Goal: Task Accomplishment & Management: Use online tool/utility

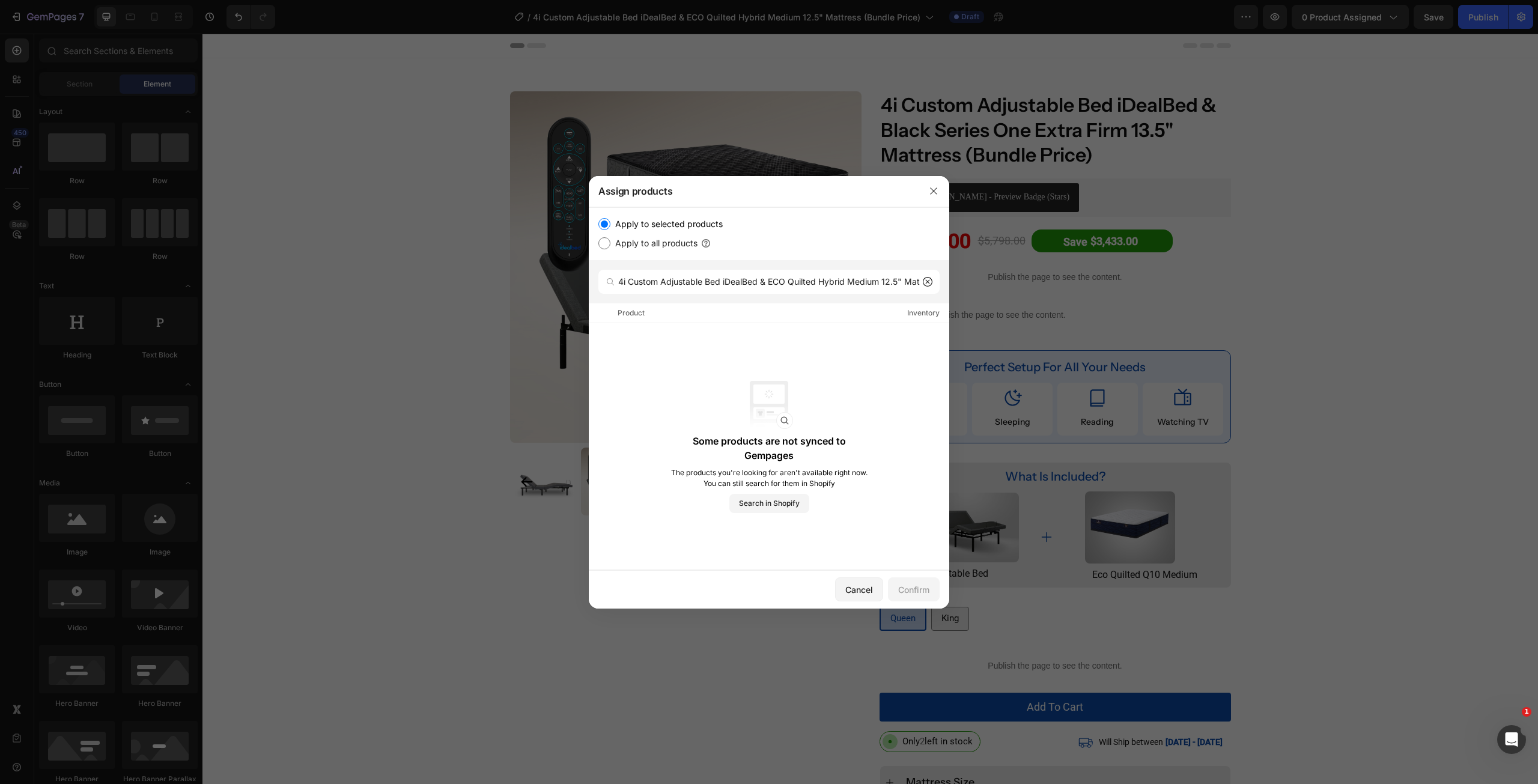
scroll to position [0, 78]
type input "4i Custom Adjustable Bed iDealBed & ECO Quilted Hybrid Medium 12.5" Mattress (B…"
click at [936, 193] on icon "button" at bounding box center [934, 191] width 9 height 9
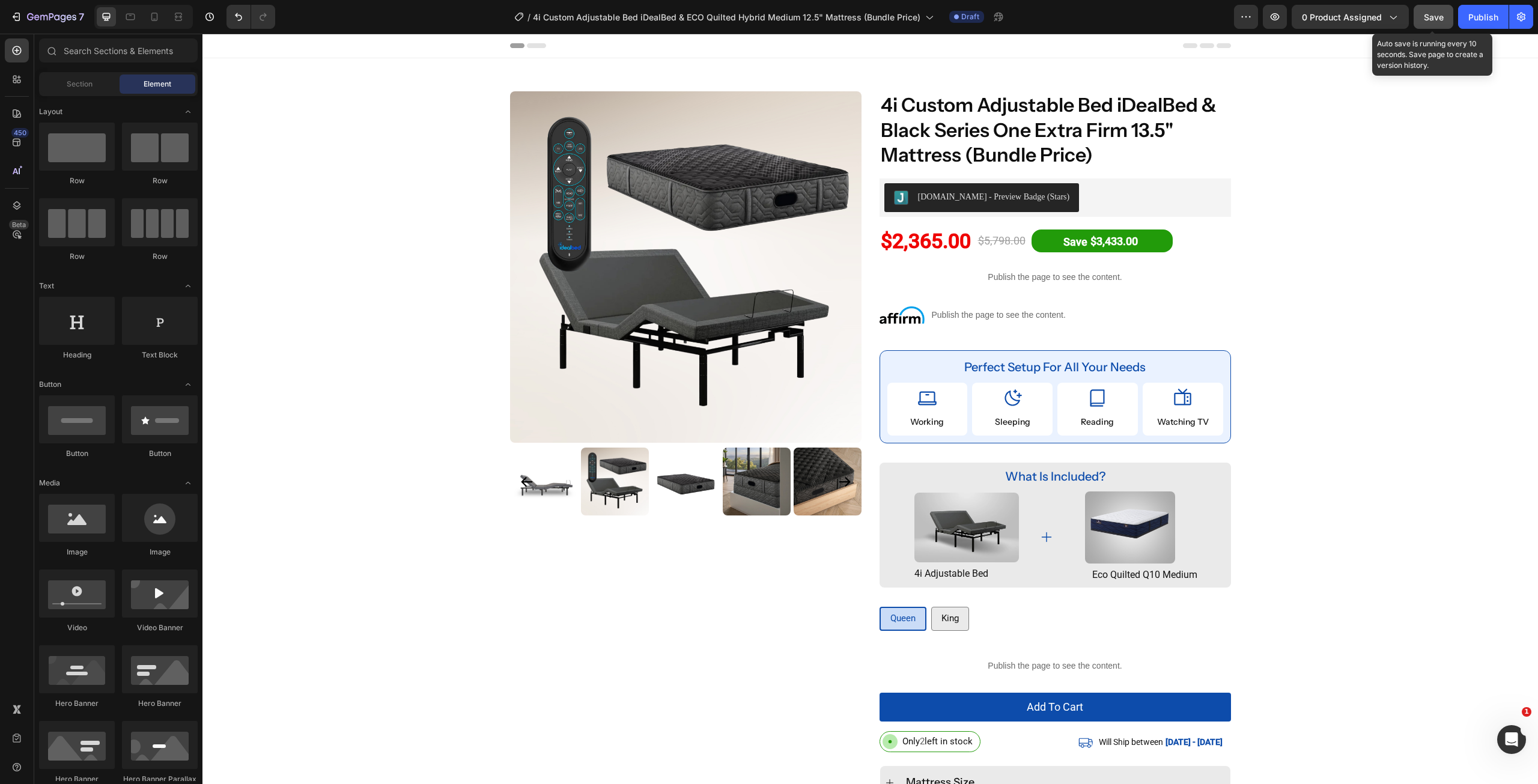
click at [1436, 21] on span "Save" at bounding box center [1433, 17] width 20 height 10
click at [1364, 11] on span "0 product assigned" at bounding box center [1341, 17] width 80 height 13
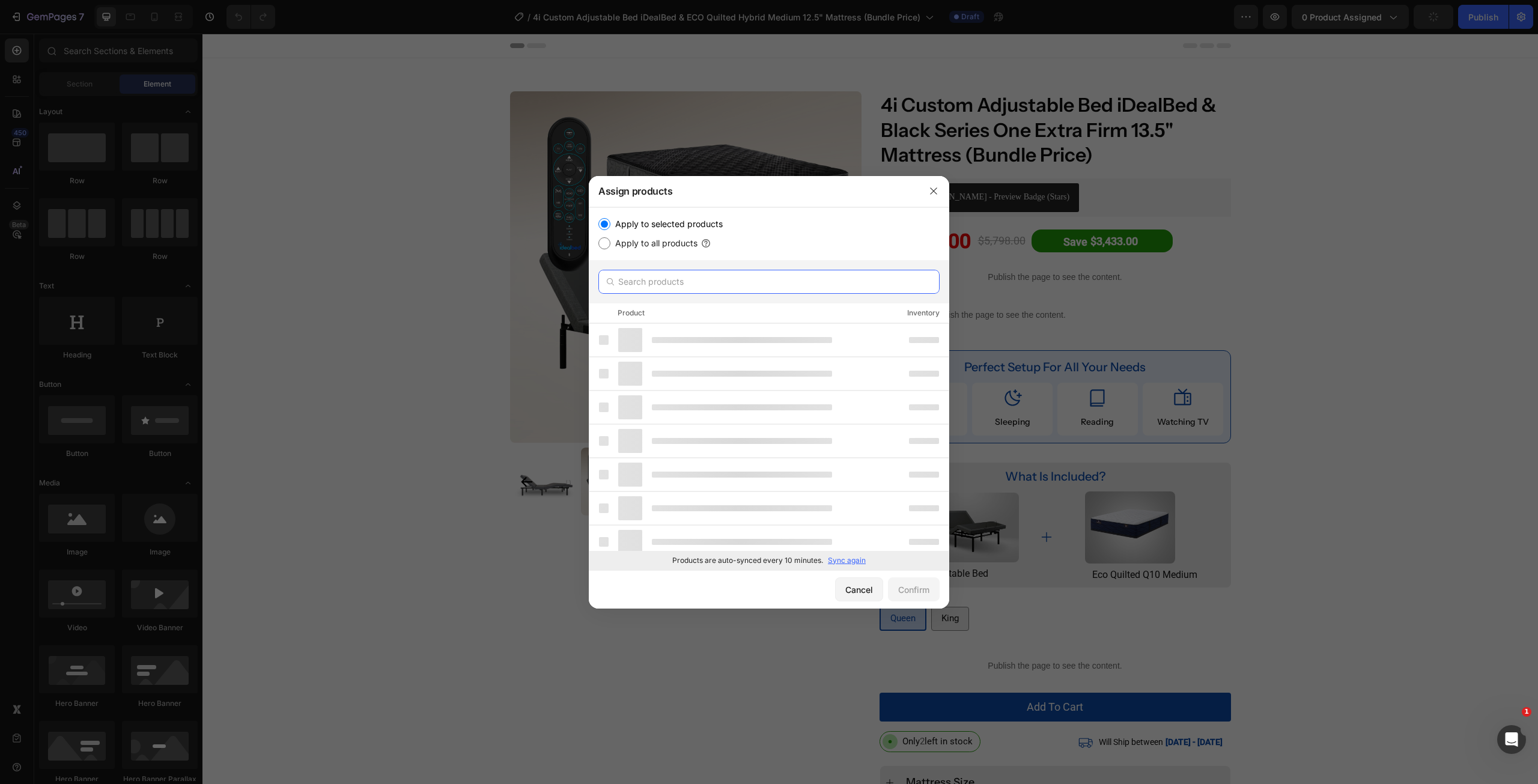
click at [696, 276] on input "text" at bounding box center [769, 282] width 341 height 24
paste input "4i Custom Adjustable Bed iDealBed & ECO Quilted Hybrid Medium 12.5" Mattress (B…"
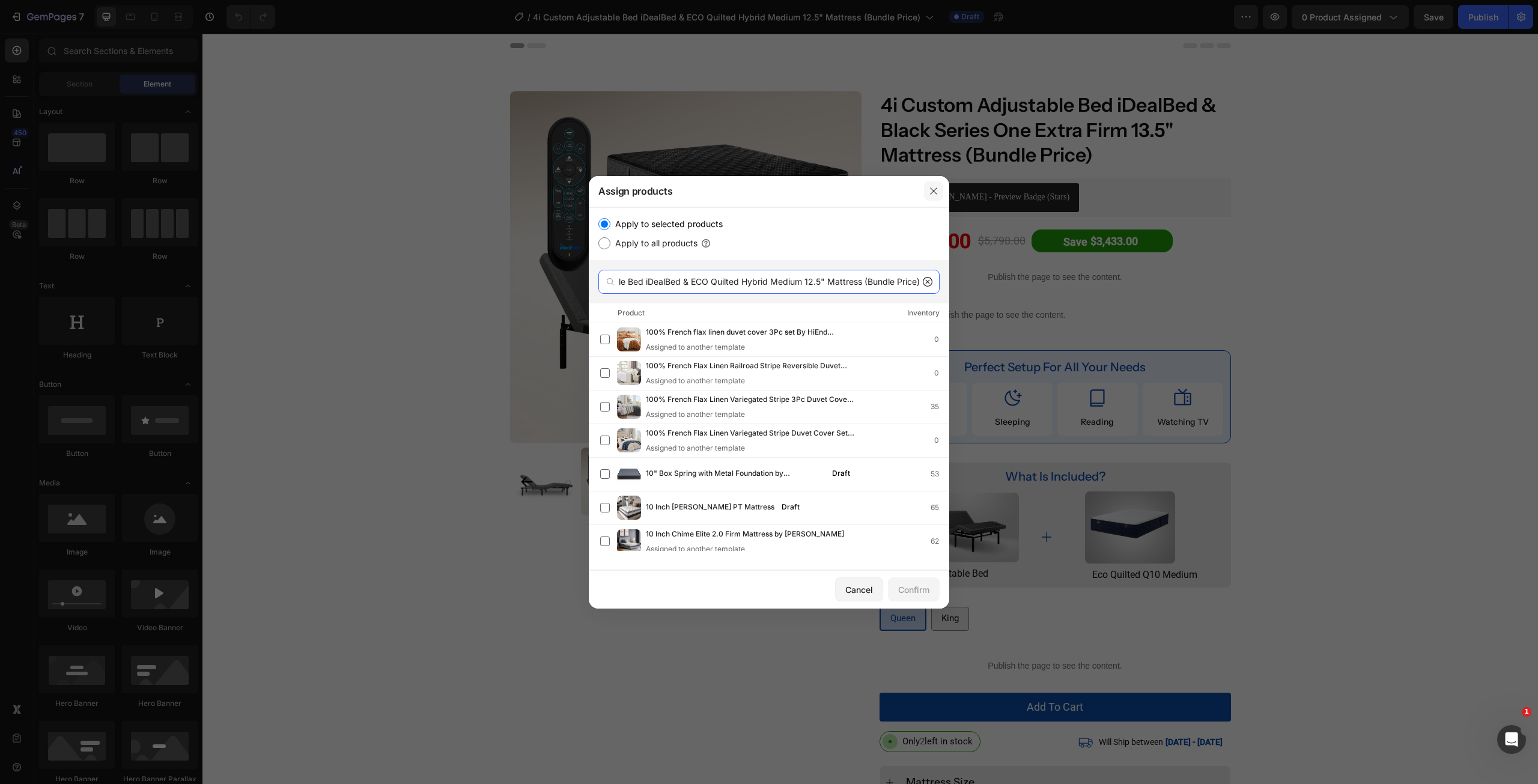
type input "4i Custom Adjustable Bed iDealBed & ECO Quilted Hybrid Medium 12.5" Mattress (B…"
click at [931, 190] on icon "button" at bounding box center [934, 191] width 9 height 9
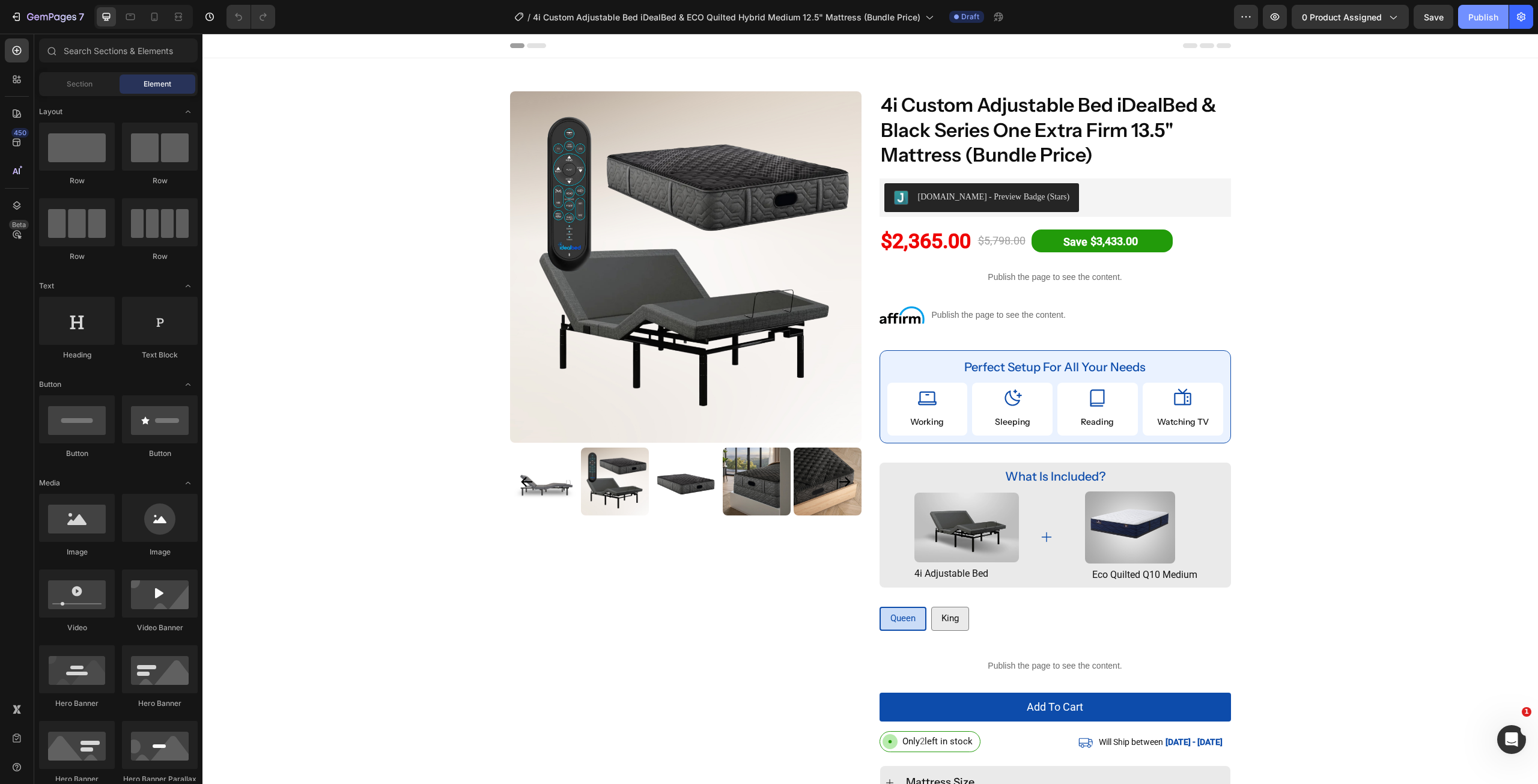
click at [1493, 12] on div "Publish" at bounding box center [1483, 17] width 30 height 13
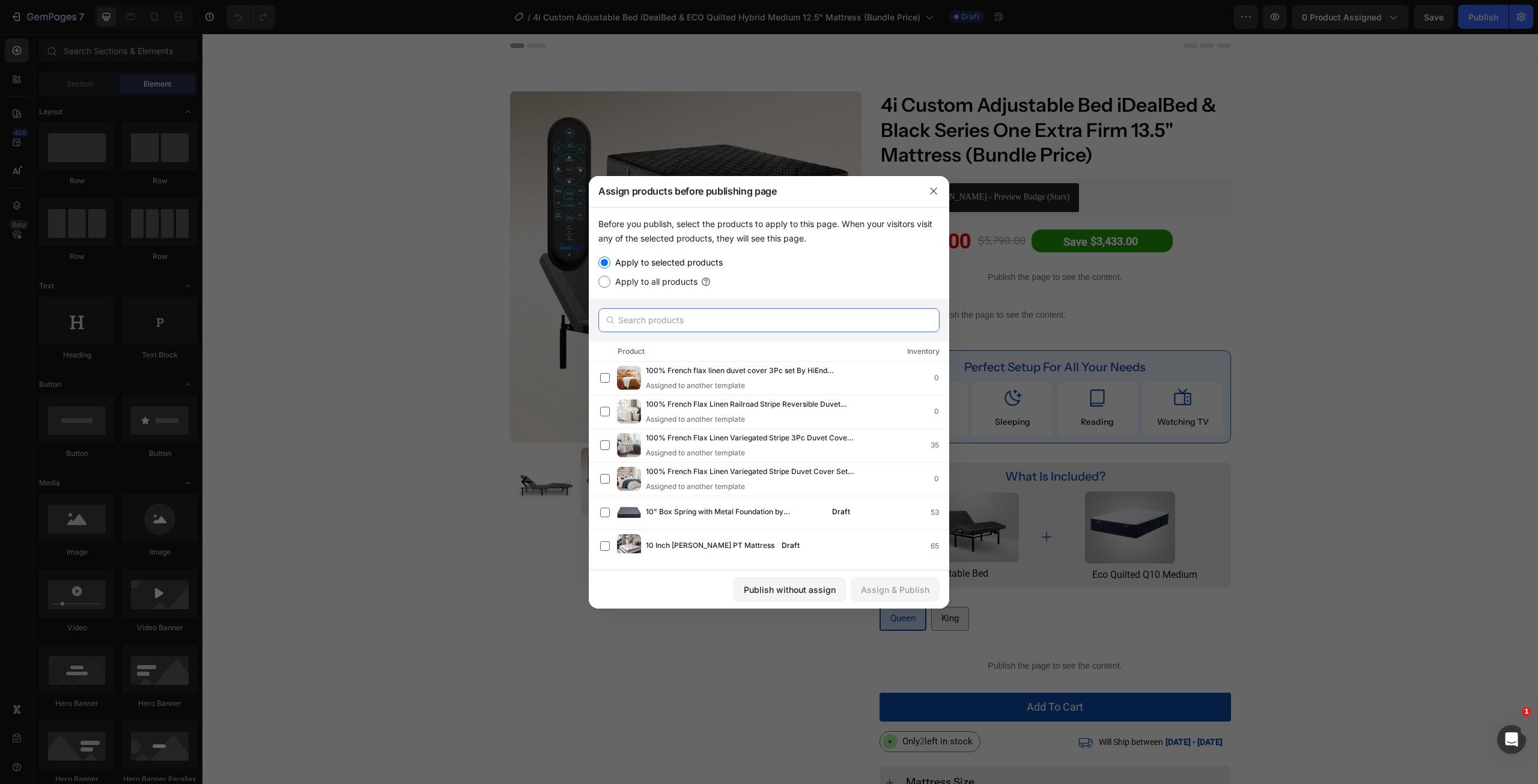
click at [783, 327] on input "text" at bounding box center [769, 320] width 341 height 24
paste input "4i Custom Adjustable Bed iDealBed & ECO Quilted Hybrid Medium 12.5" Mattress (B…"
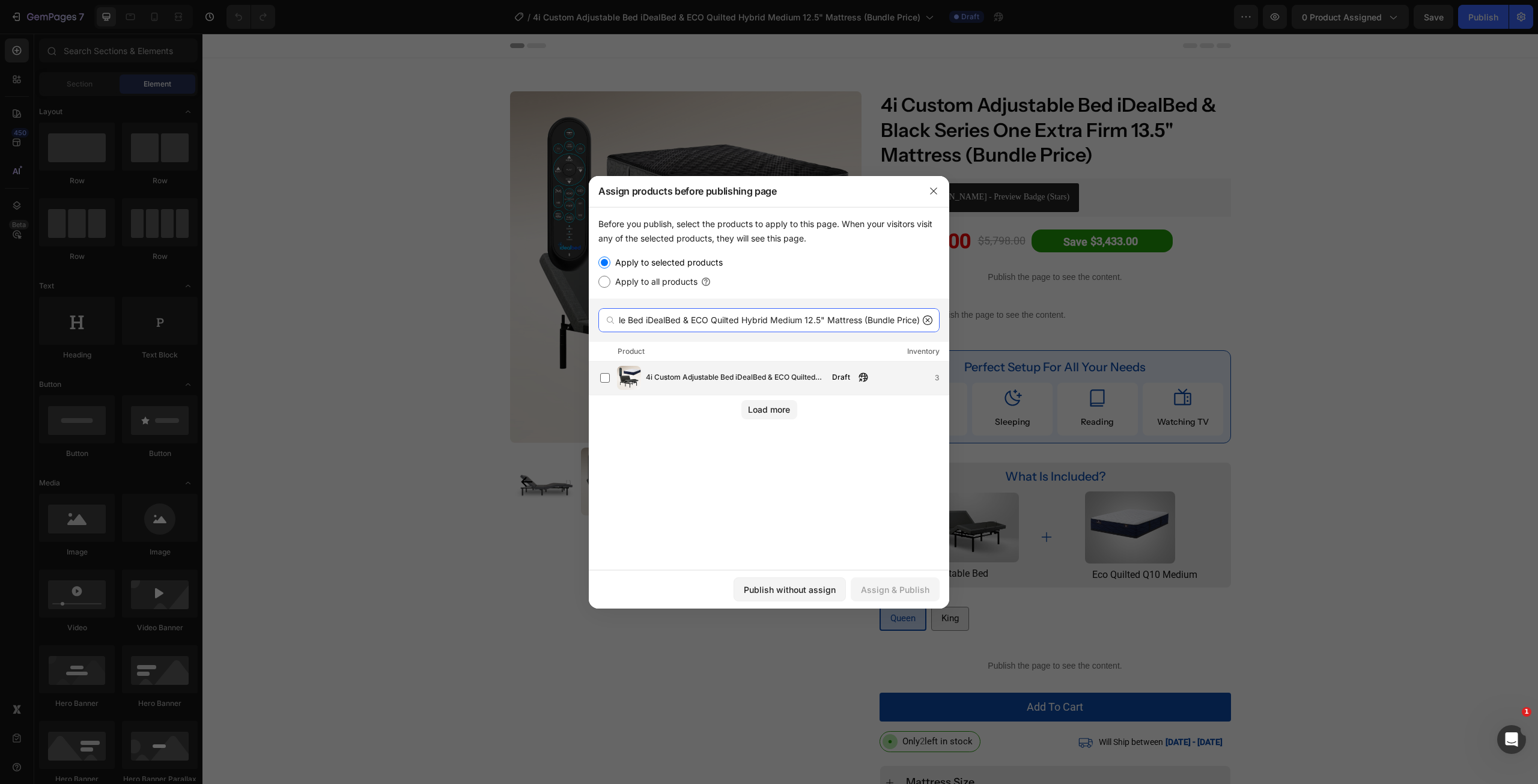
type input "4i Custom Adjustable Bed iDealBed & ECO Quilted Hybrid Medium 12.5" Mattress (B…"
click at [742, 375] on span "4i Custom Adjustable Bed iDealBed & ECO Quilted Hybrid Medium 12.5" Mattress (B…" at bounding box center [735, 378] width 179 height 13
click at [897, 591] on div "Assign & Publish" at bounding box center [895, 590] width 69 height 13
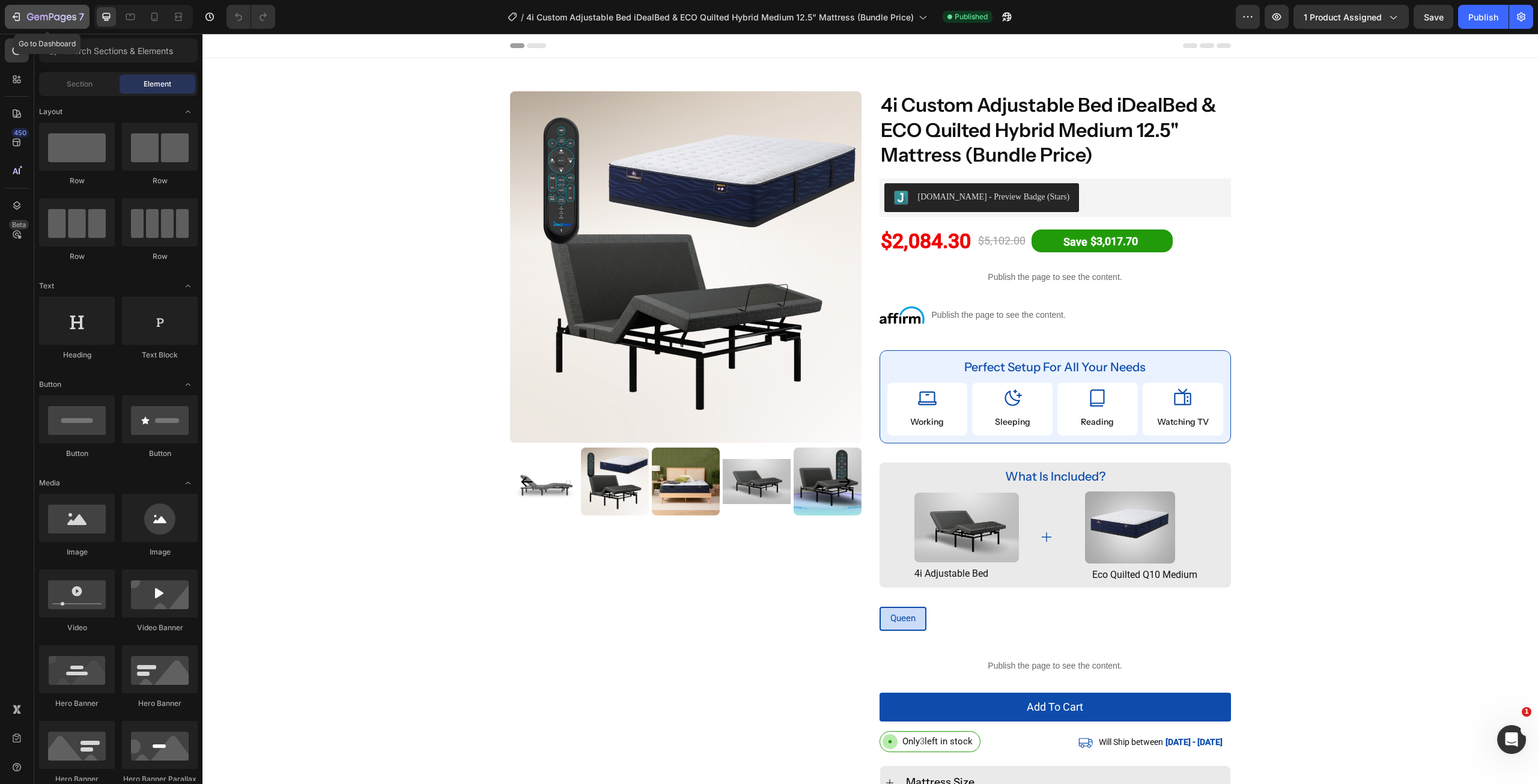
click at [27, 17] on div "7" at bounding box center [47, 17] width 74 height 15
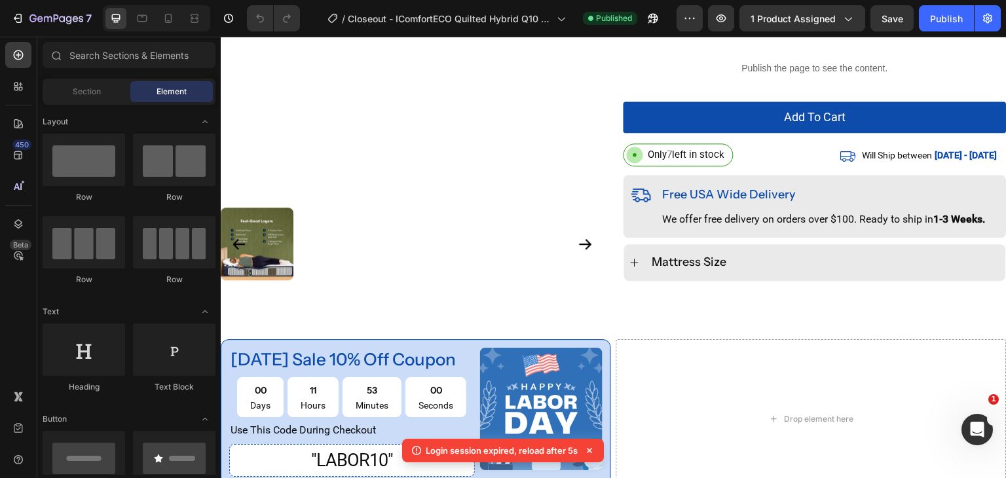
scroll to position [443, 0]
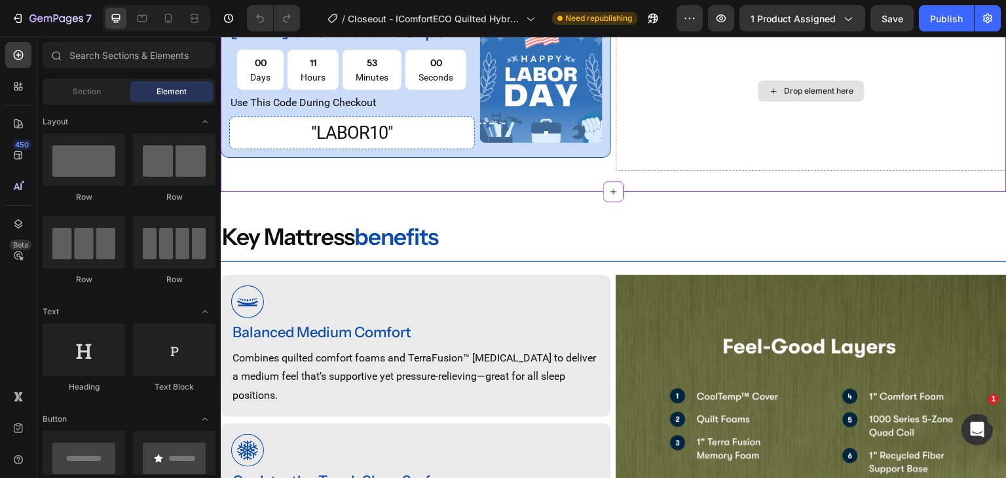
scroll to position [721, 0]
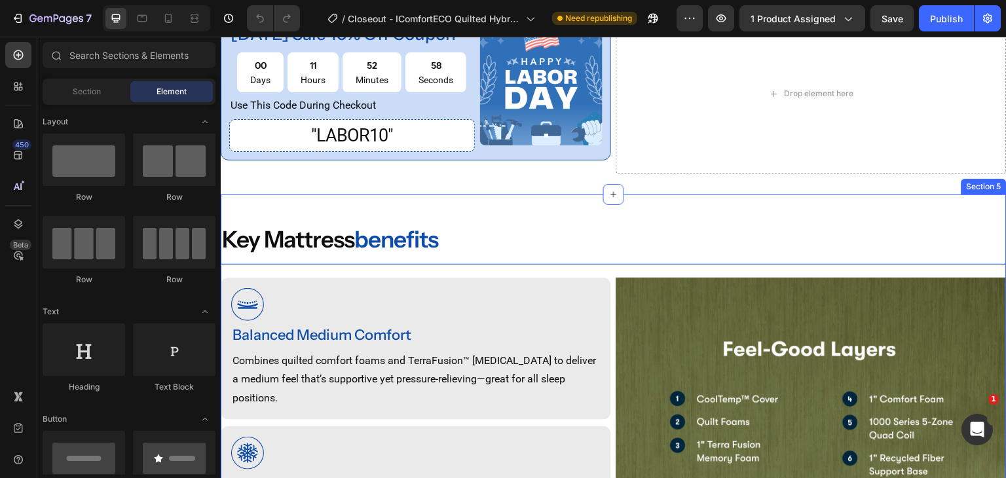
click at [968, 193] on div "Section 5" at bounding box center [984, 187] width 40 height 12
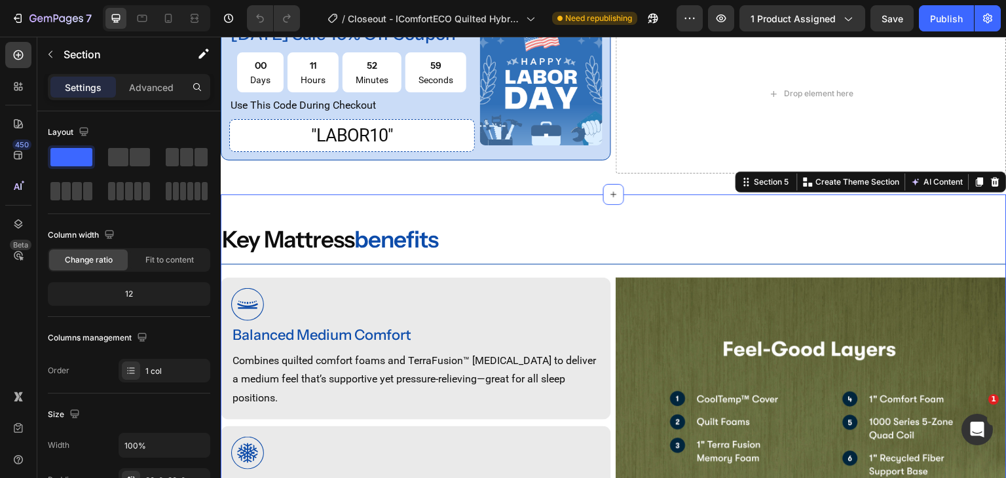
drag, startPoint x: 950, startPoint y: 22, endPoint x: 685, endPoint y: 9, distance: 265.0
click at [950, 22] on div "Publish" at bounding box center [946, 19] width 33 height 14
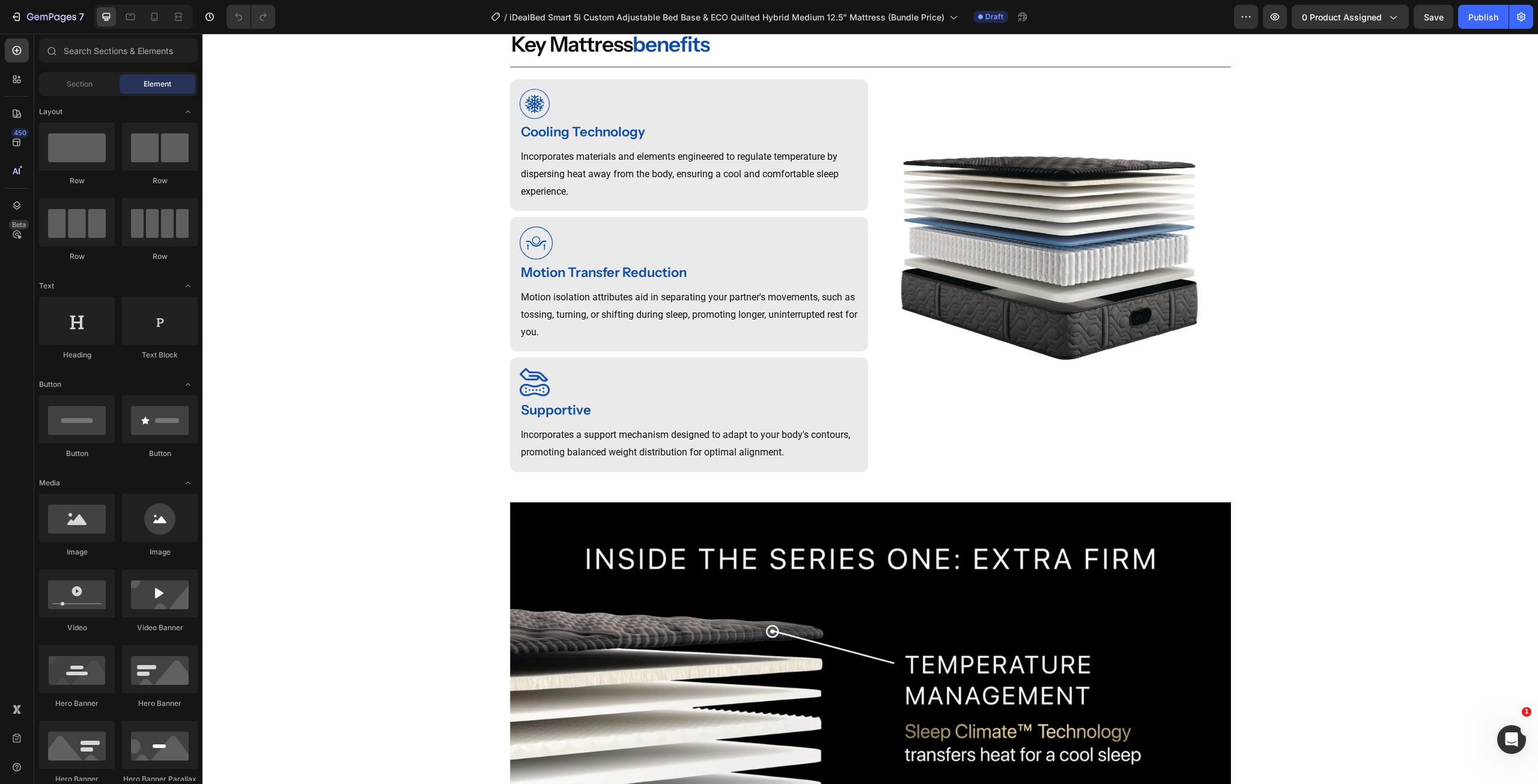
scroll to position [941, 0]
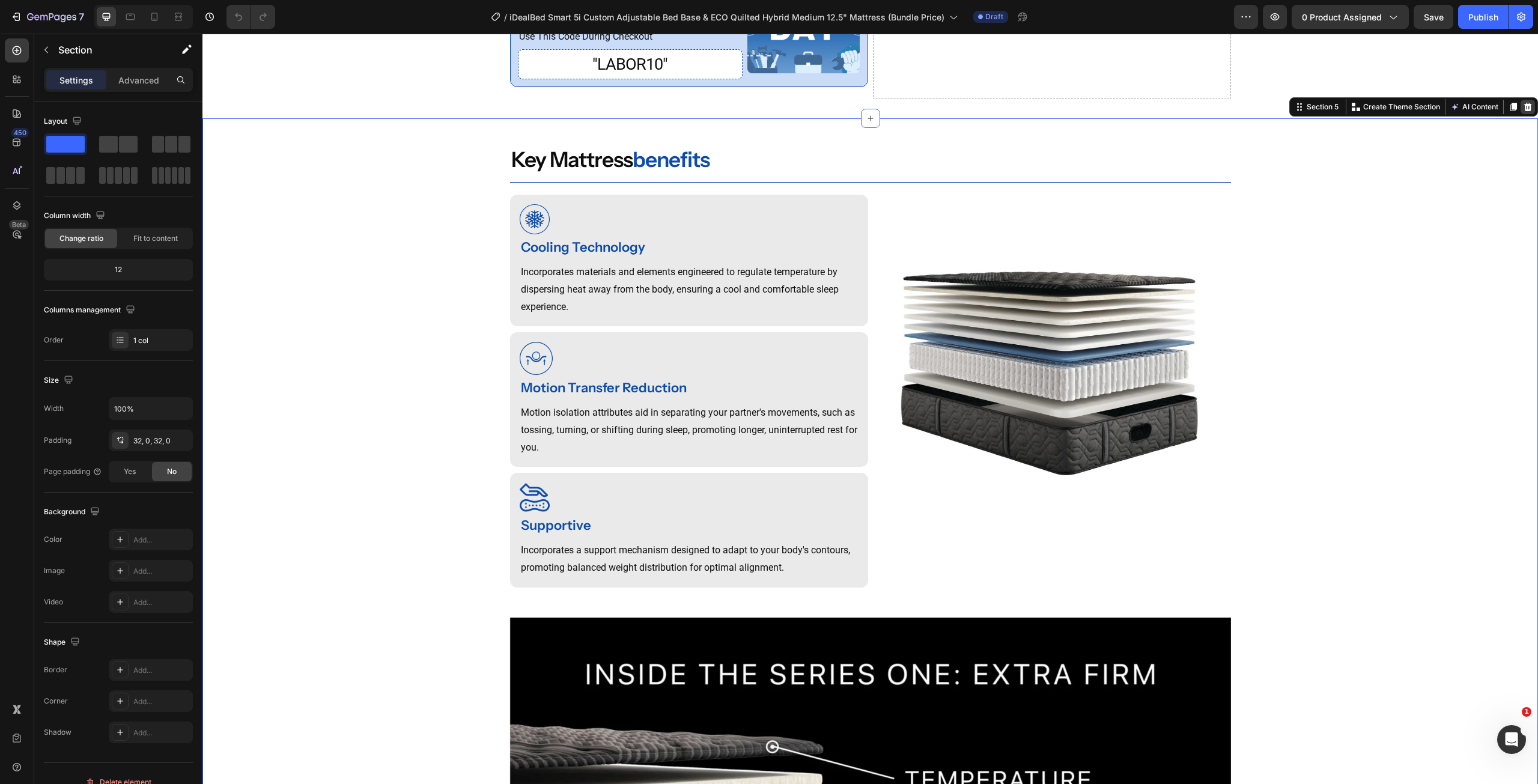
click at [1523, 112] on icon at bounding box center [1528, 106] width 9 height 9
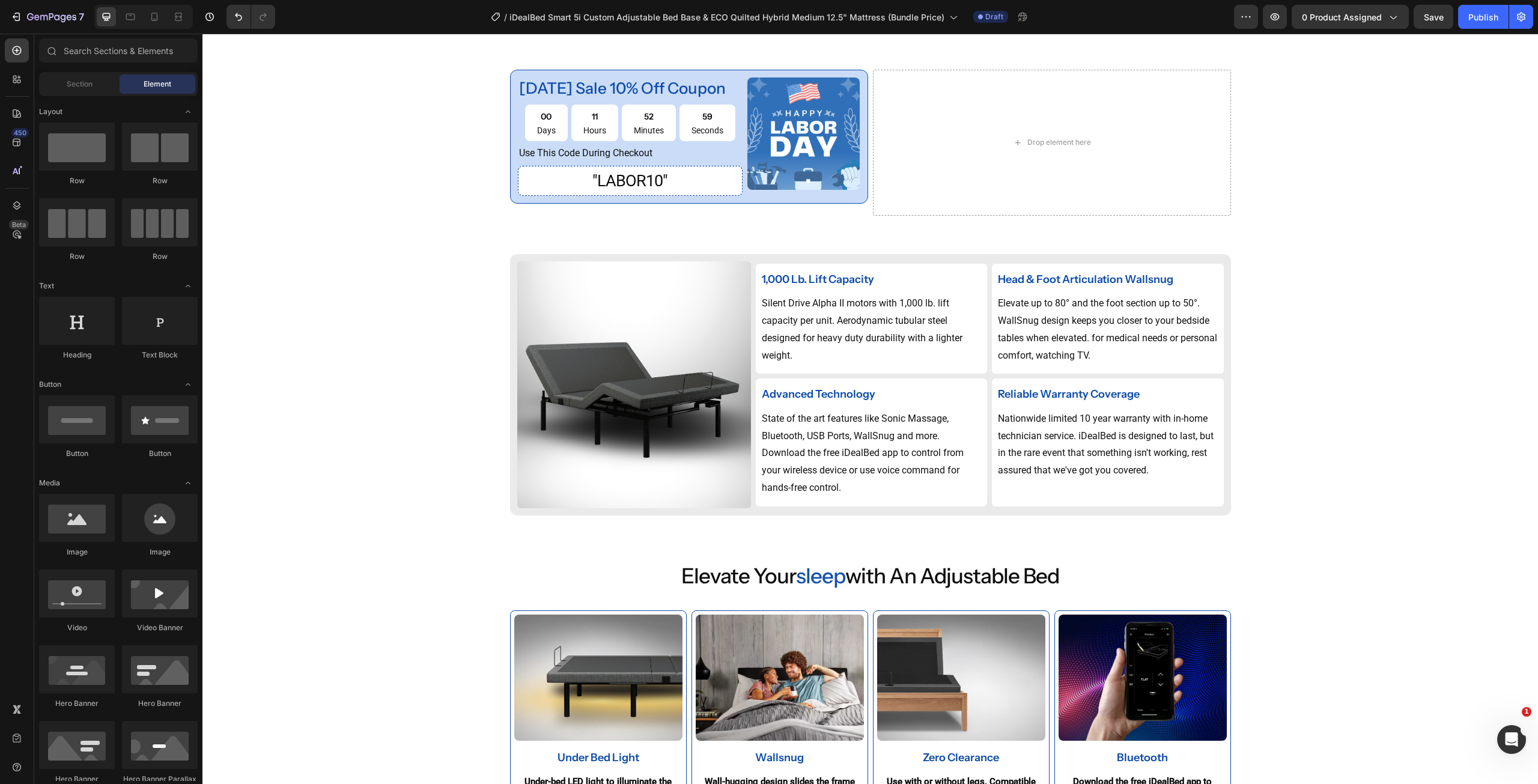
scroll to position [701, 0]
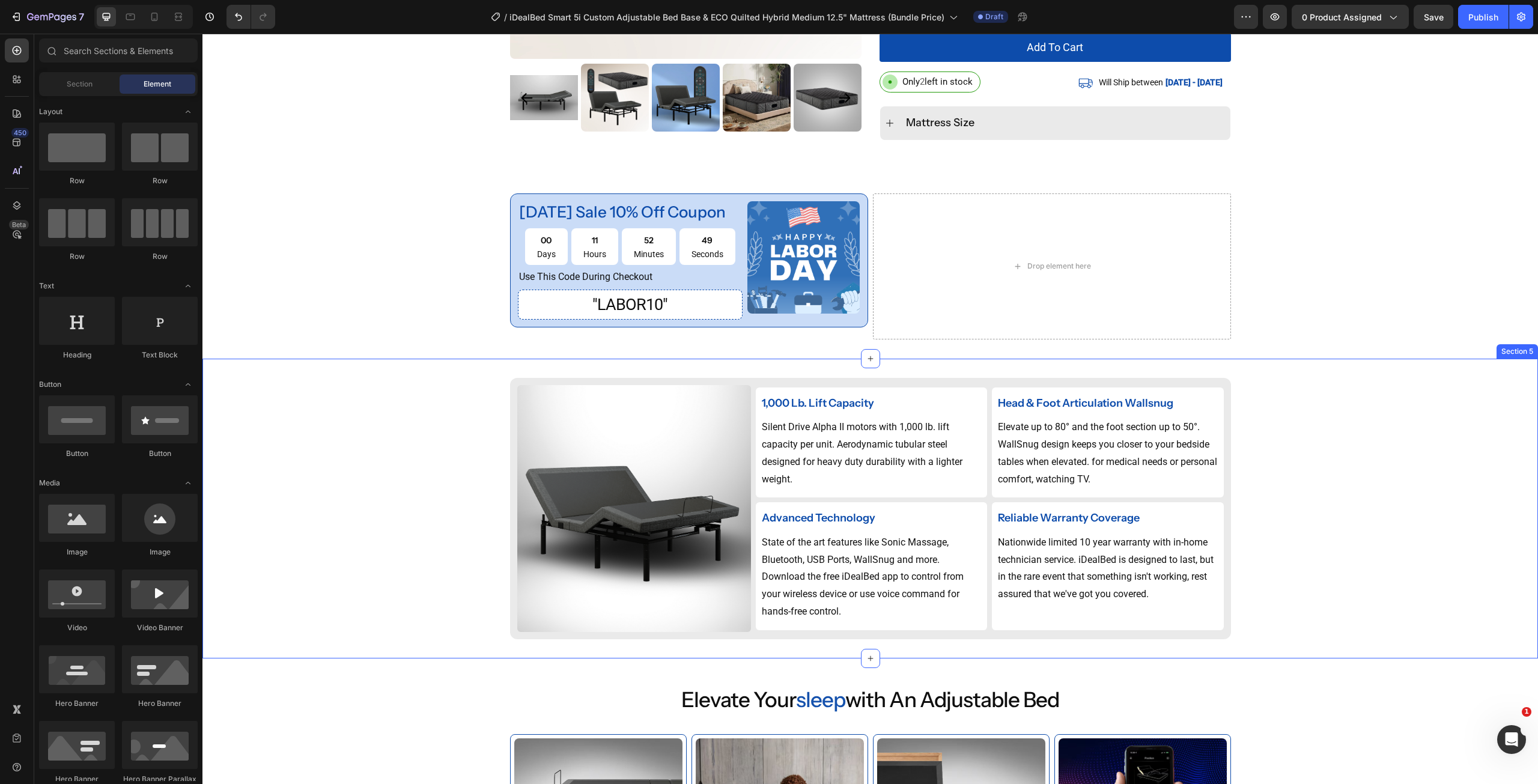
click at [1283, 425] on div "Image 1,000 lb. lift capacity Text Block Silent Drive Alpha II motors with 1,00…" at bounding box center [870, 508] width 1335 height 261
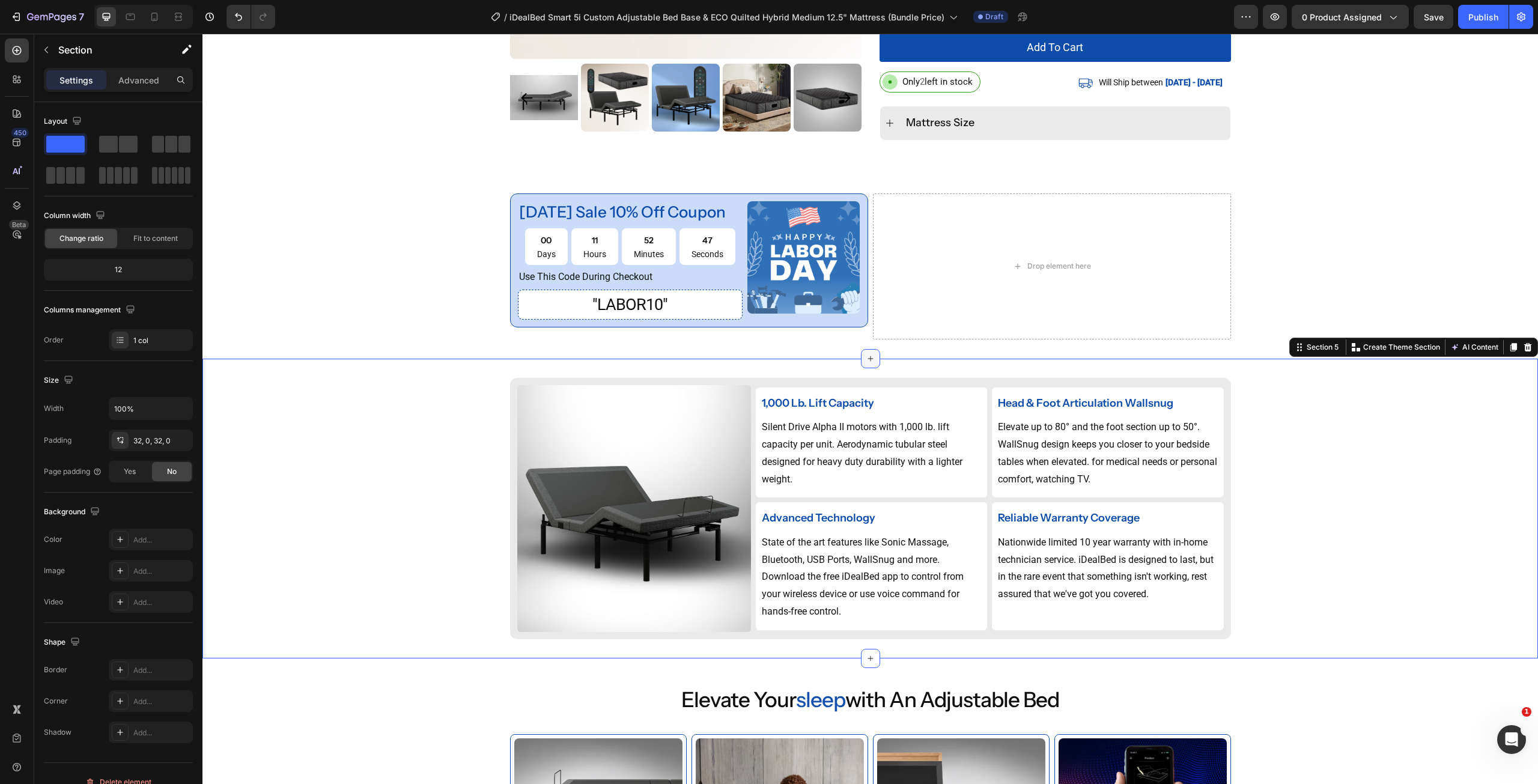
click at [865, 369] on div at bounding box center [870, 359] width 19 height 19
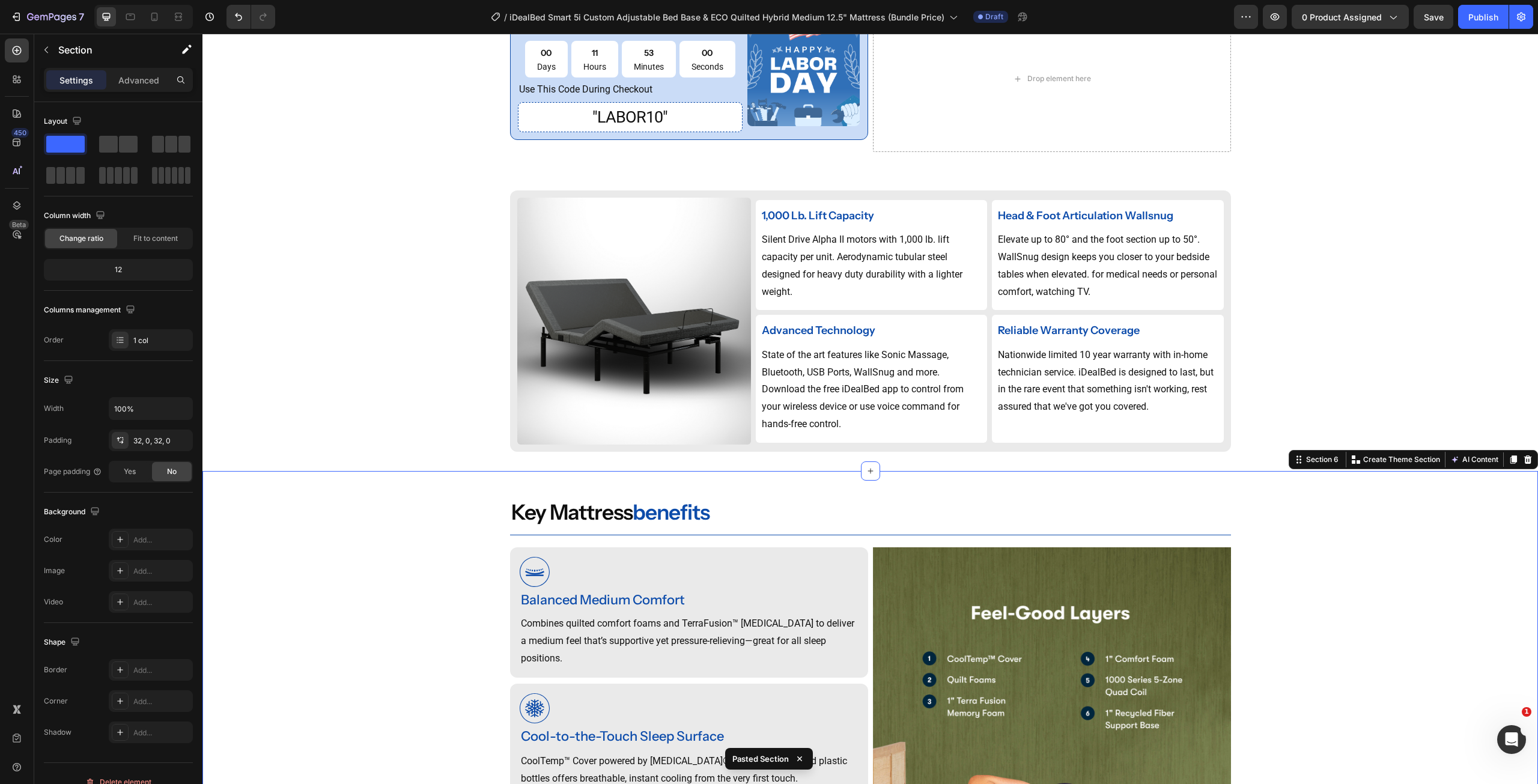
scroll to position [884, 0]
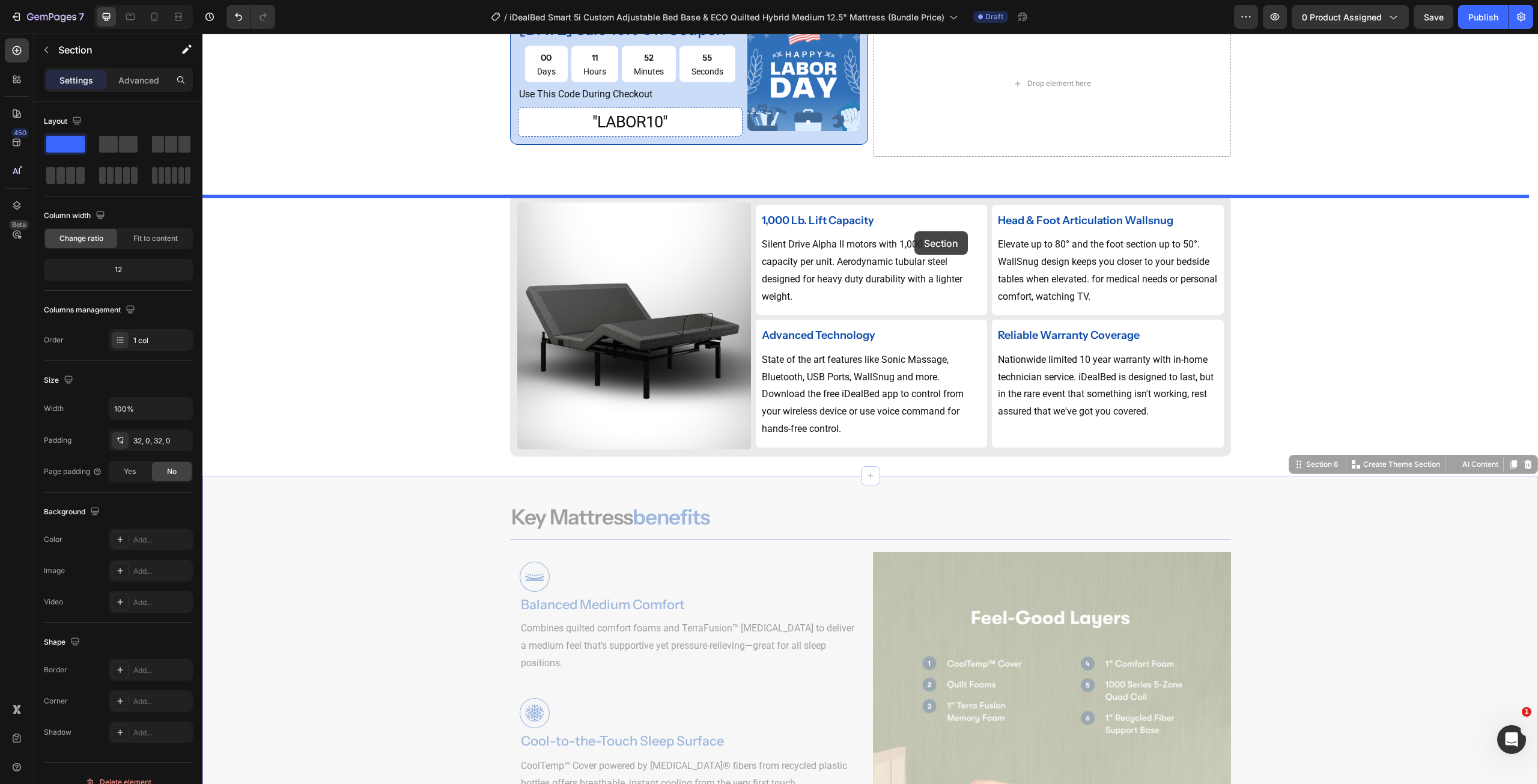
drag, startPoint x: 1309, startPoint y: 485, endPoint x: 914, endPoint y: 231, distance: 469.6
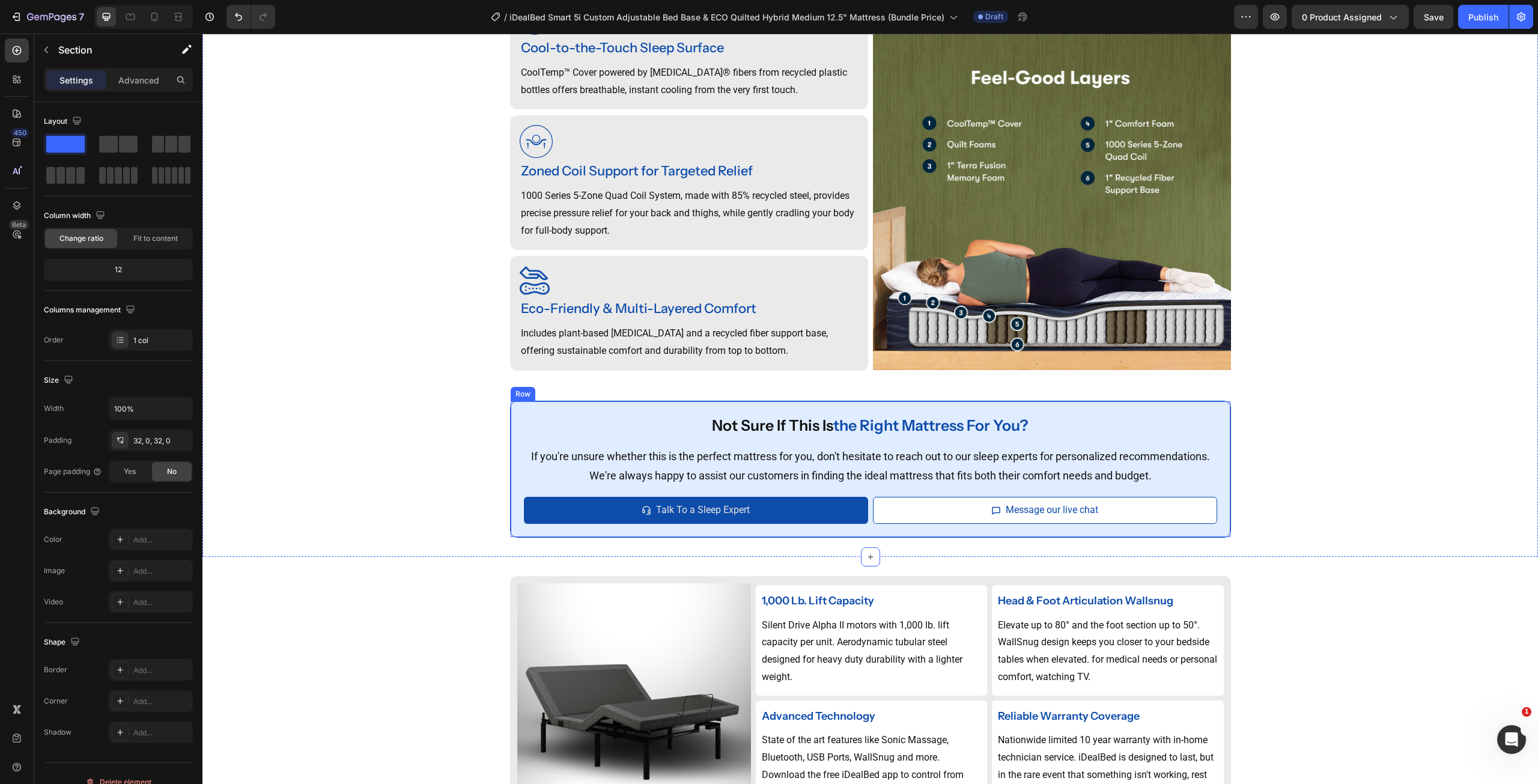
scroll to position [1304, 0]
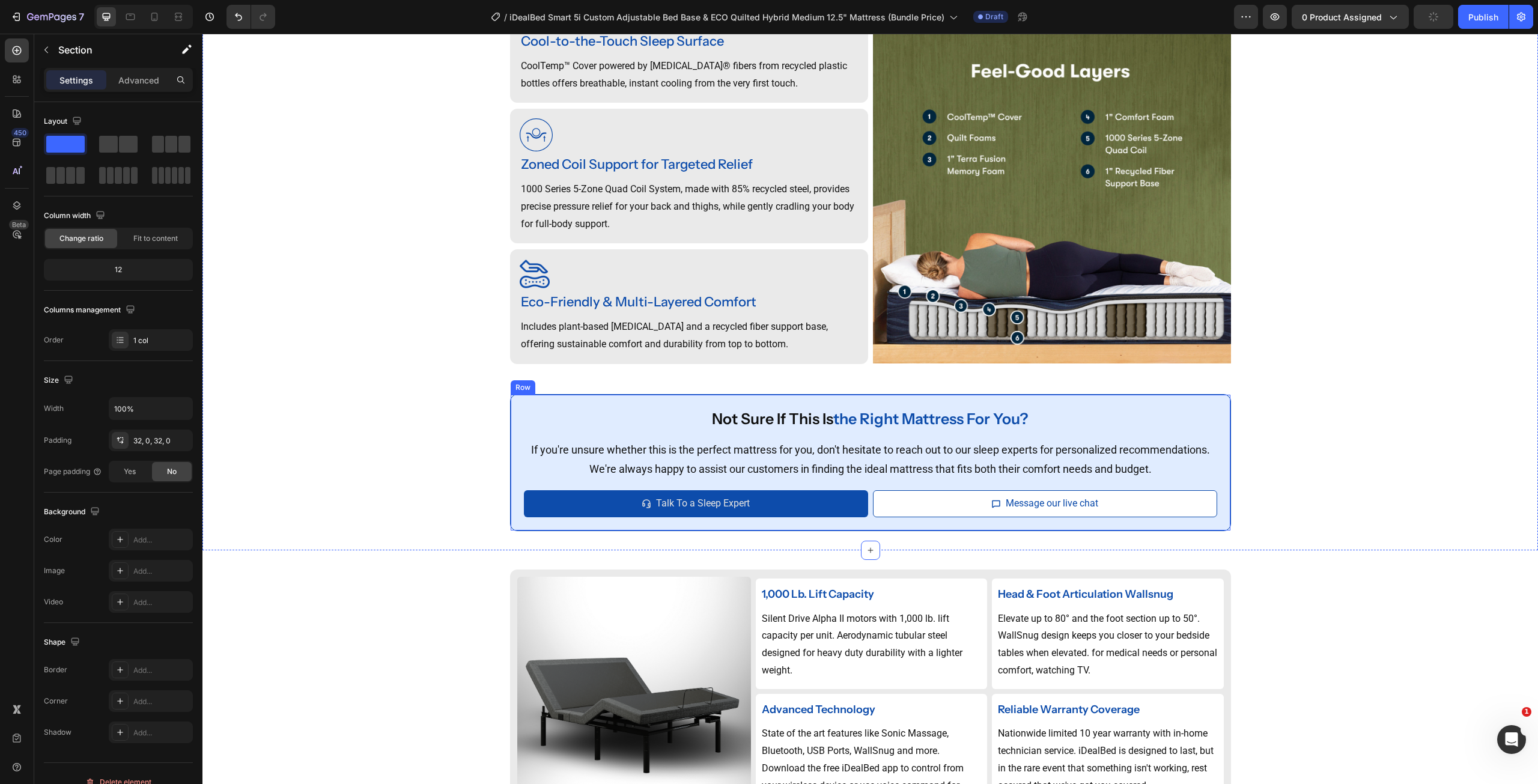
click at [1216, 397] on div "not sure if this is the right mattress for you? Heading If you're unsure whethe…" at bounding box center [870, 462] width 721 height 137
click at [582, 384] on icon at bounding box center [584, 383] width 9 height 9
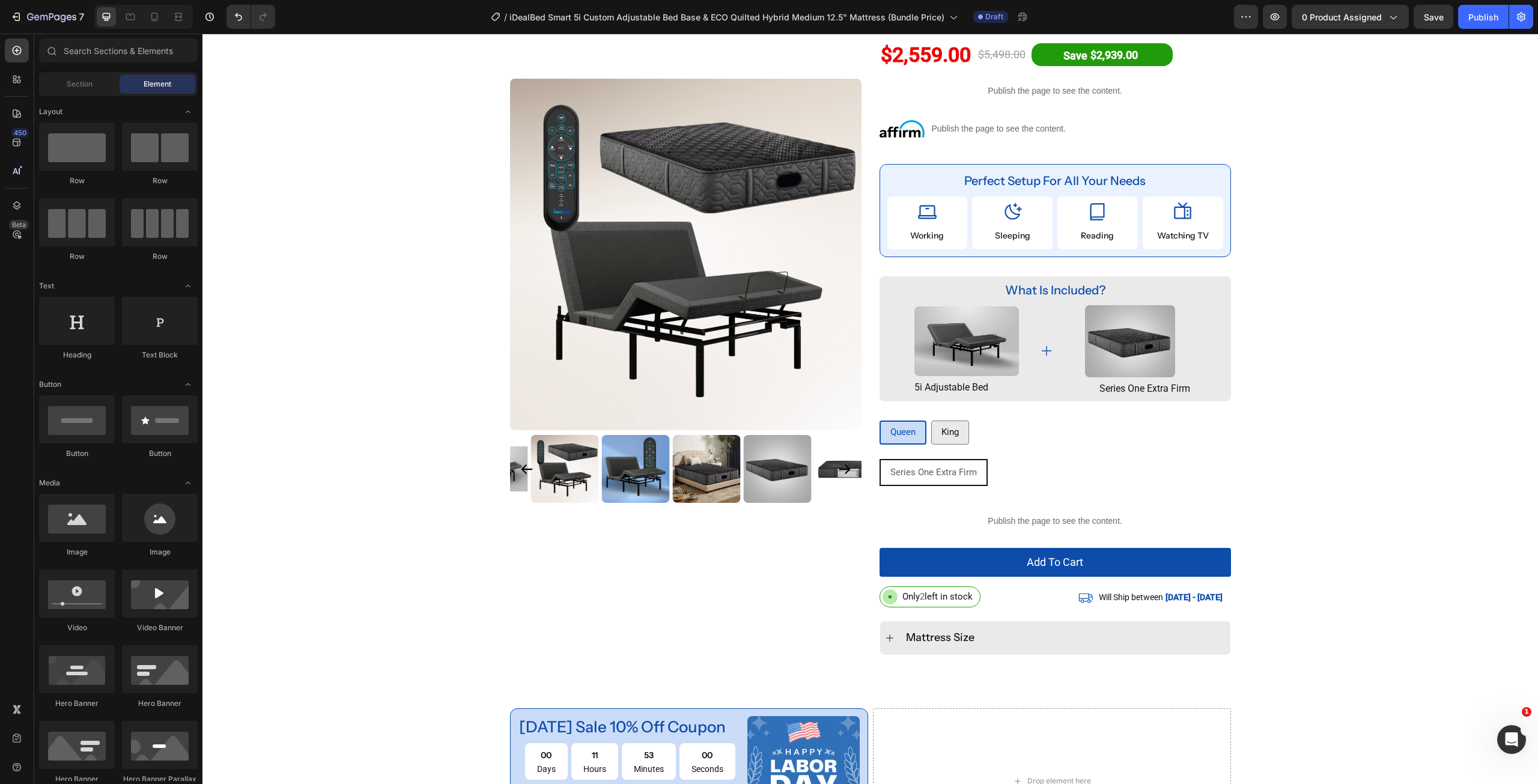
scroll to position [166, 0]
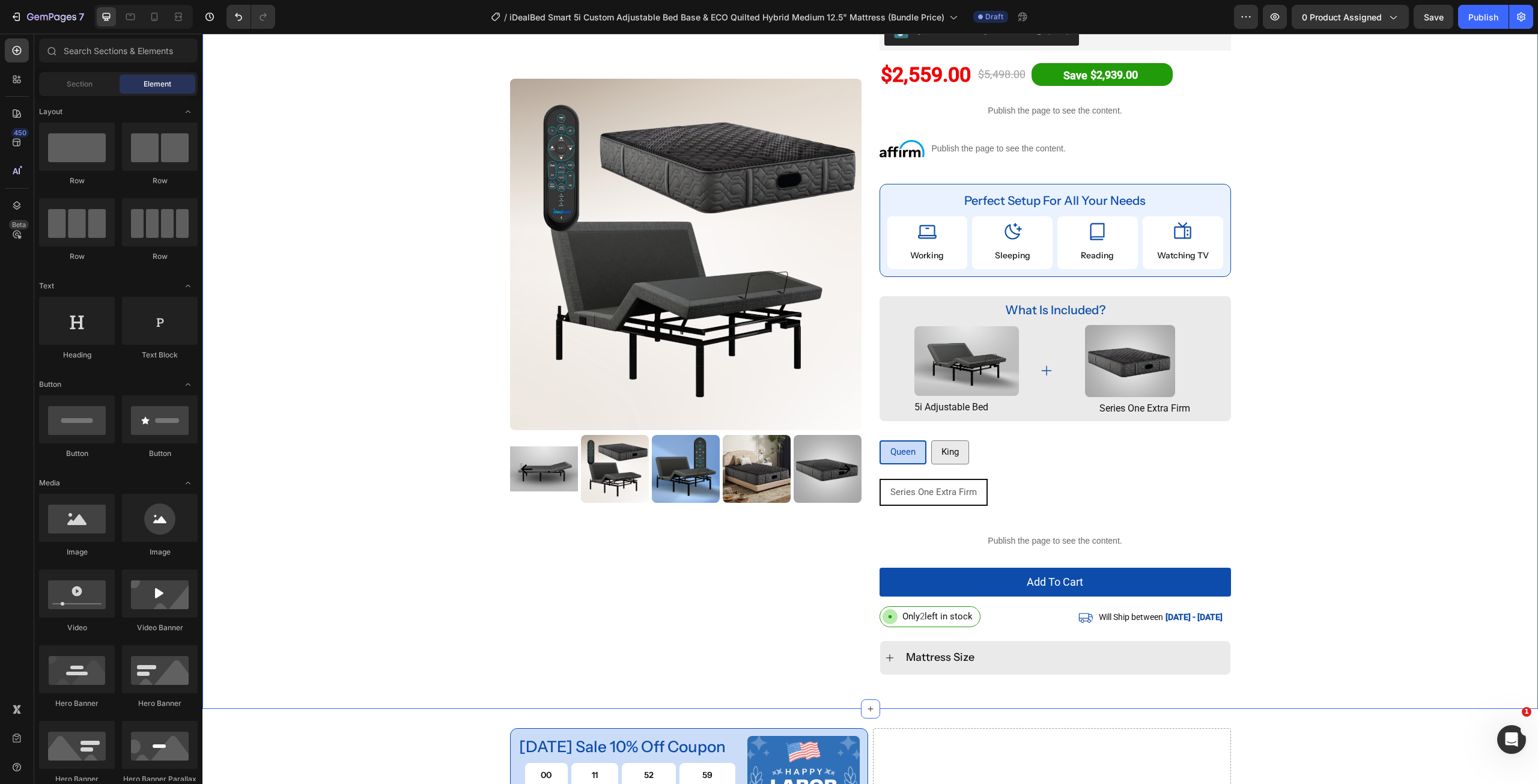
click at [1096, 363] on img at bounding box center [1130, 360] width 90 height 72
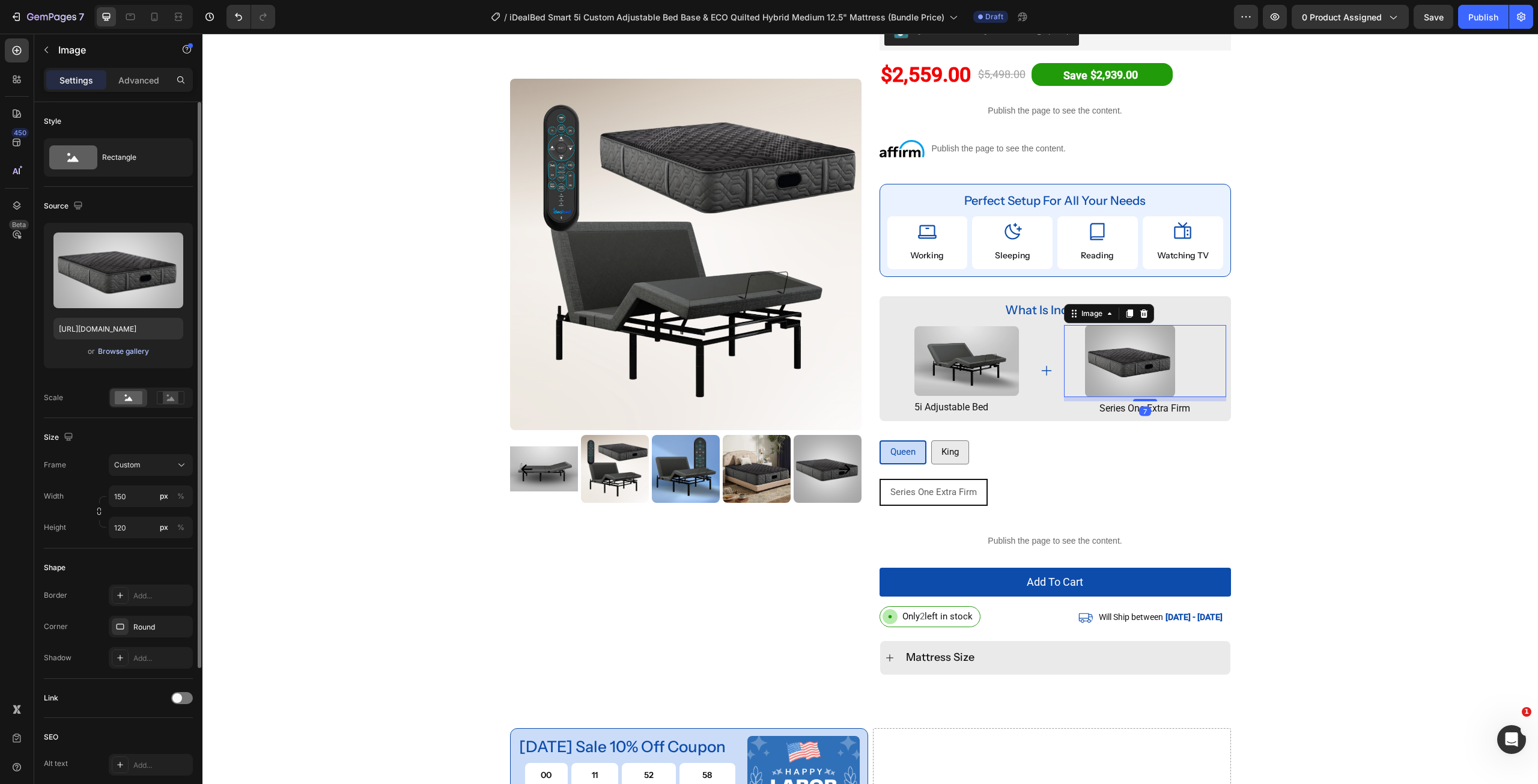
click at [125, 356] on div "Browse gallery" at bounding box center [124, 351] width 51 height 11
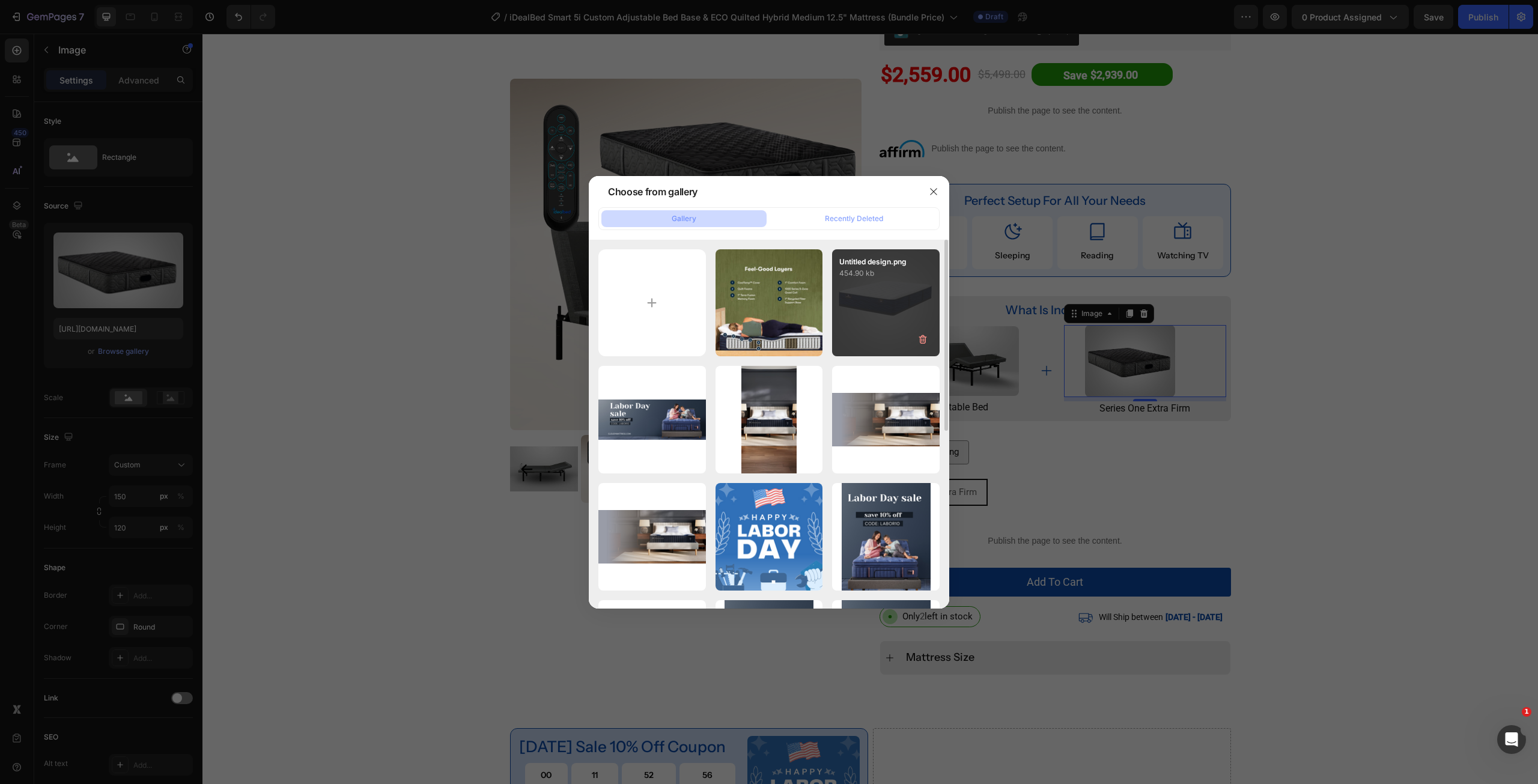
click at [877, 297] on div "Untitled design.png 454.90 kb" at bounding box center [885, 303] width 107 height 107
type input "https://cdn.shopify.com/s/files/1/0607/7939/7364/files/gempages_491294865229873…"
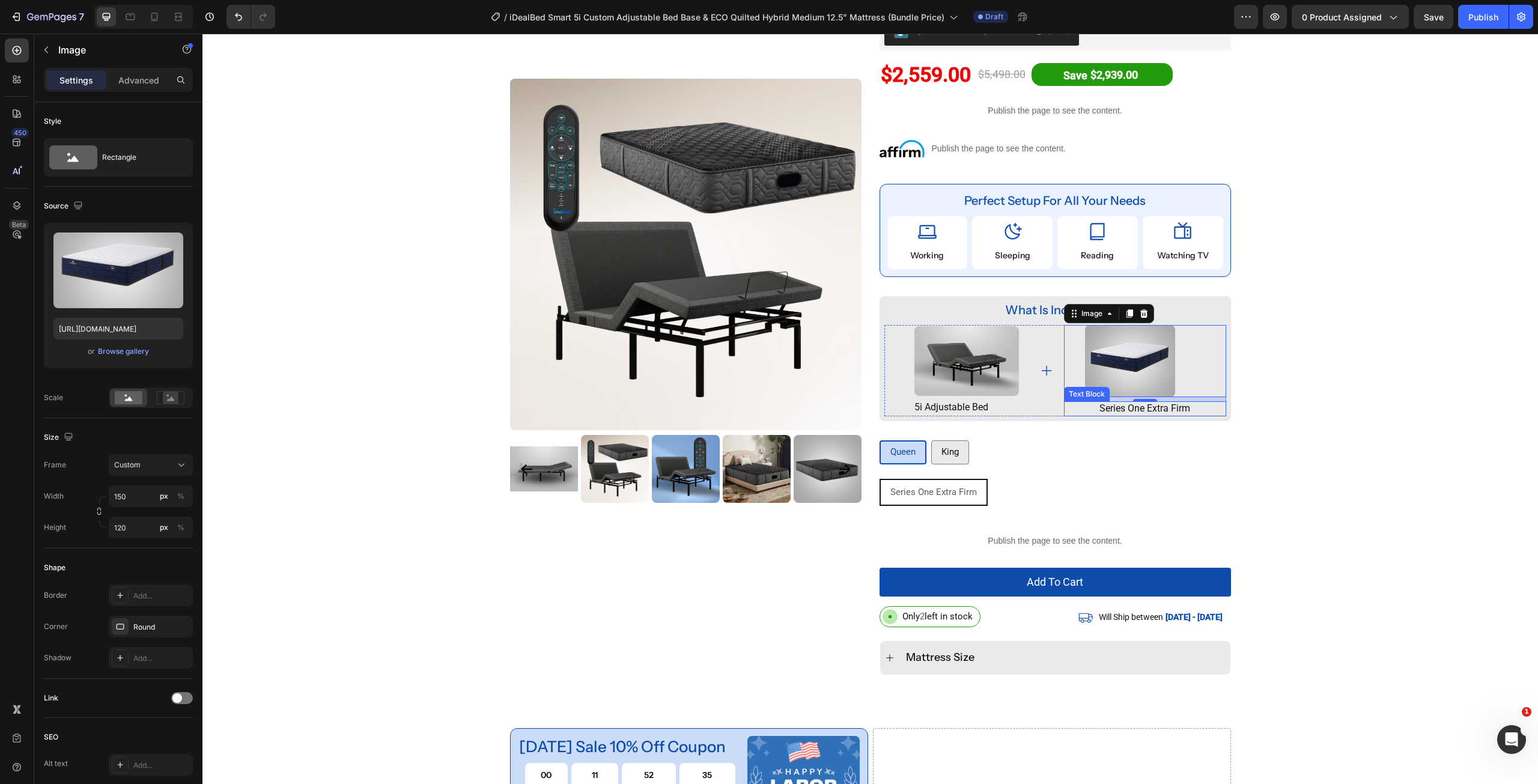
drag, startPoint x: 1163, startPoint y: 413, endPoint x: 1178, endPoint y: 408, distance: 15.8
click at [1163, 413] on p "series one extra firm" at bounding box center [1145, 409] width 160 height 13
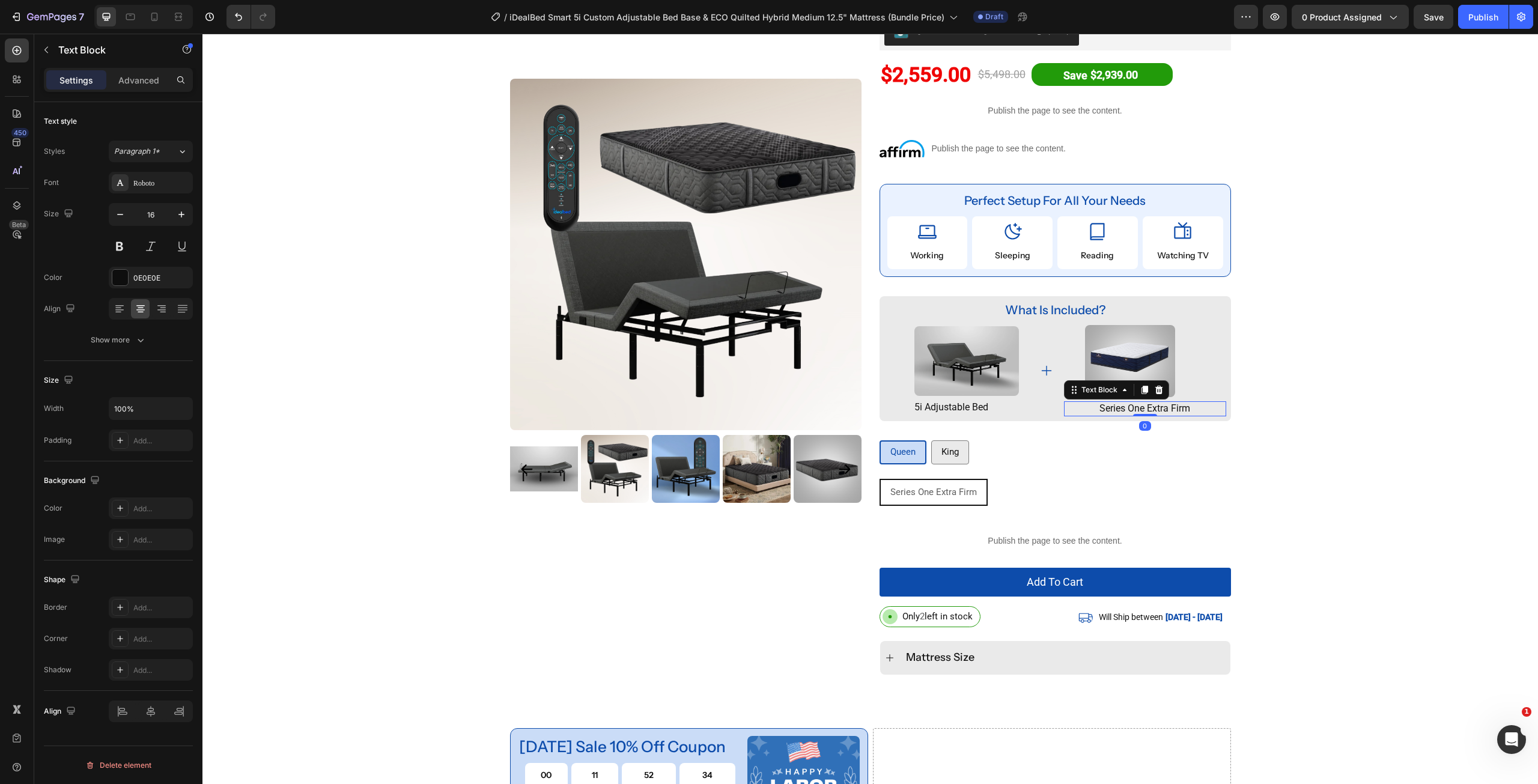
click at [1183, 403] on p "series one extra firm" at bounding box center [1145, 409] width 160 height 13
click at [1176, 410] on p "series one extra firm" at bounding box center [1145, 409] width 160 height 13
click at [1147, 415] on p "ECO Quilted Hybrid Q10 Medium" at bounding box center [1145, 409] width 160 height 13
click at [1274, 446] on div "Product Images Row iDealBed Smart 5i Custom Adjustable Bed Base & Black Series …" at bounding box center [870, 309] width 1335 height 768
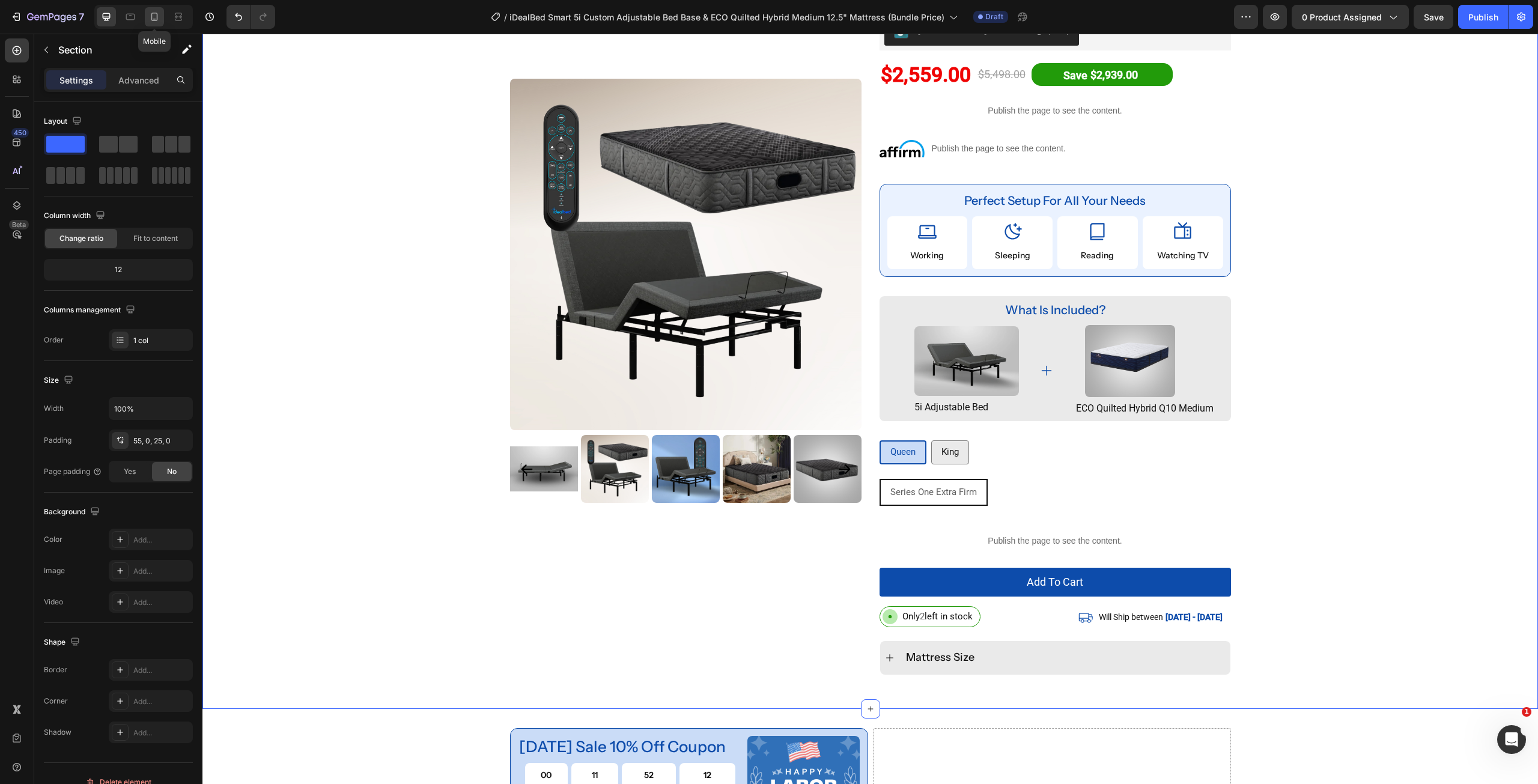
click at [157, 15] on icon at bounding box center [154, 17] width 6 height 8
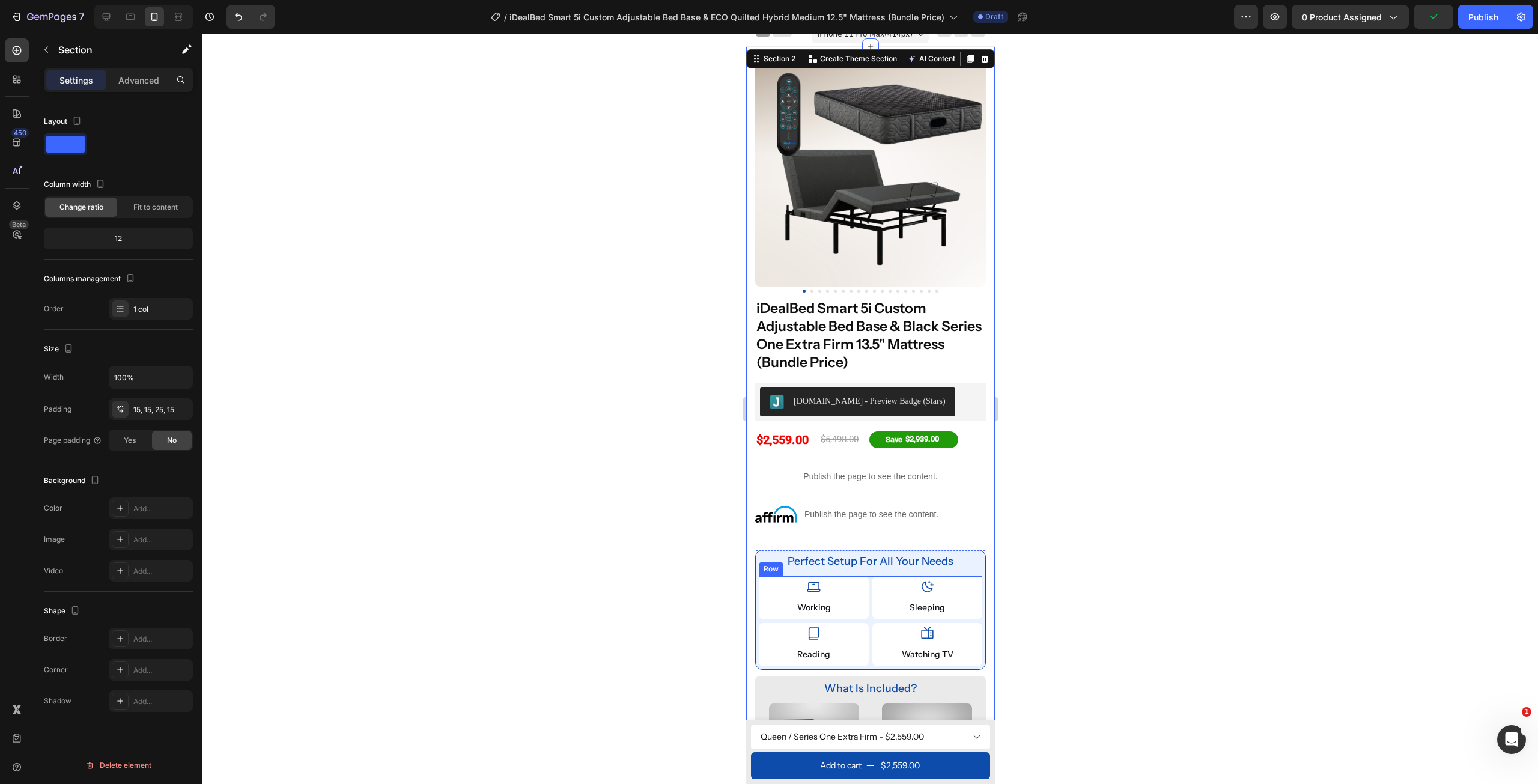
scroll to position [120, 0]
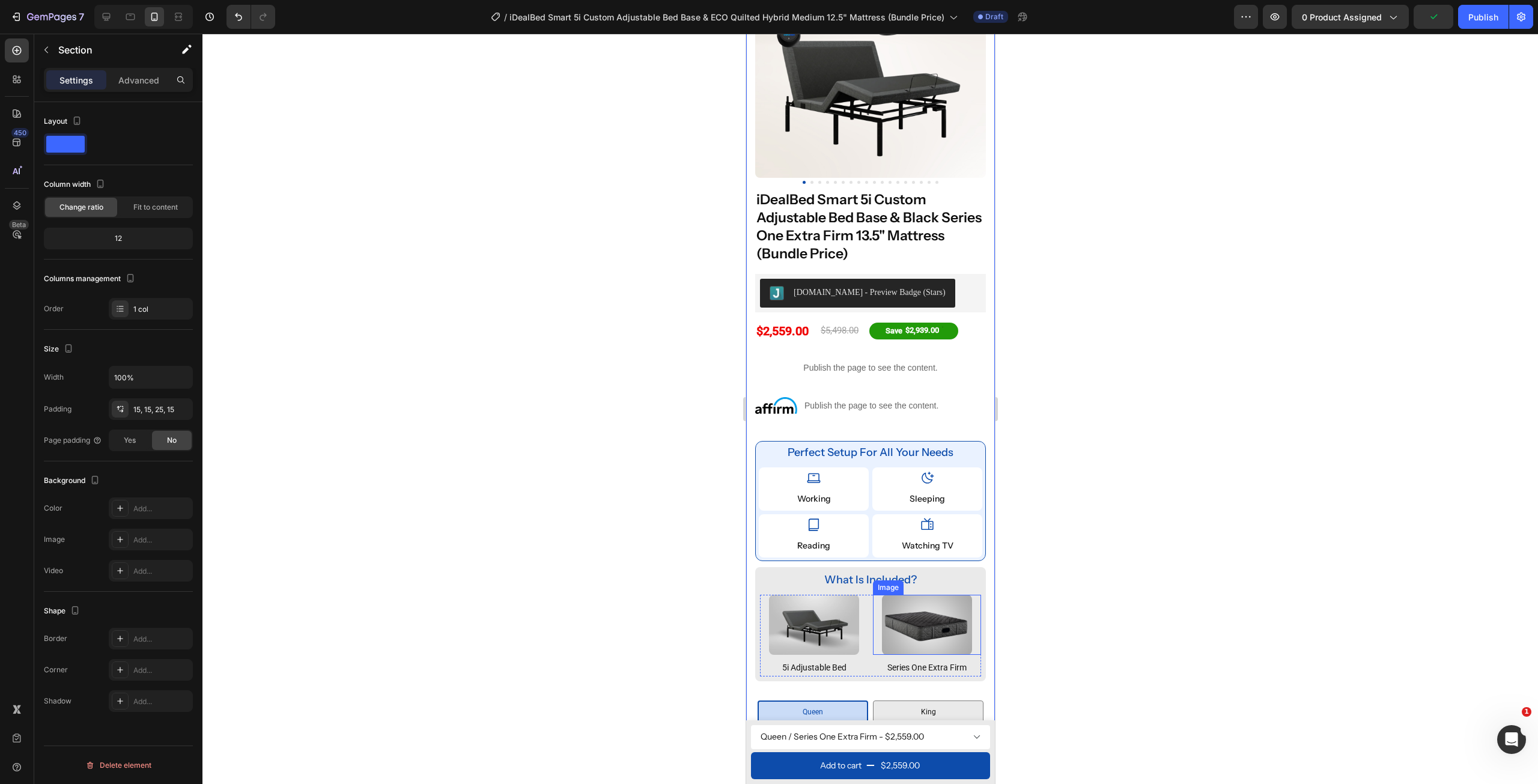
click at [921, 619] on img at bounding box center [926, 624] width 90 height 61
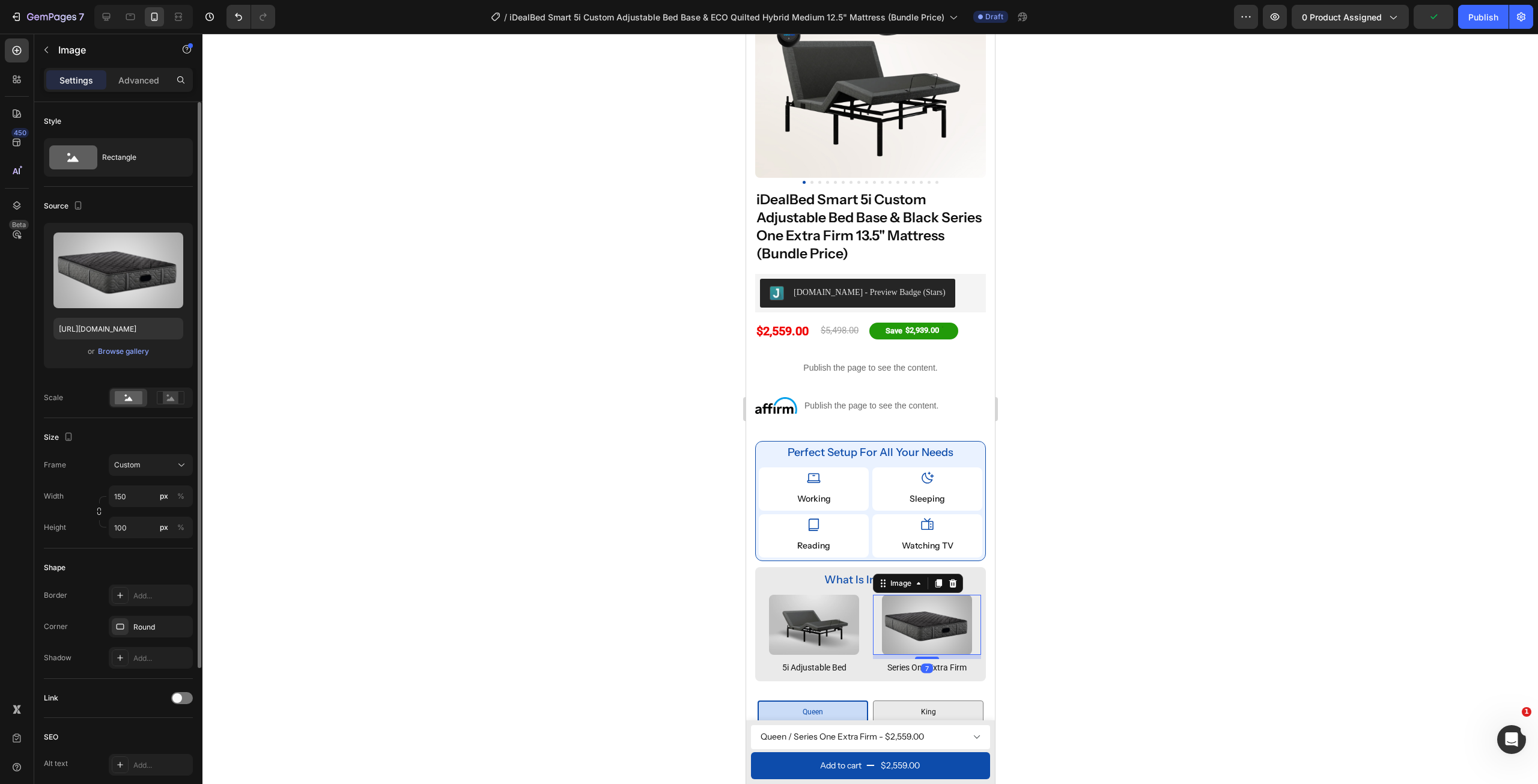
click at [123, 360] on div "Upload Image https://cdn.shopify.com/s/files/1/0607/7939/7364/files/gempages_49…" at bounding box center [118, 295] width 149 height 146
click at [127, 355] on div "Browse gallery" at bounding box center [124, 351] width 51 height 11
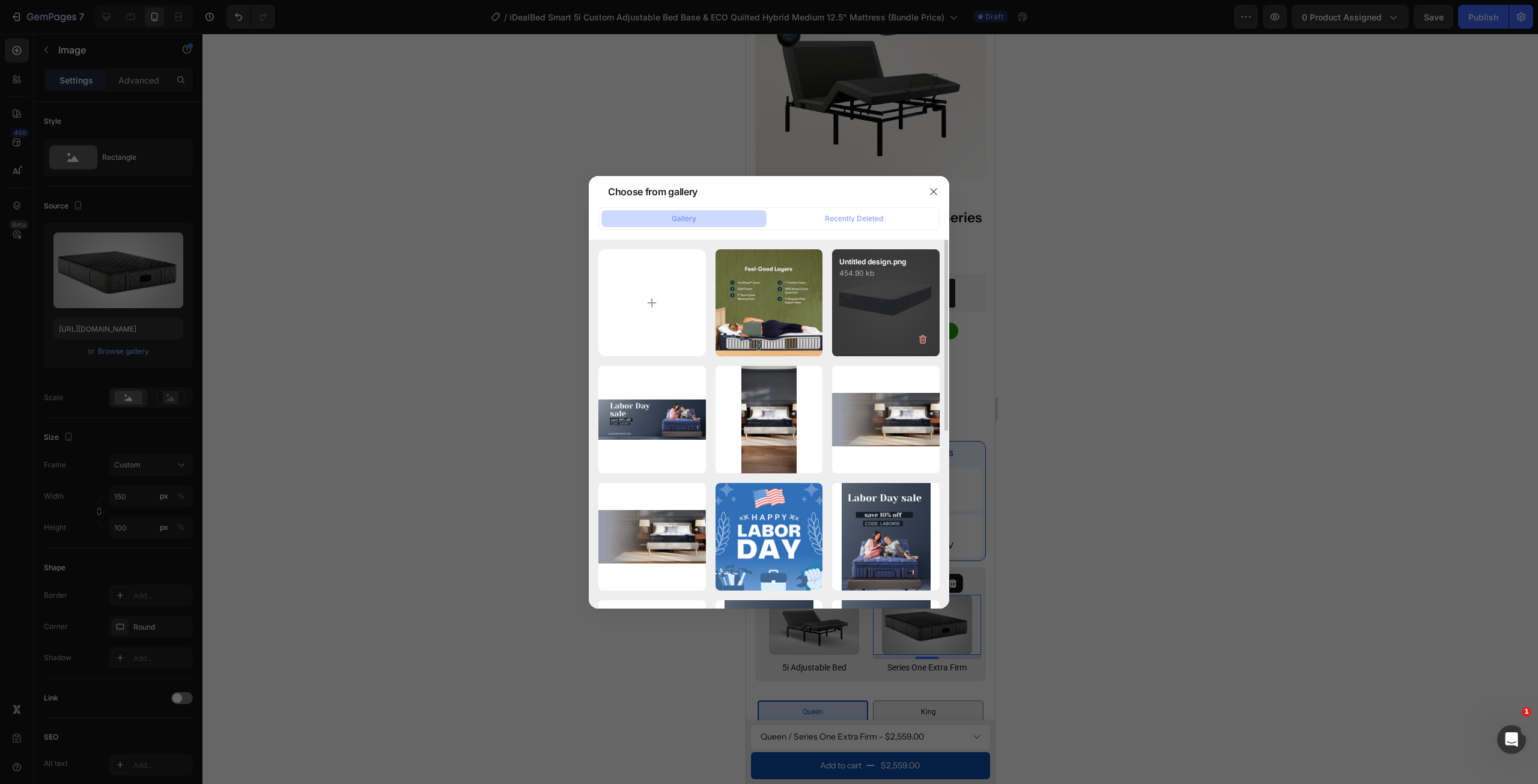
click at [879, 282] on div "Untitled design.png 454.90 kb" at bounding box center [885, 303] width 107 height 107
type input "https://cdn.shopify.com/s/files/1/0607/7939/7364/files/gempages_491294865229873…"
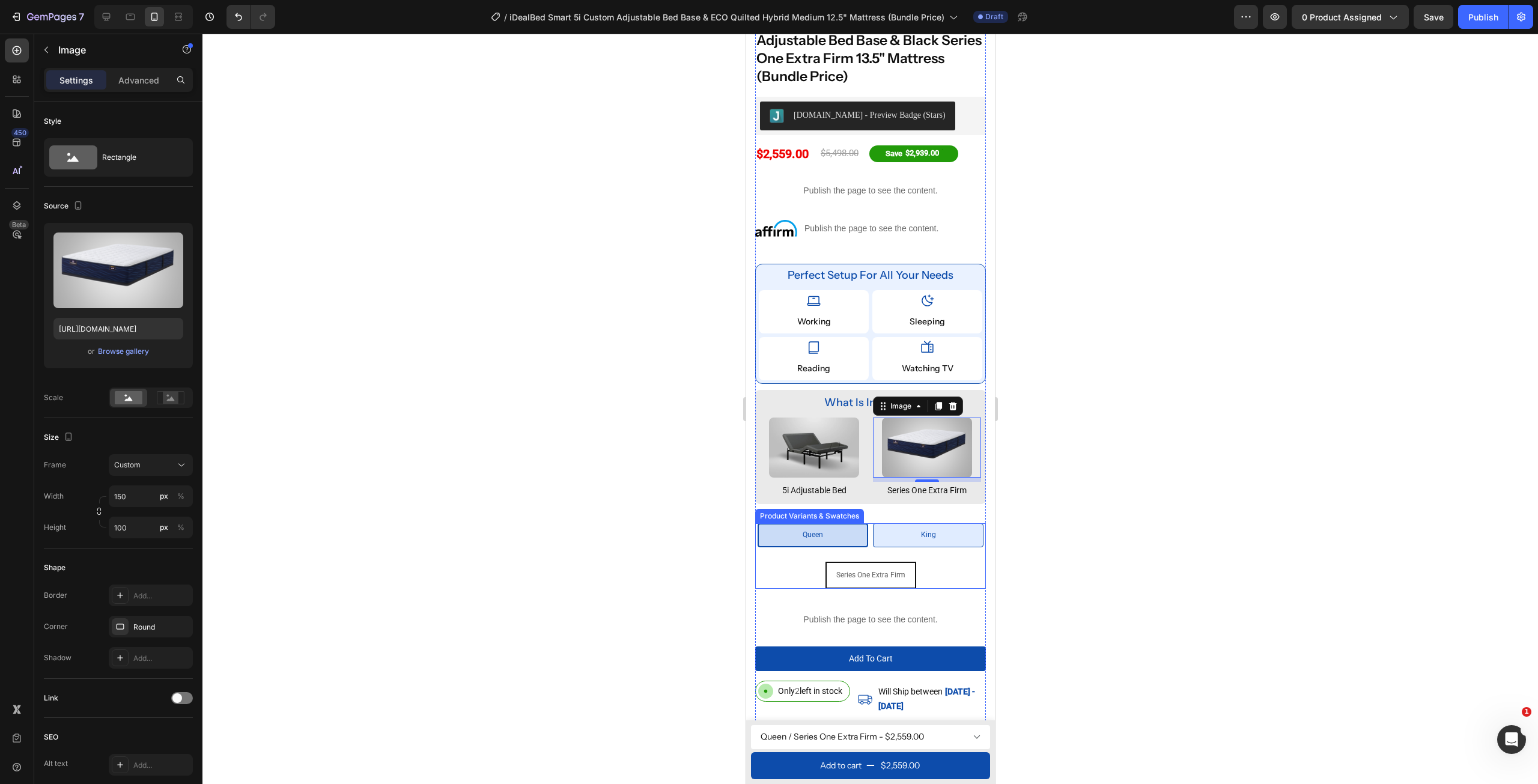
scroll to position [301, 0]
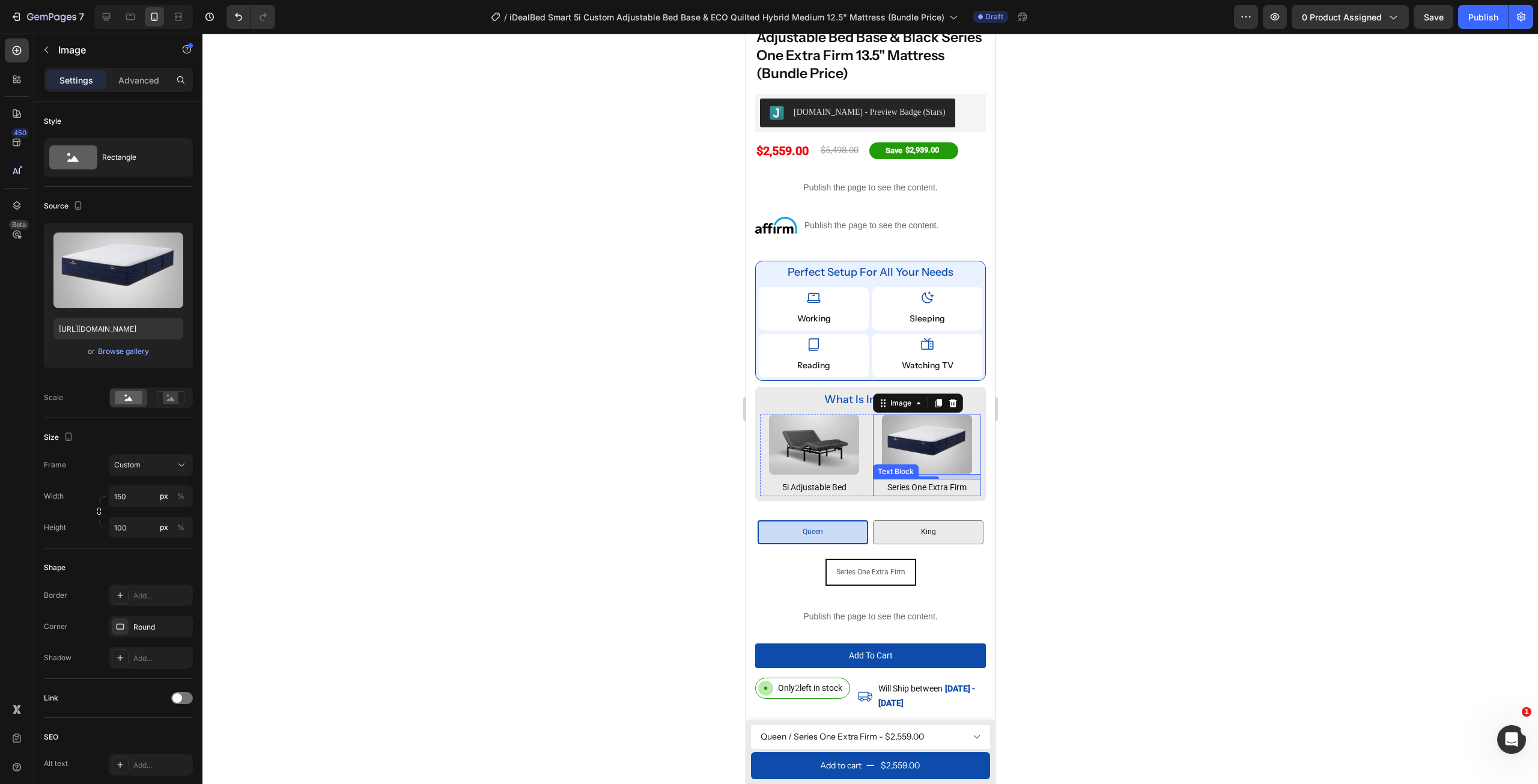
click at [963, 480] on p "series one extra firm" at bounding box center [925, 487] width 105 height 15
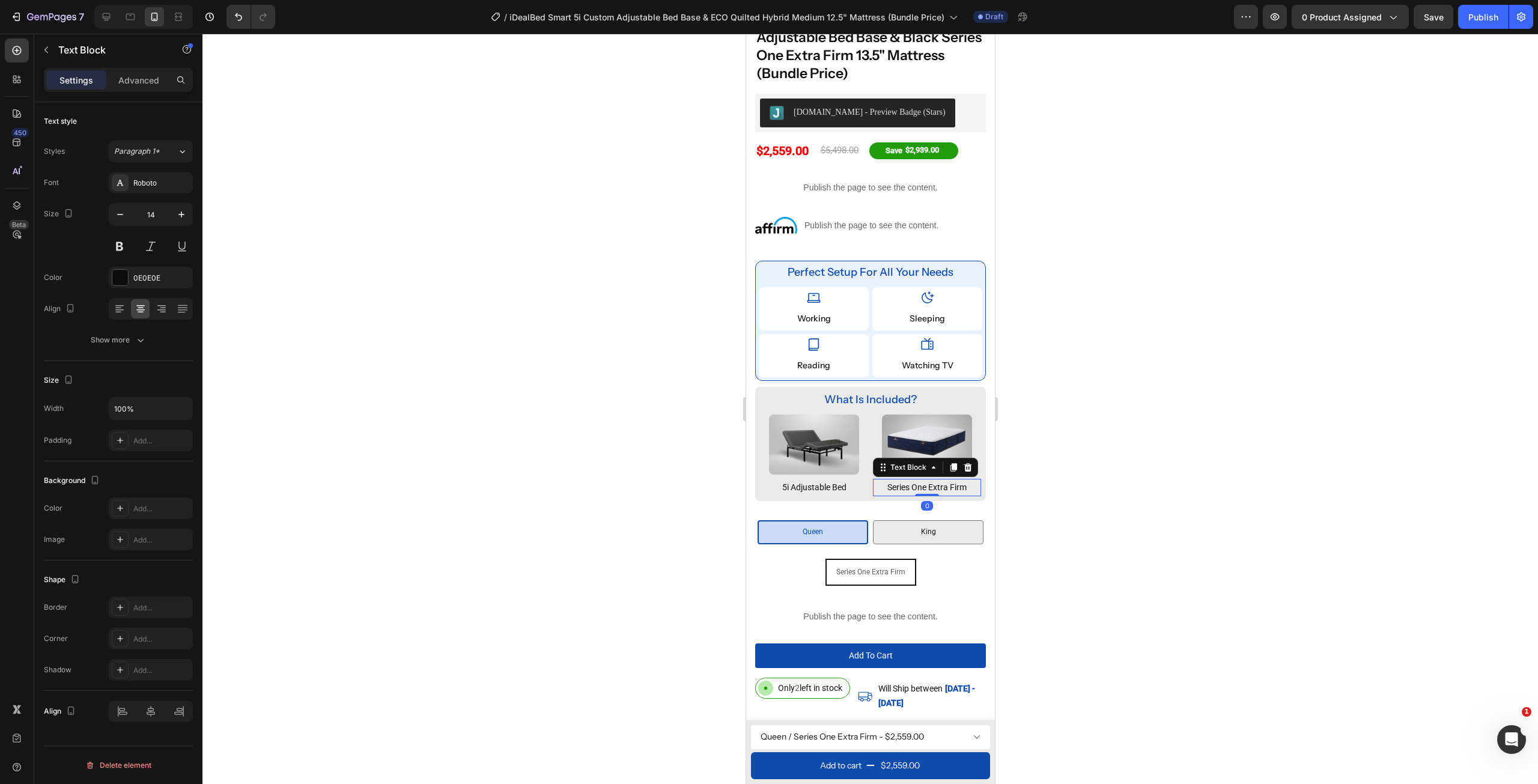
click at [963, 480] on p "series one extra firm" at bounding box center [925, 487] width 105 height 15
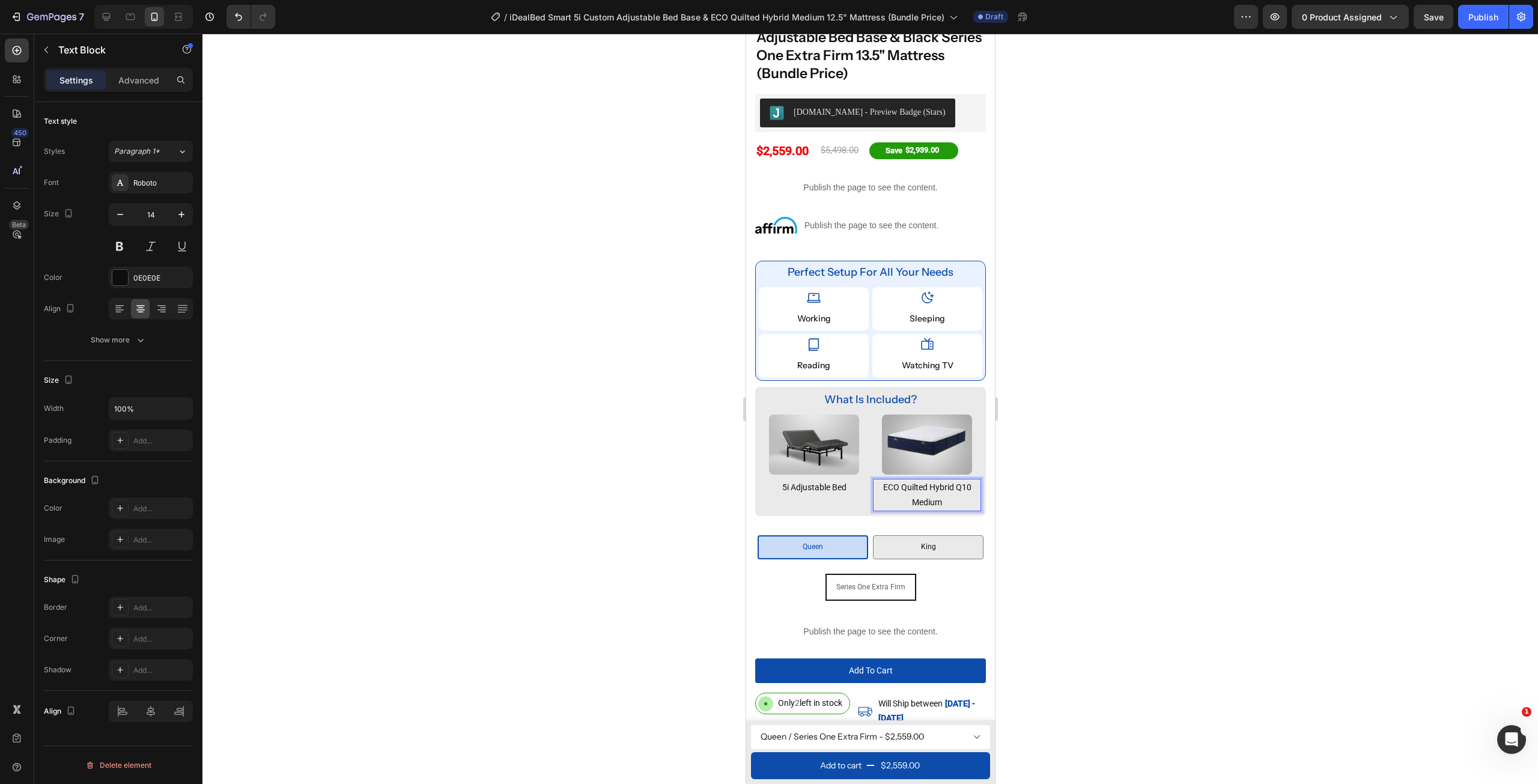
click at [955, 480] on p "ECO Quilted Hybrid Q10 Medium" at bounding box center [925, 494] width 105 height 30
click at [950, 480] on p "ECO Quilted Hybrid Q10 Medium" at bounding box center [925, 494] width 105 height 30
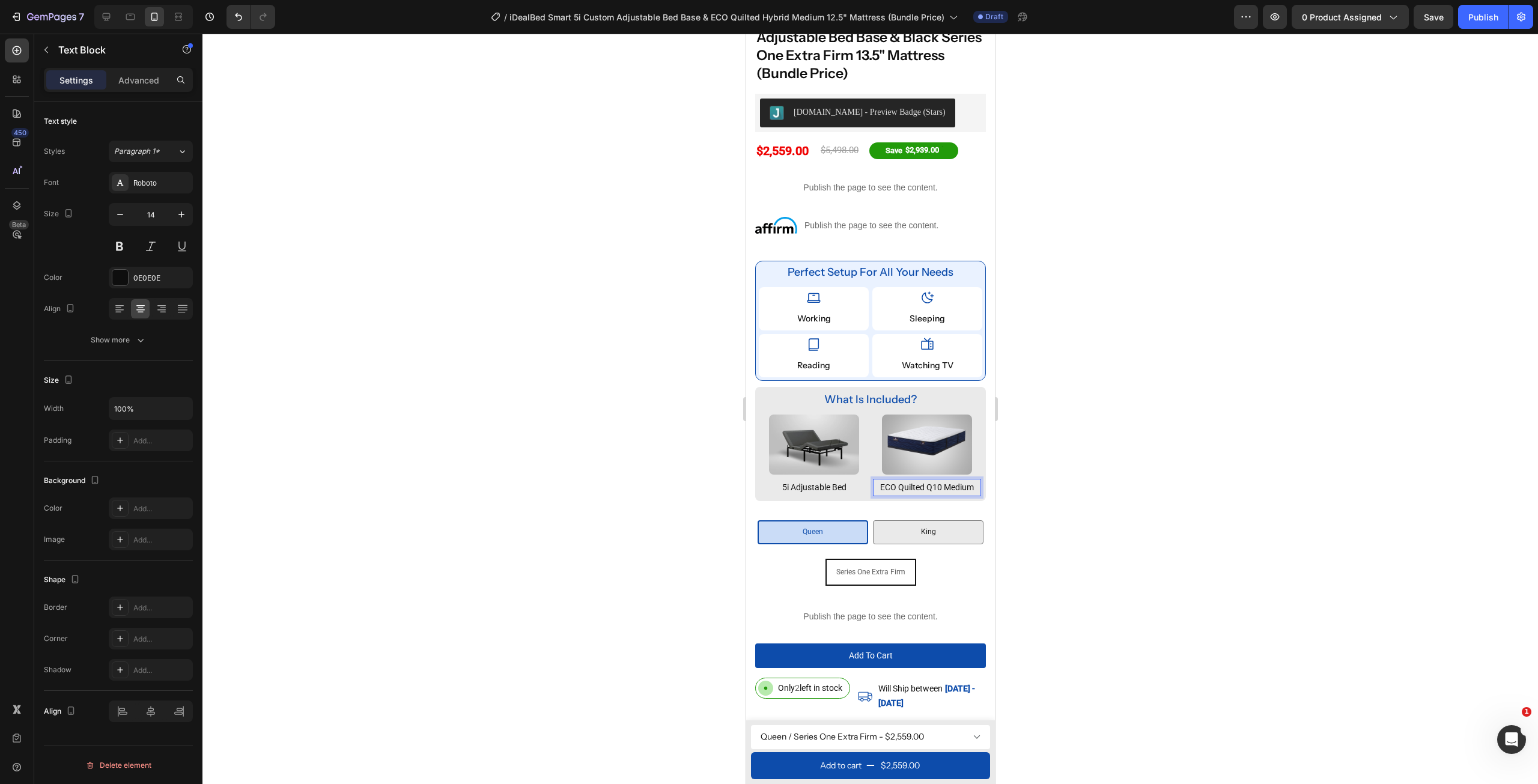
click at [634, 529] on div at bounding box center [870, 409] width 1335 height 750
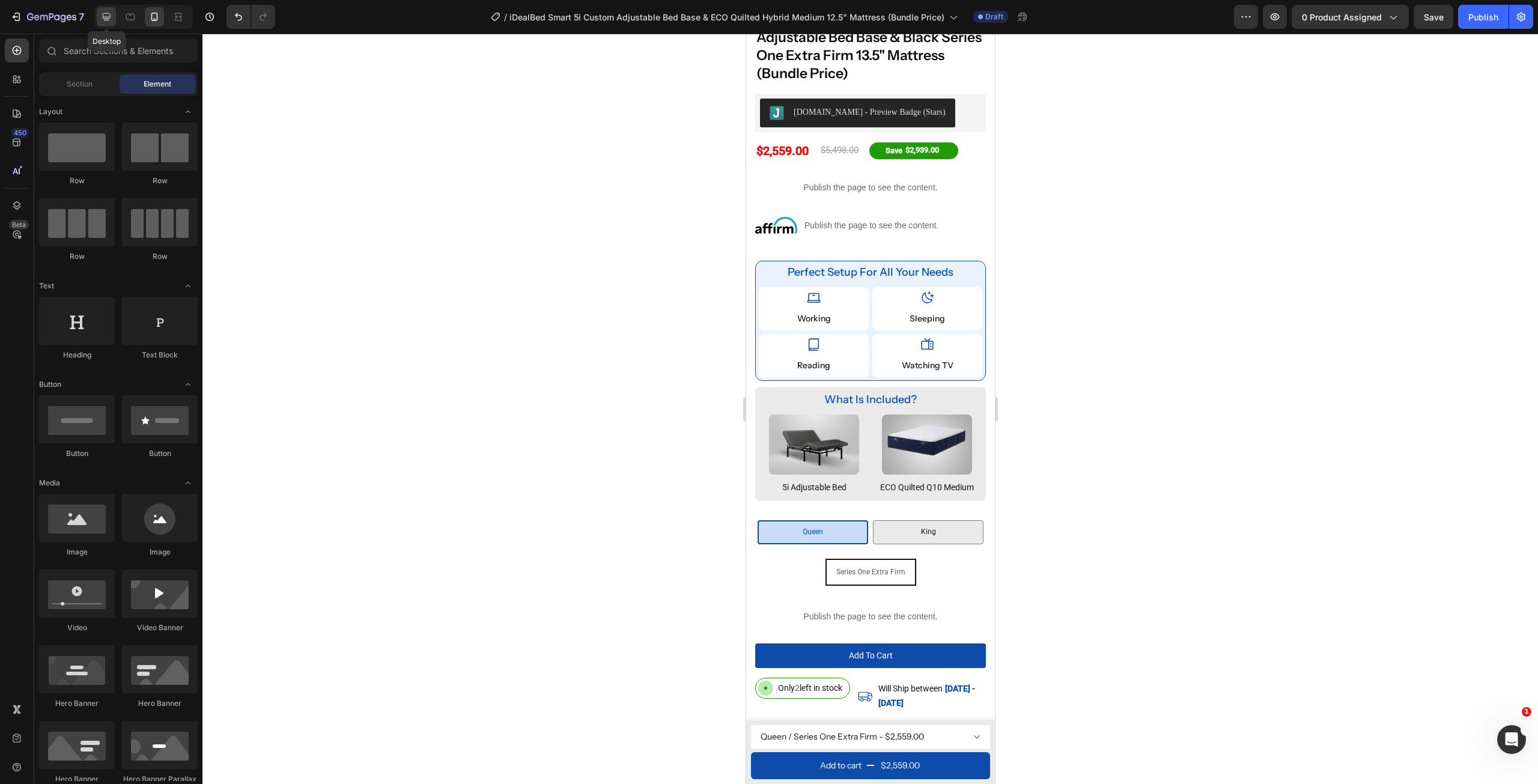
click at [111, 15] on icon at bounding box center [105, 17] width 12 height 12
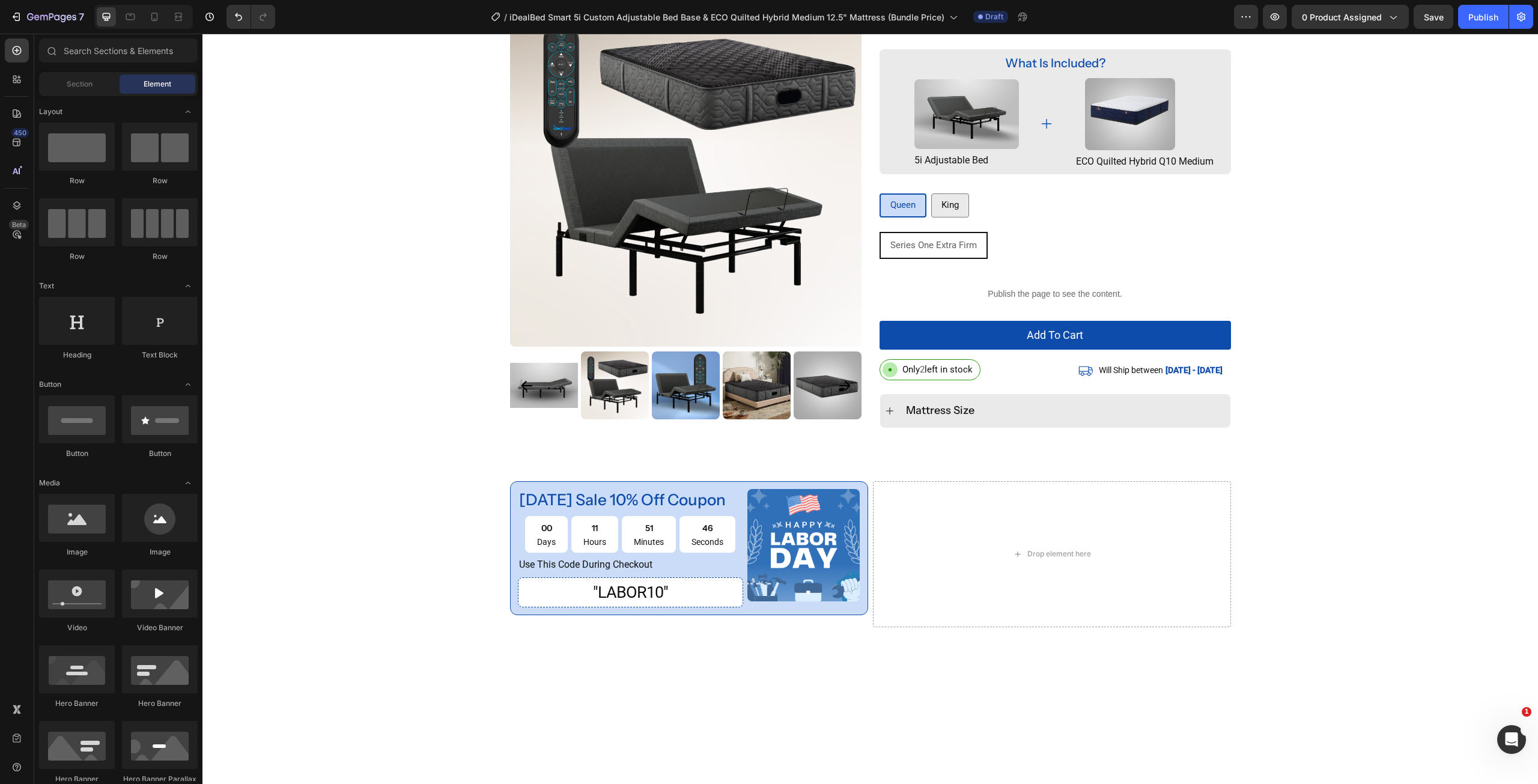
scroll to position [212, 0]
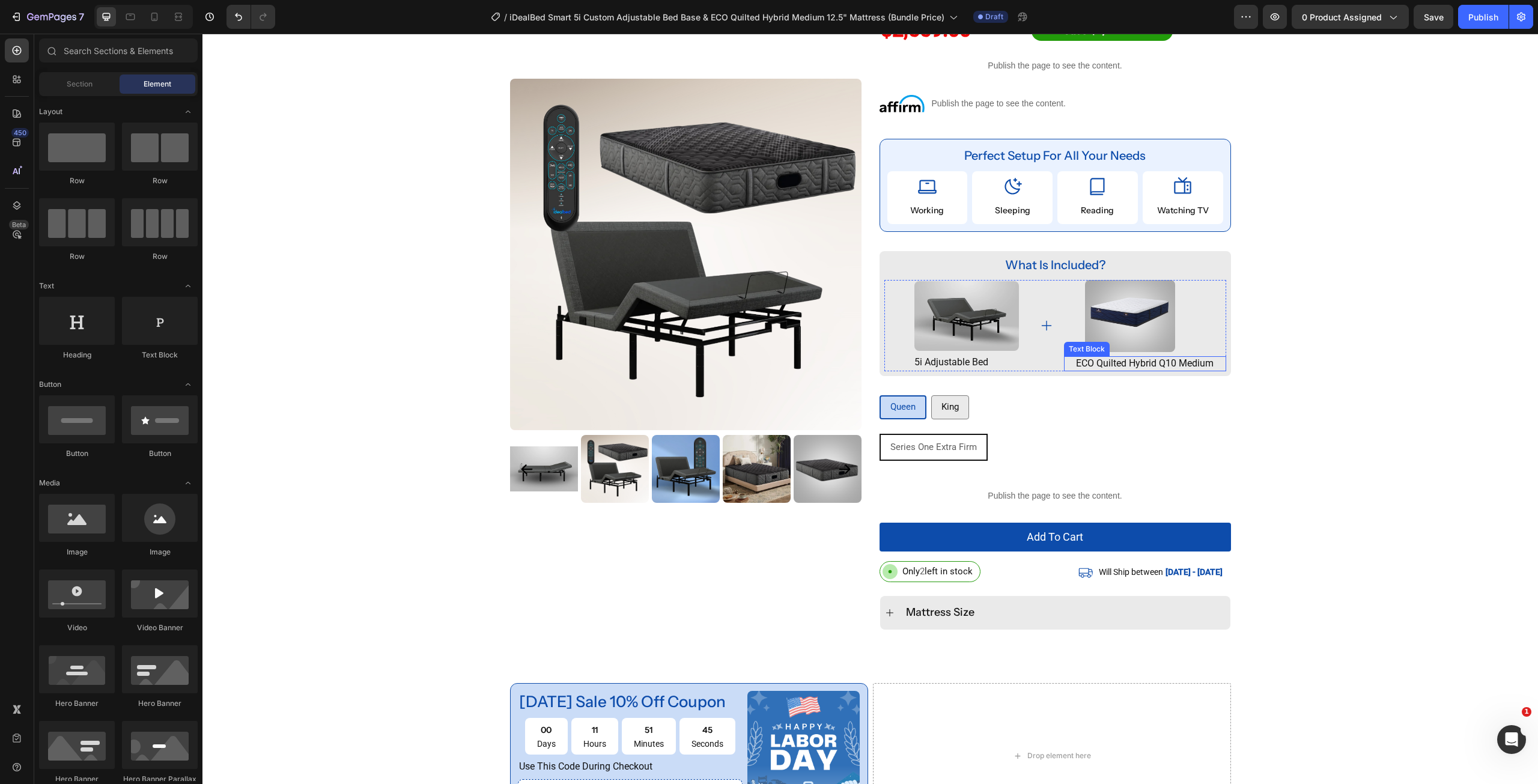
click at [1150, 361] on p "ECO Quilted Hybrid Q10 Medium" at bounding box center [1145, 364] width 160 height 13
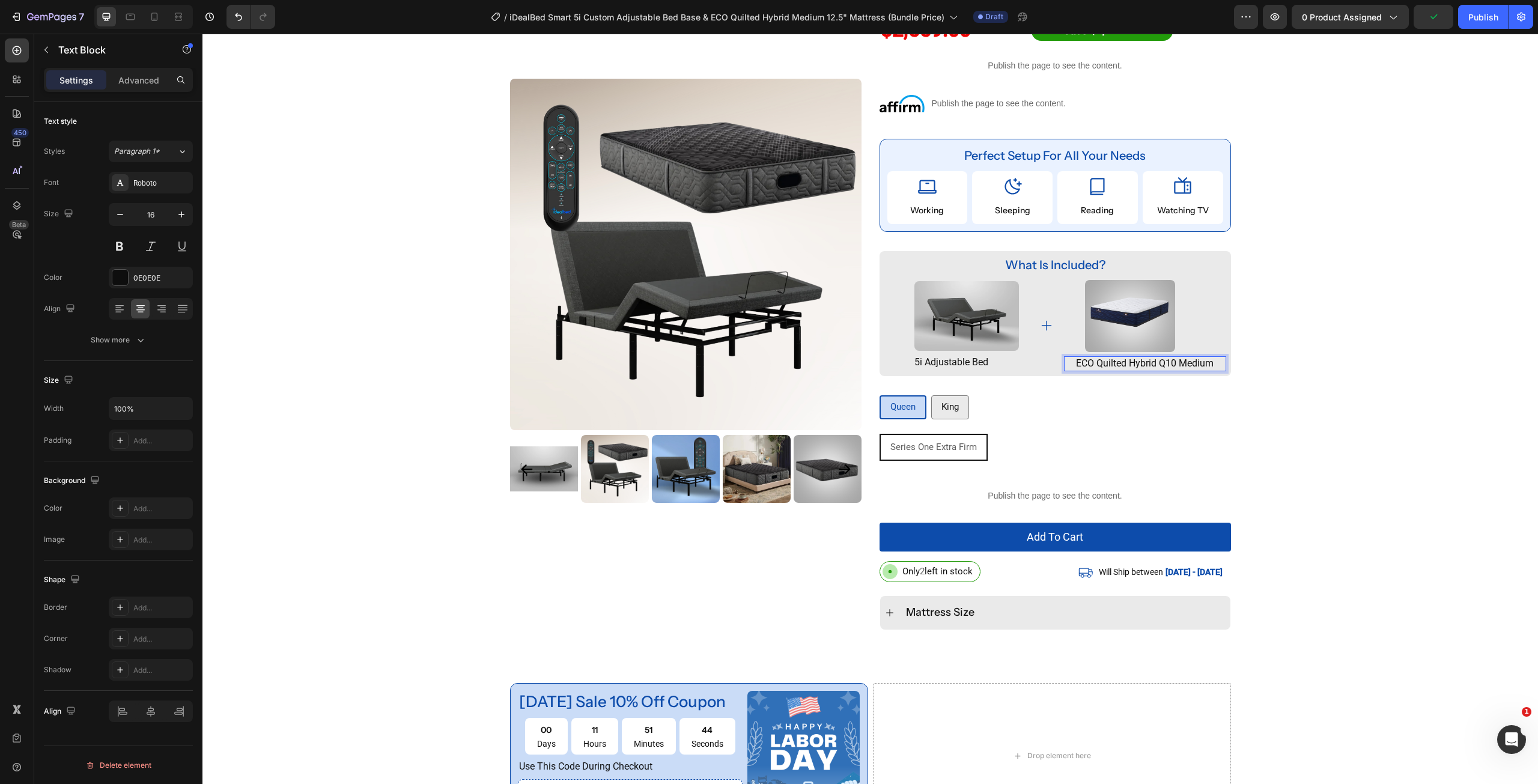
click at [1153, 361] on p "ECO Quilted Hybrid Q10 Medium" at bounding box center [1145, 364] width 160 height 13
click at [1194, 370] on div "ECO Quilted Q10 Medium" at bounding box center [1145, 363] width 162 height 15
click at [1318, 359] on div "Product Images Row iDealBed Smart 5i Custom Adjustable Bed Base & Black Series …" at bounding box center [870, 264] width 1335 height 768
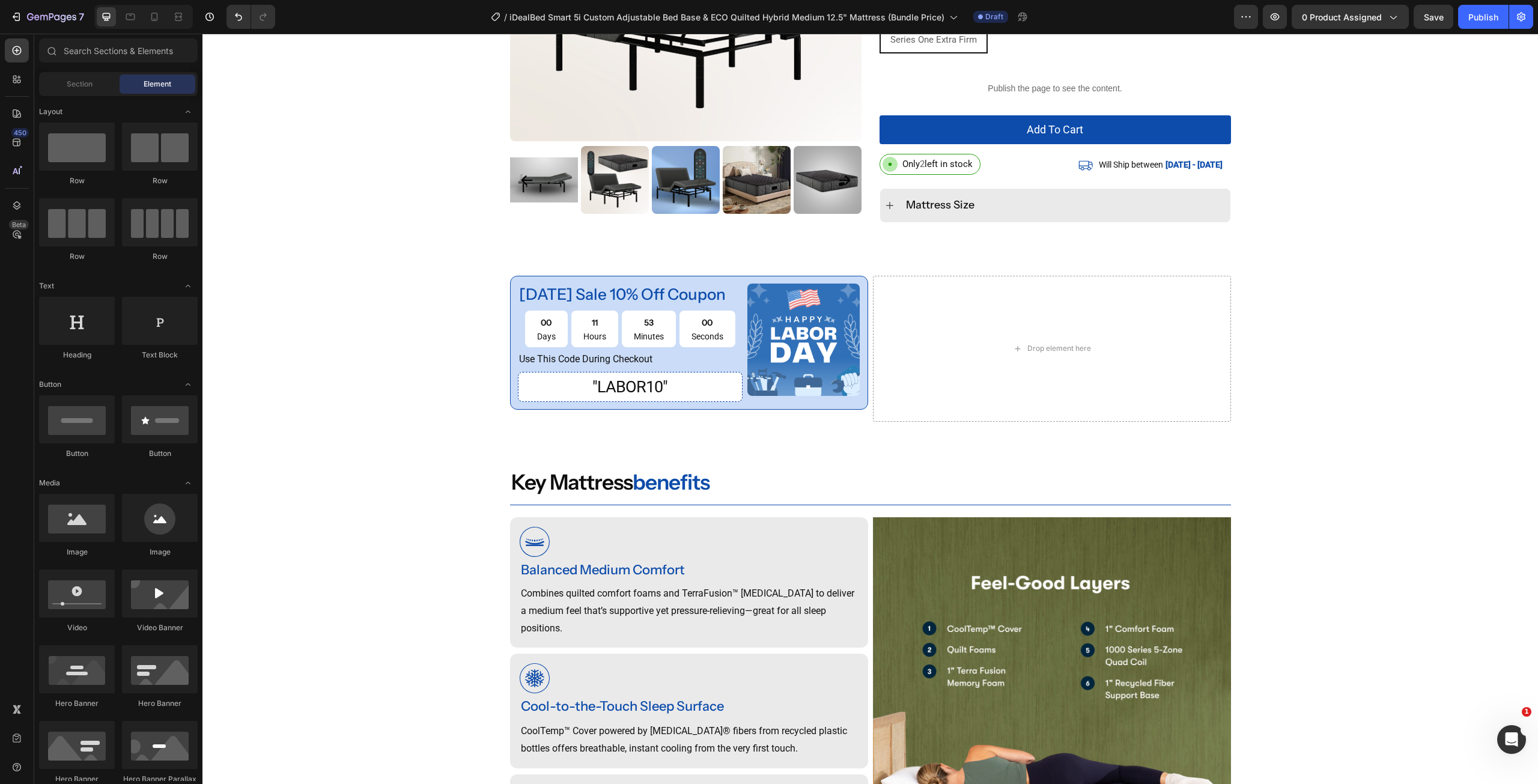
scroll to position [625, 0]
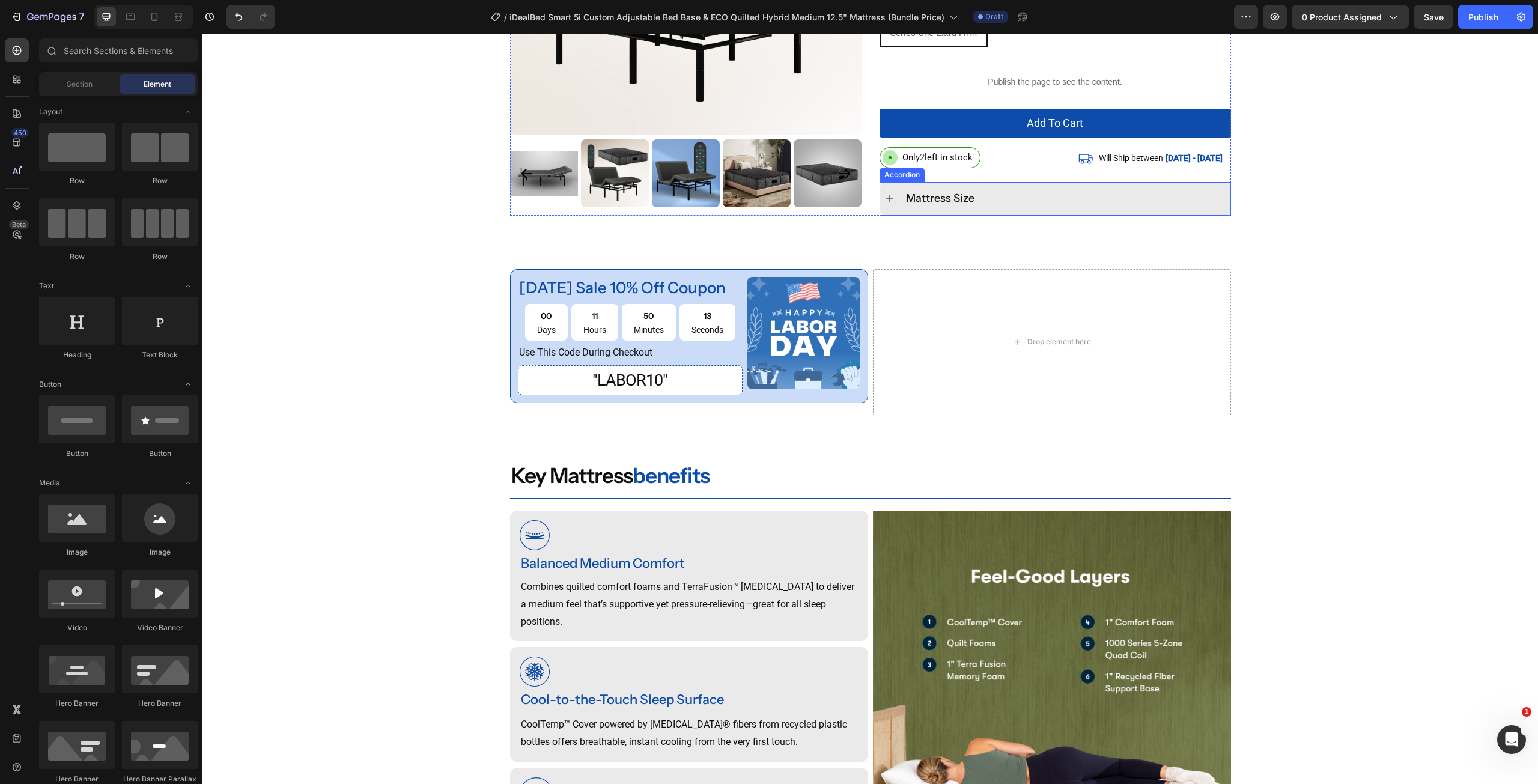
click at [889, 198] on icon at bounding box center [890, 199] width 9 height 9
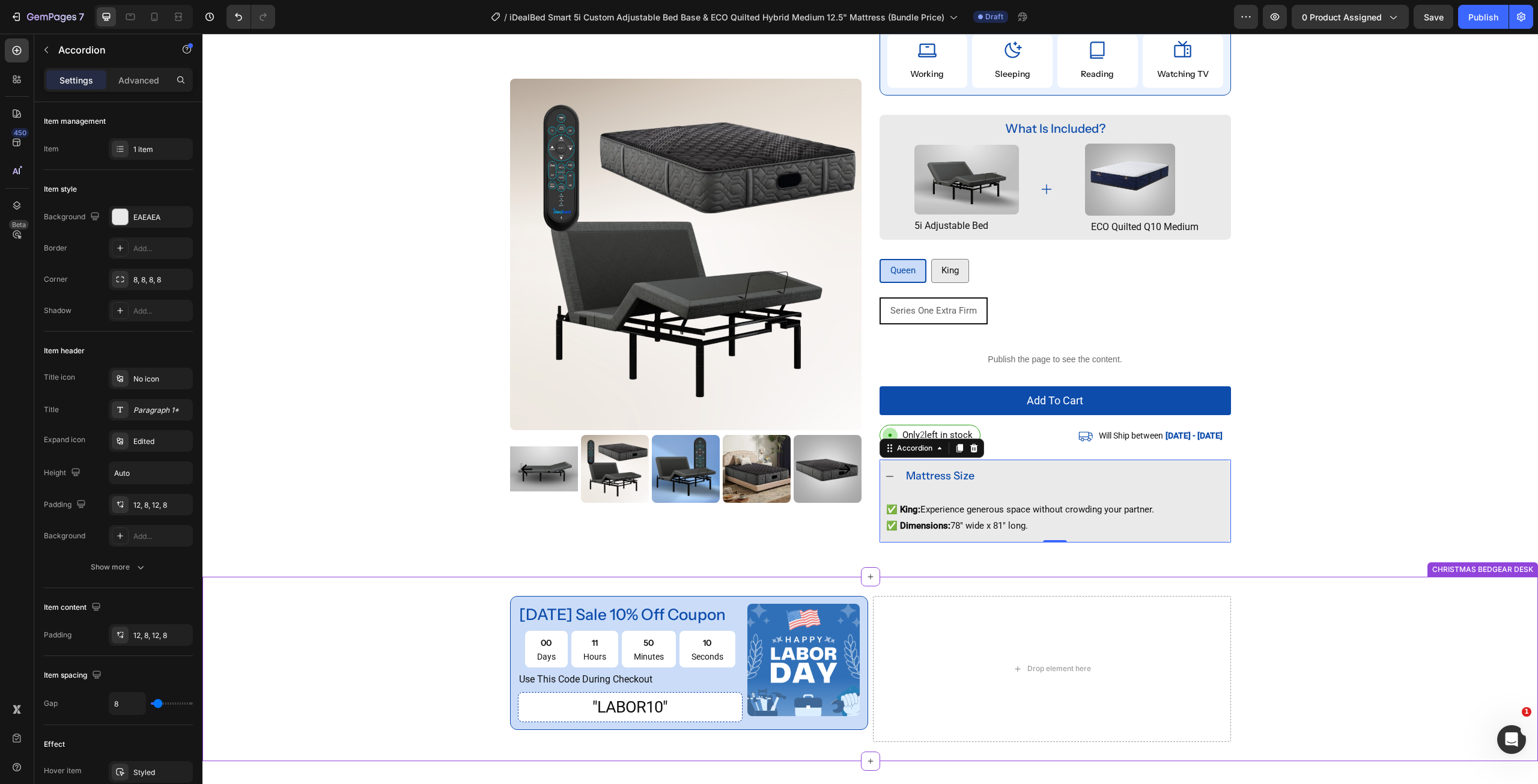
scroll to position [265, 0]
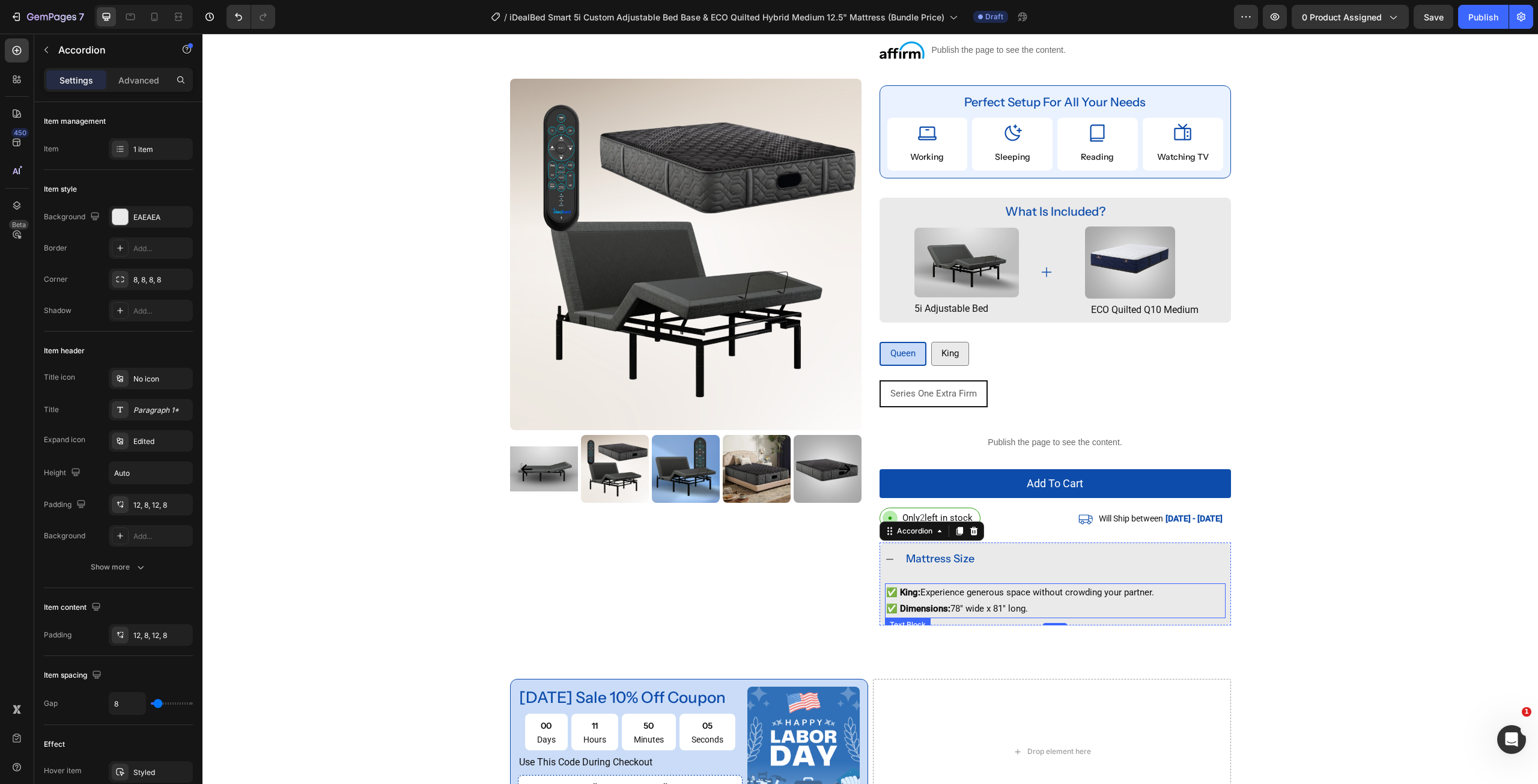
click at [1017, 605] on p "✅ Dimensions: 78" wide x 81" long." at bounding box center [1055, 609] width 338 height 17
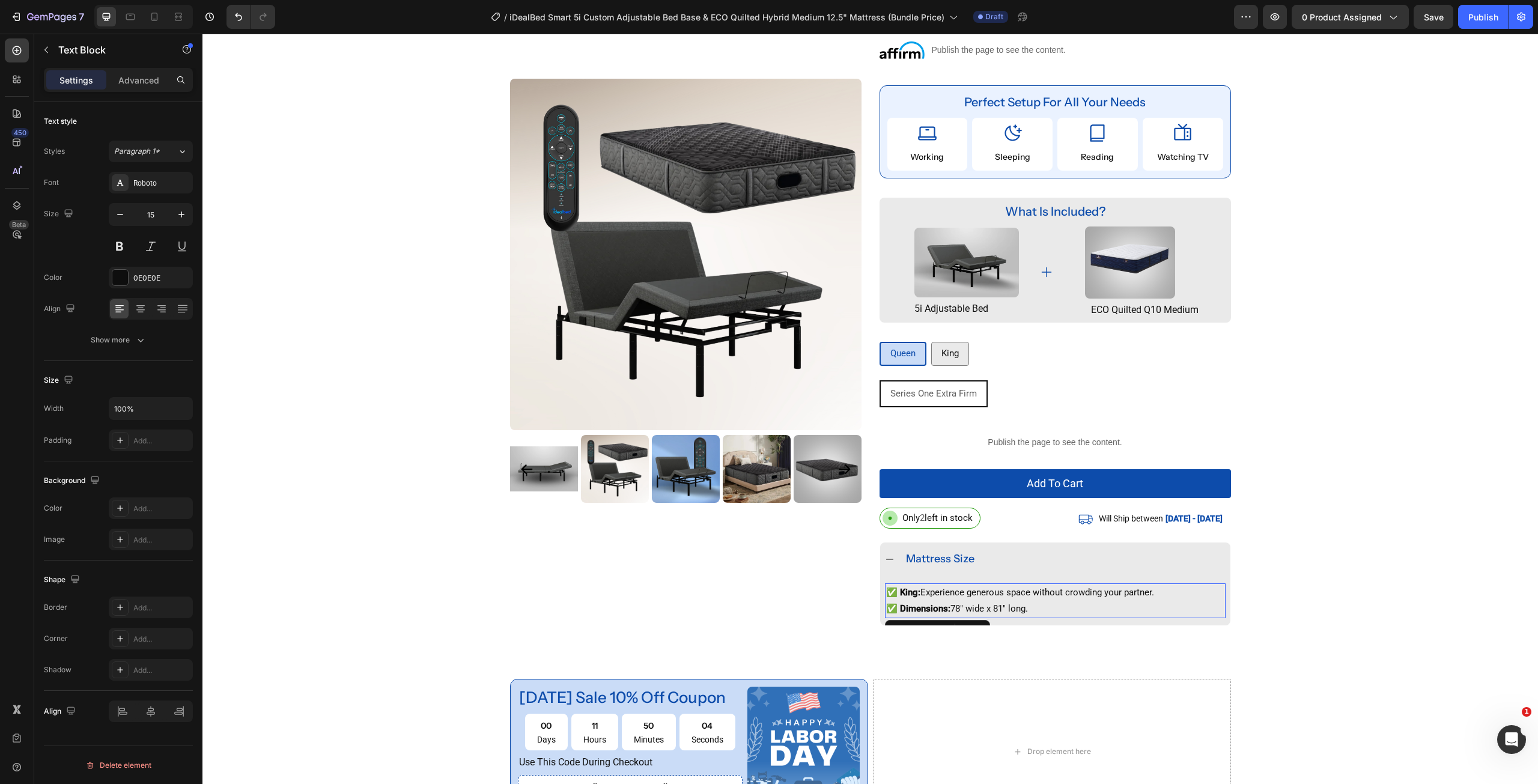
click at [1017, 605] on p "✅ Dimensions: 78" wide x 81" long." at bounding box center [1055, 609] width 338 height 17
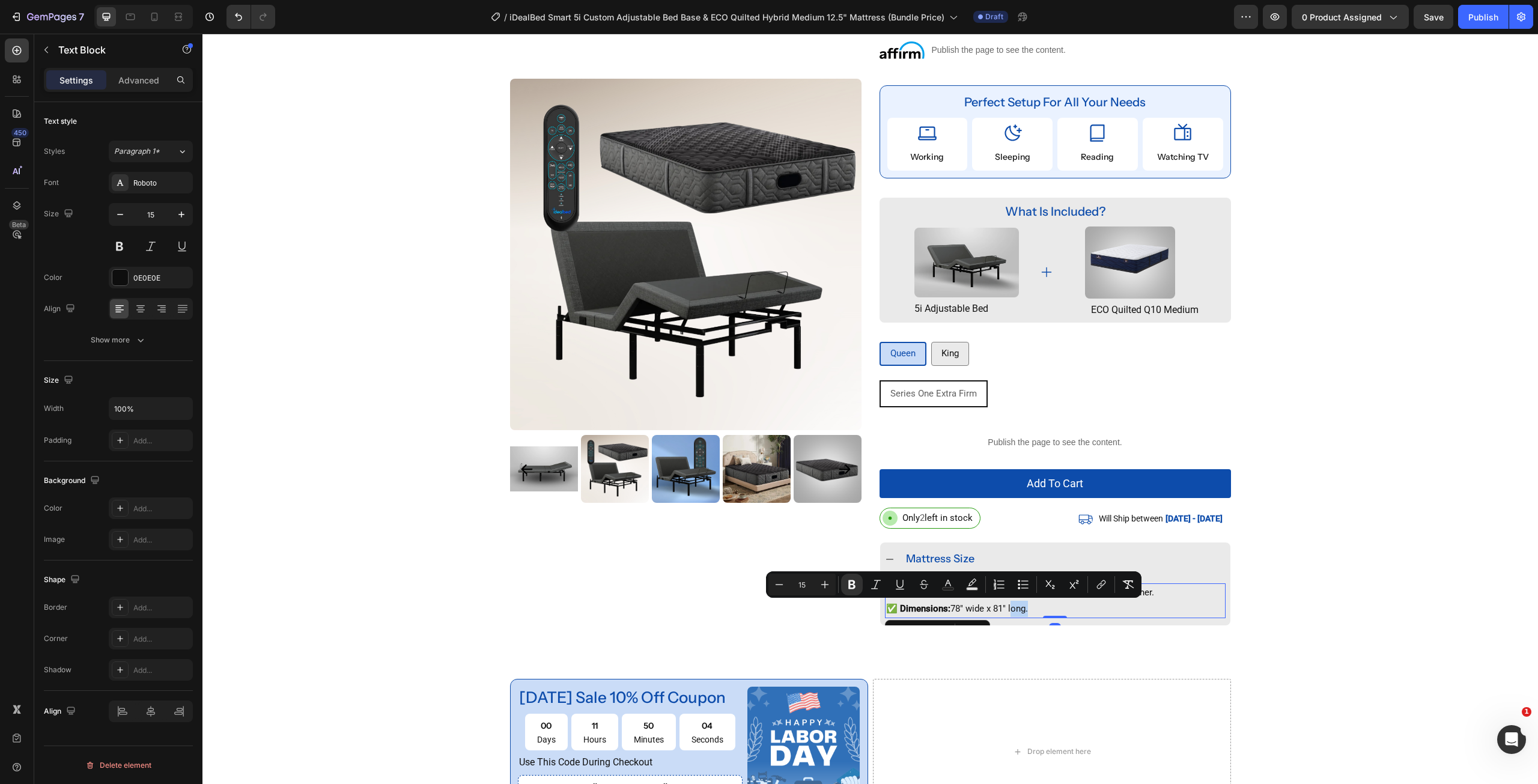
click at [1017, 605] on p "✅ Dimensions: 78" wide x 81" long." at bounding box center [1055, 609] width 338 height 17
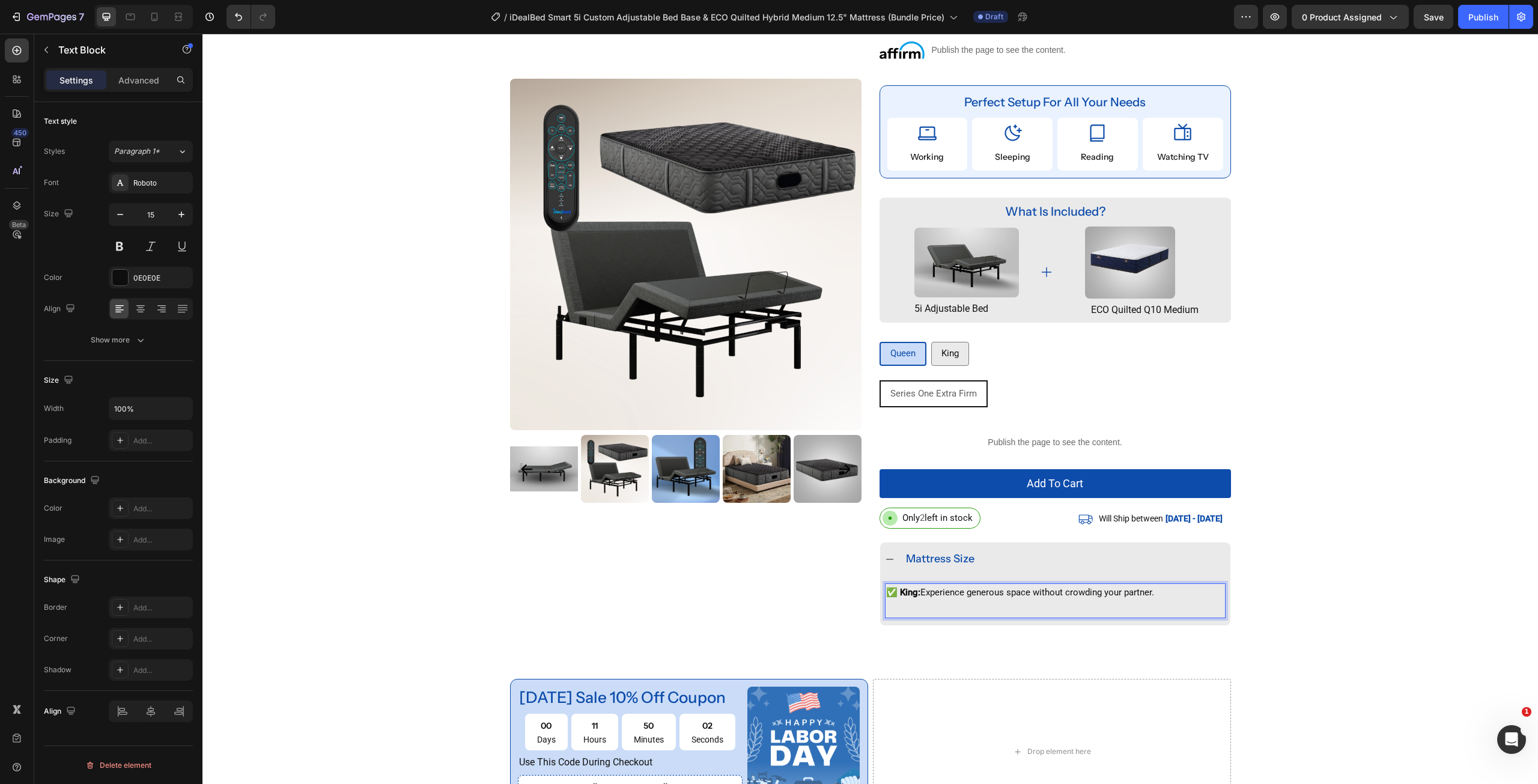
drag, startPoint x: 1012, startPoint y: 594, endPoint x: 1008, endPoint y: 586, distance: 8.9
click at [1008, 586] on p "✅ King: Experience generous space without crowding your partner." at bounding box center [1055, 592] width 338 height 17
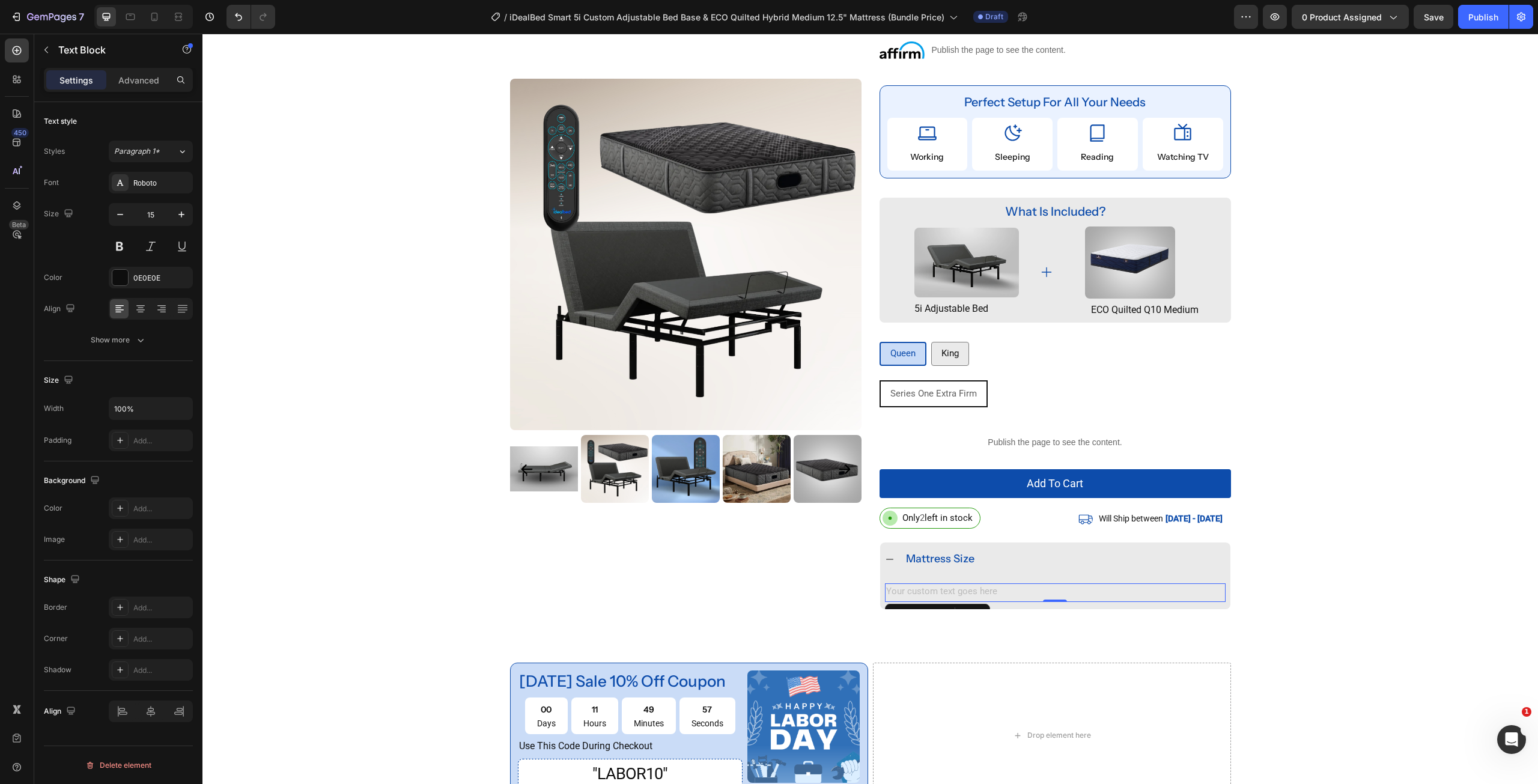
click at [902, 593] on div "Rich Text Editor. Editing area: main" at bounding box center [1055, 592] width 340 height 18
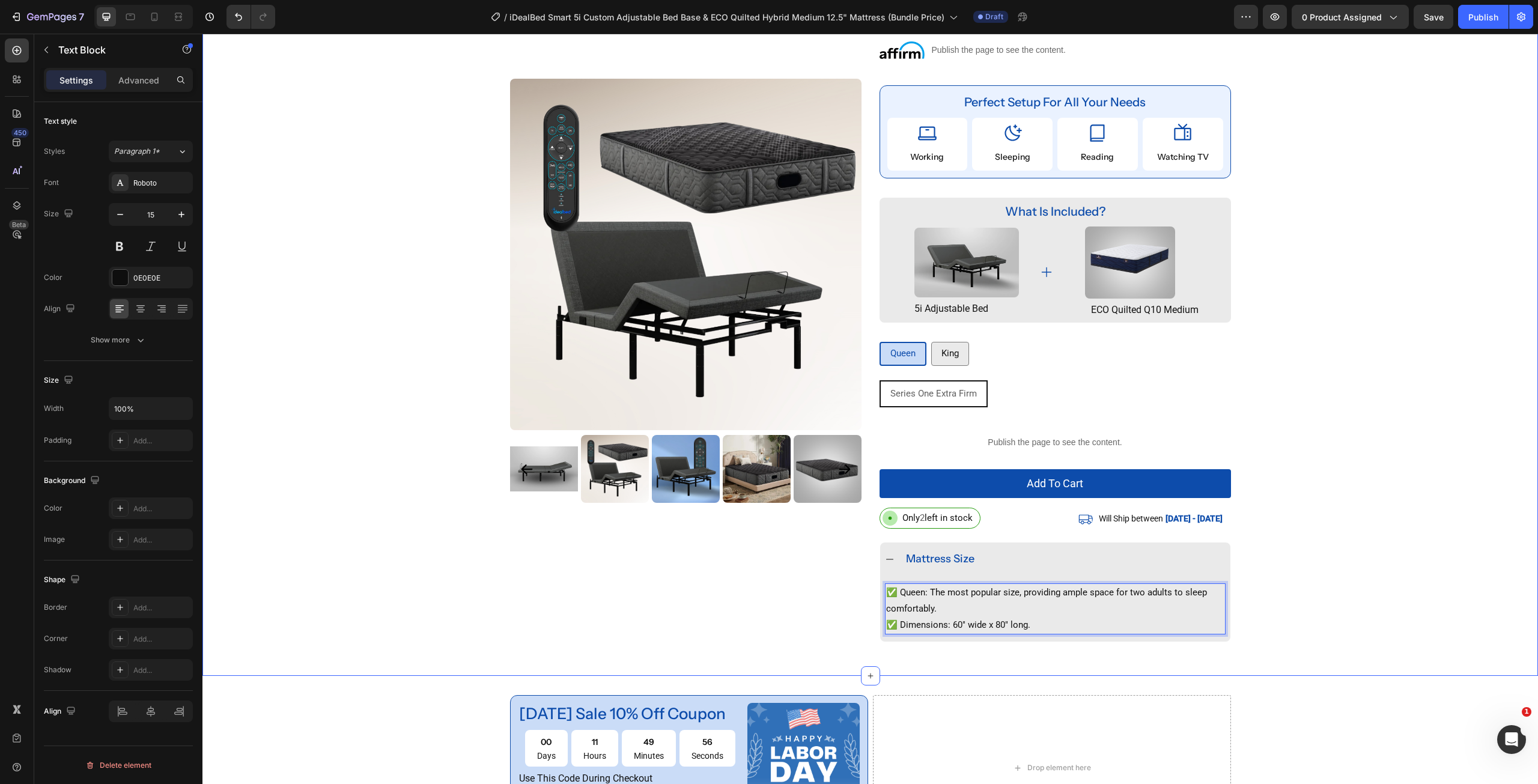
click at [1349, 547] on div "Product Images Row iDealBed Smart 5i Custom Adjustable Bed Base & Black Series …" at bounding box center [870, 244] width 1335 height 834
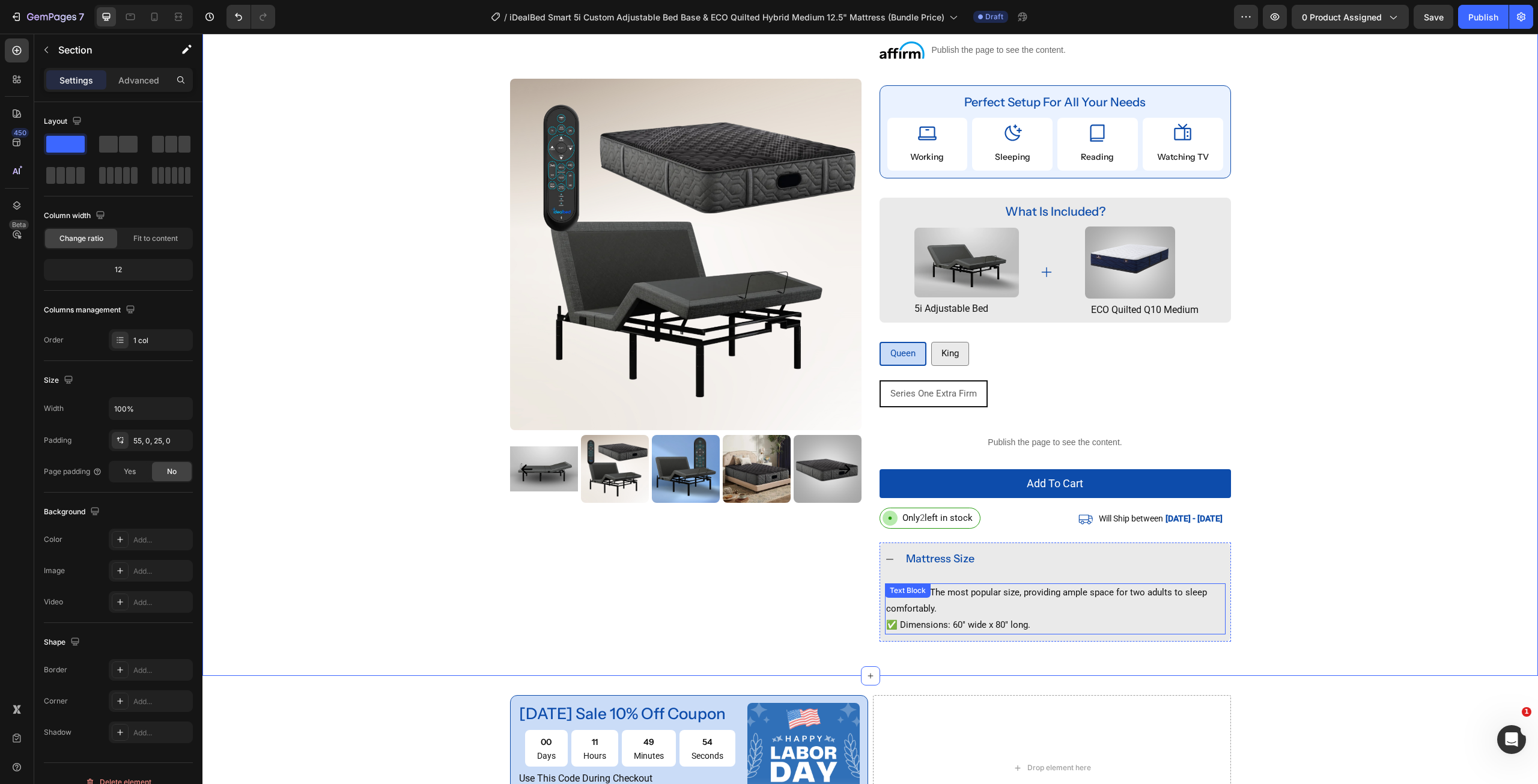
click at [943, 619] on p "✅ Dimensions: 60" wide x 80" long." at bounding box center [1055, 625] width 338 height 17
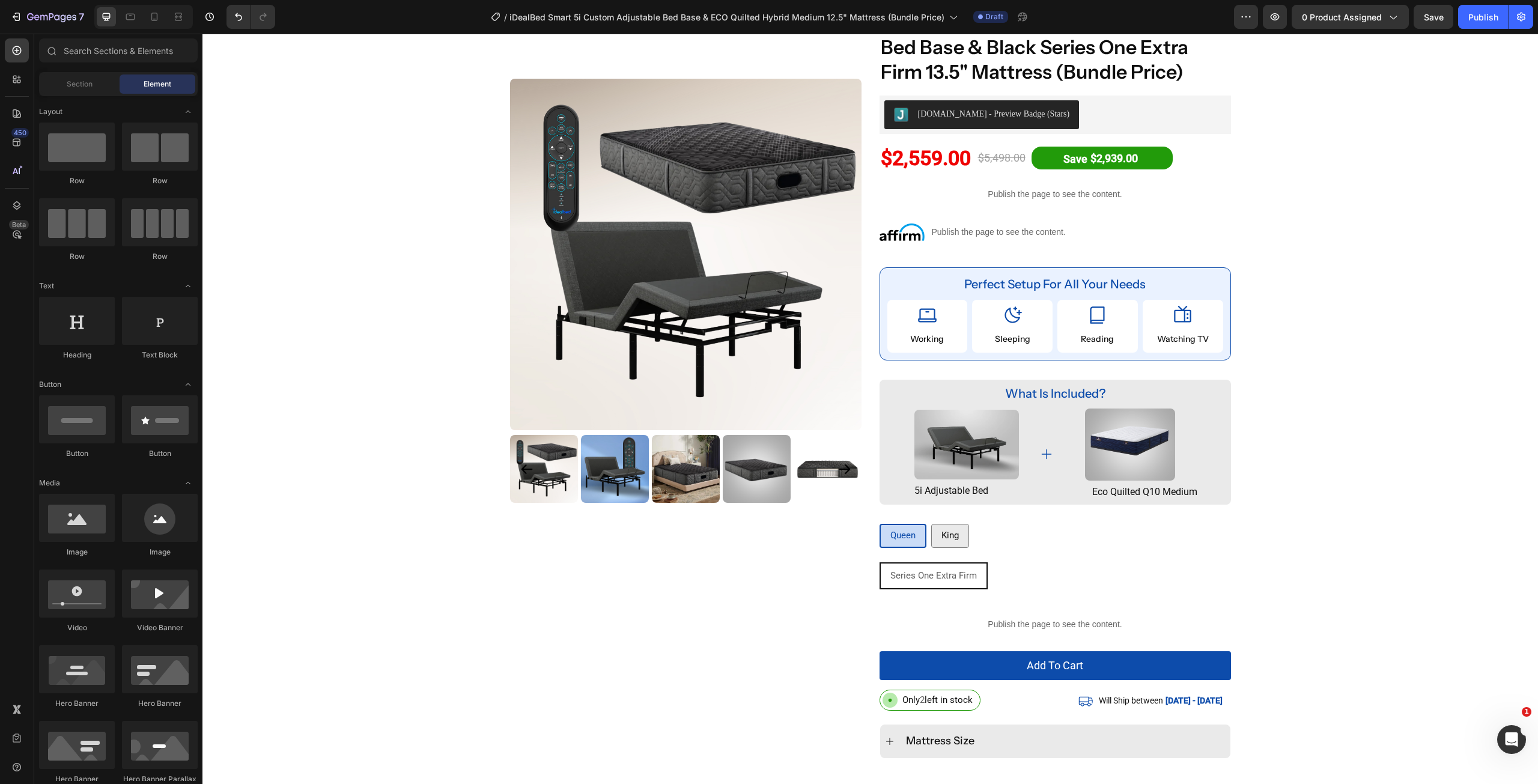
scroll to position [0, 0]
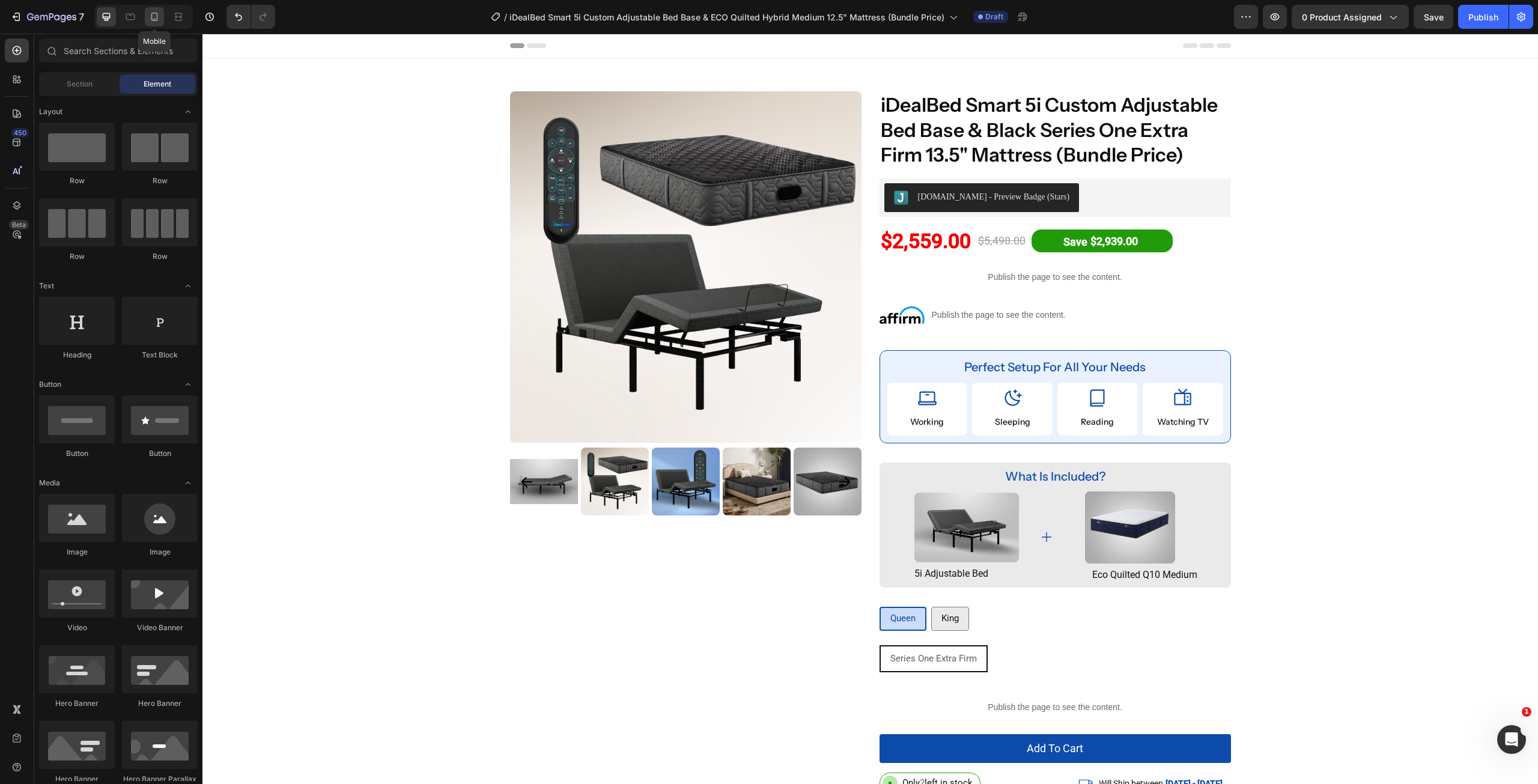
drag, startPoint x: 149, startPoint y: 13, endPoint x: 140, endPoint y: 66, distance: 53.8
click at [149, 13] on icon at bounding box center [154, 17] width 12 height 12
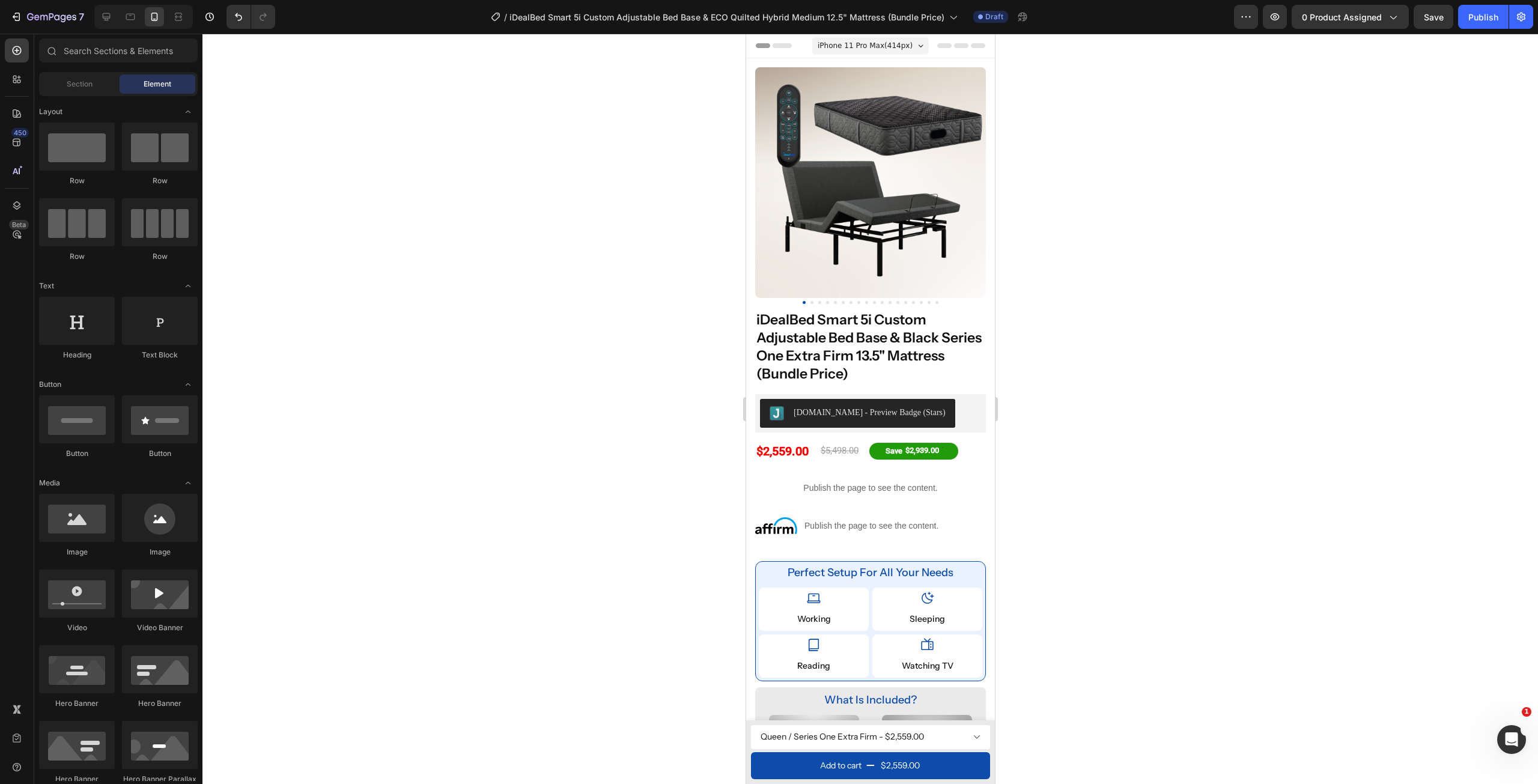
click at [1280, 478] on div at bounding box center [870, 409] width 1335 height 750
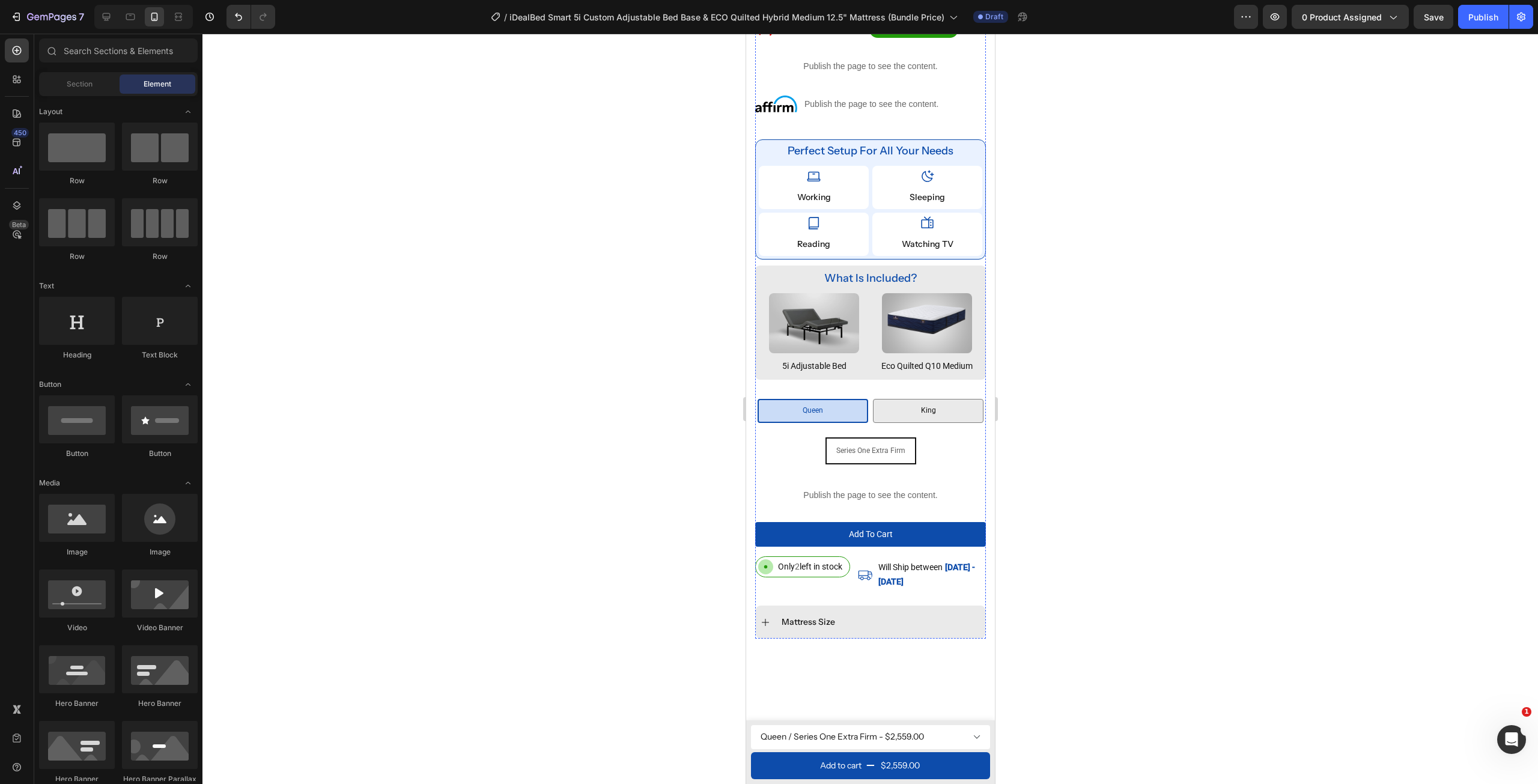
scroll to position [139, 0]
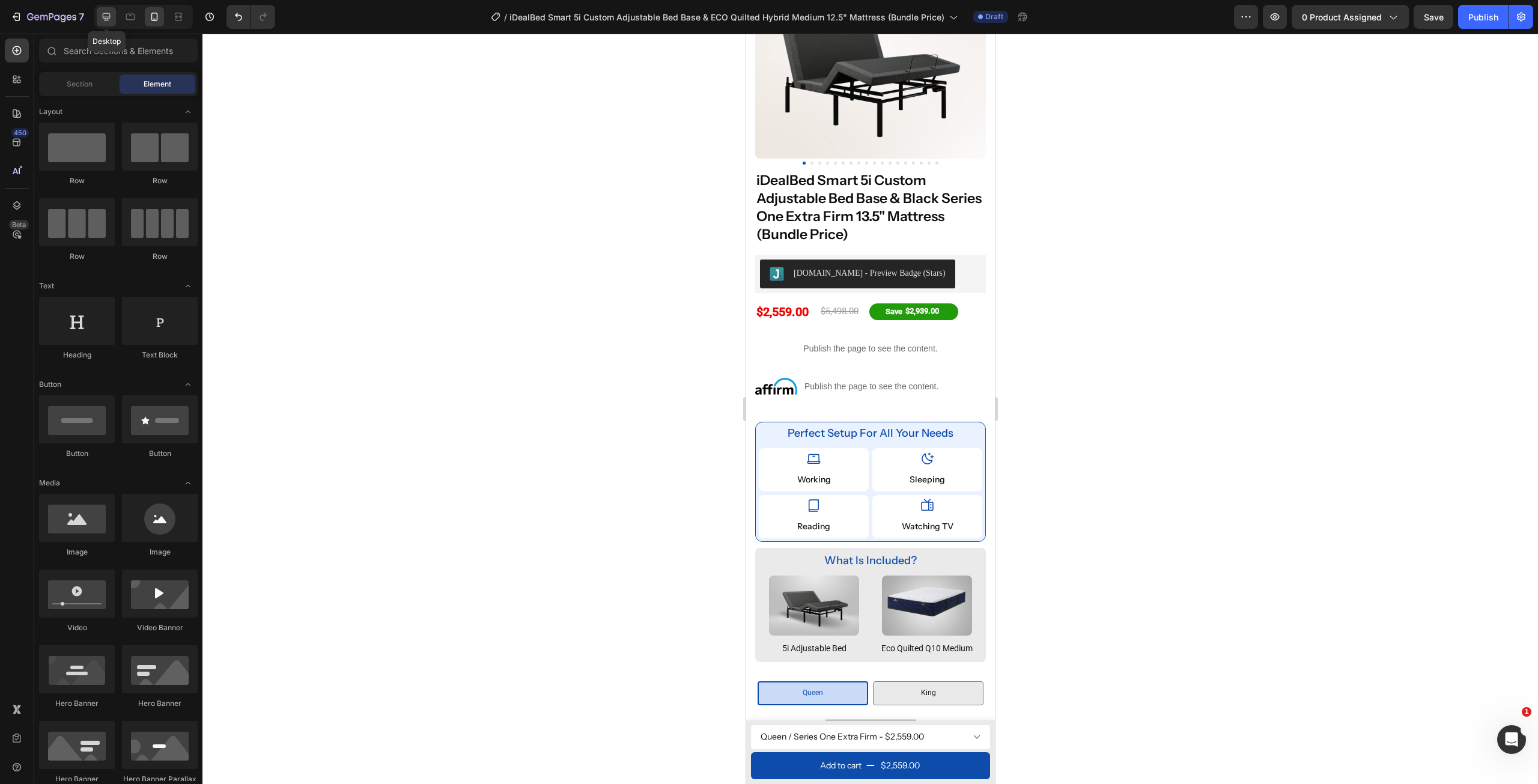
click at [103, 16] on icon at bounding box center [106, 17] width 8 height 8
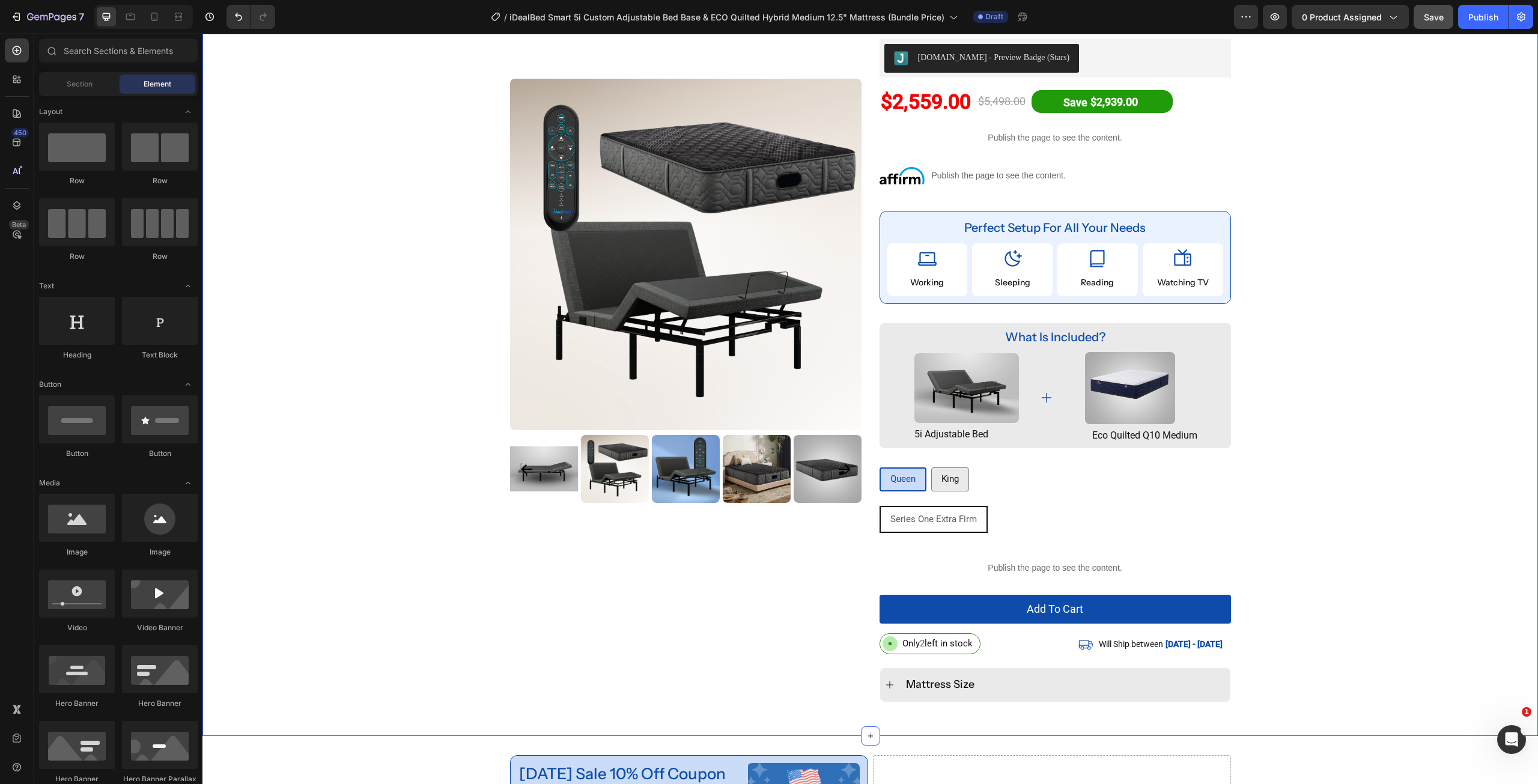
click at [1439, 15] on span "Save" at bounding box center [1433, 17] width 20 height 10
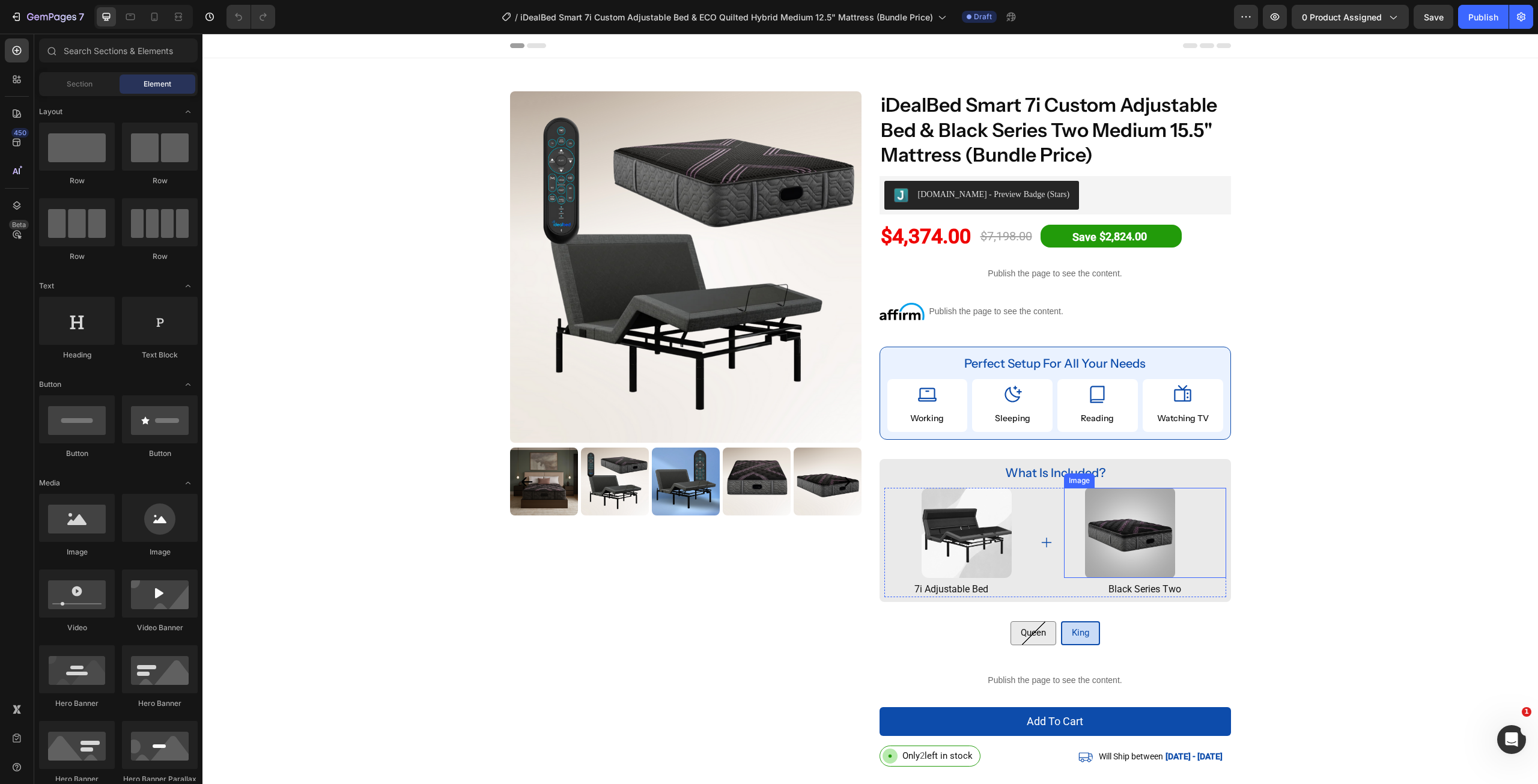
click at [1107, 518] on img at bounding box center [1130, 533] width 90 height 90
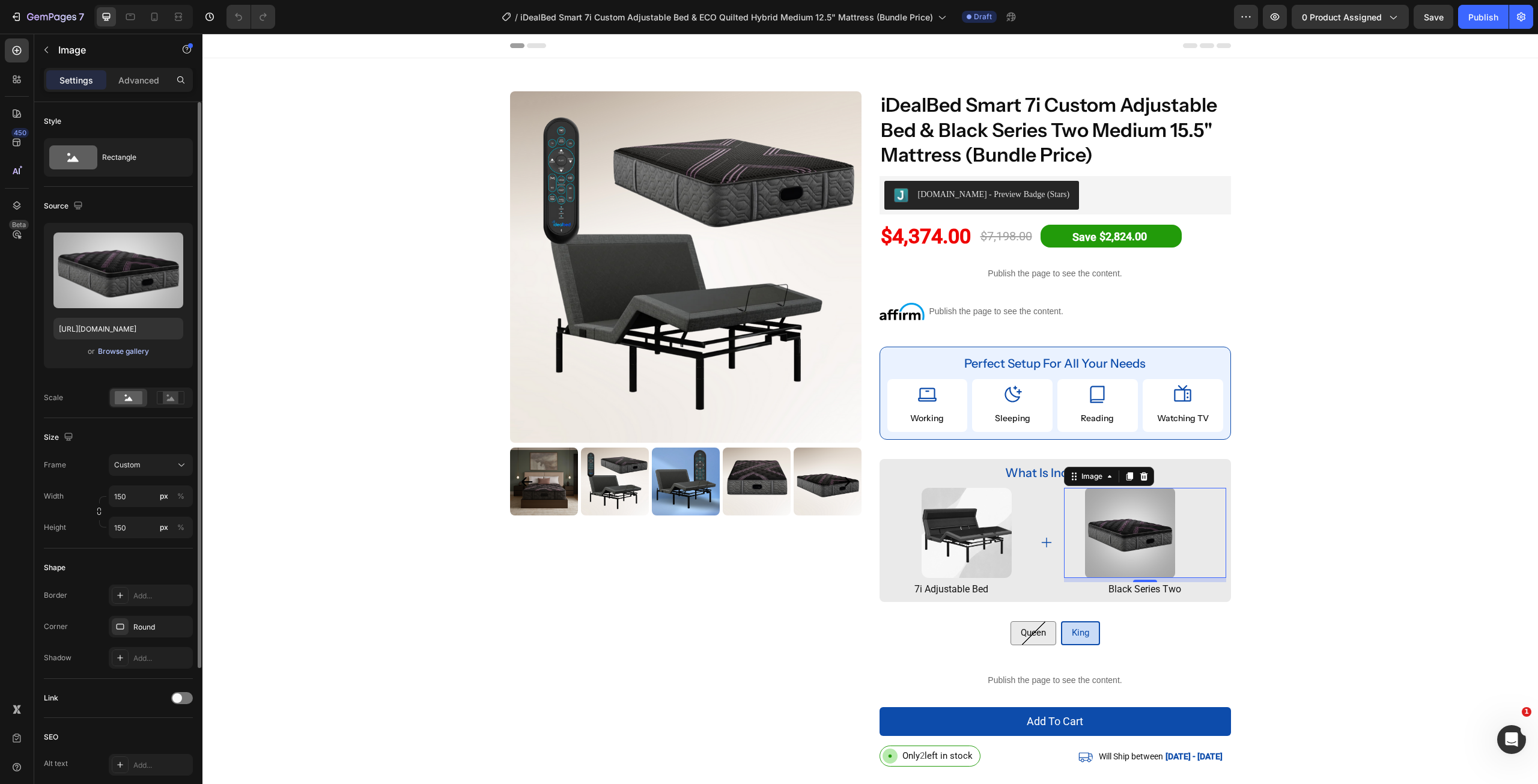
click at [119, 349] on div "Browse gallery" at bounding box center [124, 351] width 51 height 11
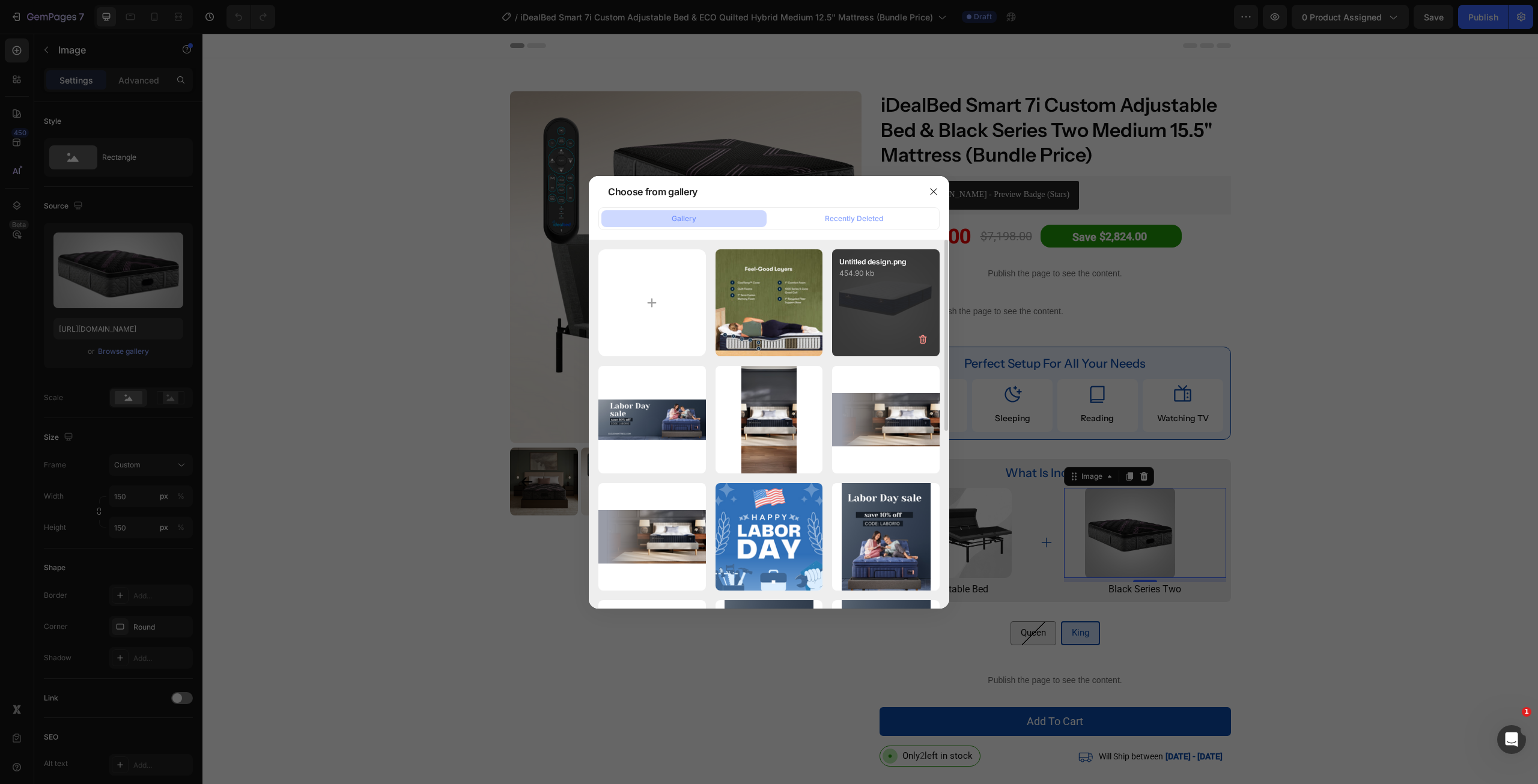
click at [894, 301] on div "Untitled design.png 454.90 kb" at bounding box center [885, 303] width 107 height 107
type input "[URL][DOMAIN_NAME]"
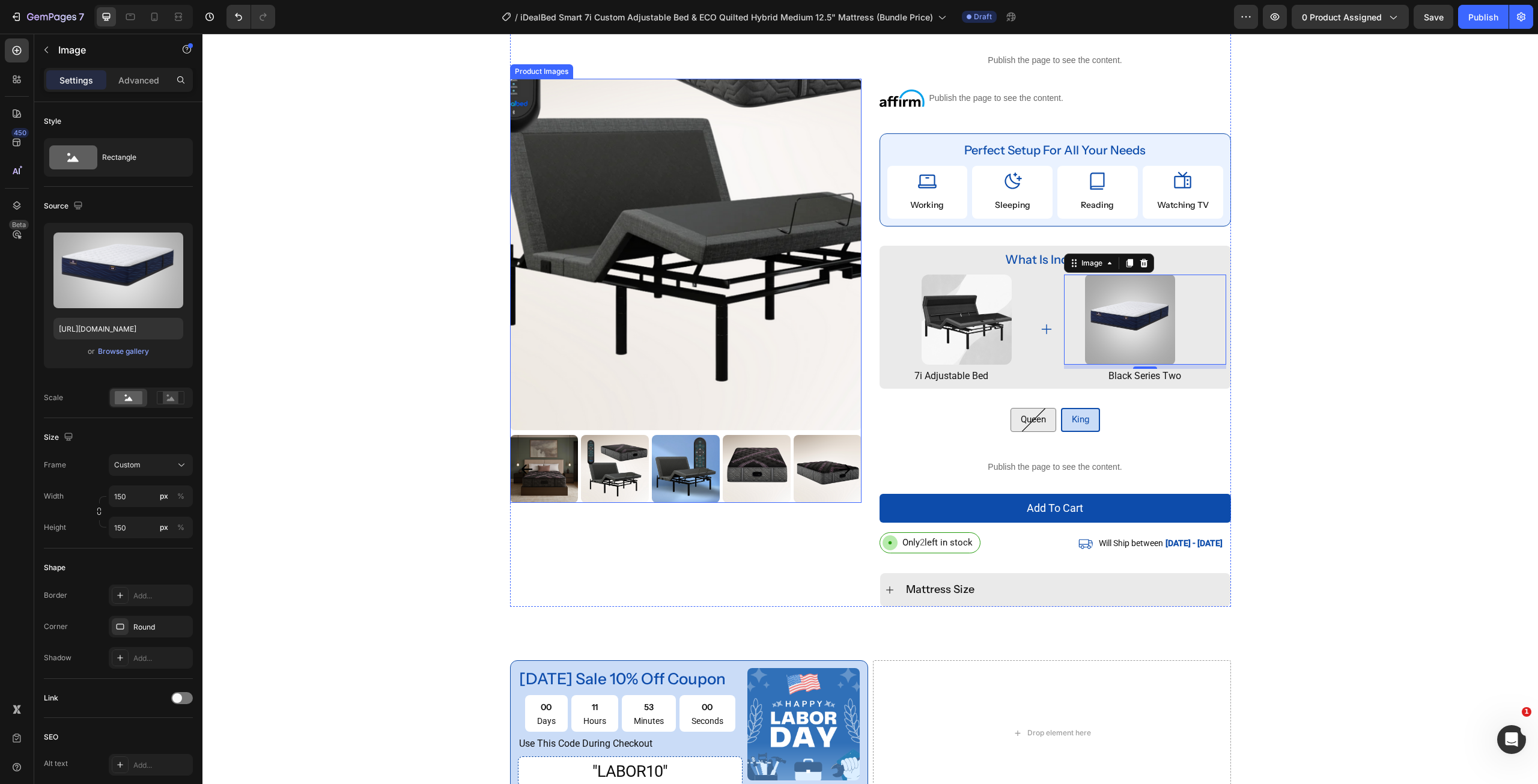
scroll to position [240, 0]
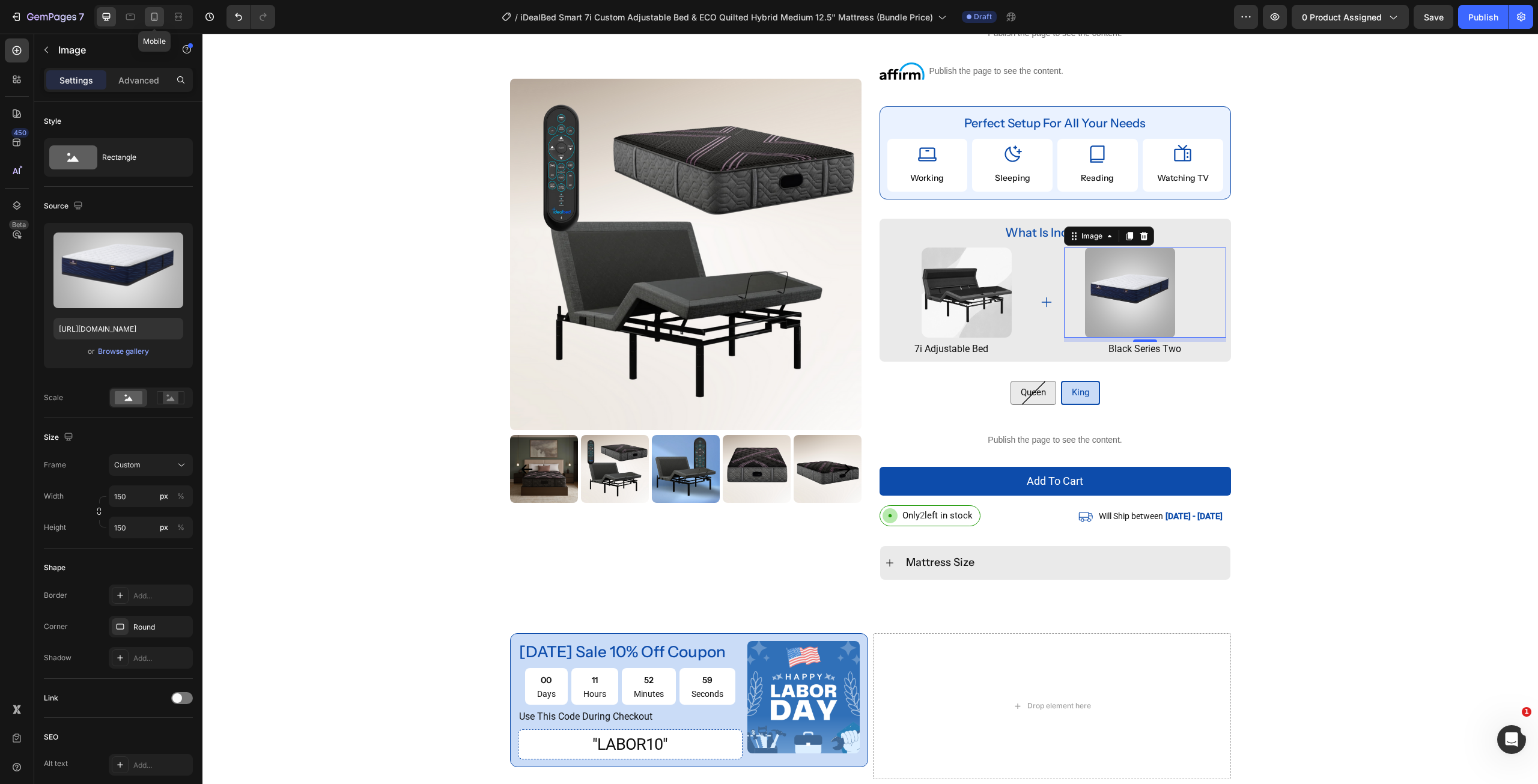
click at [150, 16] on icon at bounding box center [154, 17] width 12 height 12
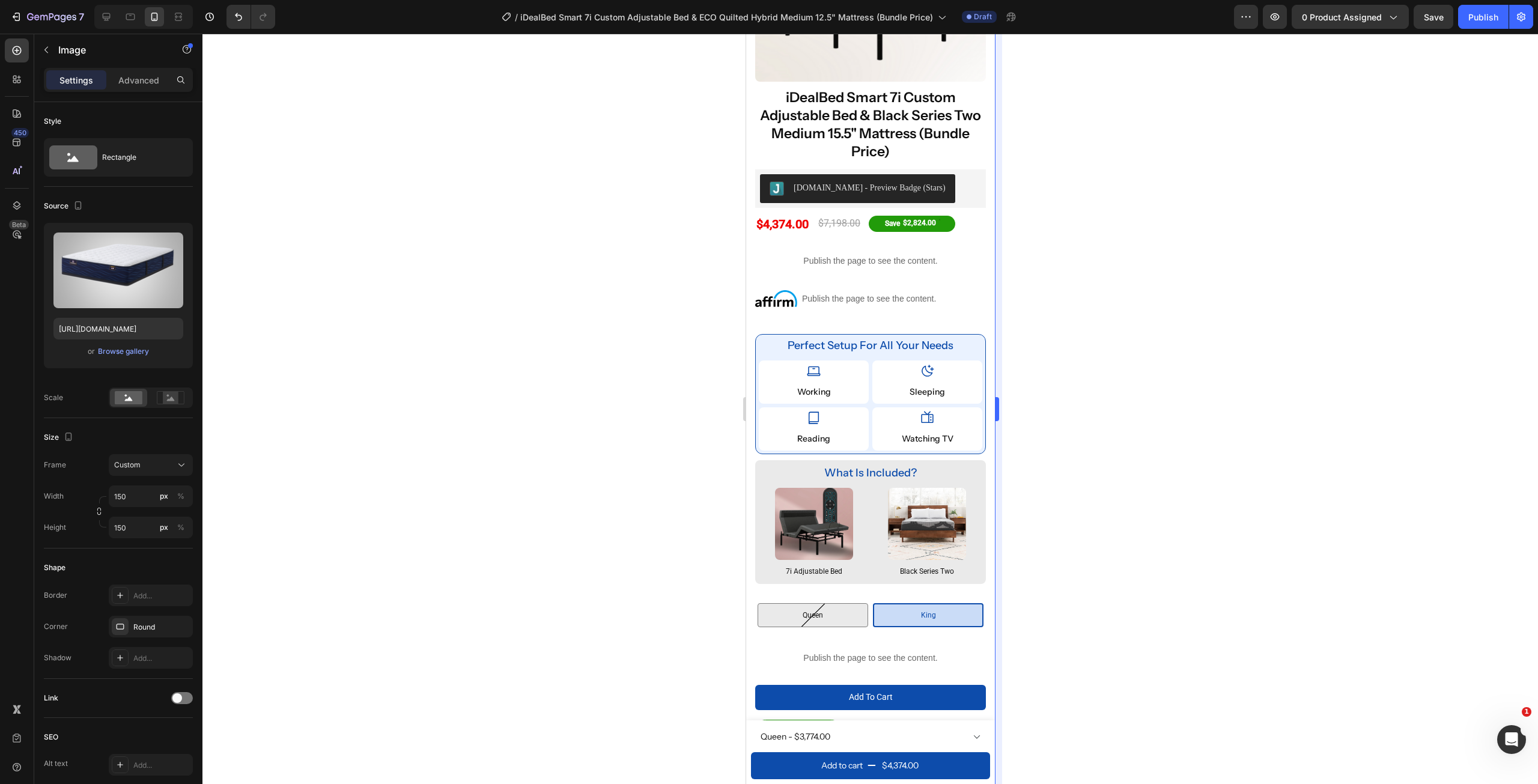
scroll to position [198, 0]
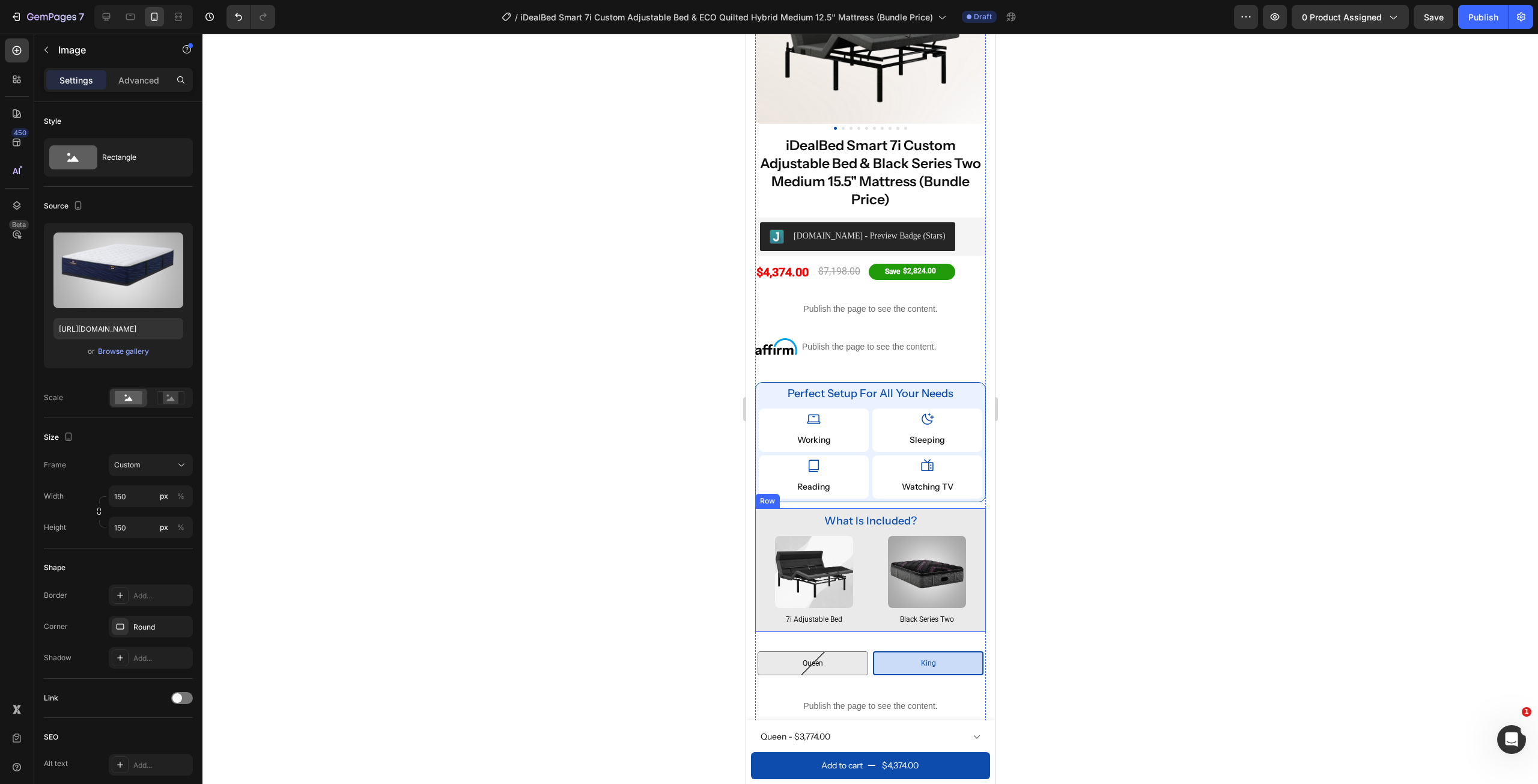
click at [936, 576] on img at bounding box center [926, 571] width 78 height 72
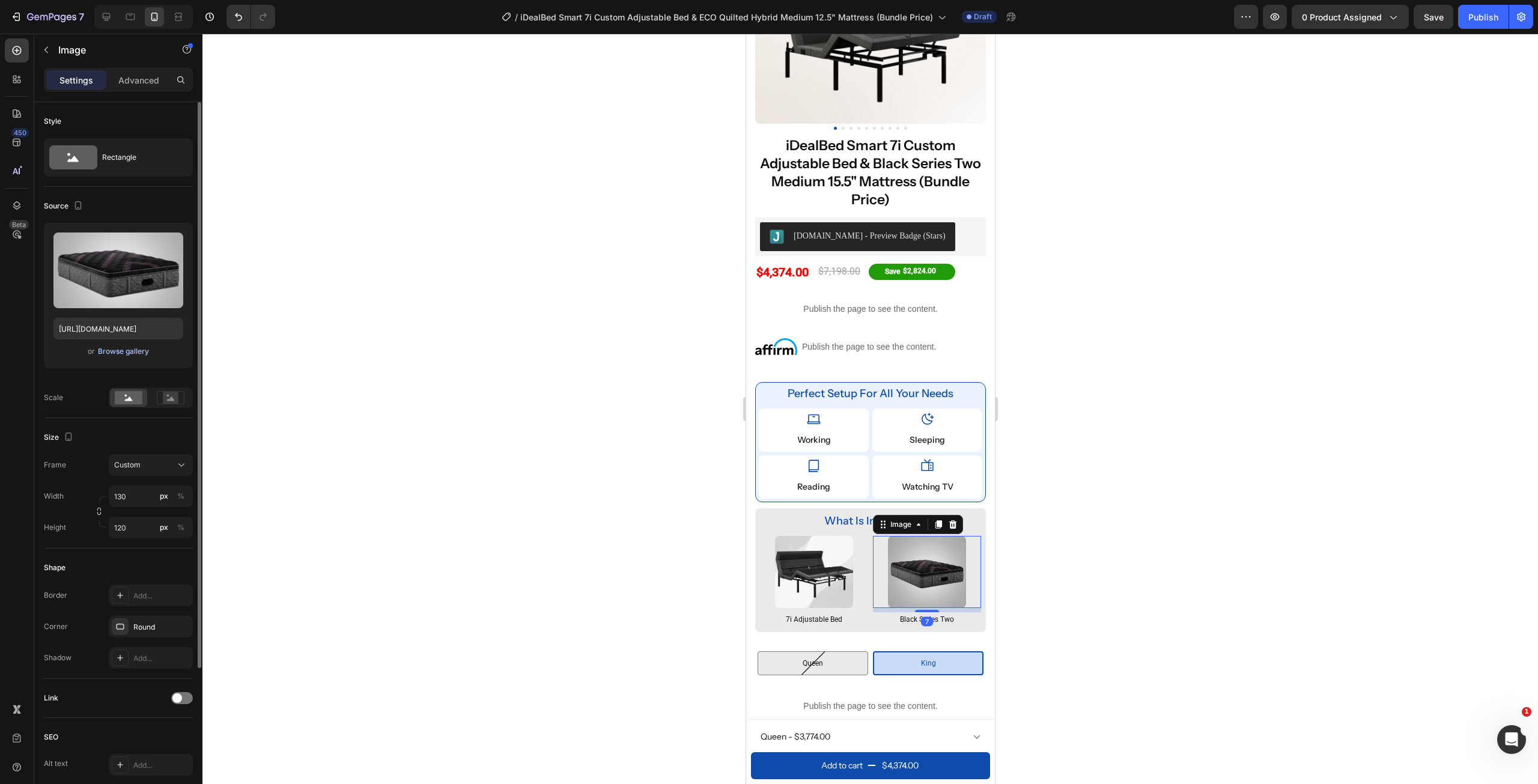
click at [120, 348] on div "Browse gallery" at bounding box center [124, 351] width 51 height 11
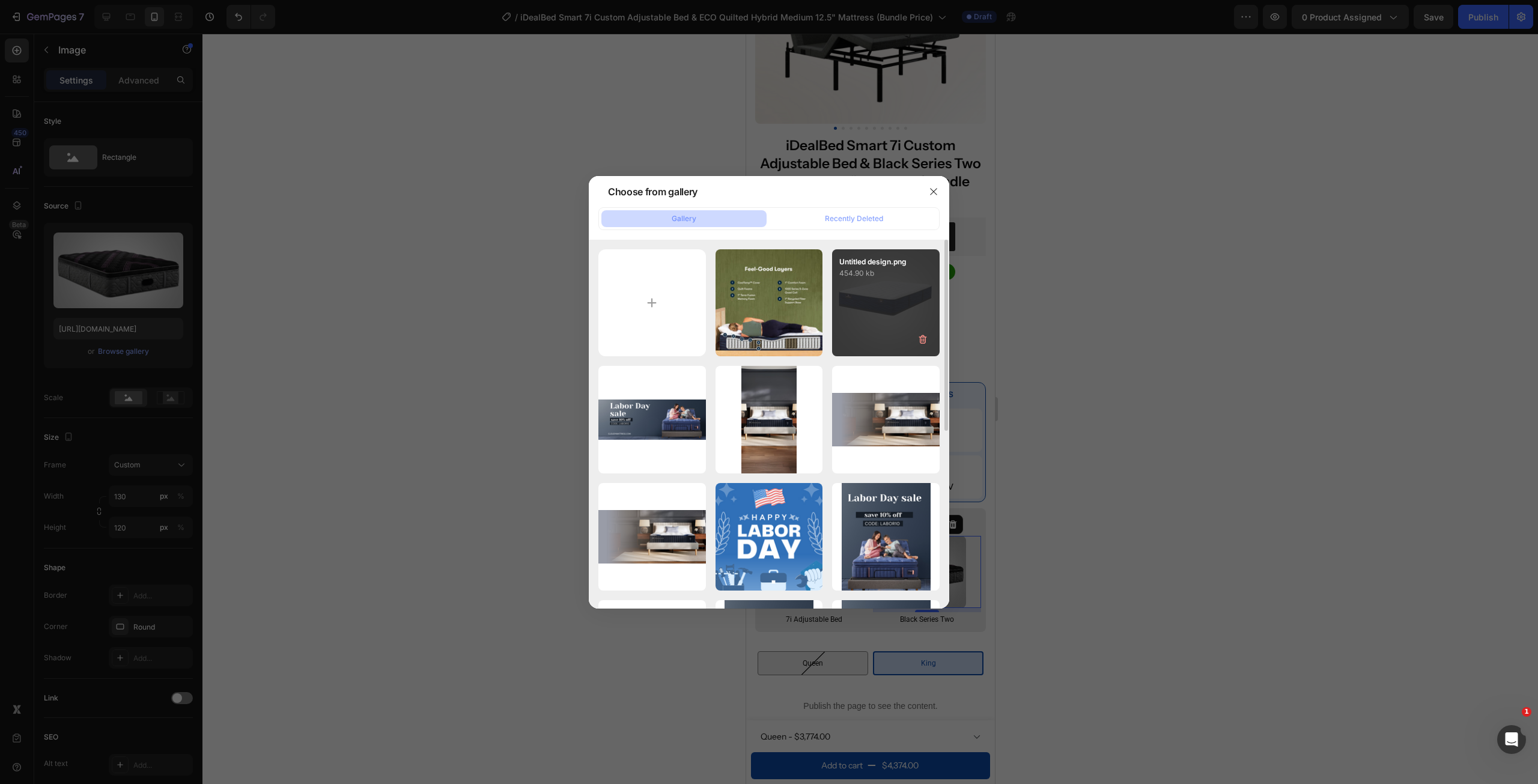
click at [894, 320] on div "Untitled design.png 454.90 kb" at bounding box center [885, 303] width 107 height 107
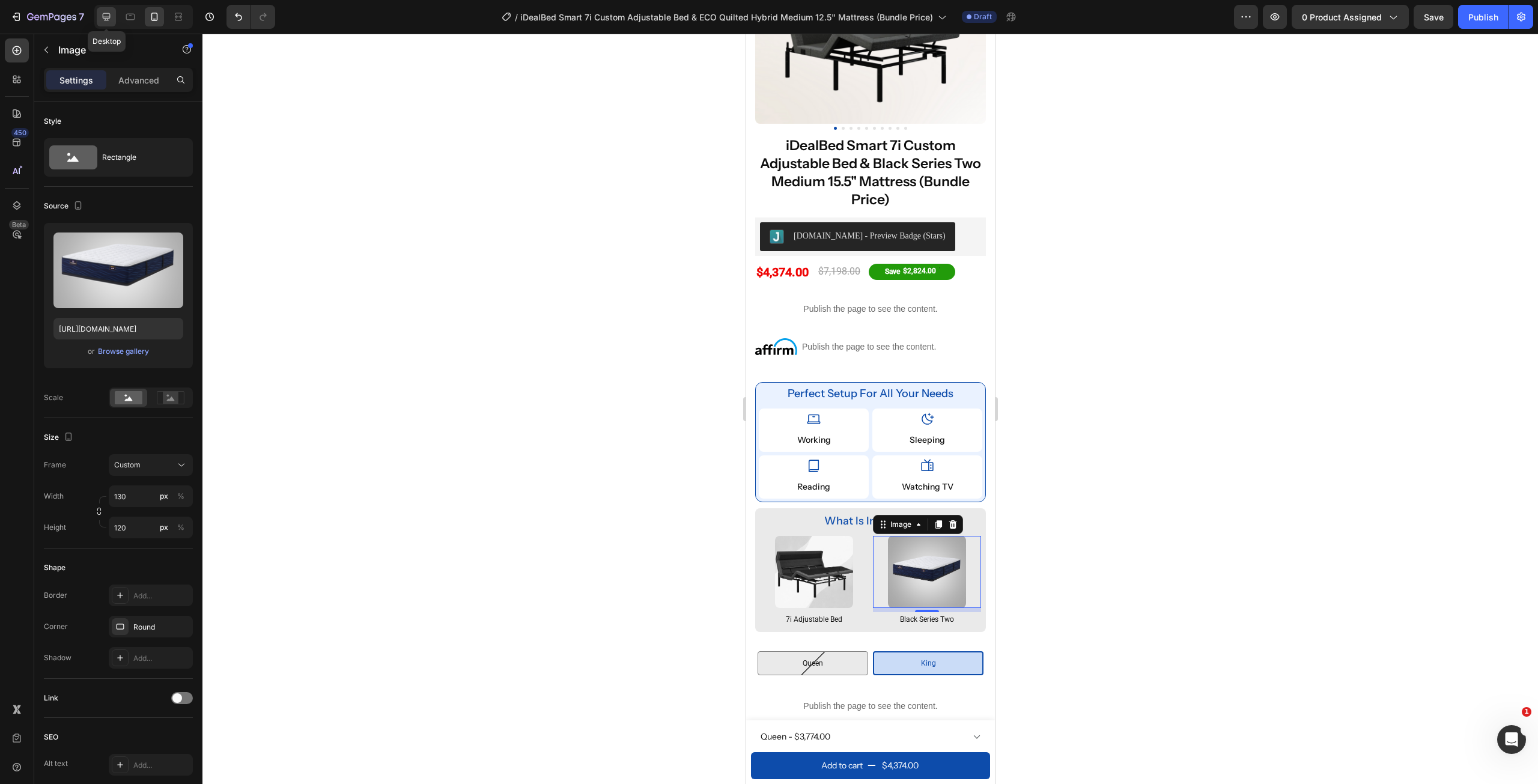
click at [103, 25] on div at bounding box center [105, 17] width 19 height 19
type input "https://cdn.shopify.com/s/files/1/0607/7939/7364/files/gempages_491294865229873…"
type input "150"
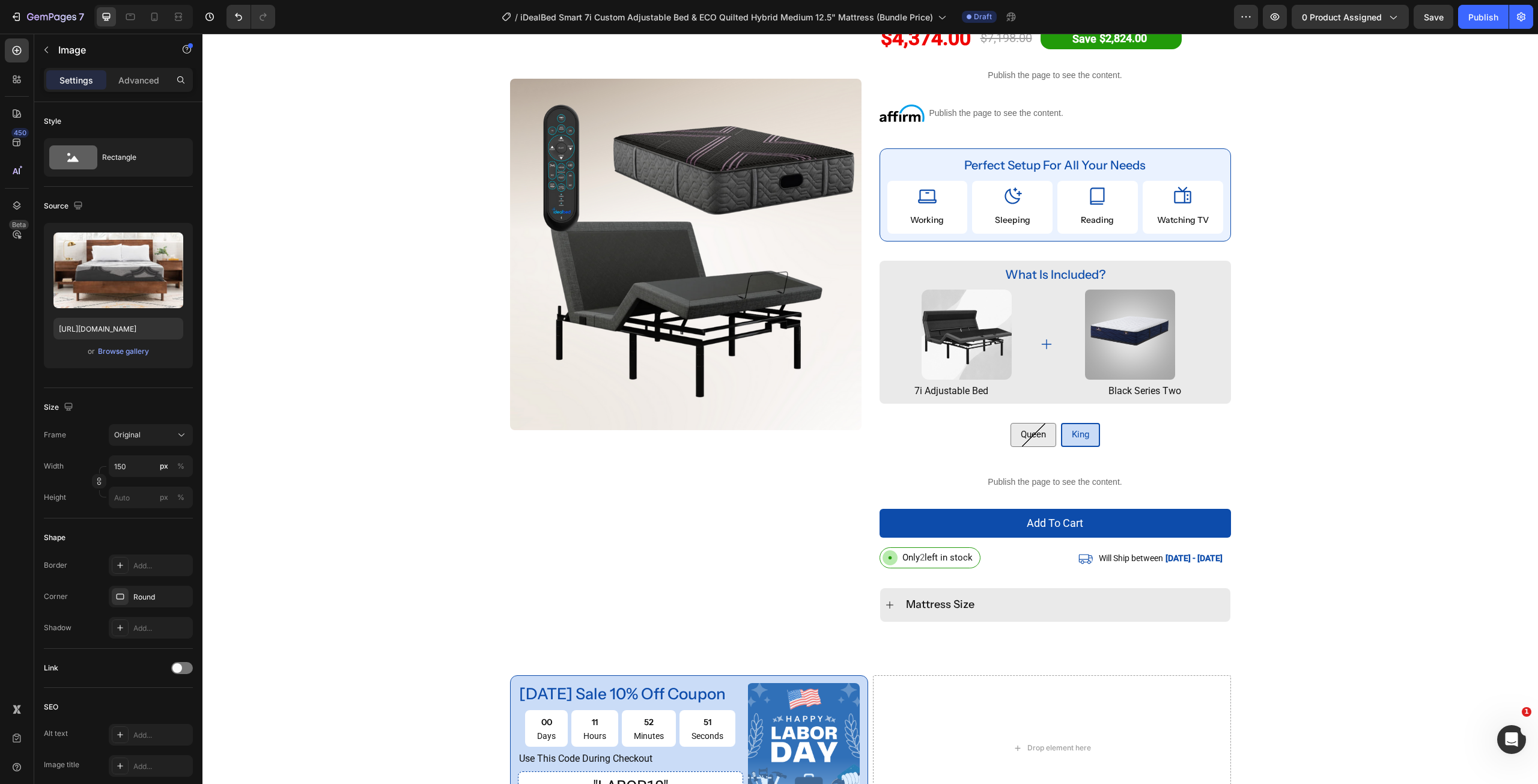
scroll to position [156, 0]
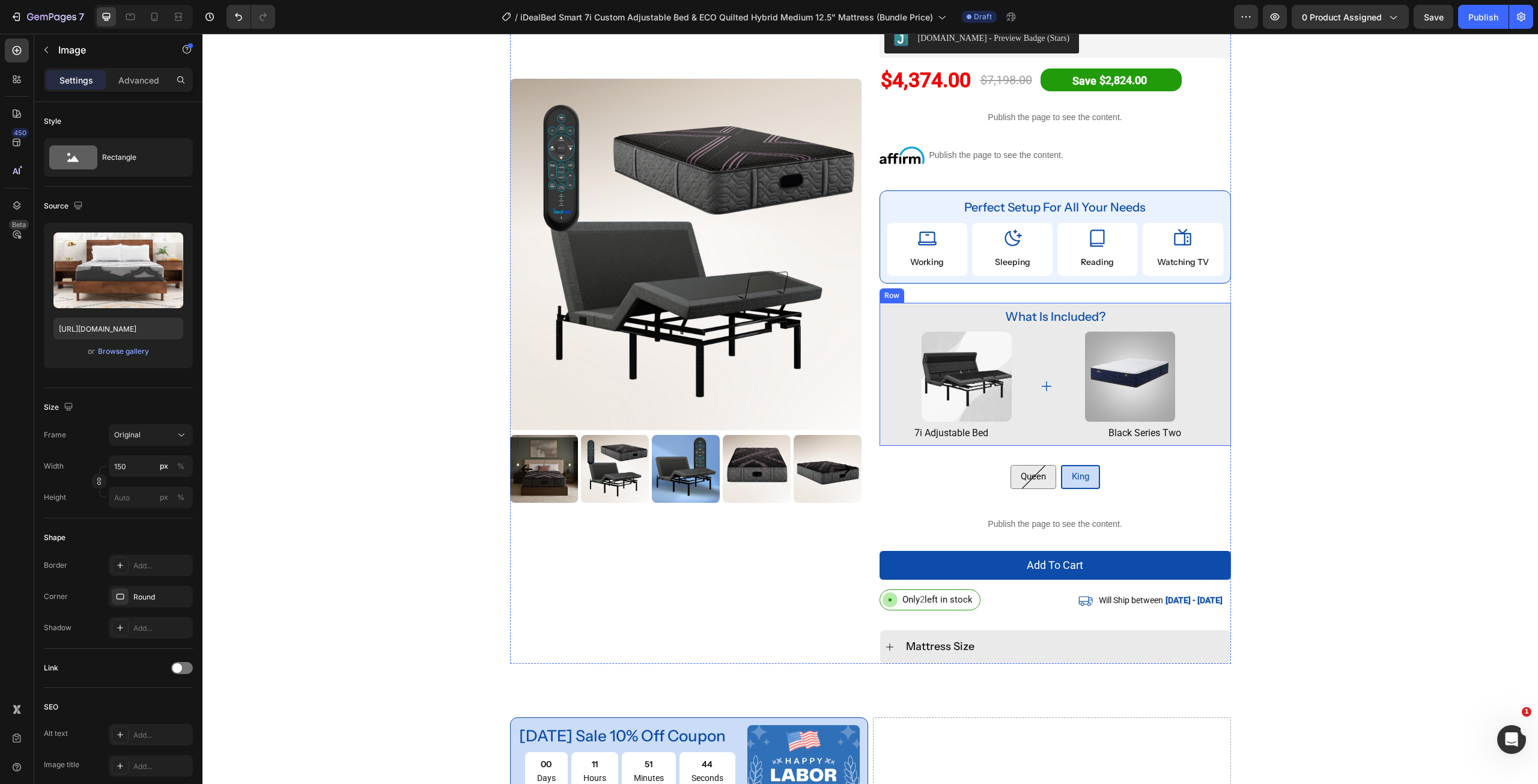
click at [1146, 441] on div "what is included? Text Block Image 7i adjustable bed Text Block Image black ser…" at bounding box center [1055, 374] width 351 height 143
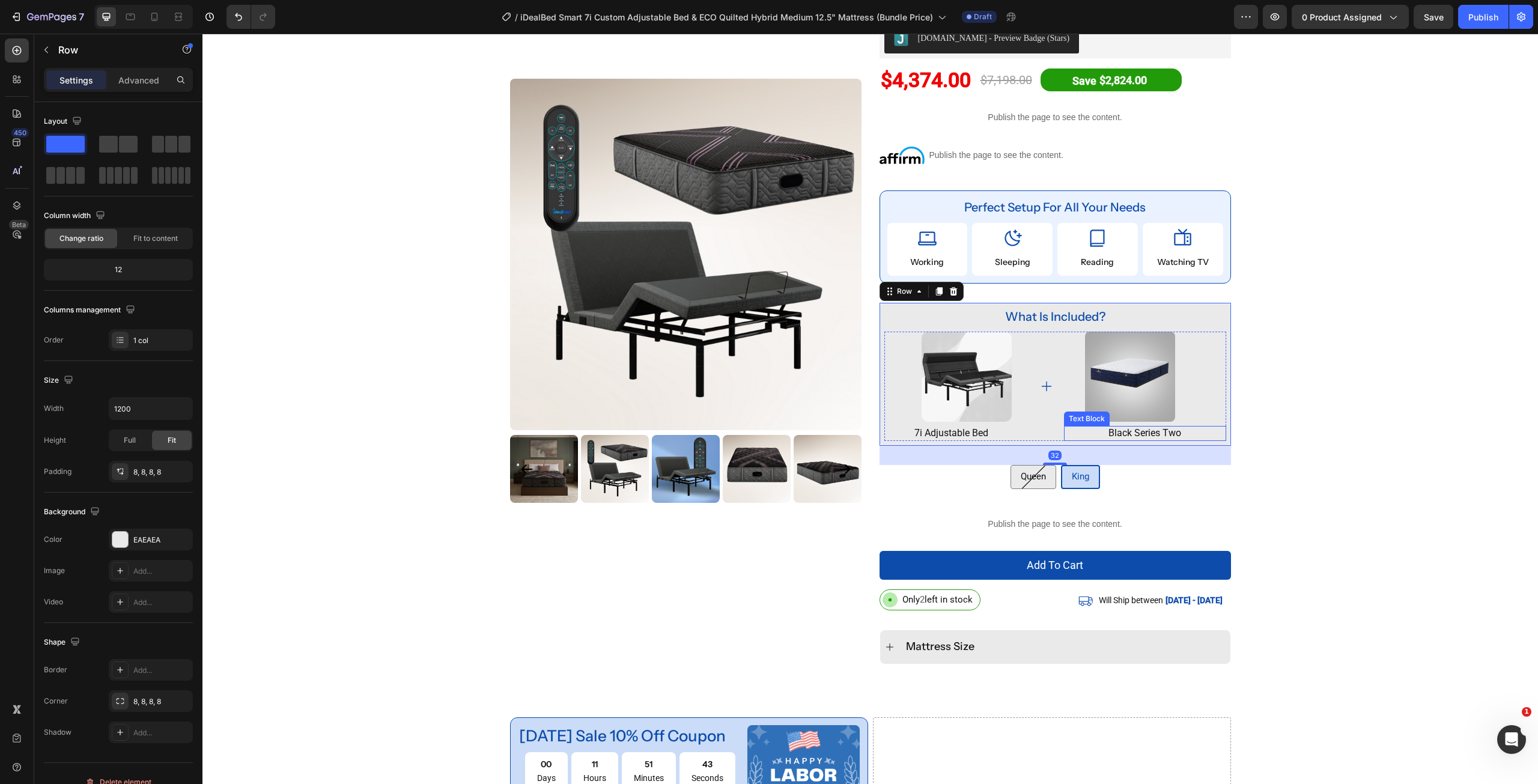
click at [1167, 433] on p "black series two" at bounding box center [1145, 434] width 160 height 13
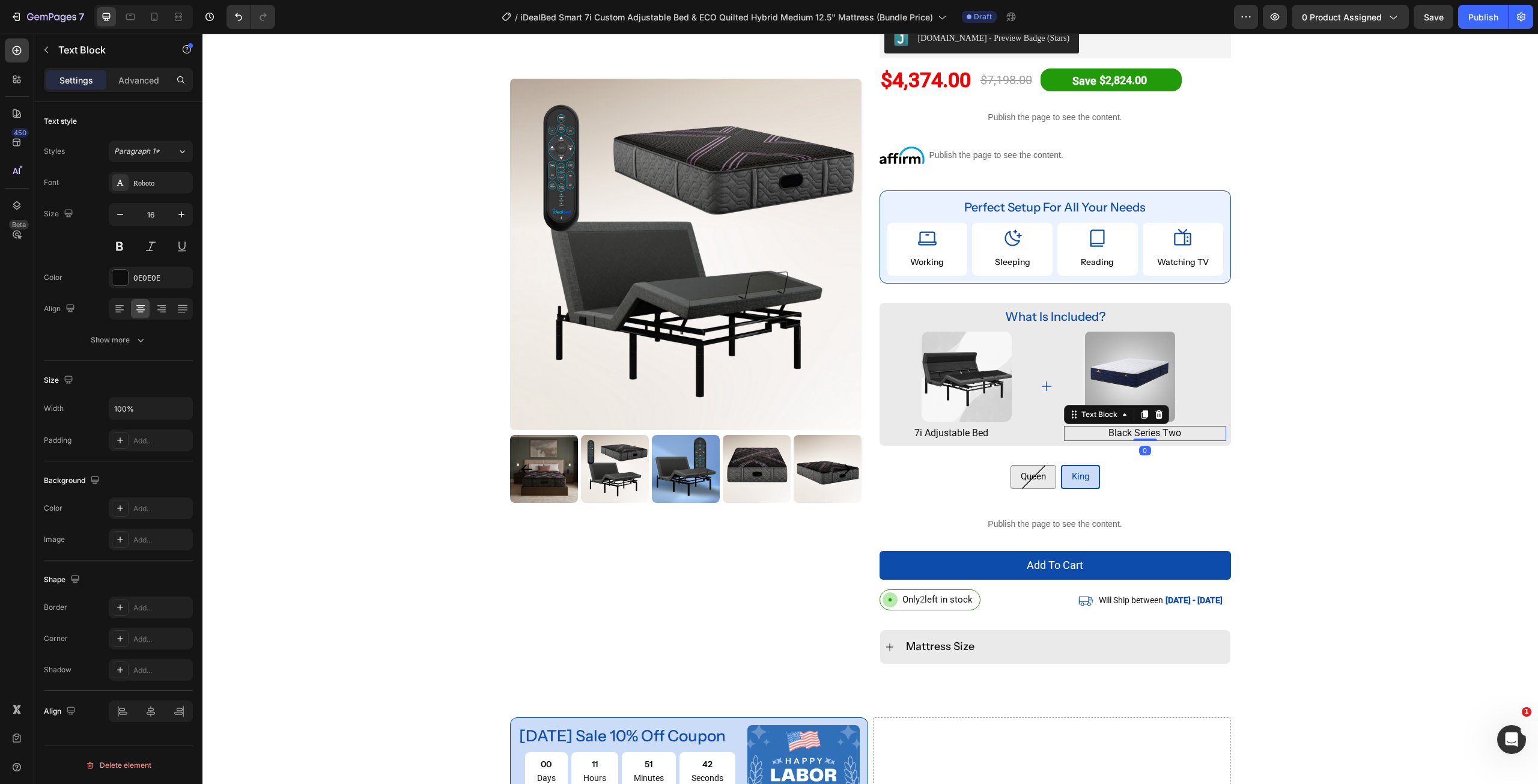
click at [1167, 433] on p "black series two" at bounding box center [1145, 434] width 160 height 13
click at [1145, 435] on p "ECO Quilted Hybrid Q10 Medium" at bounding box center [1145, 434] width 160 height 13
click at [156, 15] on icon at bounding box center [154, 17] width 12 height 12
type input "14"
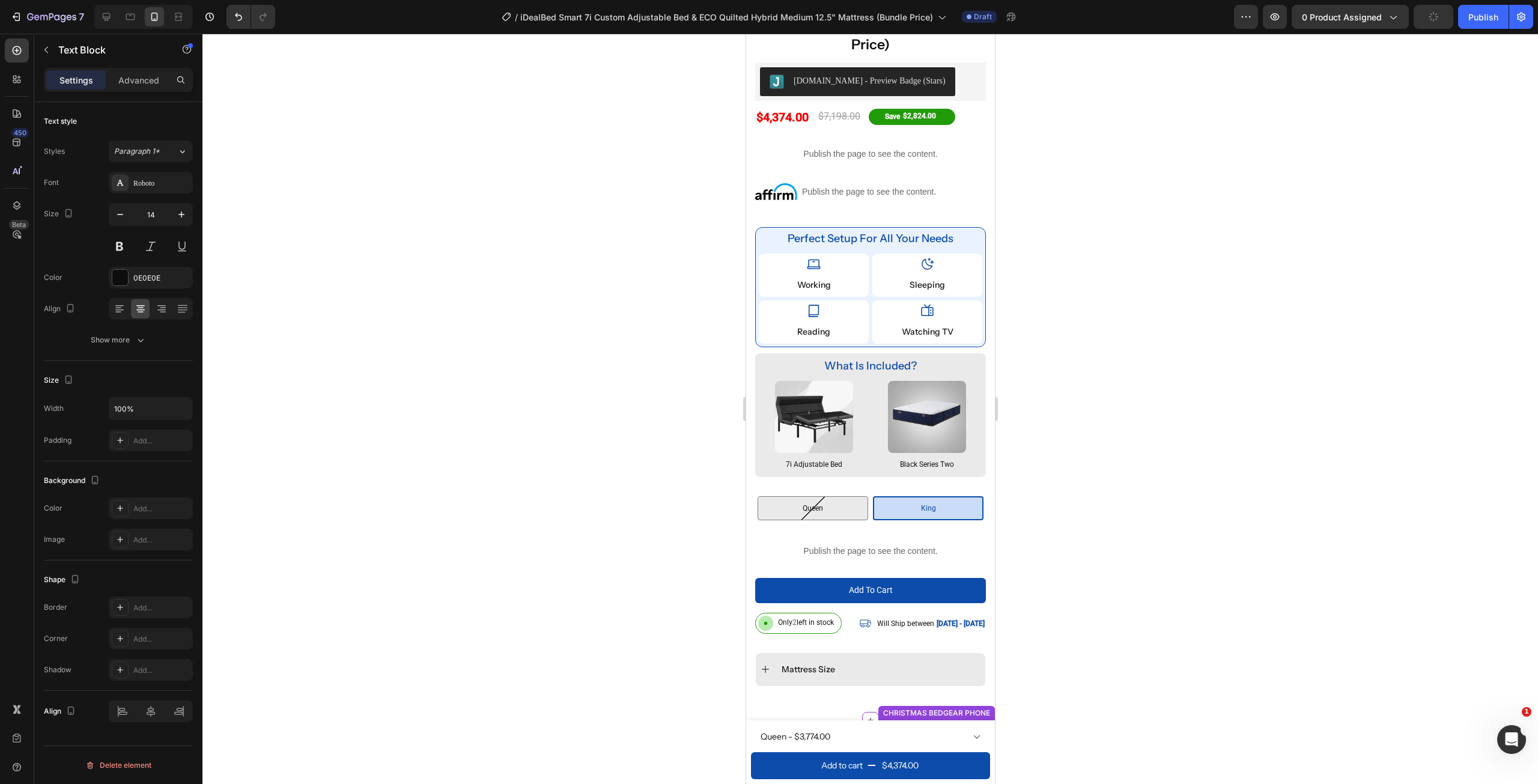
scroll to position [474, 0]
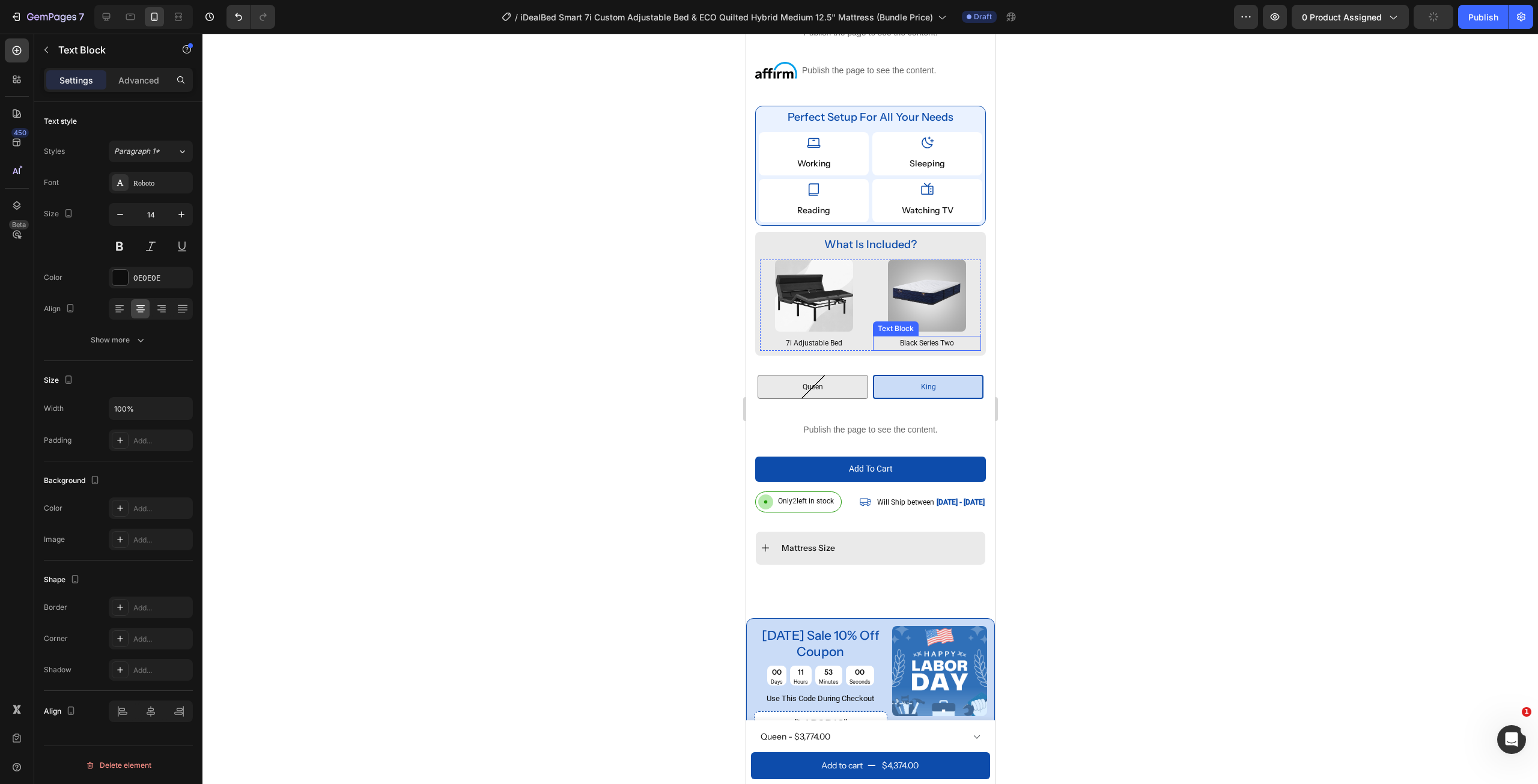
click at [938, 337] on p "black series two" at bounding box center [925, 343] width 105 height 13
click at [953, 337] on p "black series two" at bounding box center [925, 343] width 105 height 13
click at [946, 337] on p "ECO Quilted Hybrid Q10 Medium" at bounding box center [925, 343] width 105 height 13
click at [1106, 419] on div at bounding box center [870, 409] width 1335 height 750
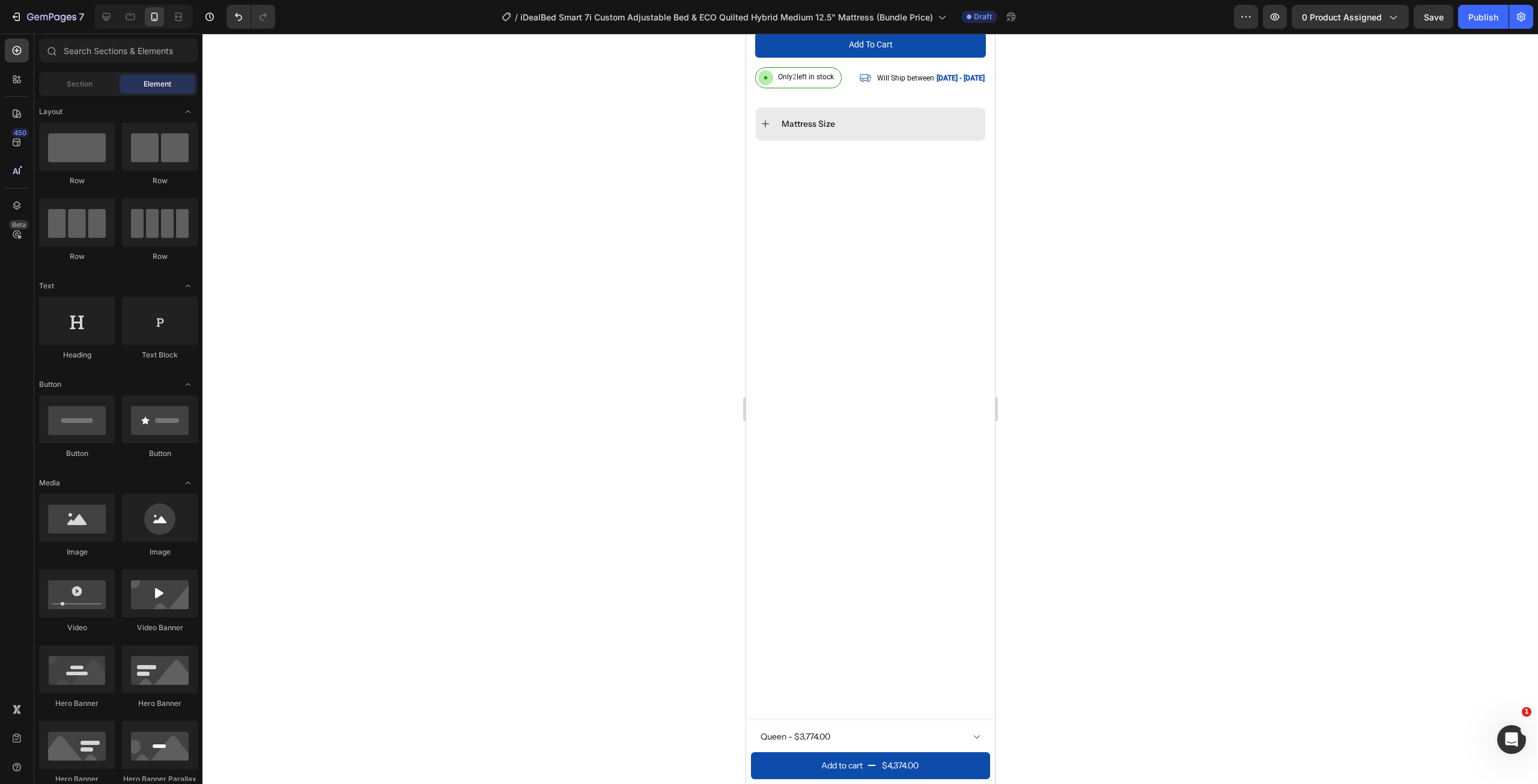
scroll to position [6, 0]
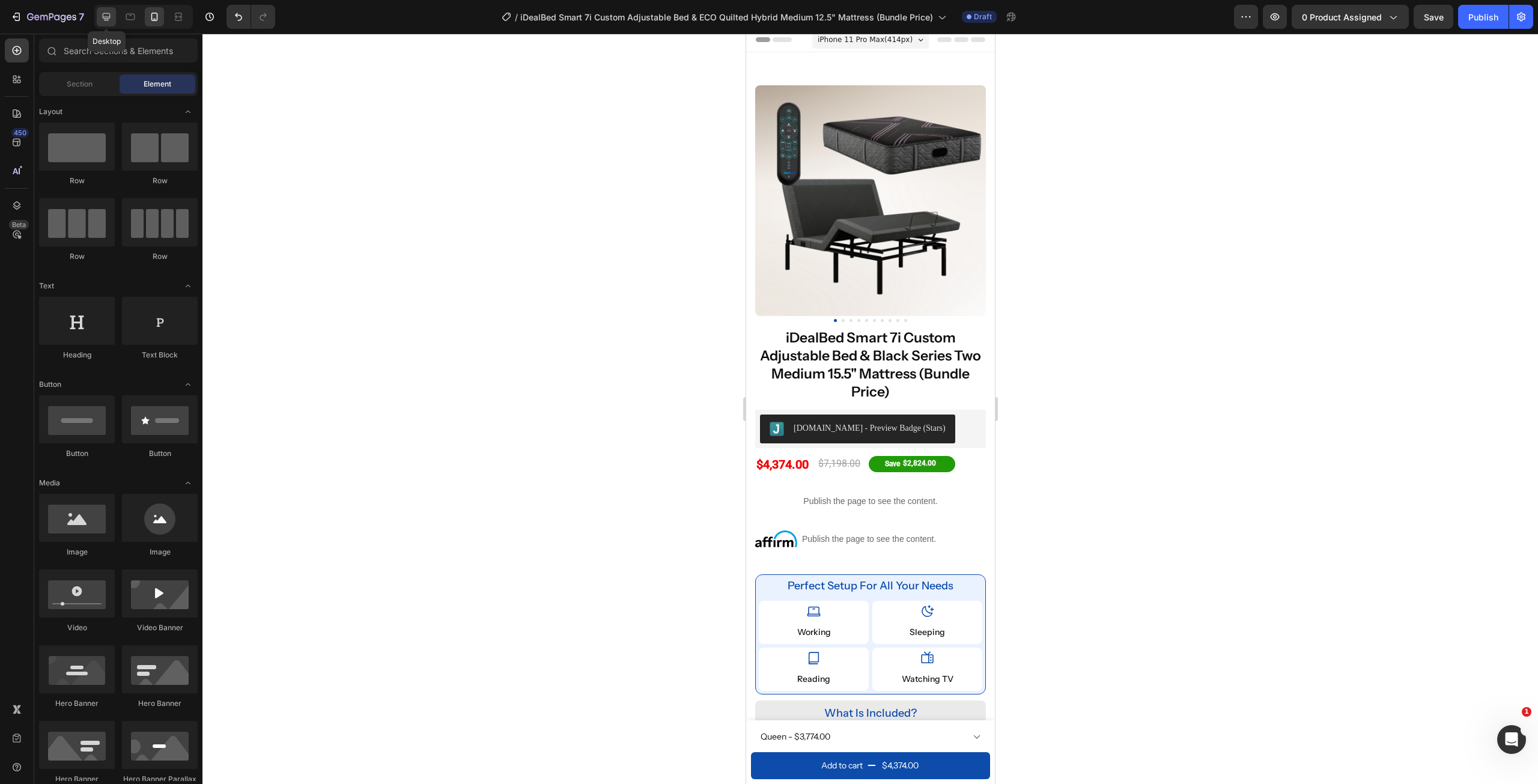
click at [107, 16] on icon at bounding box center [105, 17] width 12 height 12
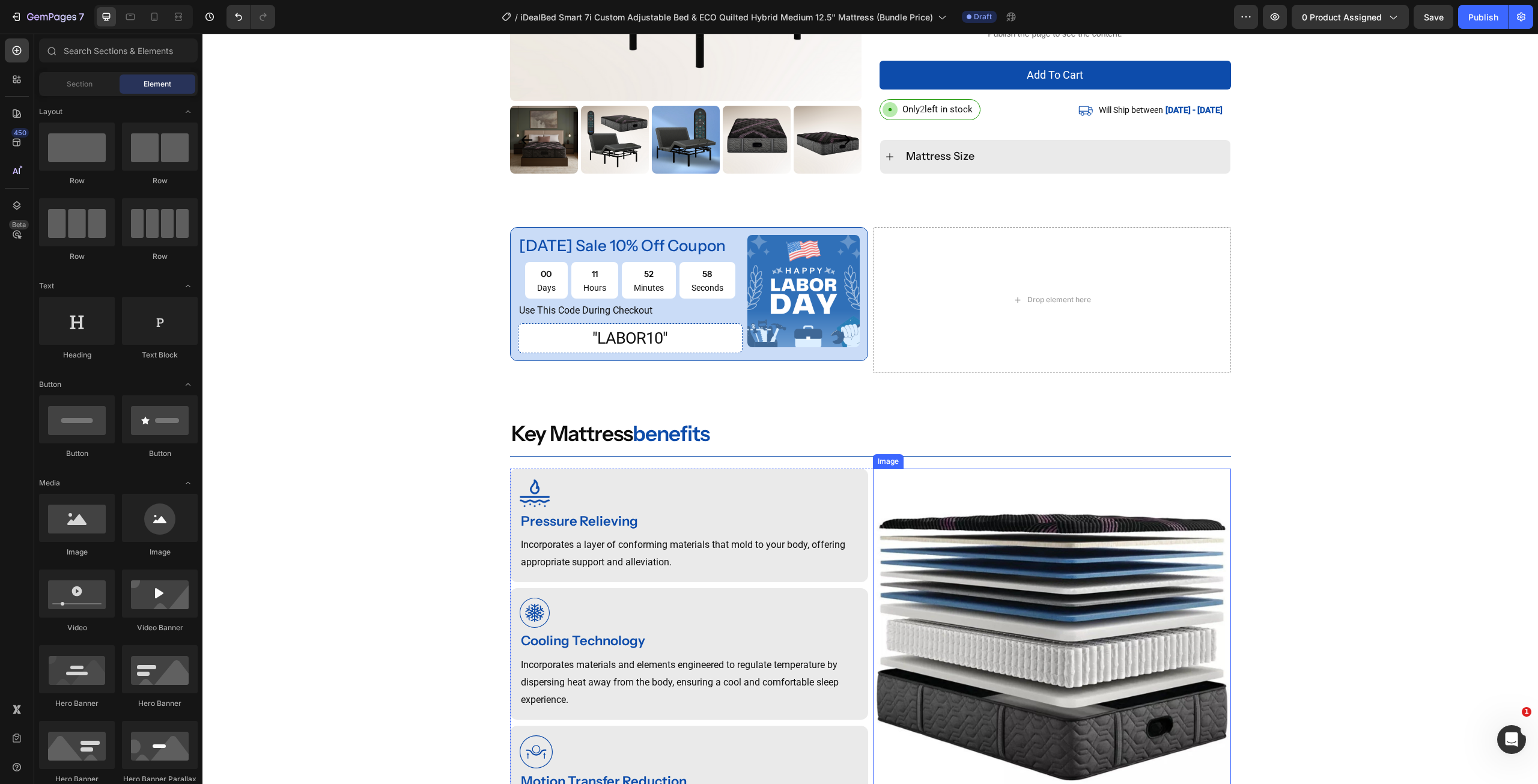
scroll to position [787, 0]
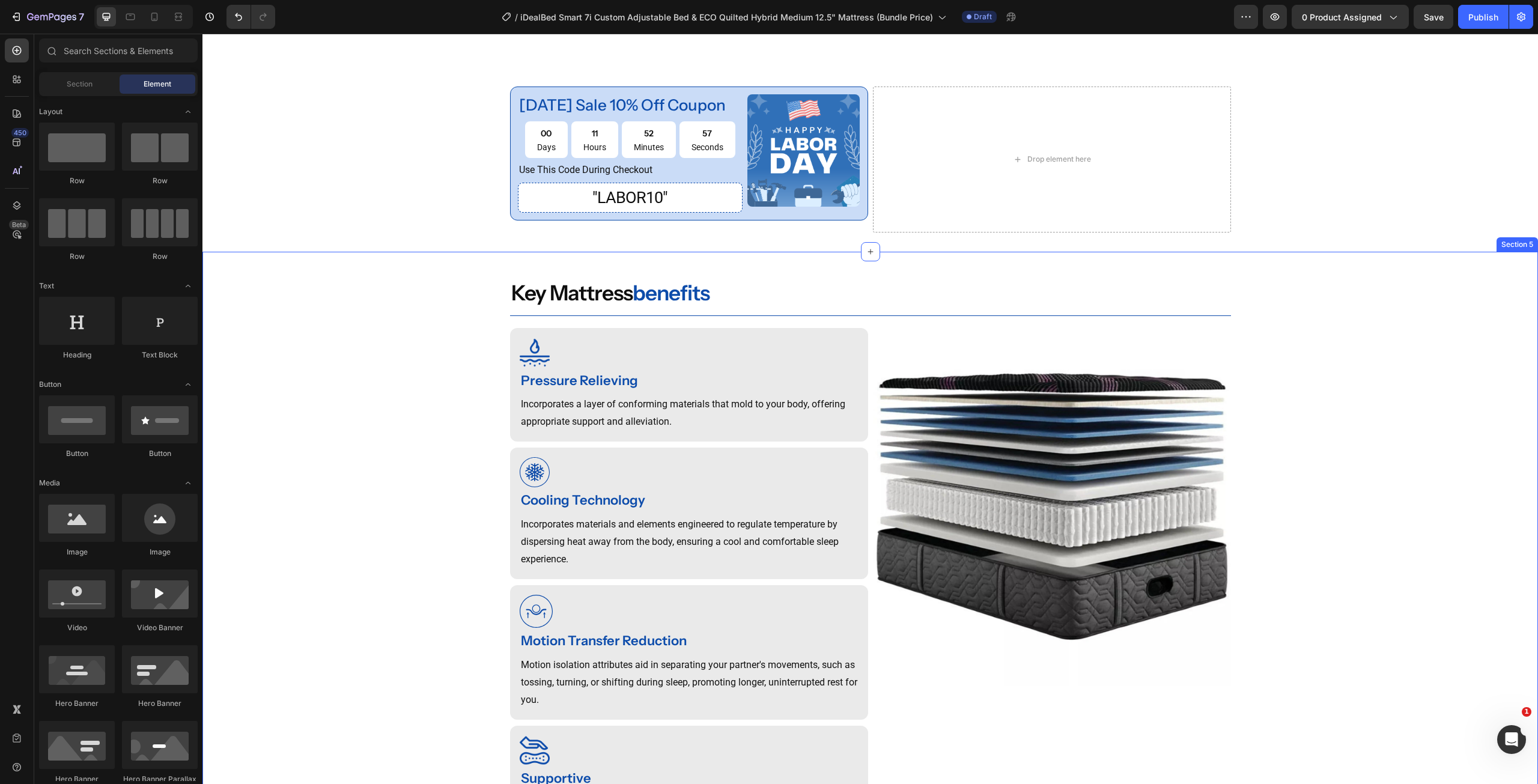
drag, startPoint x: 1372, startPoint y: 398, endPoint x: 1503, endPoint y: 305, distance: 160.7
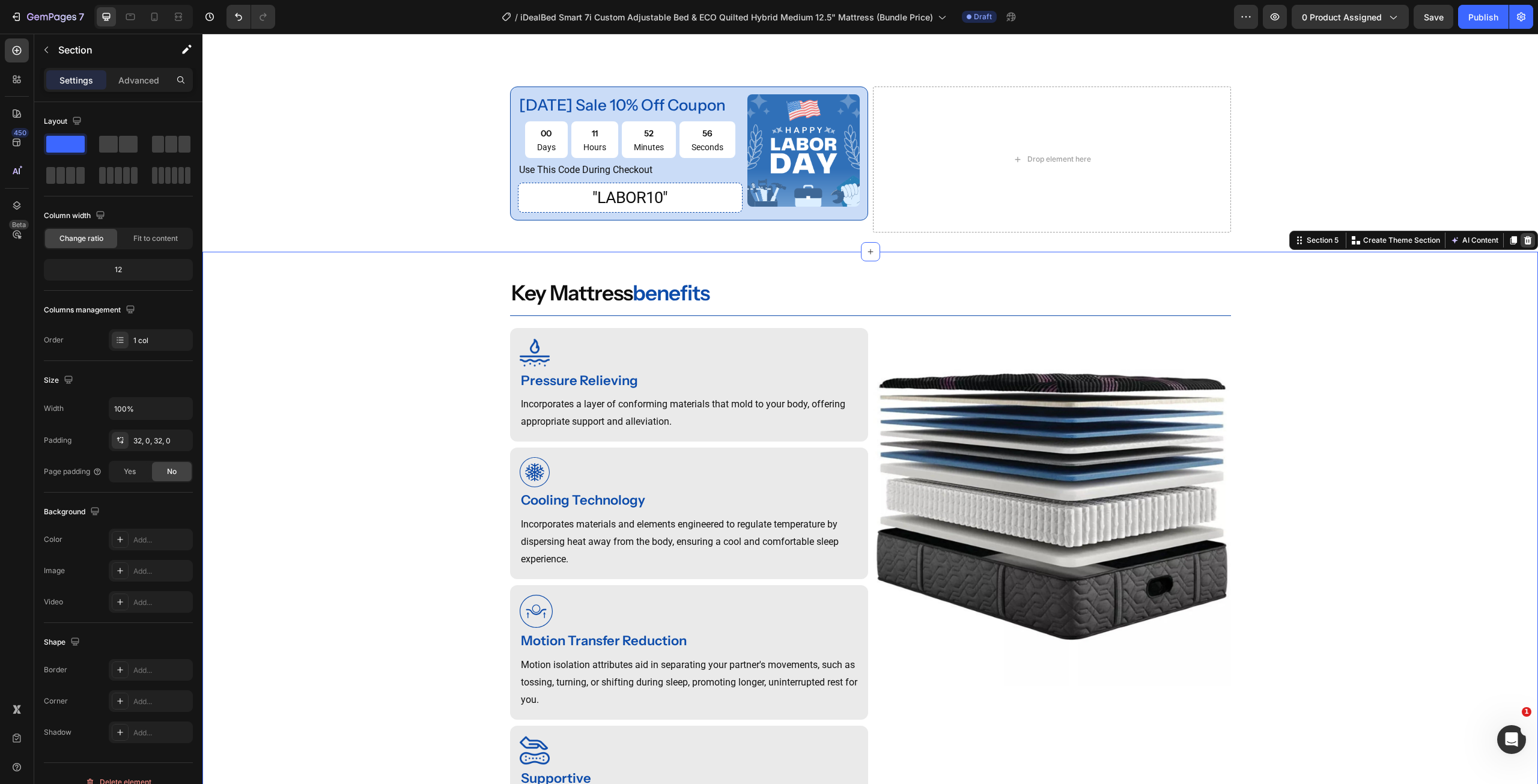
click at [1524, 245] on icon at bounding box center [1528, 239] width 8 height 8
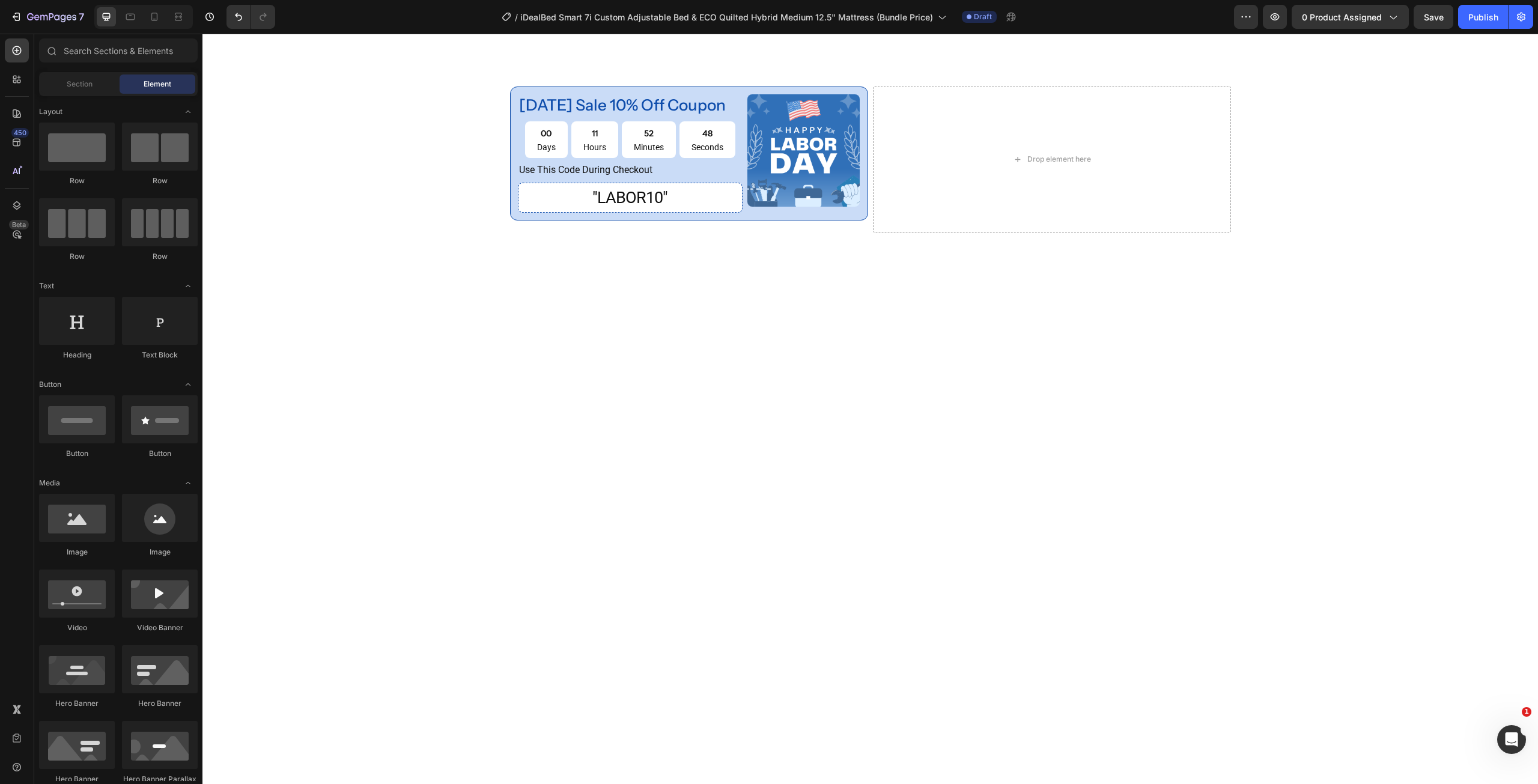
click at [1273, 354] on div at bounding box center [870, 413] width 1335 height 284
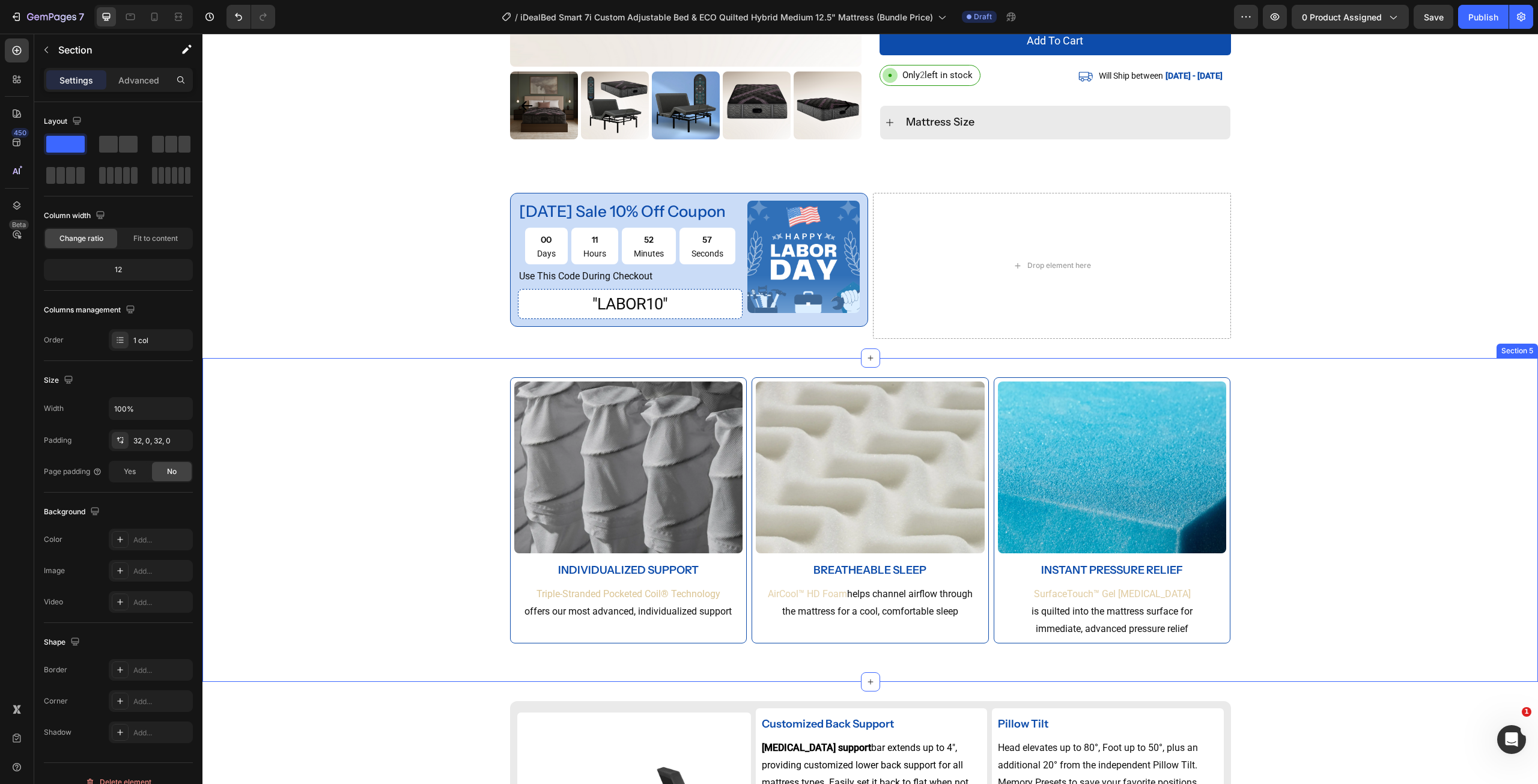
scroll to position [727, 0]
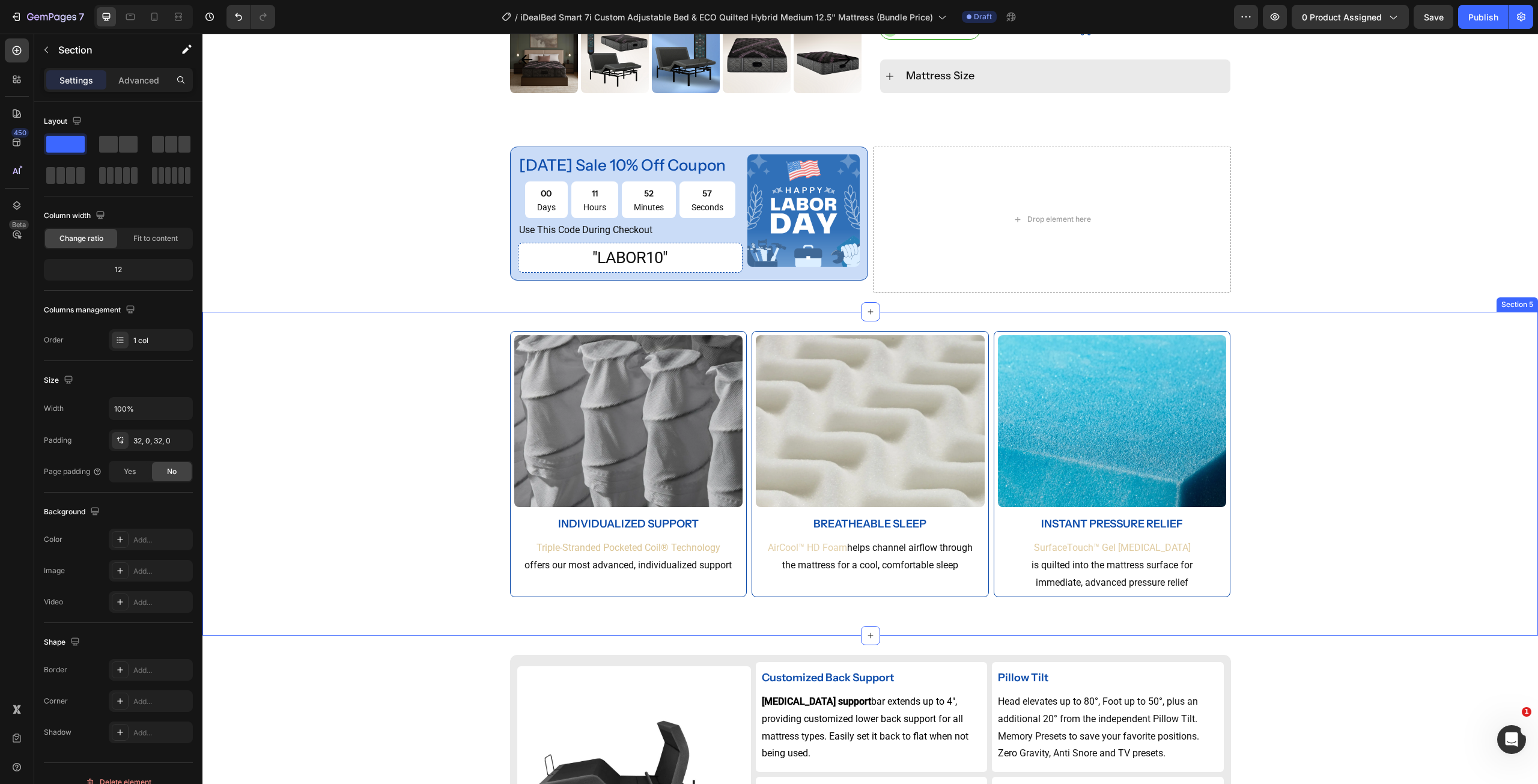
click at [1363, 482] on div "Image INDIVIDUALIZED SUPPORT Text Block Triple-Stranded Pocketed Coil® Technolo…" at bounding box center [870, 473] width 1335 height 284
click at [1476, 413] on div "Image INDIVIDUALIZED SUPPORT Text Block Triple-Stranded Pocketed Coil® Technolo…" at bounding box center [870, 473] width 1335 height 284
click at [1337, 427] on div "Image INDIVIDUALIZED SUPPORT Text Block Triple-Stranded Pocketed Coil® Technolo…" at bounding box center [870, 473] width 1335 height 284
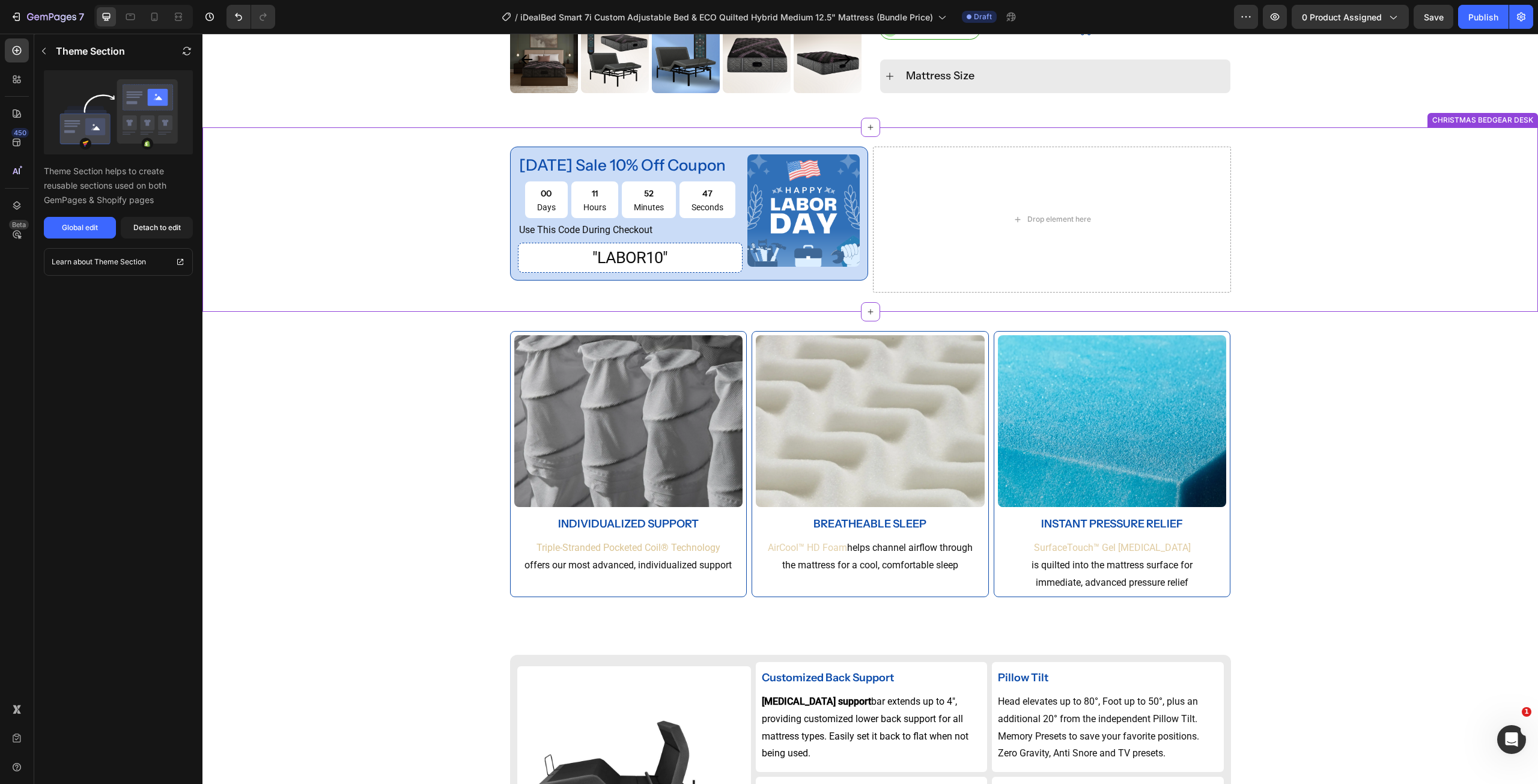
click at [1439, 271] on div "labor day sale 10% off coupon Text Block 00 Days 11 Hours 52 Minutes 47 Seconds…" at bounding box center [870, 220] width 1335 height 147
click at [1464, 359] on div "Image INDIVIDUALIZED SUPPORT Text Block Triple-Stranded Pocketed Coil® Technolo…" at bounding box center [870, 473] width 1335 height 284
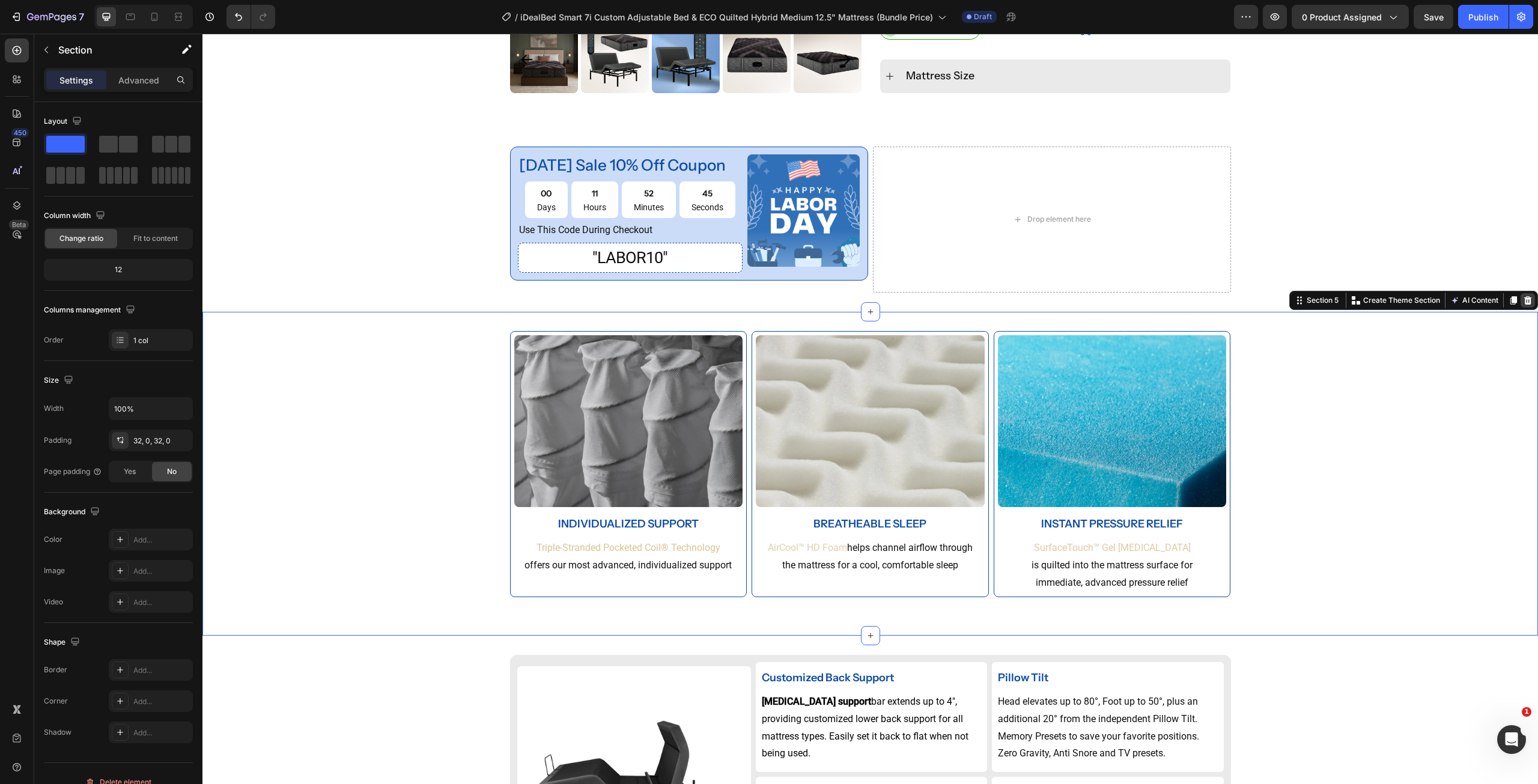
click at [1523, 305] on icon at bounding box center [1528, 300] width 9 height 9
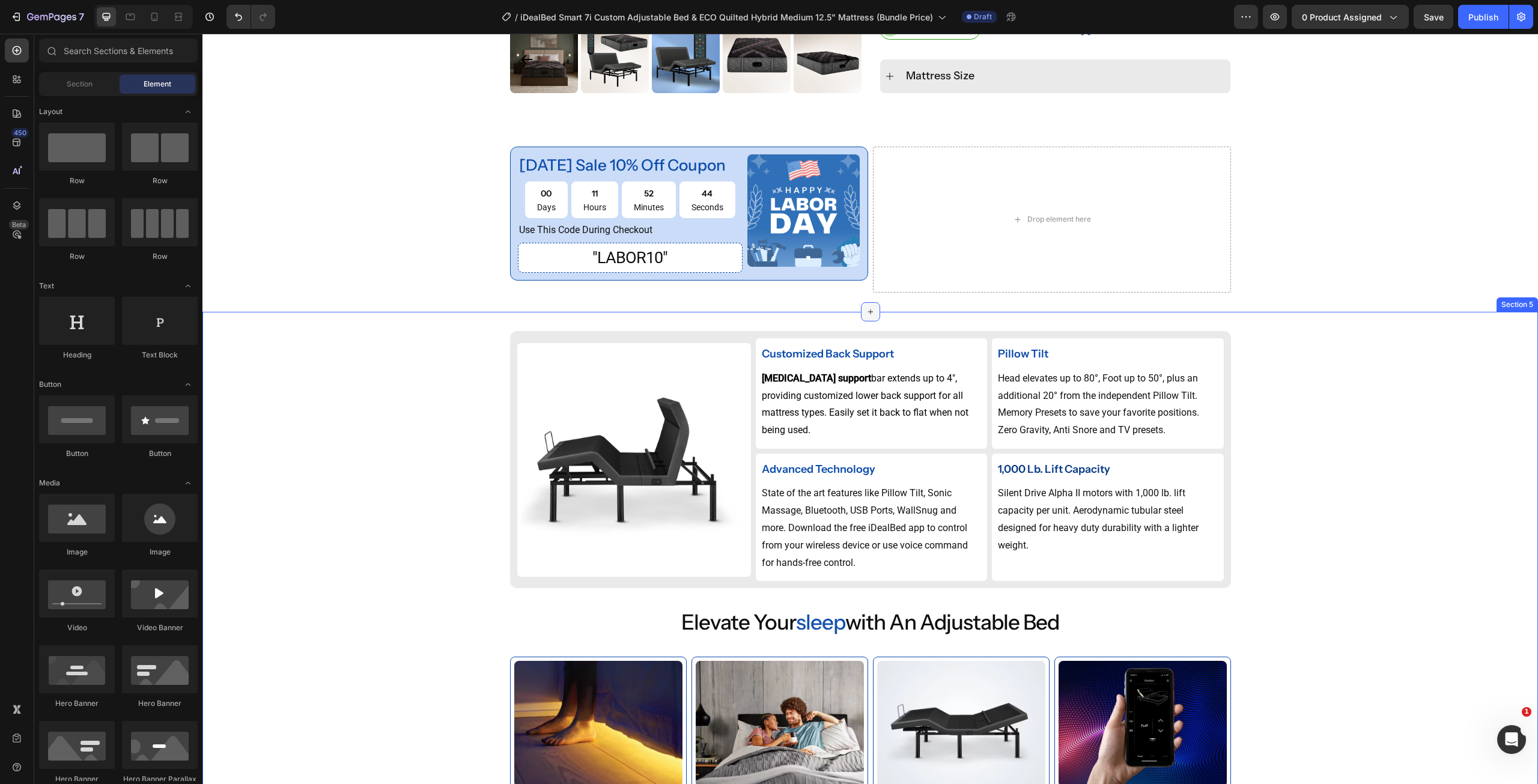
click at [866, 316] on icon at bounding box center [870, 312] width 9 height 9
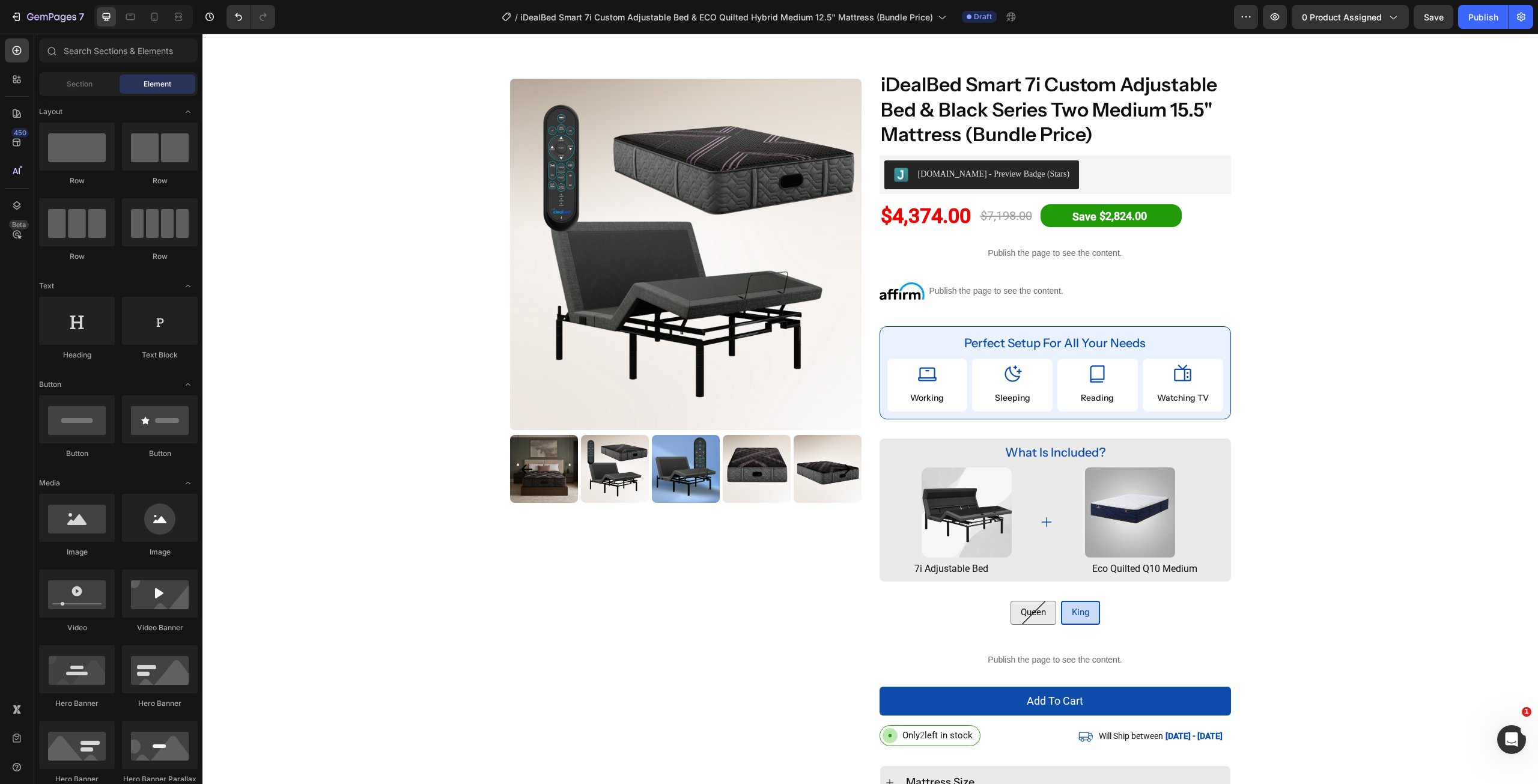
scroll to position [0, 0]
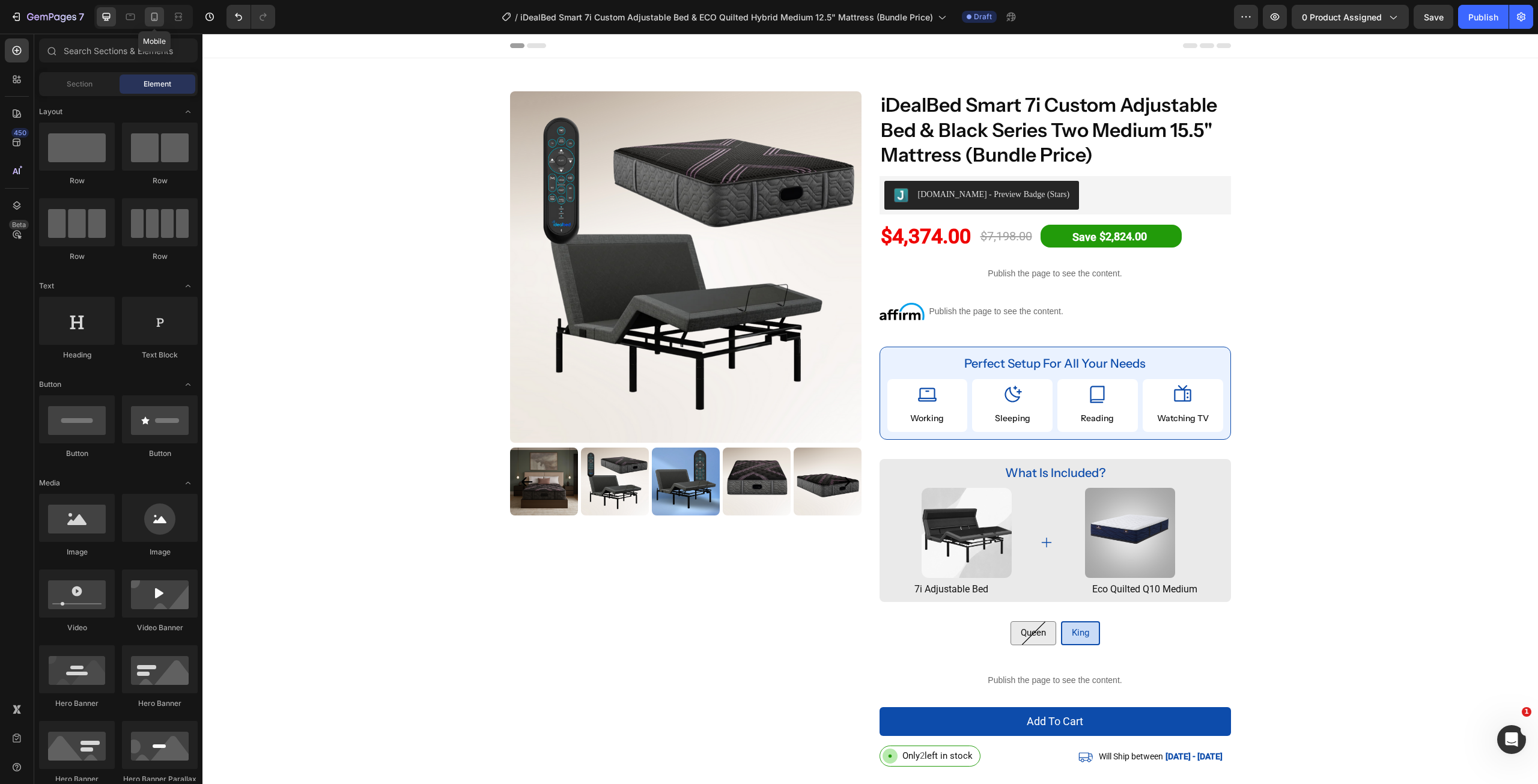
click at [158, 19] on icon at bounding box center [154, 17] width 12 height 12
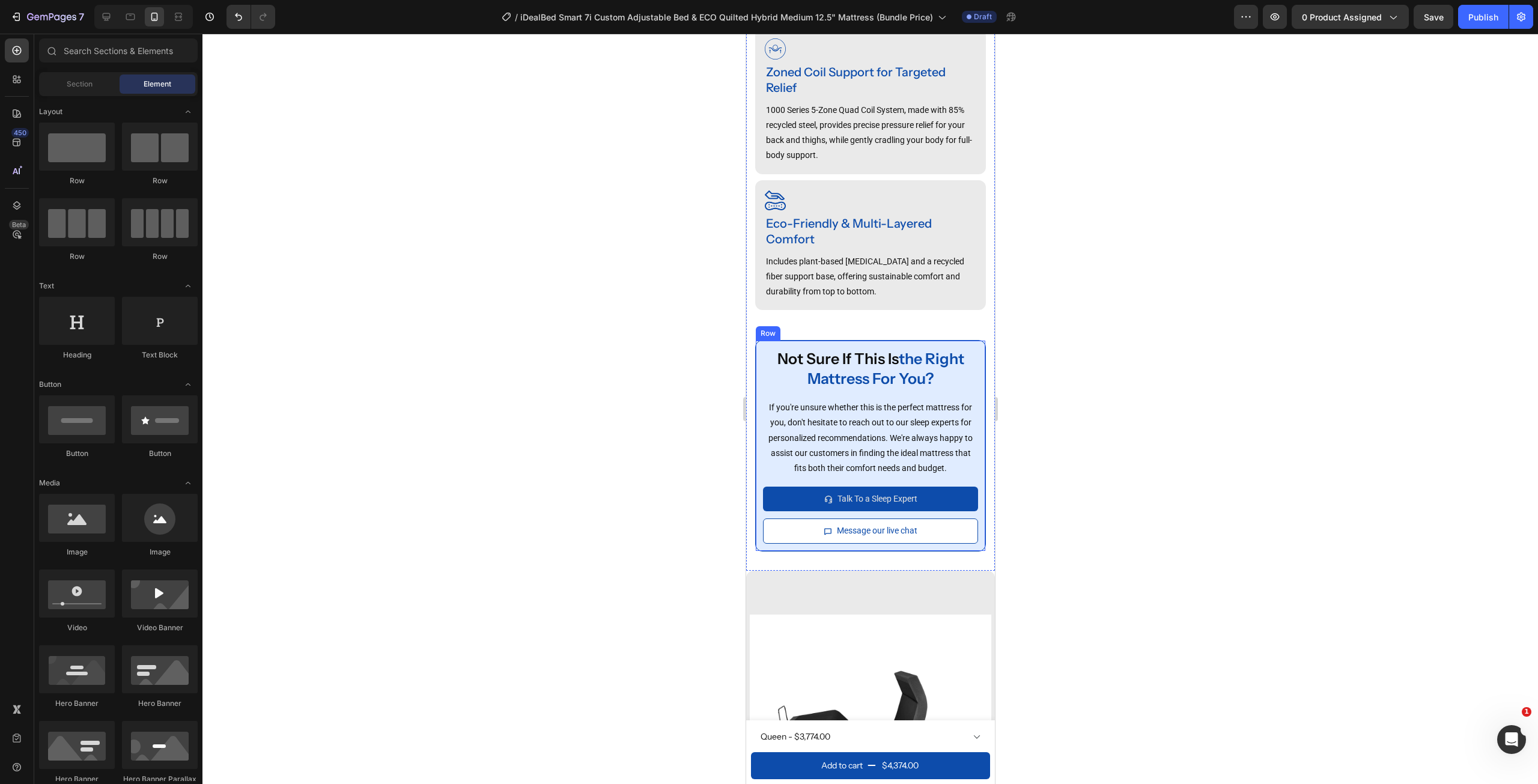
scroll to position [1682, 0]
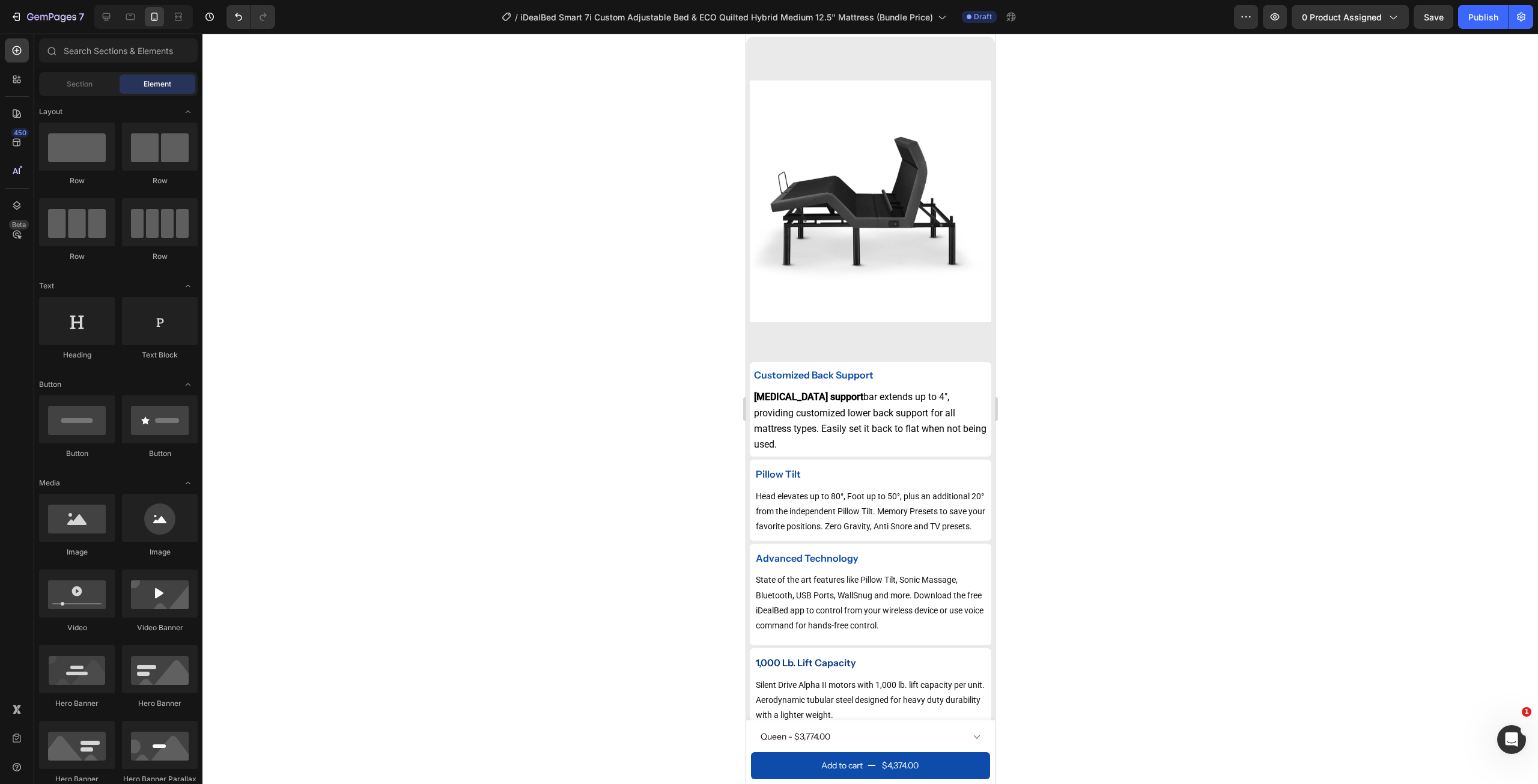
drag, startPoint x: 991, startPoint y: 351, endPoint x: 1421, endPoint y: 326, distance: 430.7
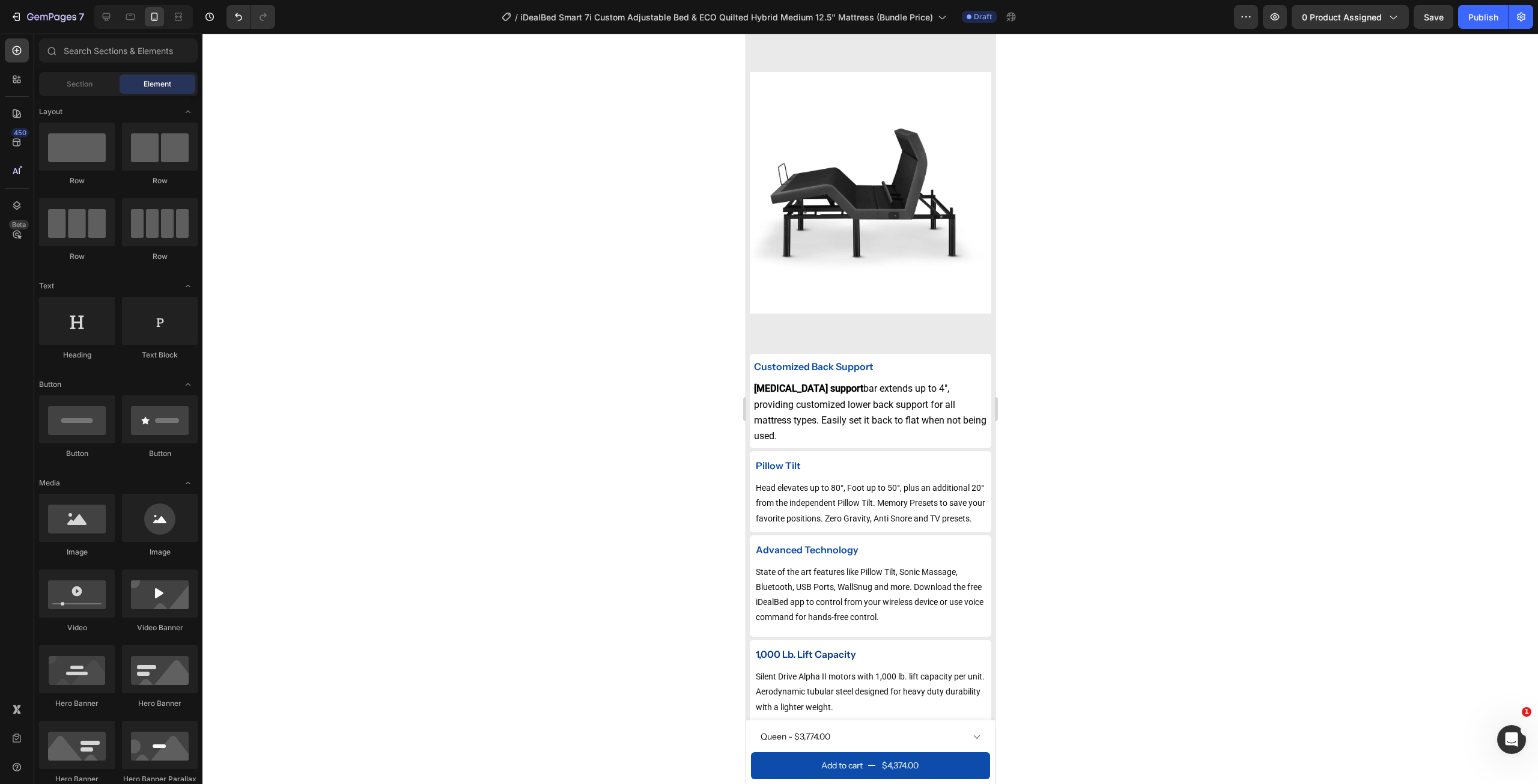
scroll to position [2243, 0]
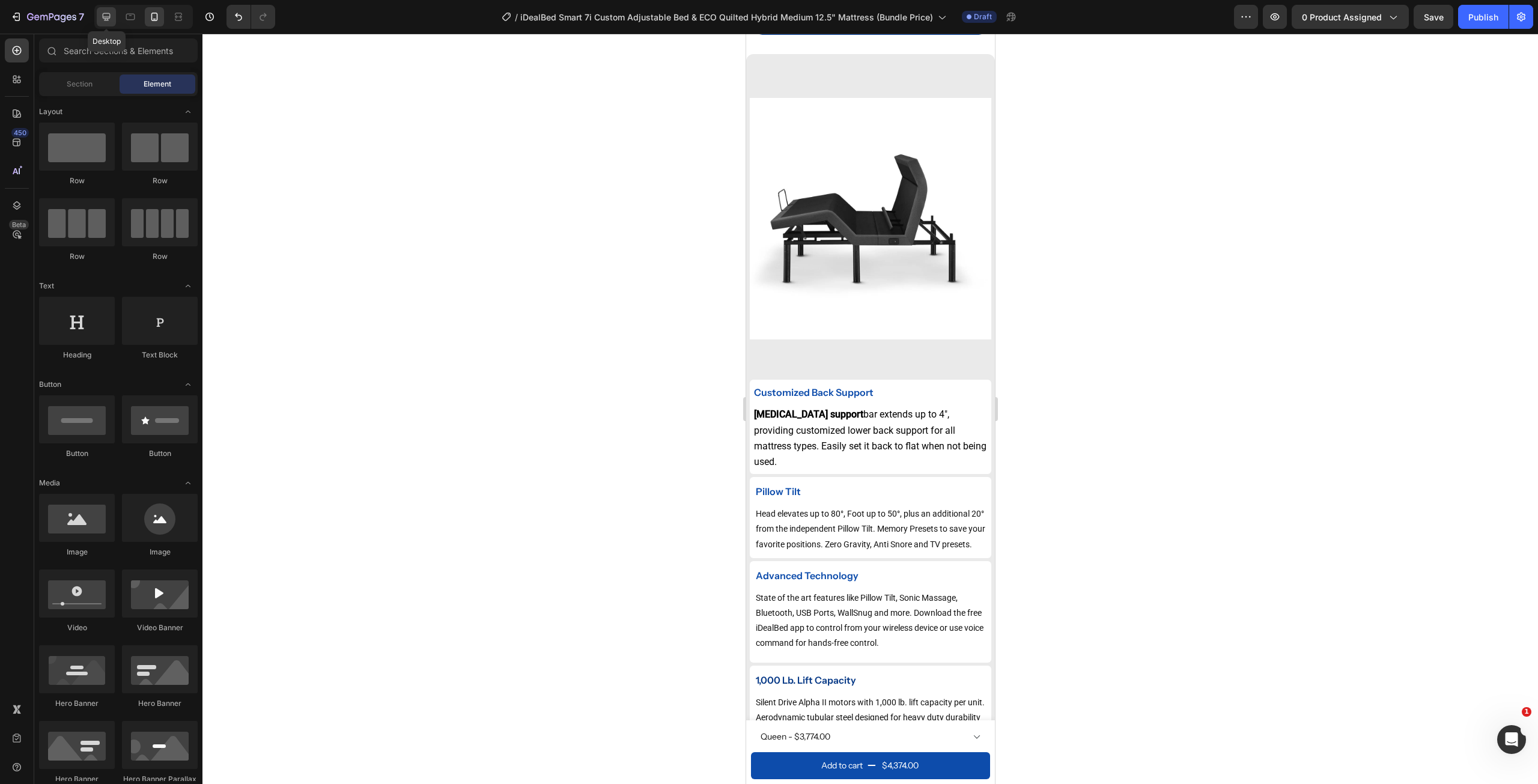
click at [104, 13] on icon at bounding box center [106, 17] width 8 height 8
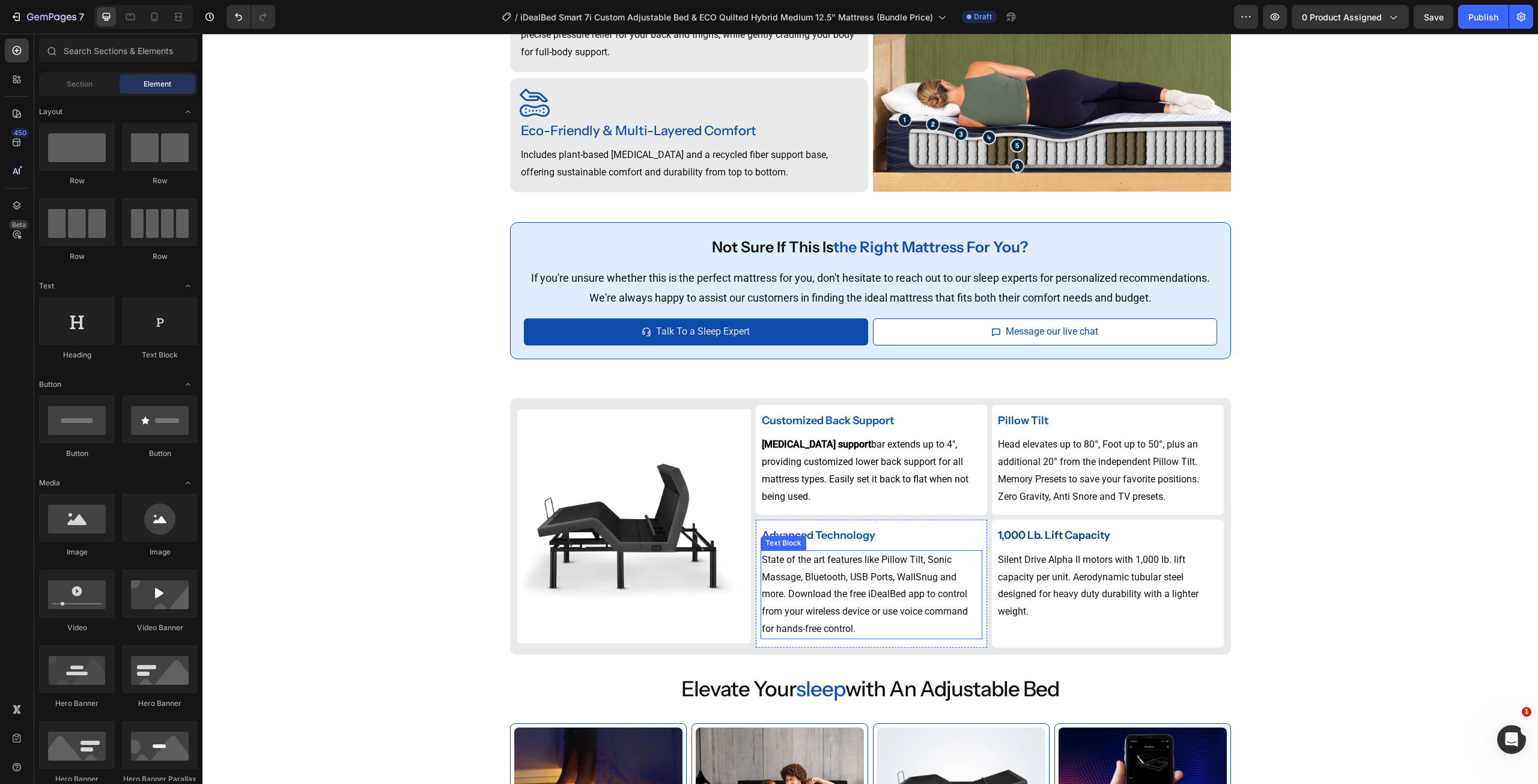
scroll to position [1518, 0]
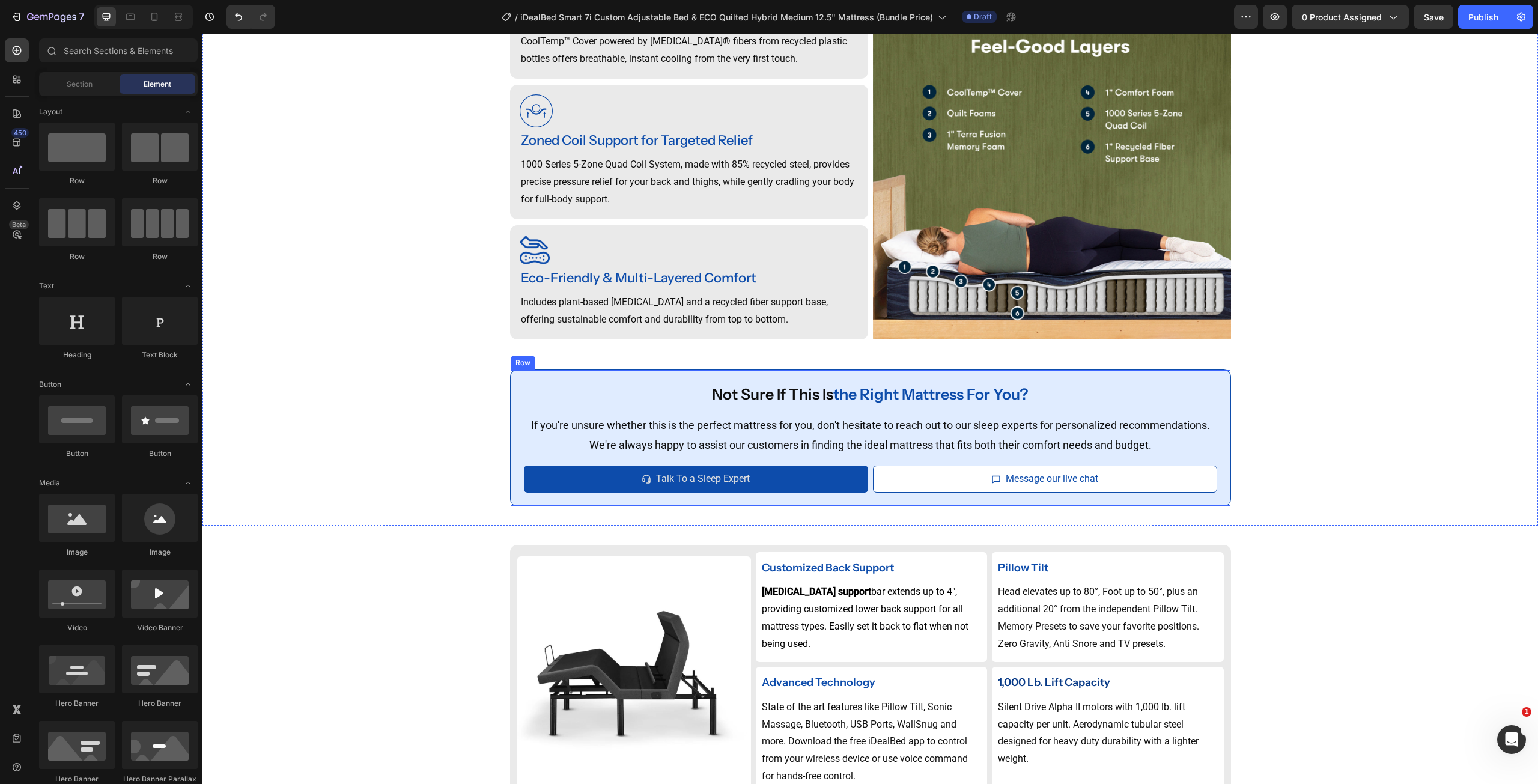
click at [1215, 379] on div "not sure if this is the right mattress for you? Heading If you're unsure whethe…" at bounding box center [870, 437] width 721 height 137
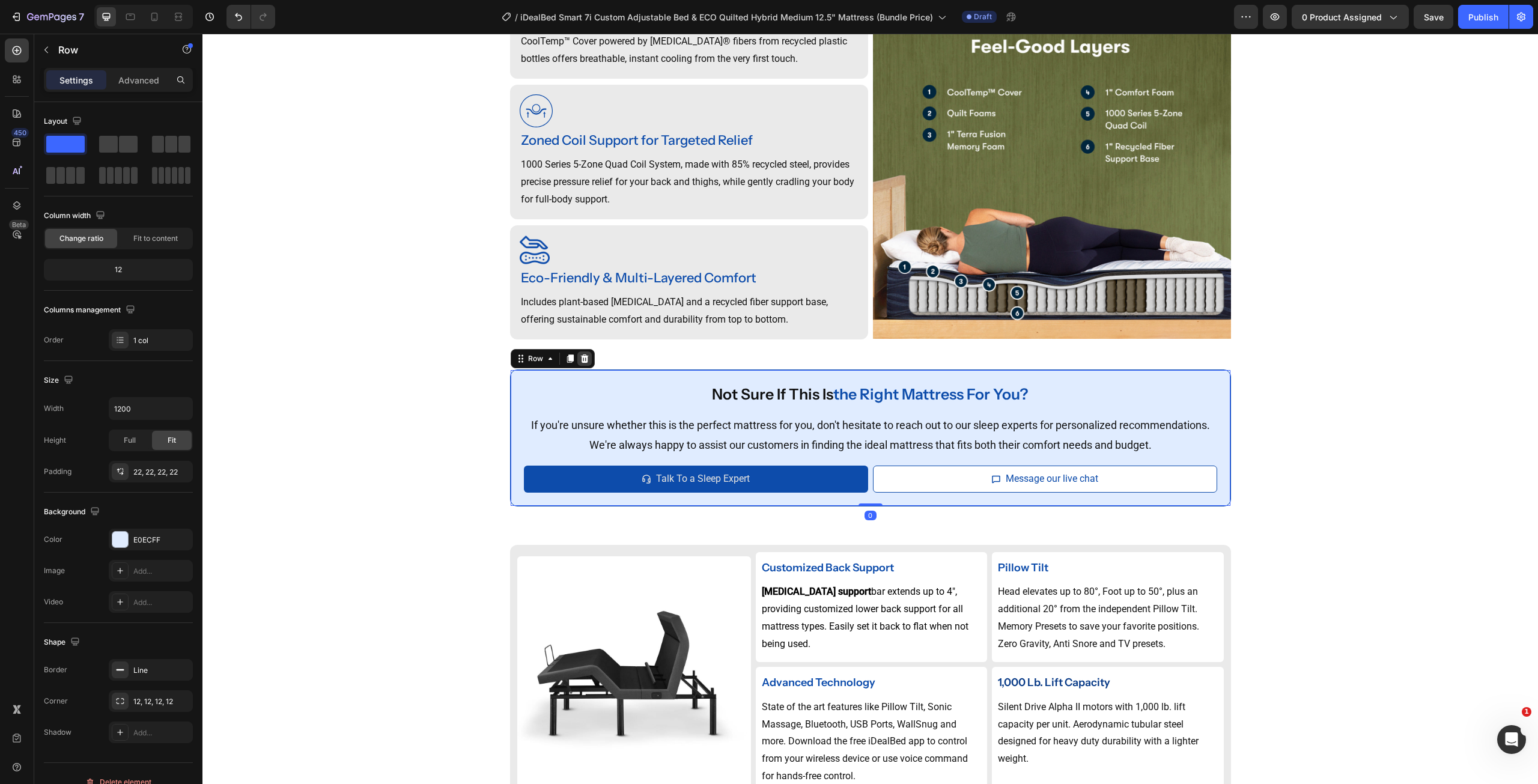
click at [586, 359] on div at bounding box center [585, 359] width 15 height 15
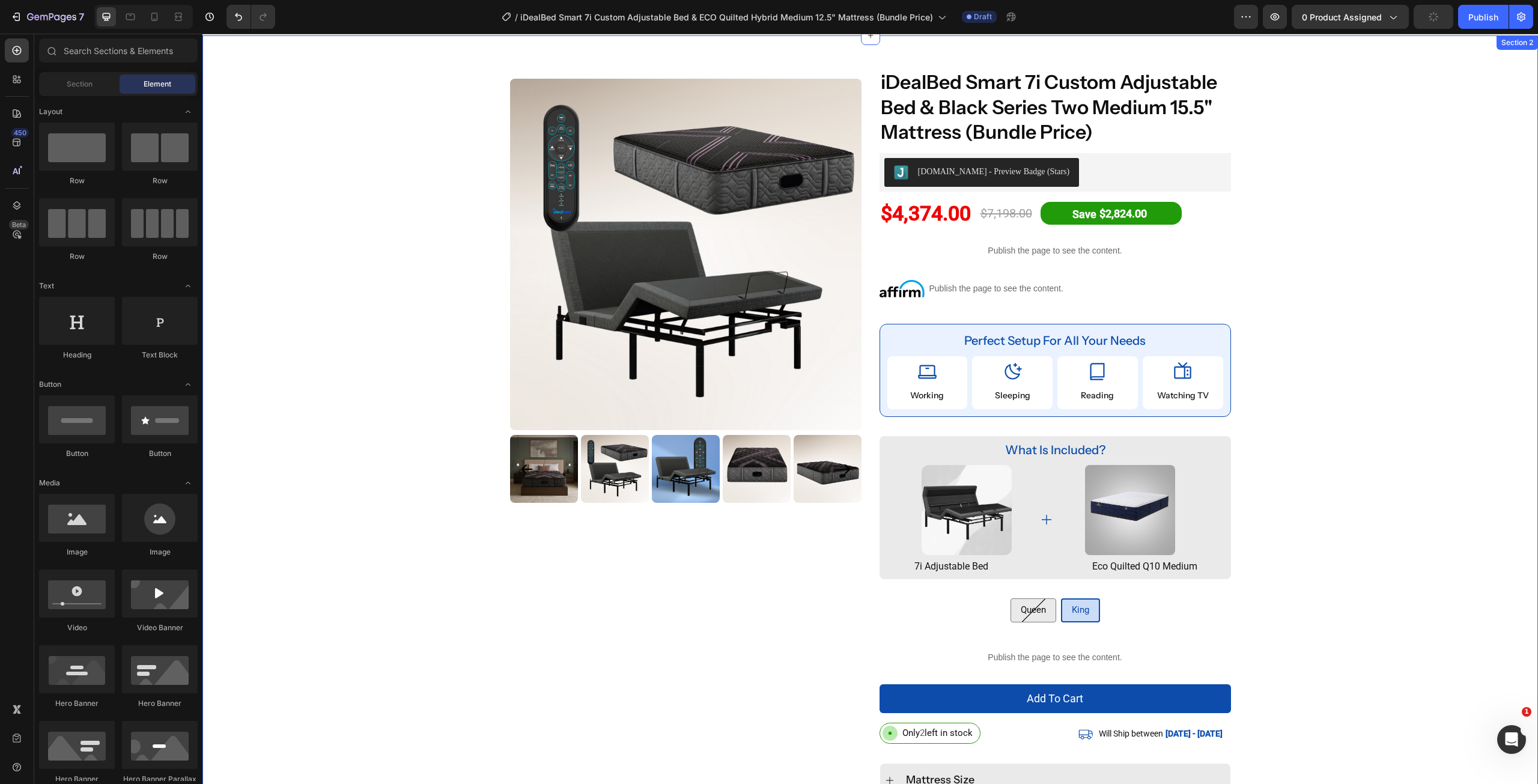
scroll to position [0, 0]
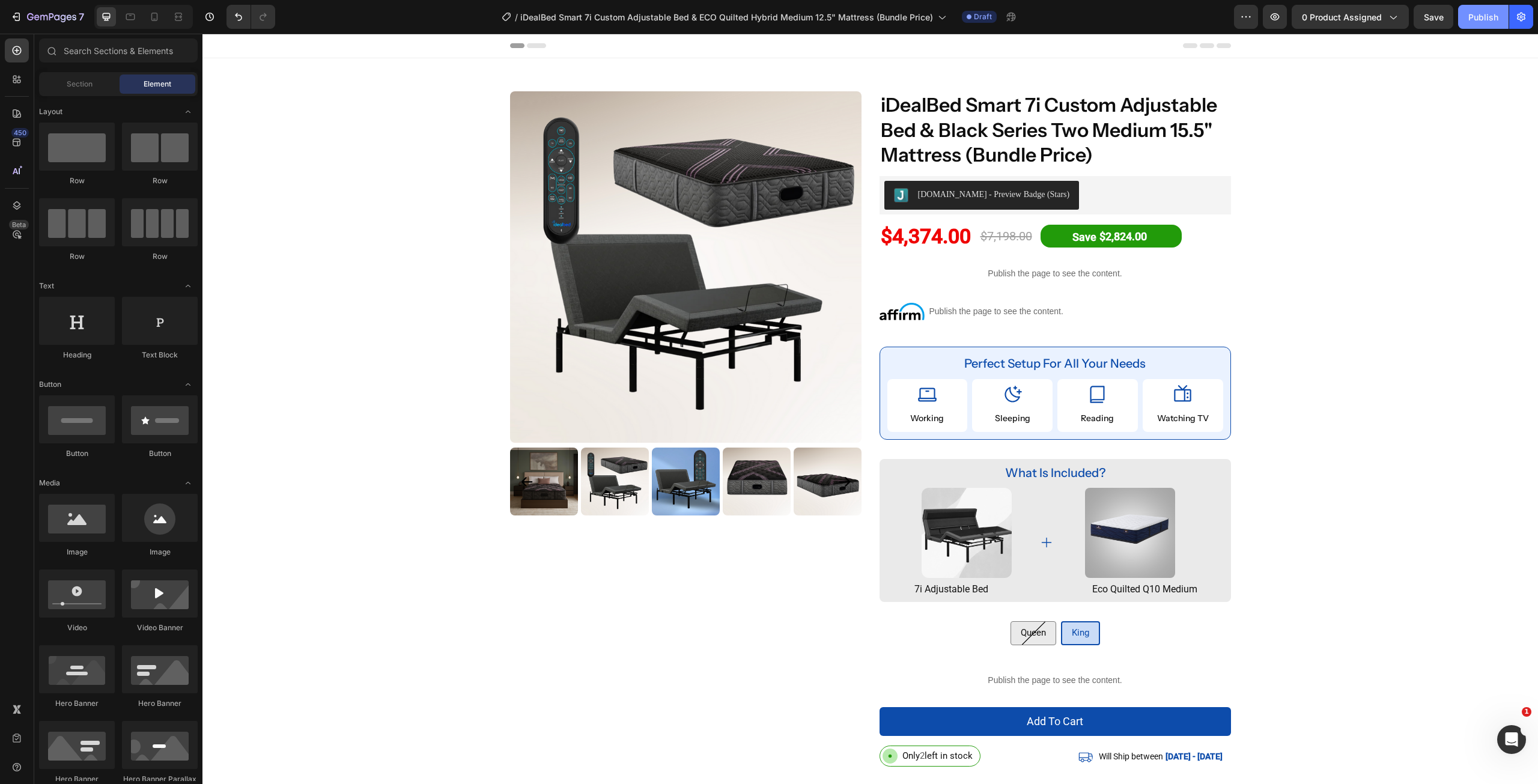
click at [1477, 11] on div "Publish" at bounding box center [1483, 17] width 30 height 13
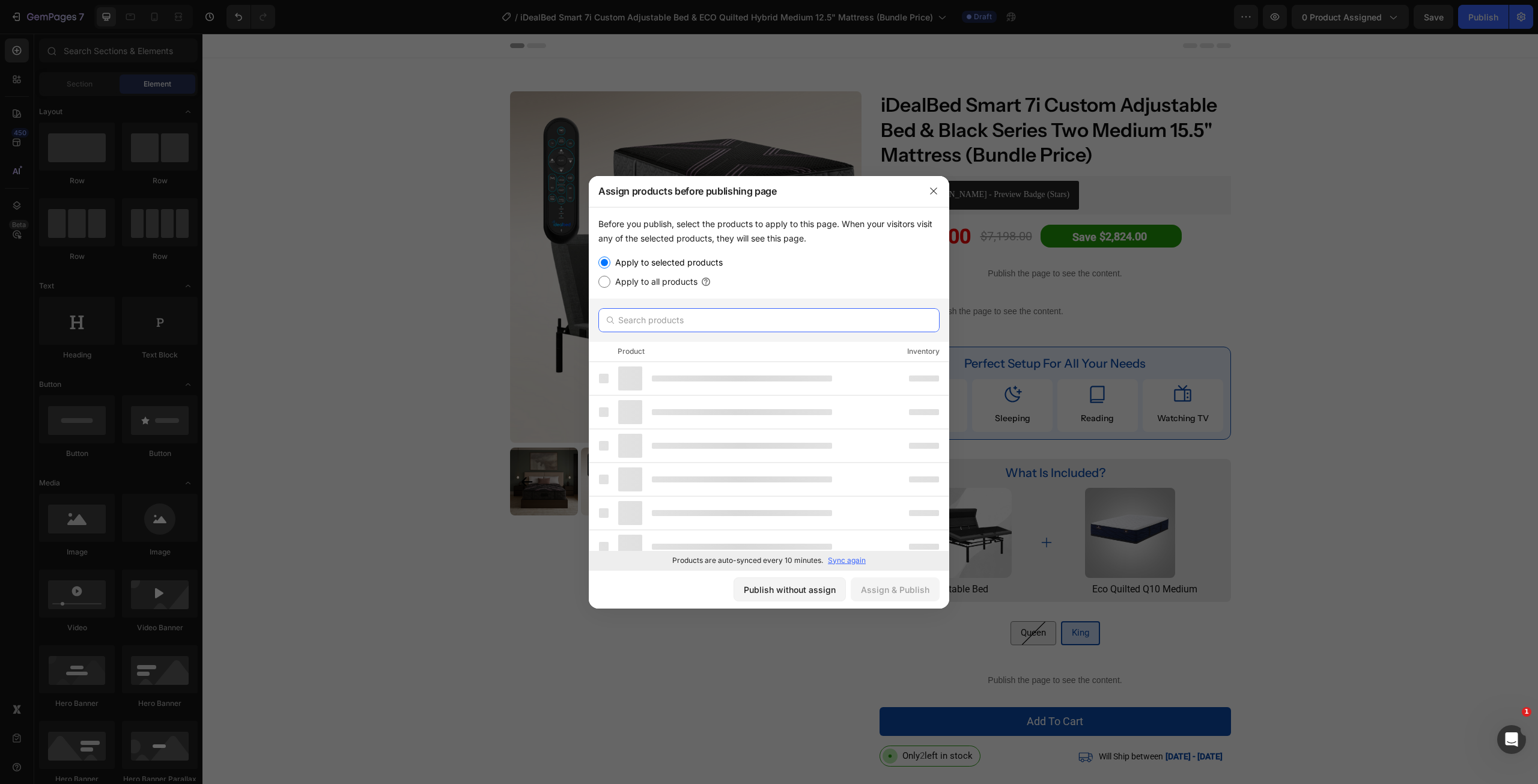
click at [685, 320] on input "text" at bounding box center [769, 320] width 341 height 24
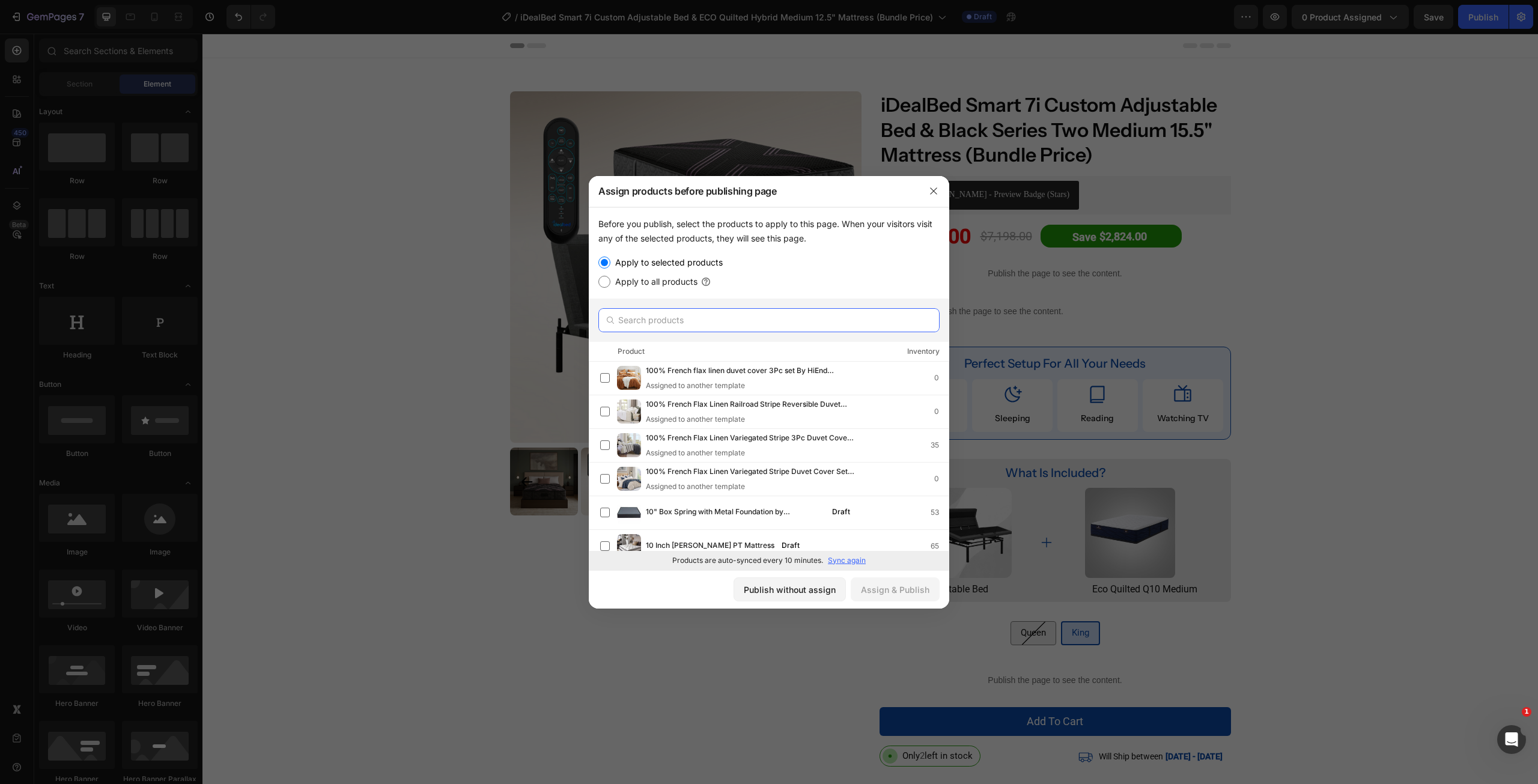
paste input "iDealBed Smart 7i Custom Adjustable Bed & ECO Quilted Hybrid Medium 12.5" Mattr…"
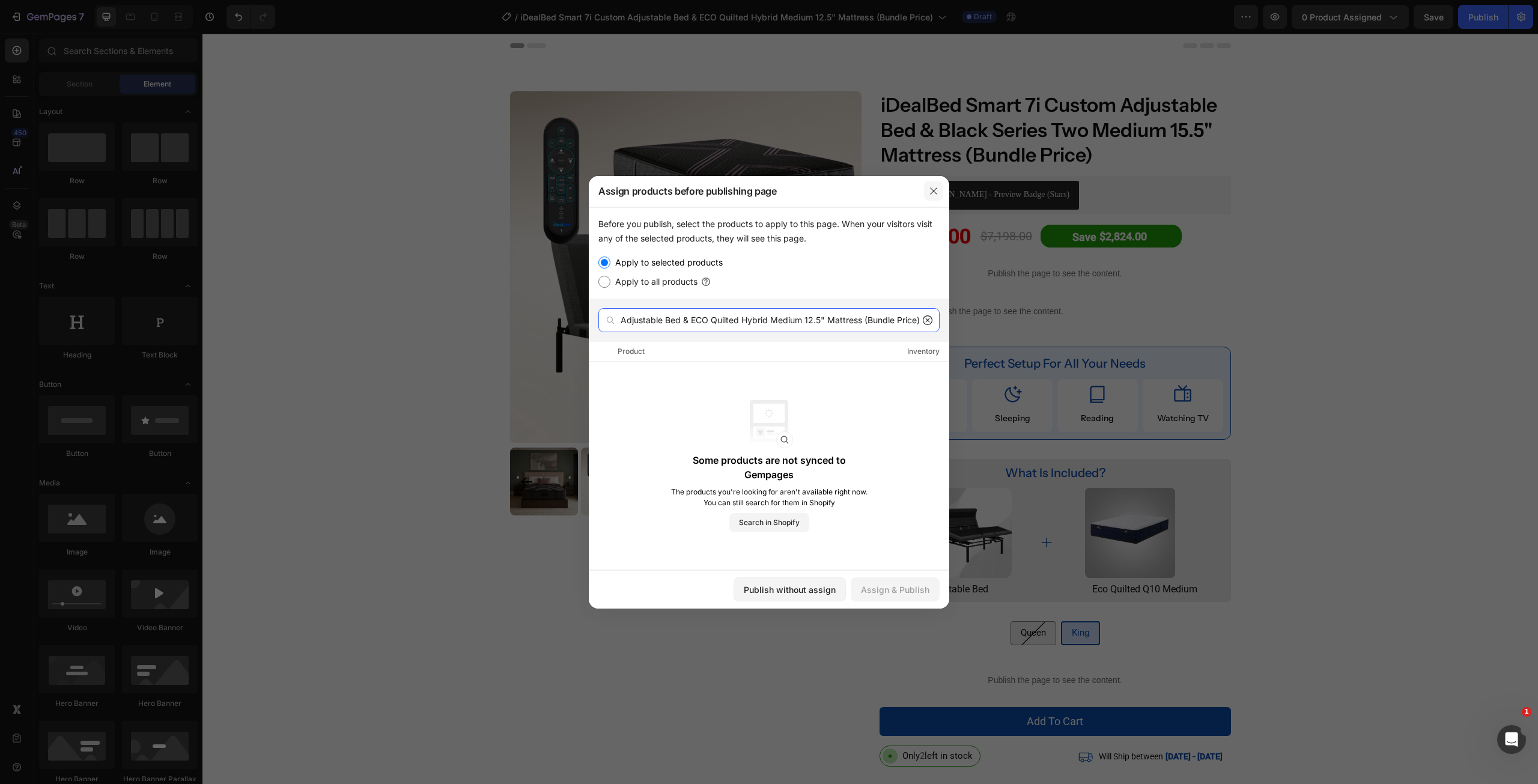
type input "iDealBed Smart 7i Custom Adjustable Bed & ECO Quilted Hybrid Medium 12.5" Mattr…"
click at [933, 188] on icon "button" at bounding box center [934, 191] width 9 height 9
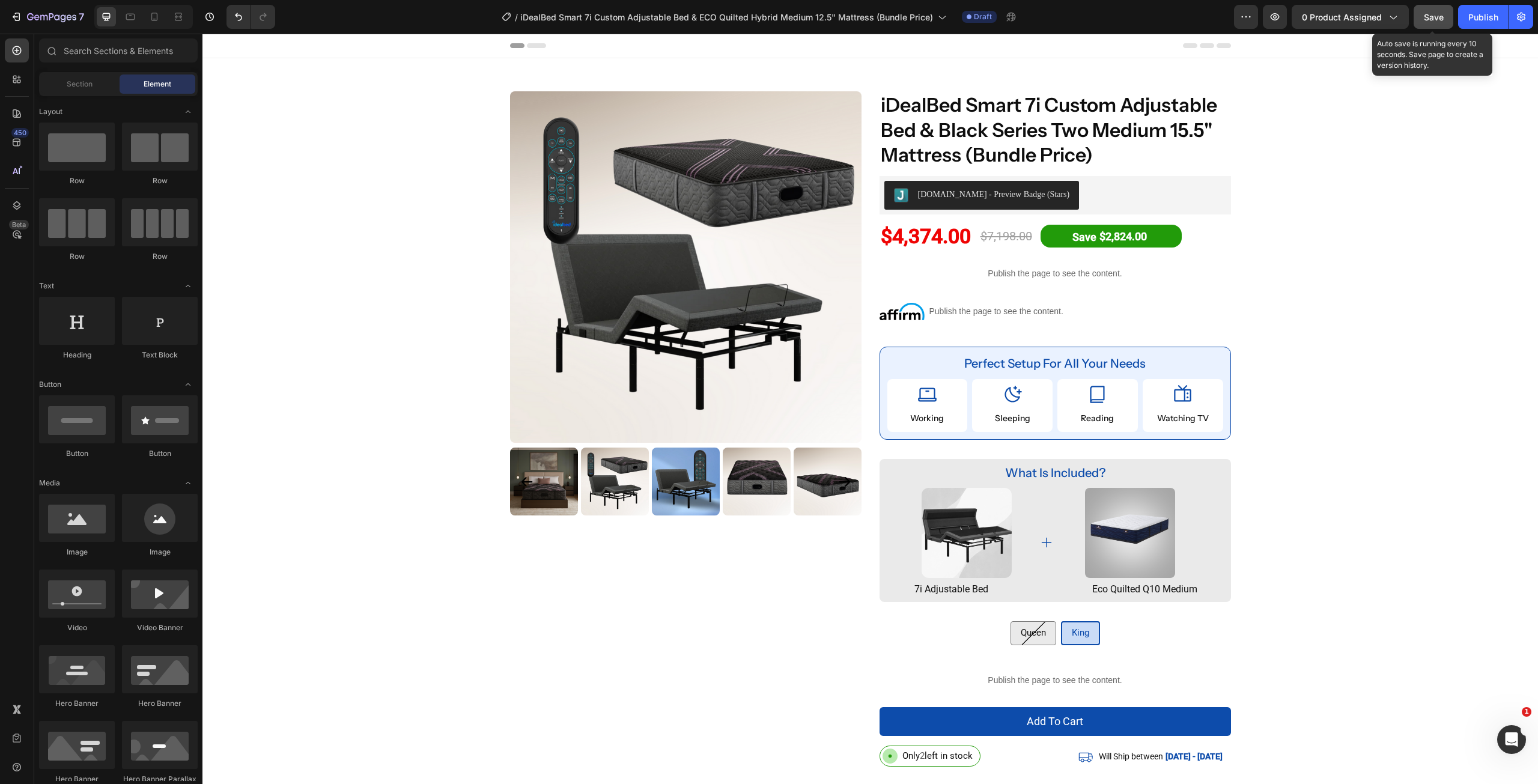
click at [1423, 17] on span "Save" at bounding box center [1433, 17] width 20 height 10
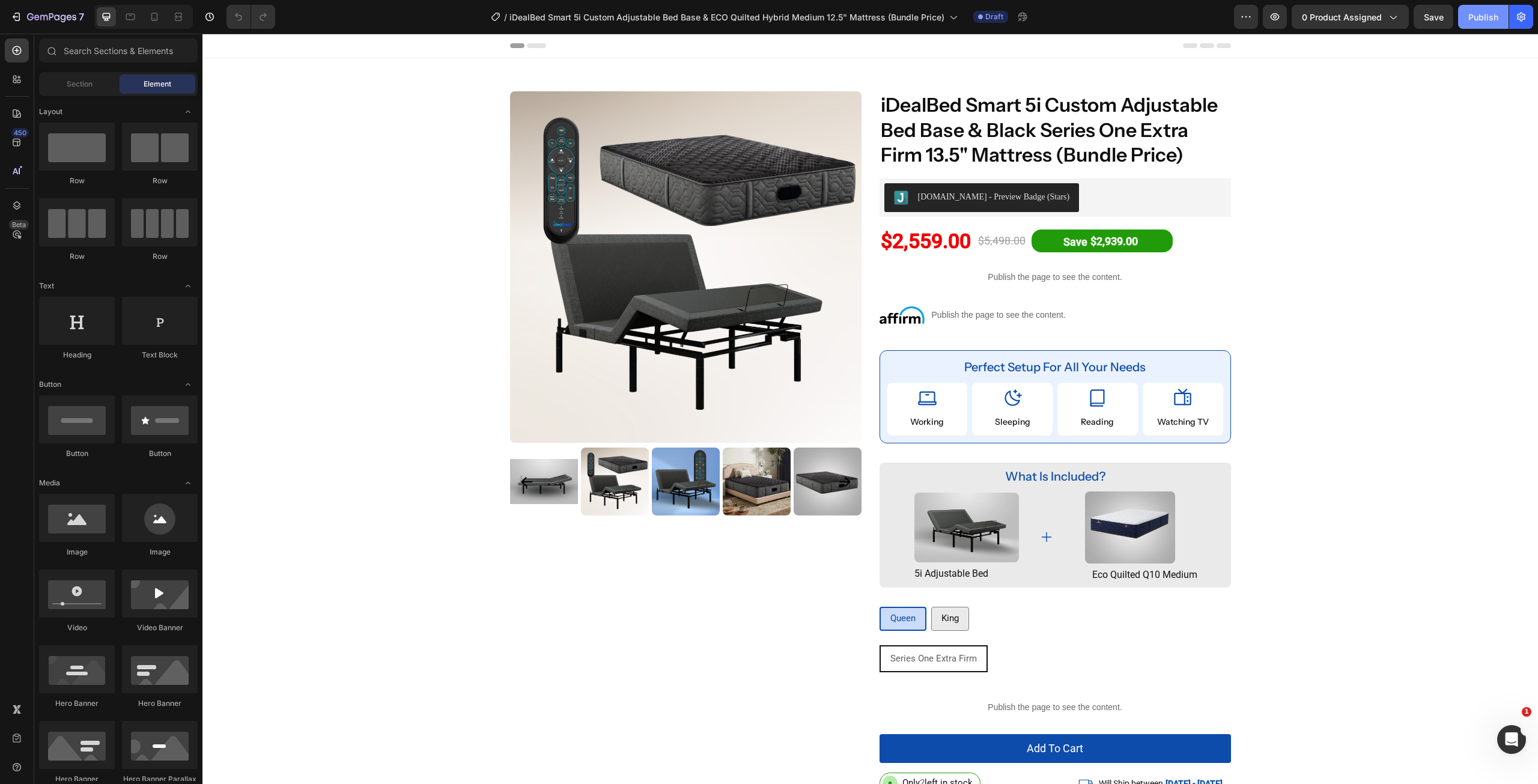
click at [1471, 18] on div "Publish" at bounding box center [1483, 17] width 30 height 13
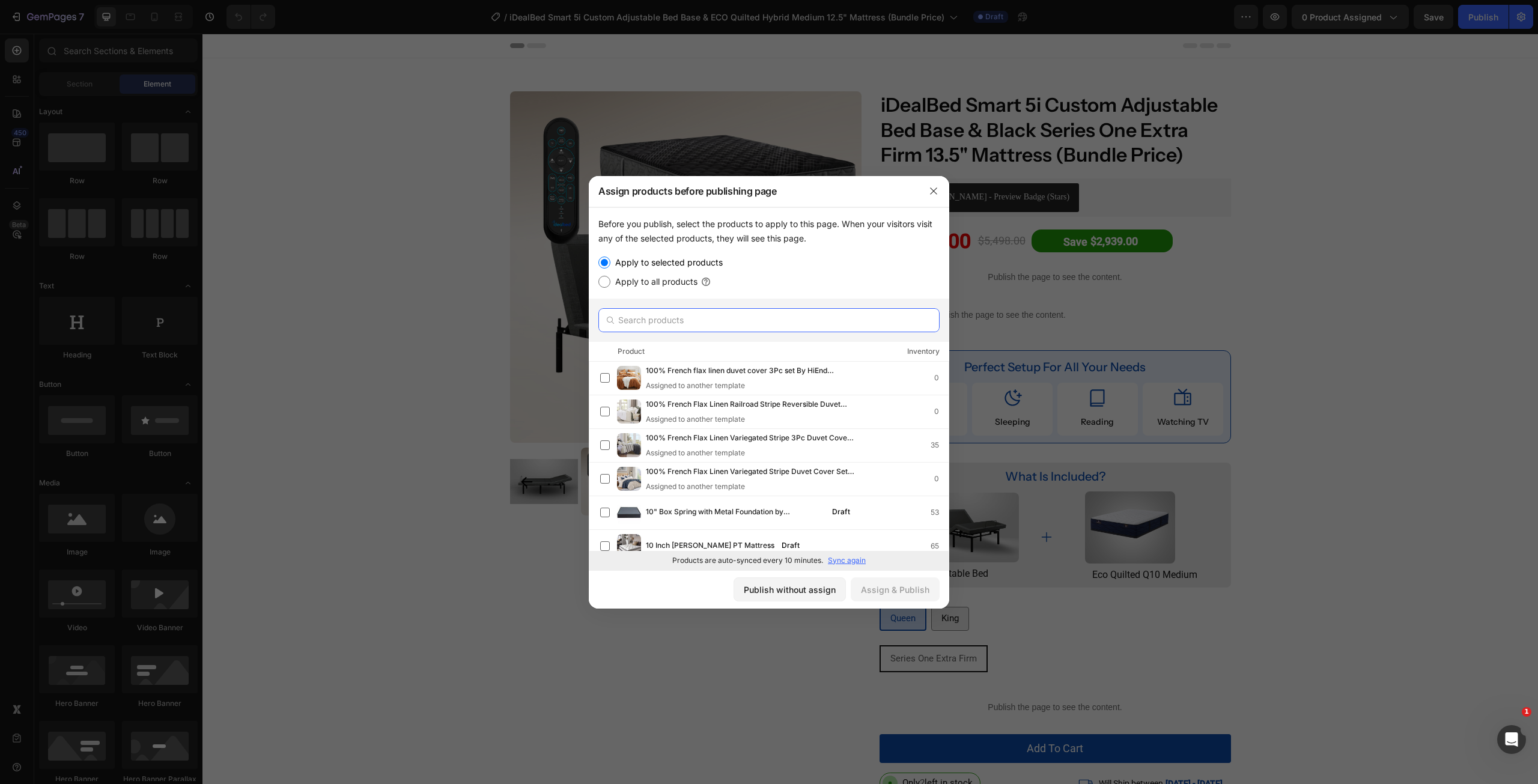
click at [630, 311] on input "text" at bounding box center [769, 320] width 341 height 24
paste input "iDealBed Smart 5i Custom Adjustable Bed Base & ECO Quilted Hybrid Medium 12.5" …"
click at [630, 322] on input "iDealBed Smart 5i Custom Adjustable Bed Base & ECO Quilted Hybrid Medium 12.5" …" at bounding box center [769, 320] width 341 height 24
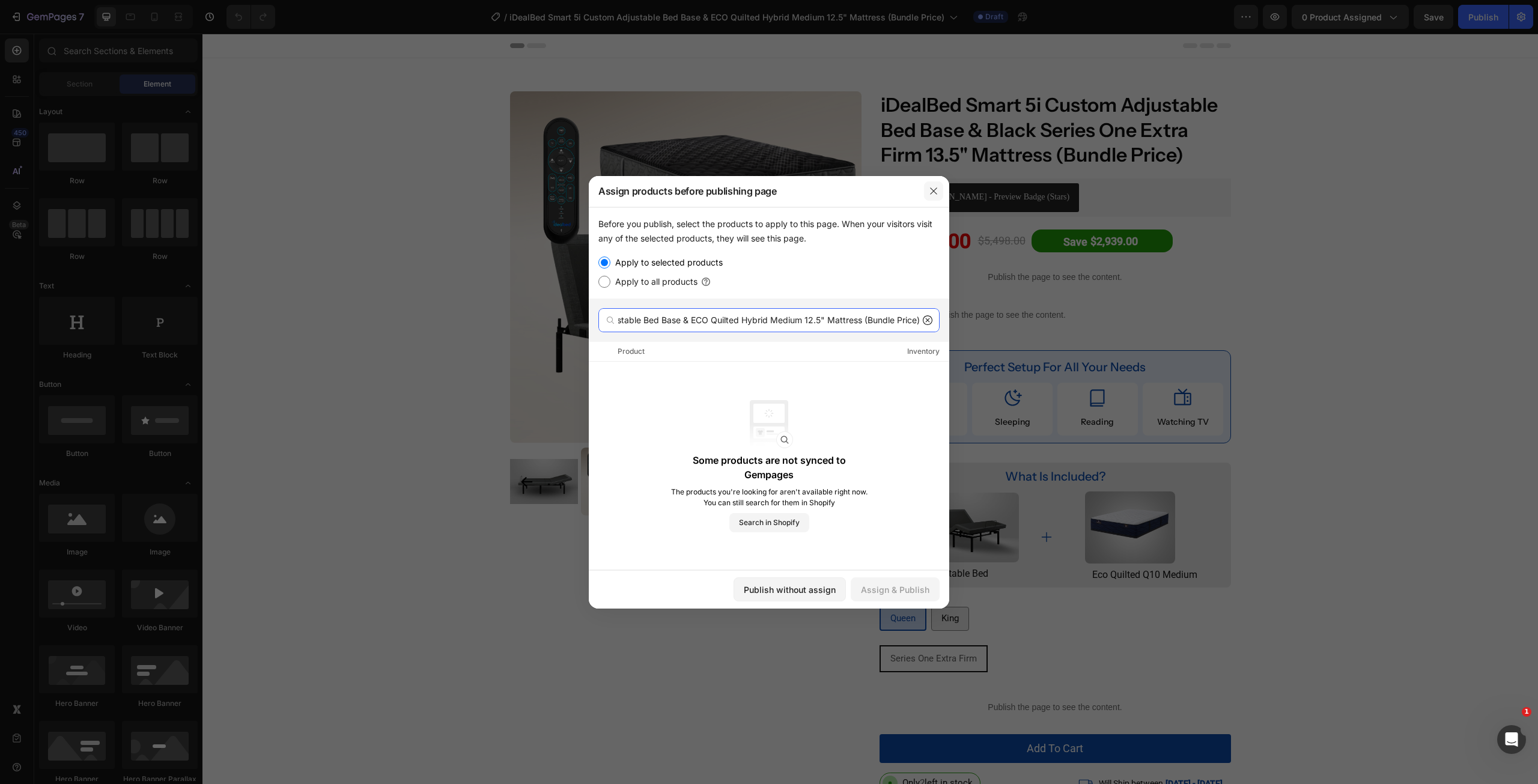
type input "iDealBed Smart 5i Custom Adjustable Bed Base & ECO Quilted Hybrid Medium 12.5" …"
click at [938, 184] on button "button" at bounding box center [933, 191] width 19 height 19
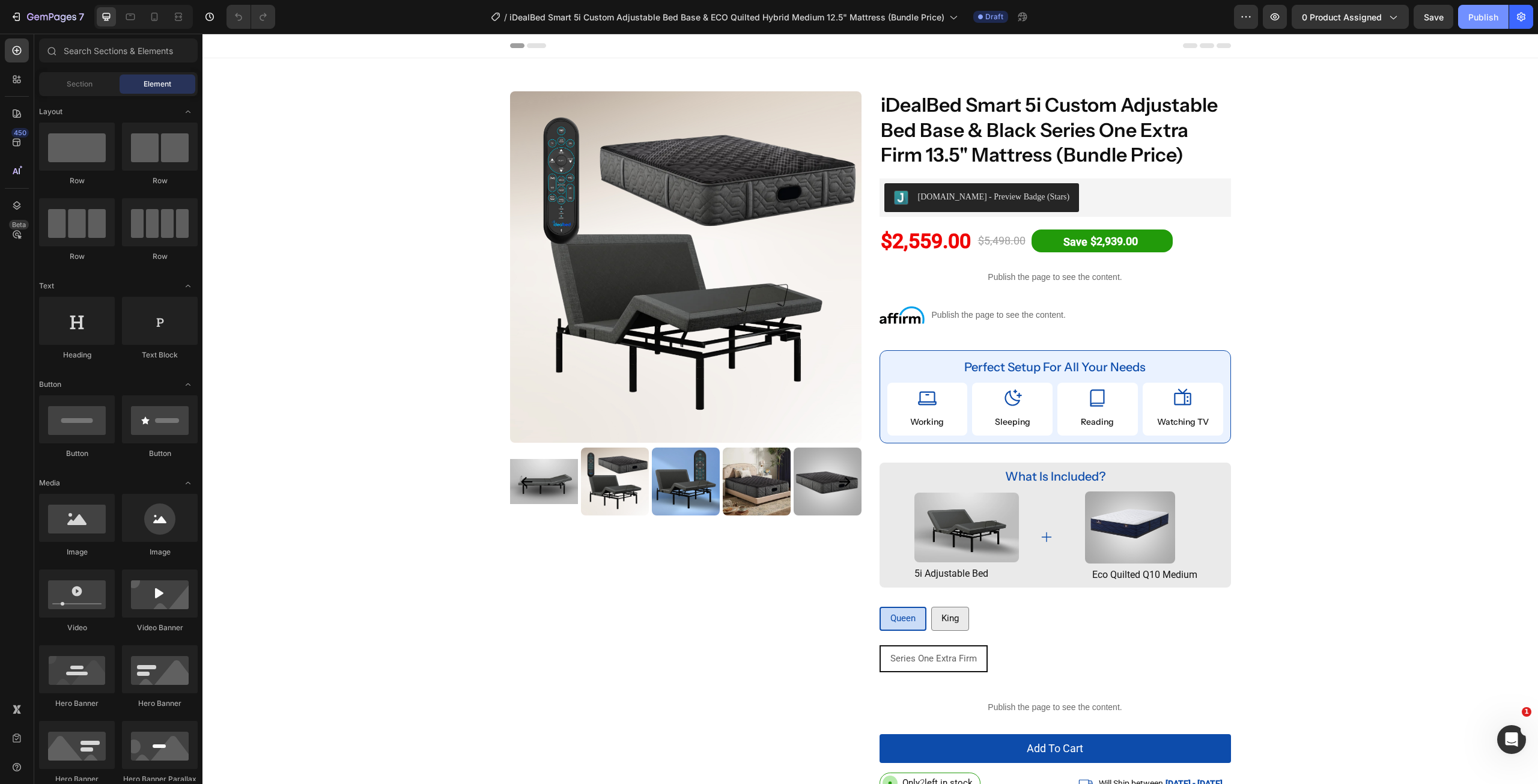
click at [1478, 20] on div "Publish" at bounding box center [1483, 17] width 30 height 13
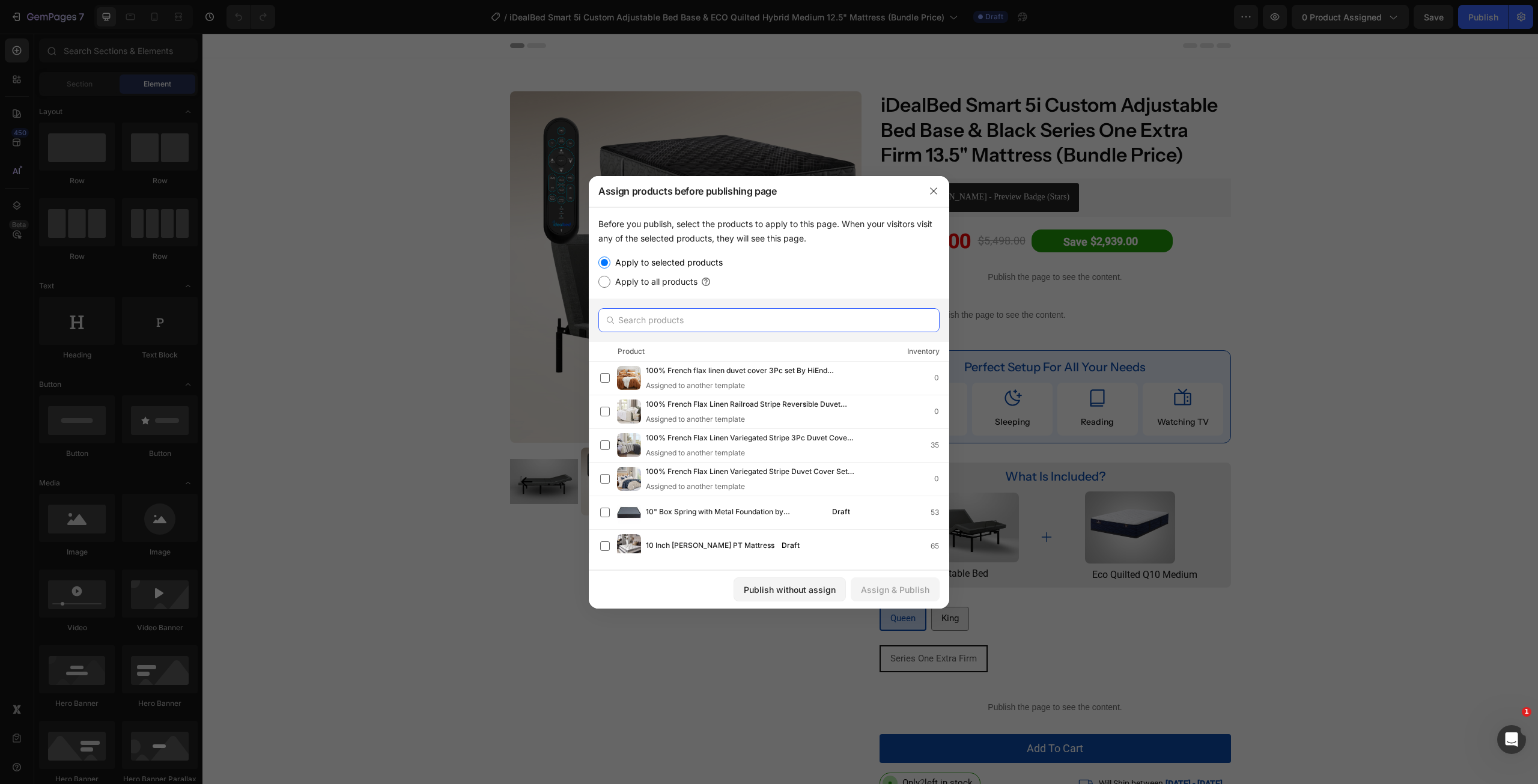
click at [751, 332] on input "text" at bounding box center [769, 320] width 341 height 24
paste input "iDealBed Smart 5i Custom Adjustable Bed Base & ECO Quilted Hybrid Medium 12.5" …"
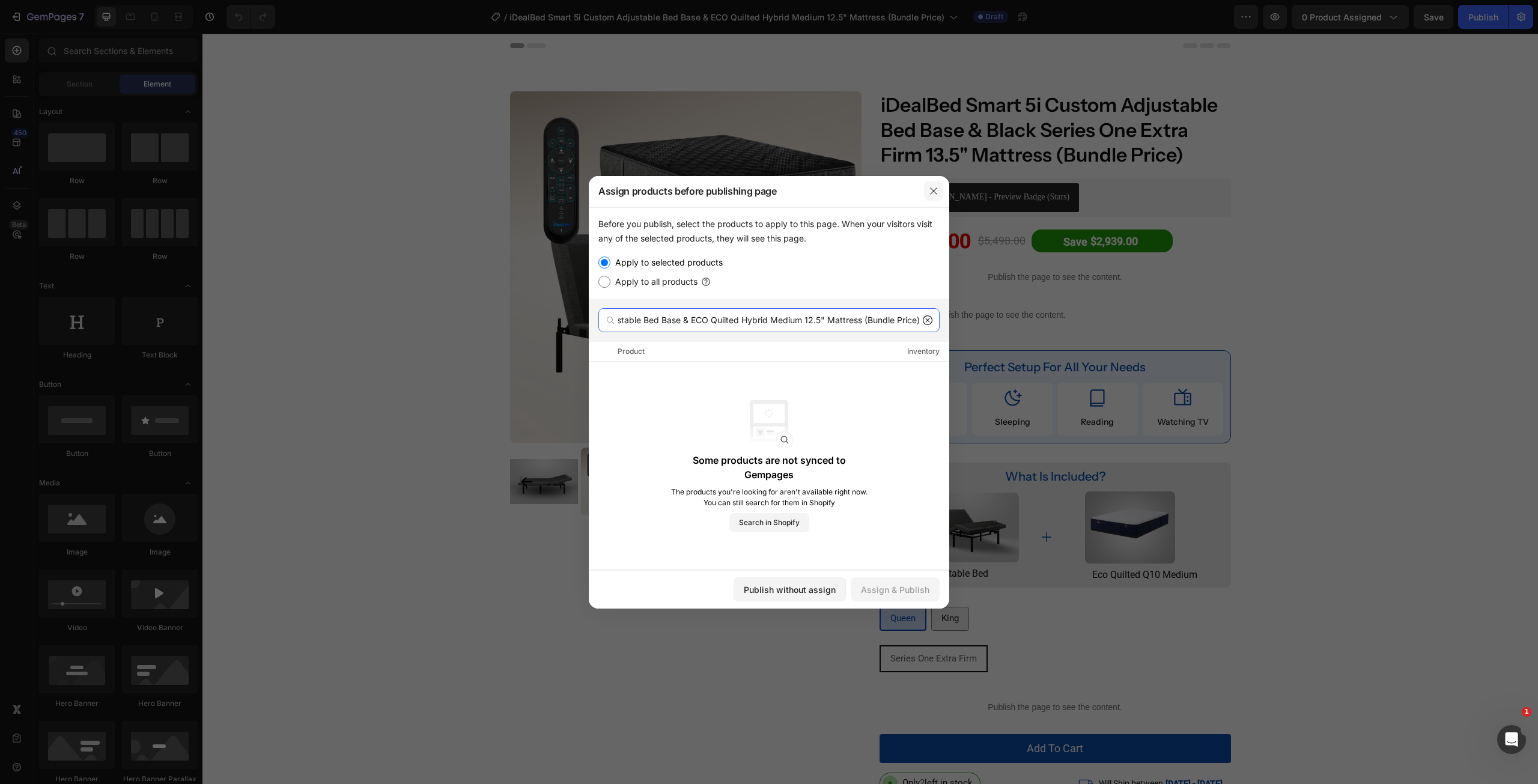
type input "iDealBed Smart 5i Custom Adjustable Bed Base & ECO Quilted Hybrid Medium 12.5" …"
click at [931, 190] on icon "button" at bounding box center [934, 191] width 9 height 9
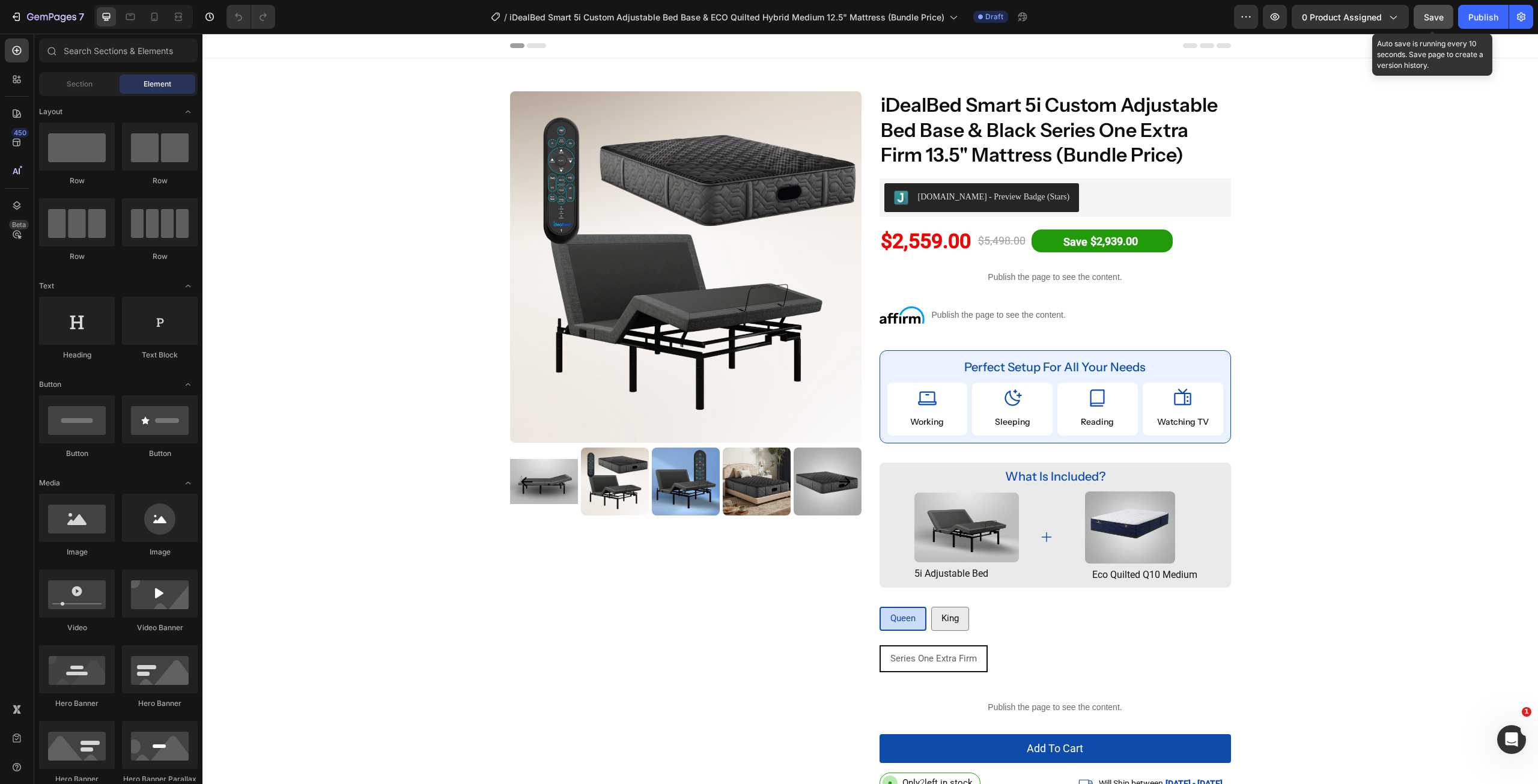
drag, startPoint x: 1434, startPoint y: 17, endPoint x: 917, endPoint y: 15, distance: 517.0
click at [1434, 17] on span "Save" at bounding box center [1433, 17] width 20 height 10
click at [1471, 28] on button "Publish" at bounding box center [1483, 17] width 50 height 24
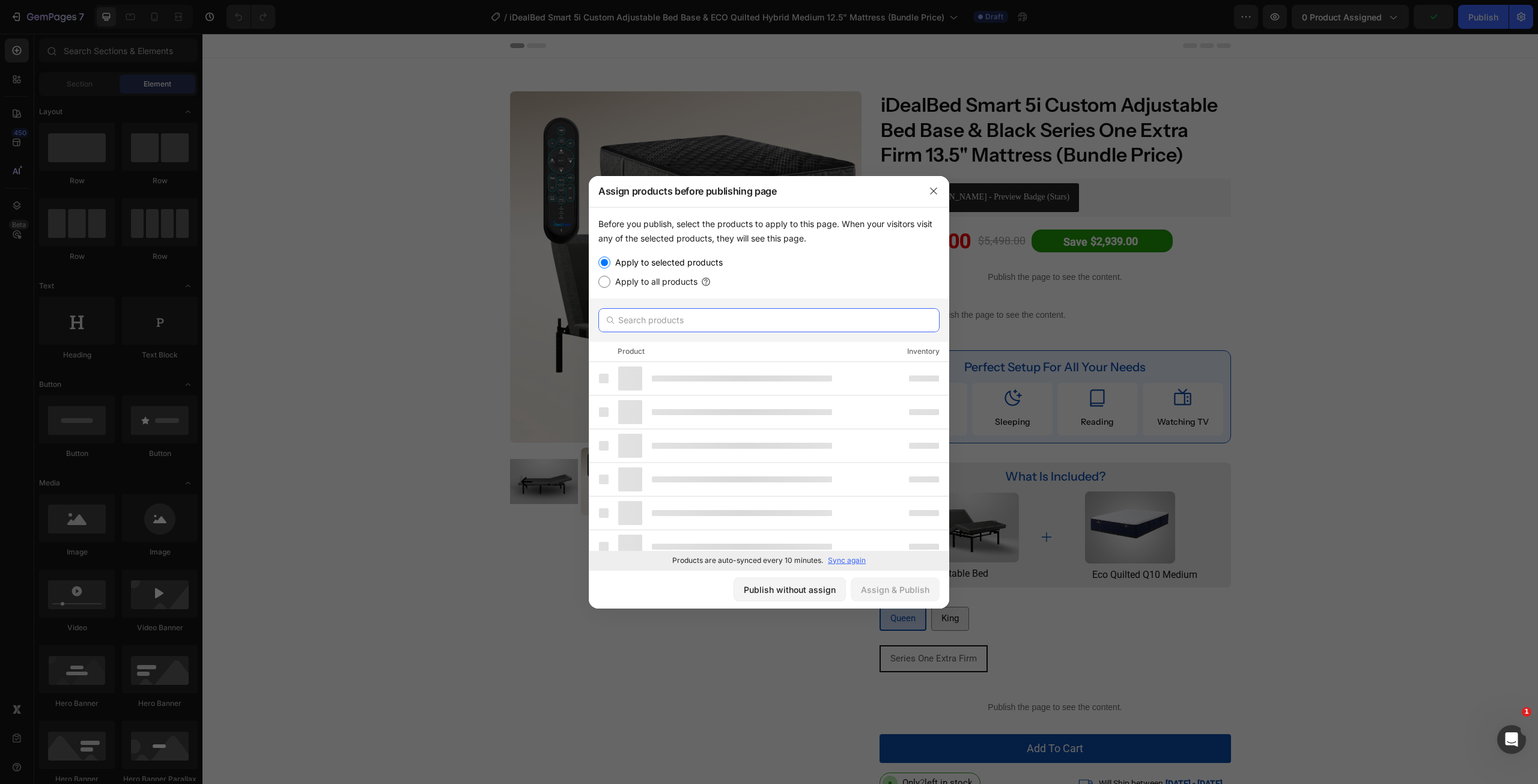
click at [663, 328] on input "text" at bounding box center [769, 320] width 341 height 24
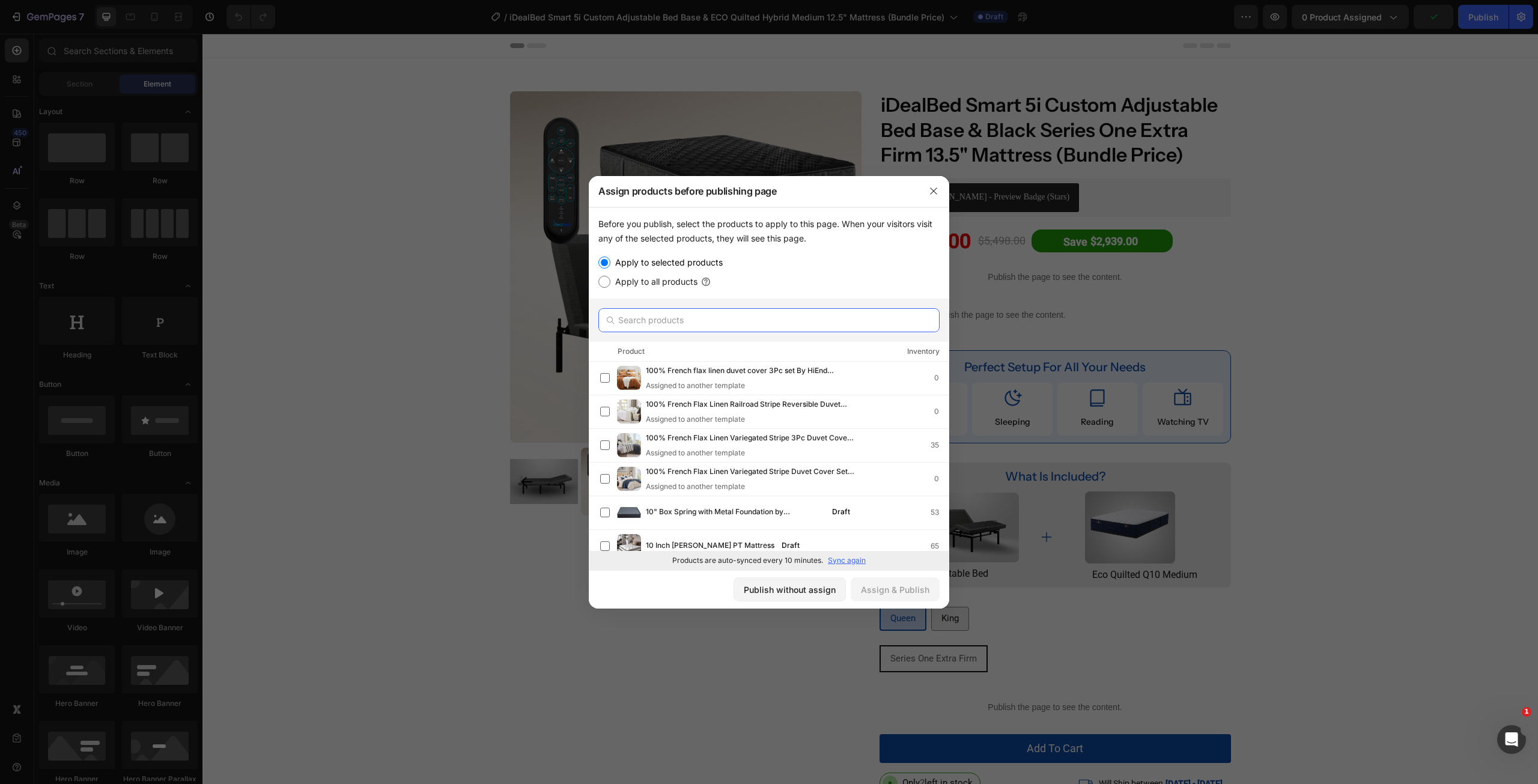
paste input "iDealBed Smart 5i Custom Adjustable Bed Base & ECO Quilted Hybrid Medium 12.5" …"
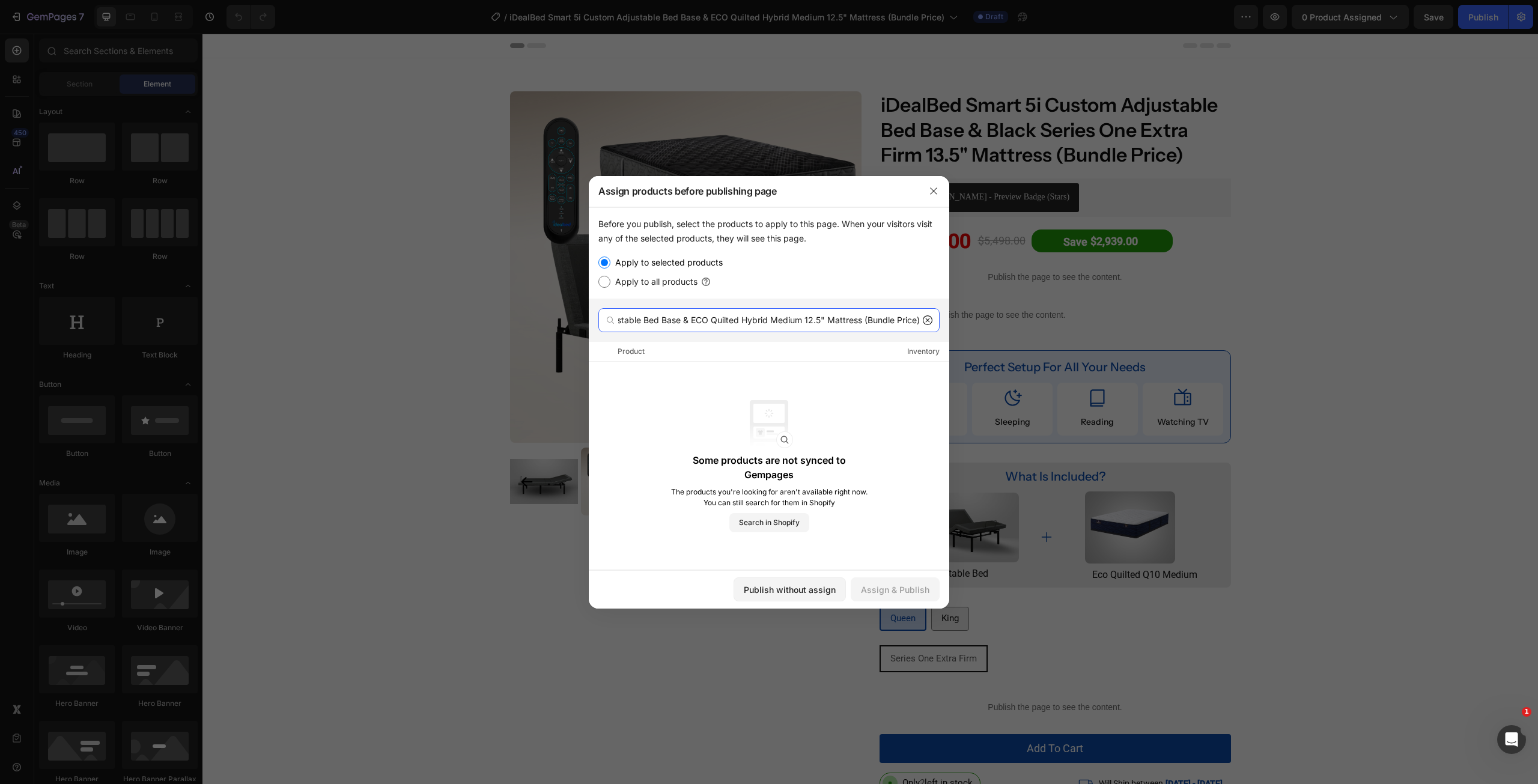
click at [858, 322] on input "iDealBed Smart 5i Custom Adjustable Bed Base & ECO Quilted Hybrid Medium 12.5" …" at bounding box center [769, 320] width 341 height 24
drag, startPoint x: 859, startPoint y: 321, endPoint x: 943, endPoint y: 318, distance: 84.1
click at [943, 318] on div "iDealBed Smart 5i Custom Adjustable Bed Base & ECO Quilted Hybrid Medium 12.5" …" at bounding box center [769, 320] width 360 height 43
click at [882, 318] on input "iDealBed Smart 5i Custom Adjustable Bed Base & ECO Quilted Hybrid Medium 12.5" …" at bounding box center [769, 320] width 341 height 24
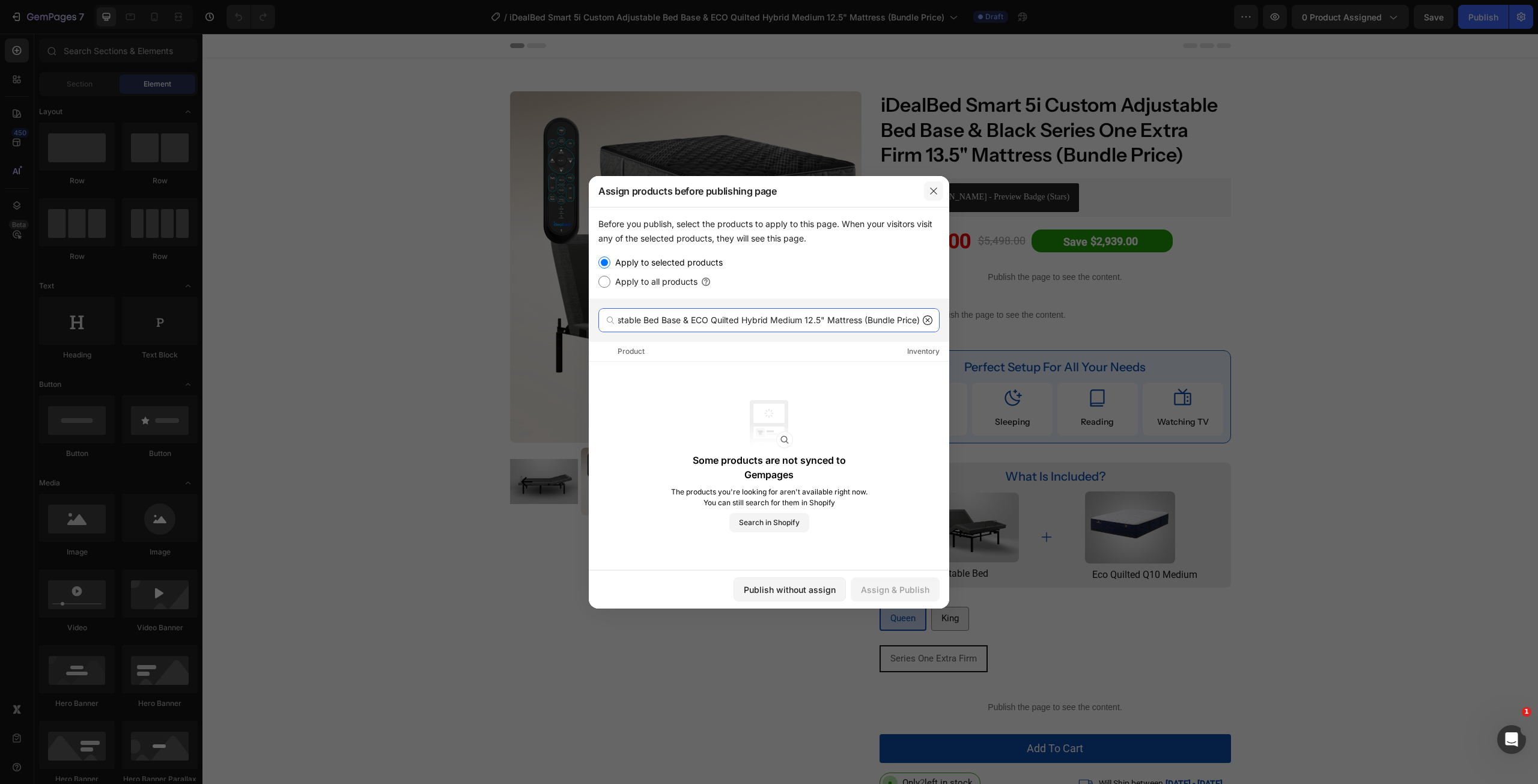
type input "iDealBed Smart 5i Custom Adjustable Bed Base & ECO Quilted Hybrid Medium 12.5" …"
click at [932, 196] on button "button" at bounding box center [933, 191] width 19 height 19
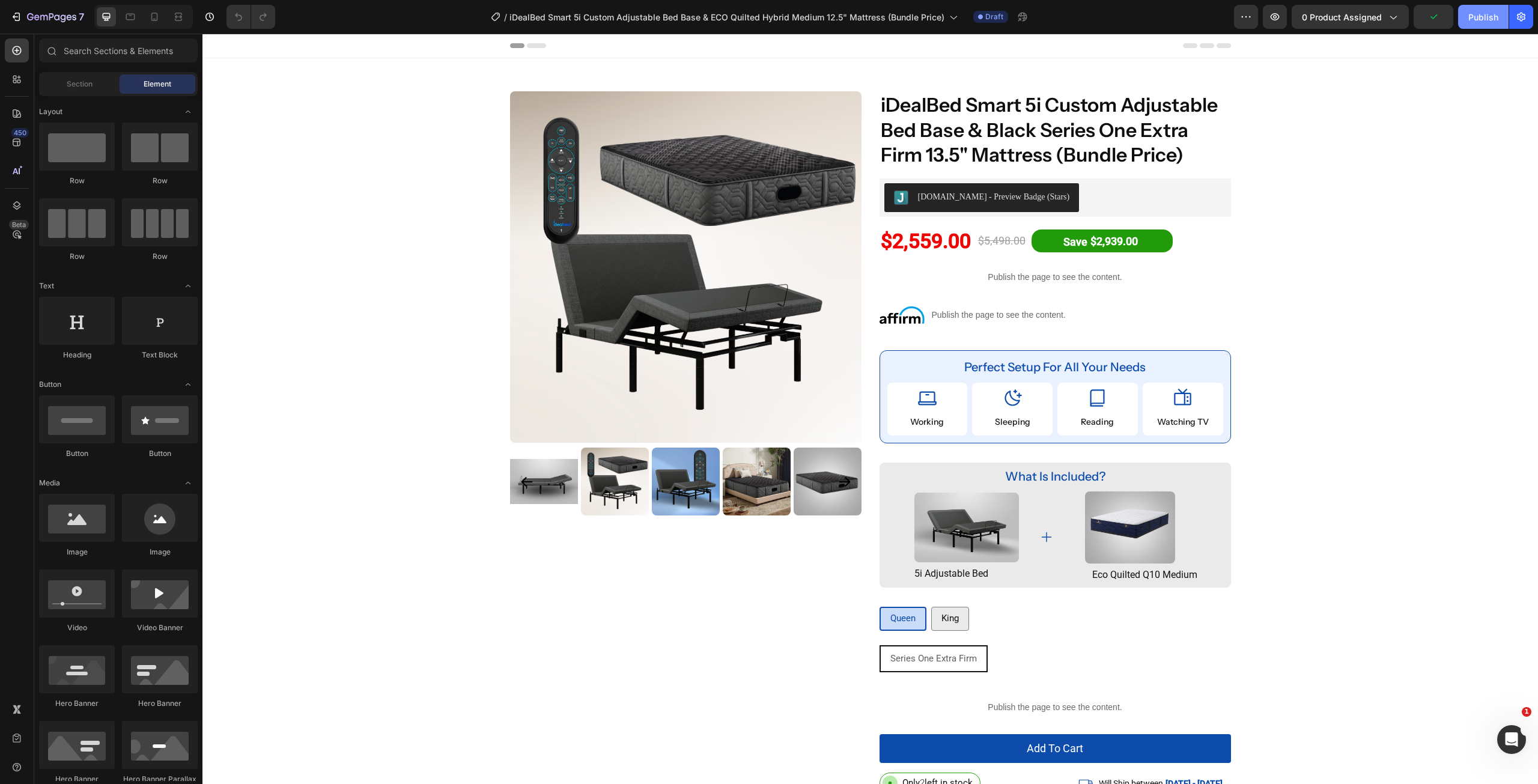
click at [1483, 11] on div "Publish" at bounding box center [1483, 17] width 30 height 13
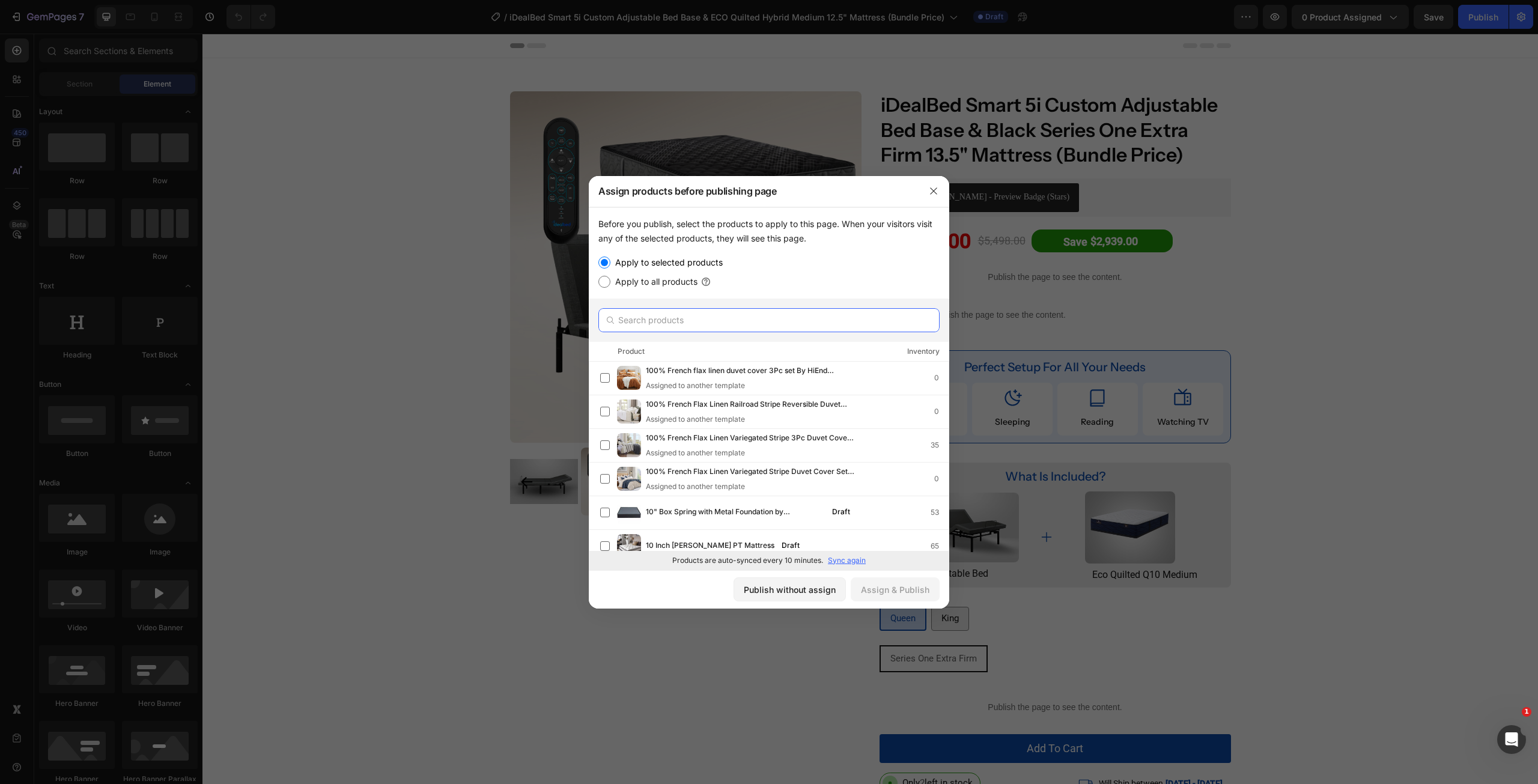
click at [696, 324] on input "text" at bounding box center [769, 320] width 341 height 24
paste input "iDealBed Smart 5i Custom Adjustable Bed Base & ECO Quilted Hybrid Medium 12.5" …"
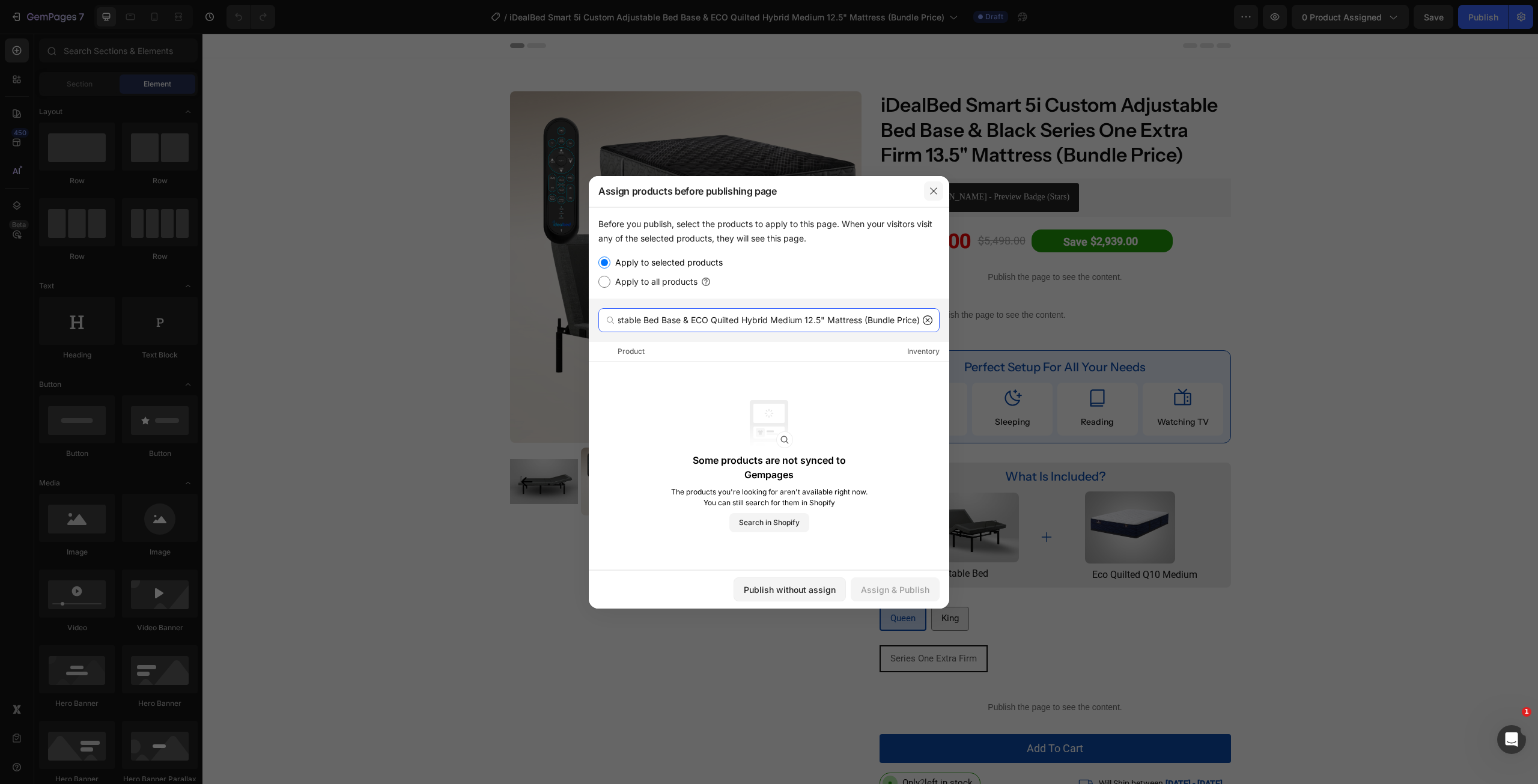
type input "iDealBed Smart 5i Custom Adjustable Bed Base & ECO Quilted Hybrid Medium 12.5" …"
click at [932, 193] on icon "button" at bounding box center [933, 190] width 6 height 6
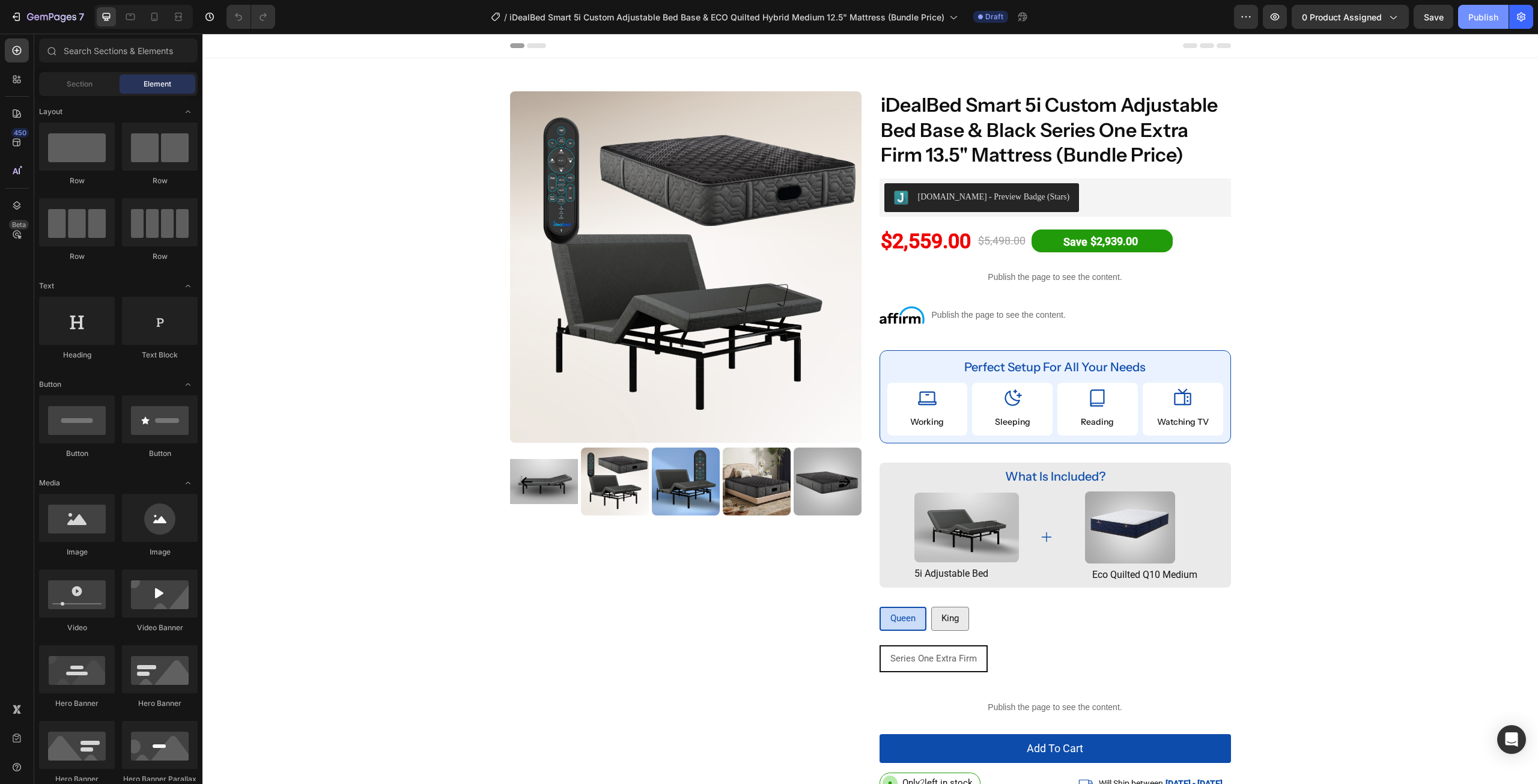
click at [1476, 11] on div "Publish" at bounding box center [1483, 17] width 30 height 13
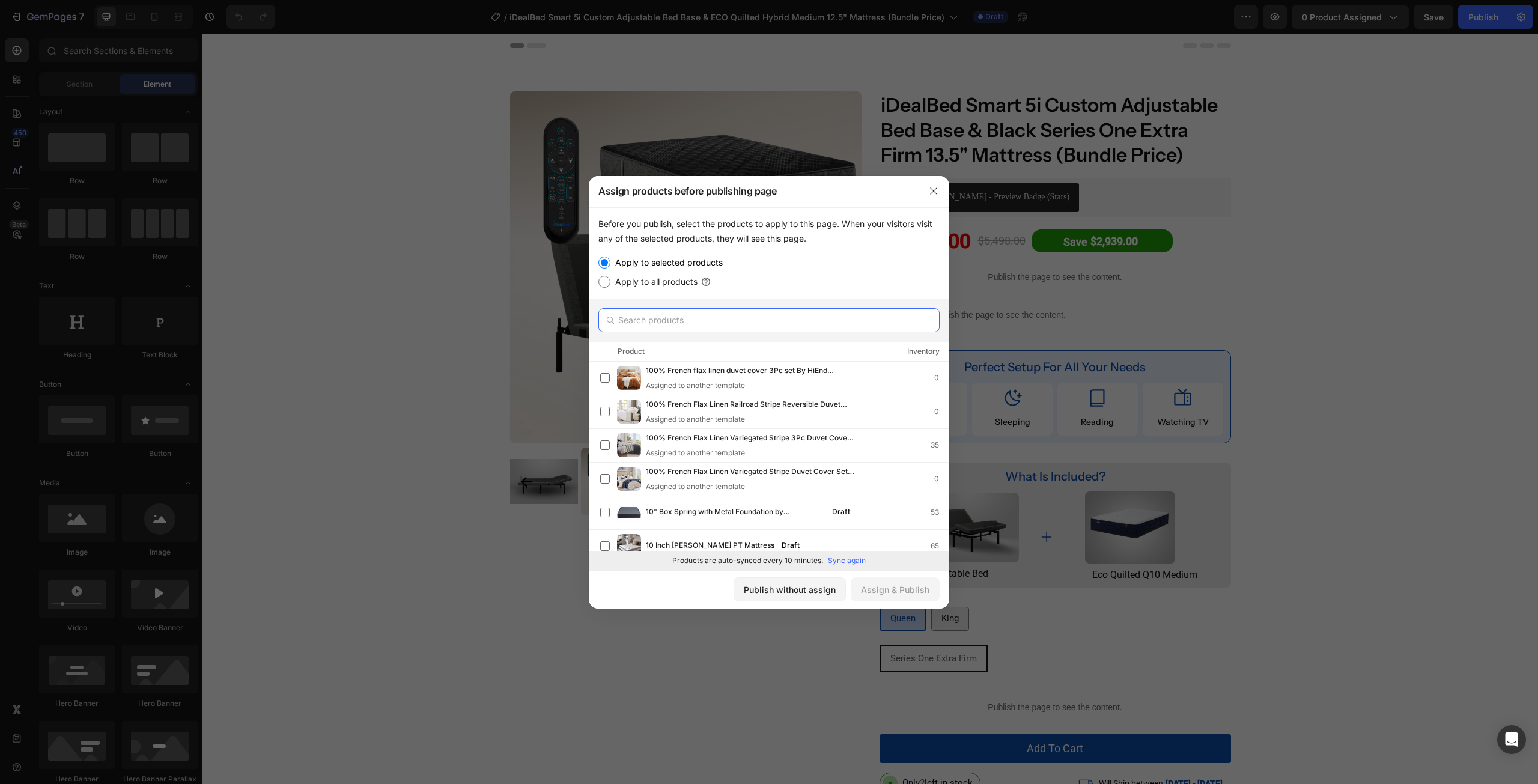
click at [673, 321] on input "text" at bounding box center [769, 320] width 341 height 24
paste input "iDealBed Smart 5i Custom Adjustable Bed Base & ECO Quilted Hybrid Medium 12.5" …"
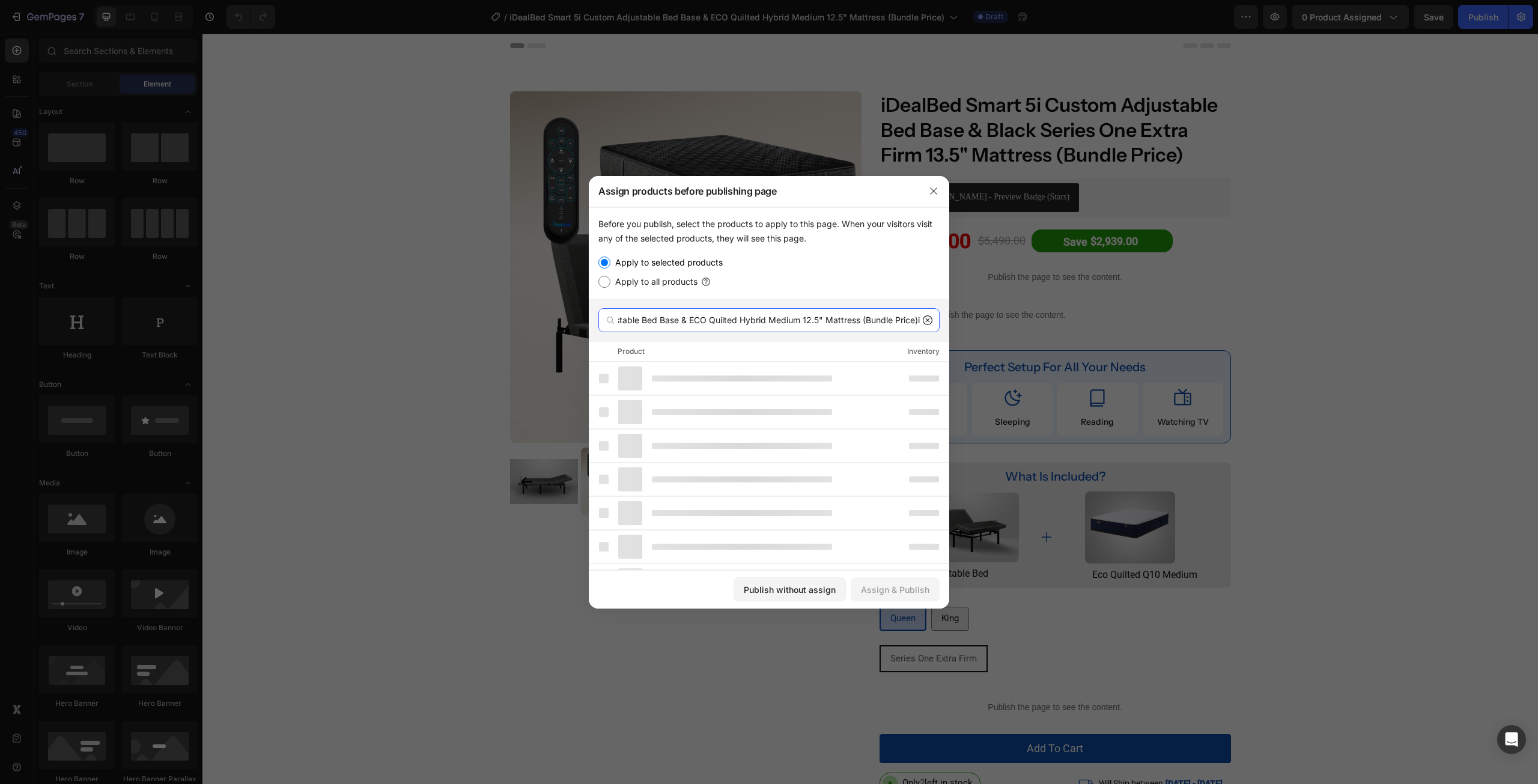
scroll to position [0, 553]
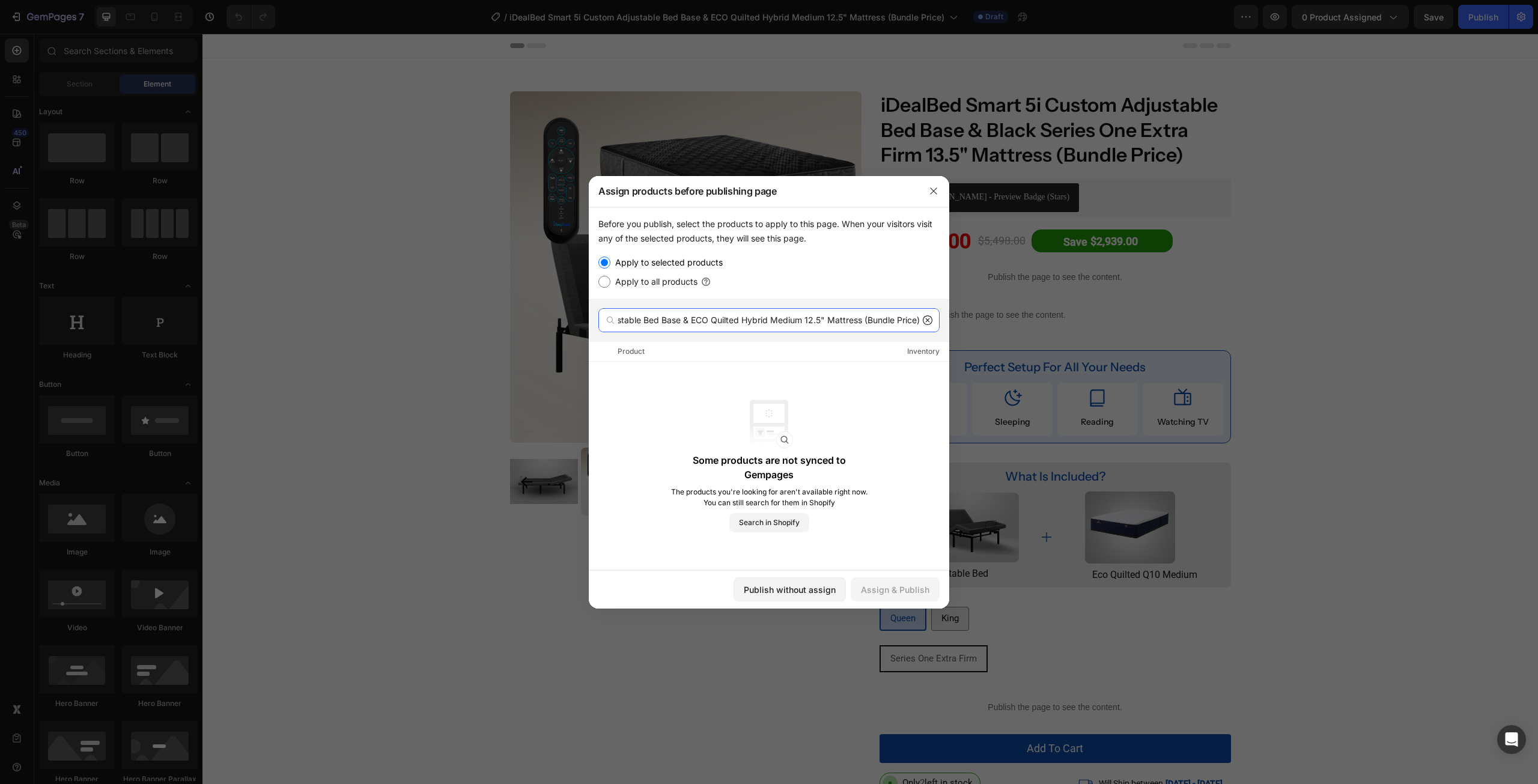
type input "iDealBed Smart 5i Custom Adjustable Bed Base & ECO Quilted Hybrid Medium 12.5" …"
click at [924, 324] on icon at bounding box center [927, 320] width 9 height 9
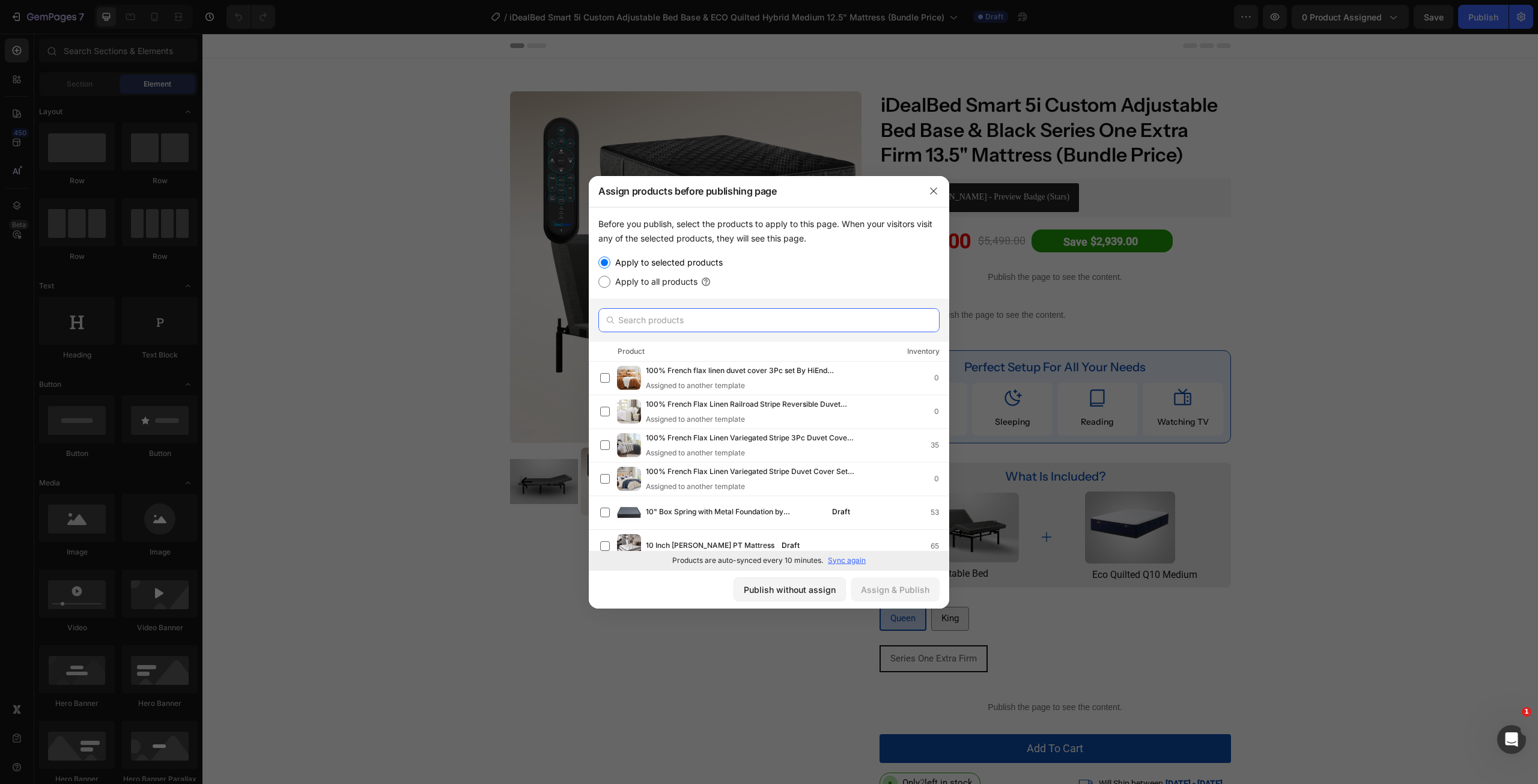
click at [733, 316] on input "text" at bounding box center [769, 320] width 341 height 24
paste input "iDealBed Smart 5i Custom Adjustable Bed Base & ECO Quilted Hybrid Medium 12.5" …"
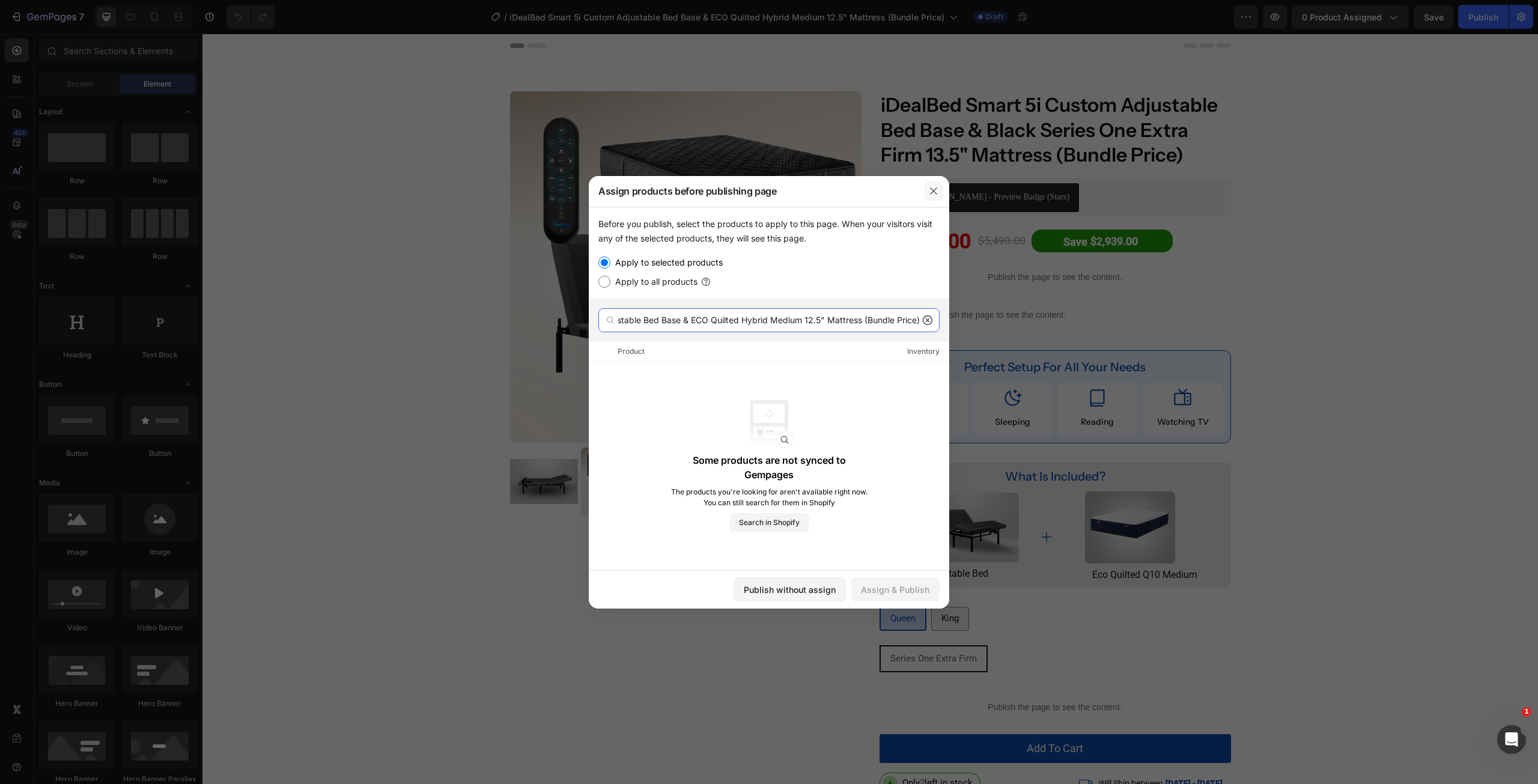
type input "iDealBed Smart 5i Custom Adjustable Bed Base & ECO Quilted Hybrid Medium 12.5" …"
click at [933, 192] on icon "button" at bounding box center [933, 190] width 6 height 6
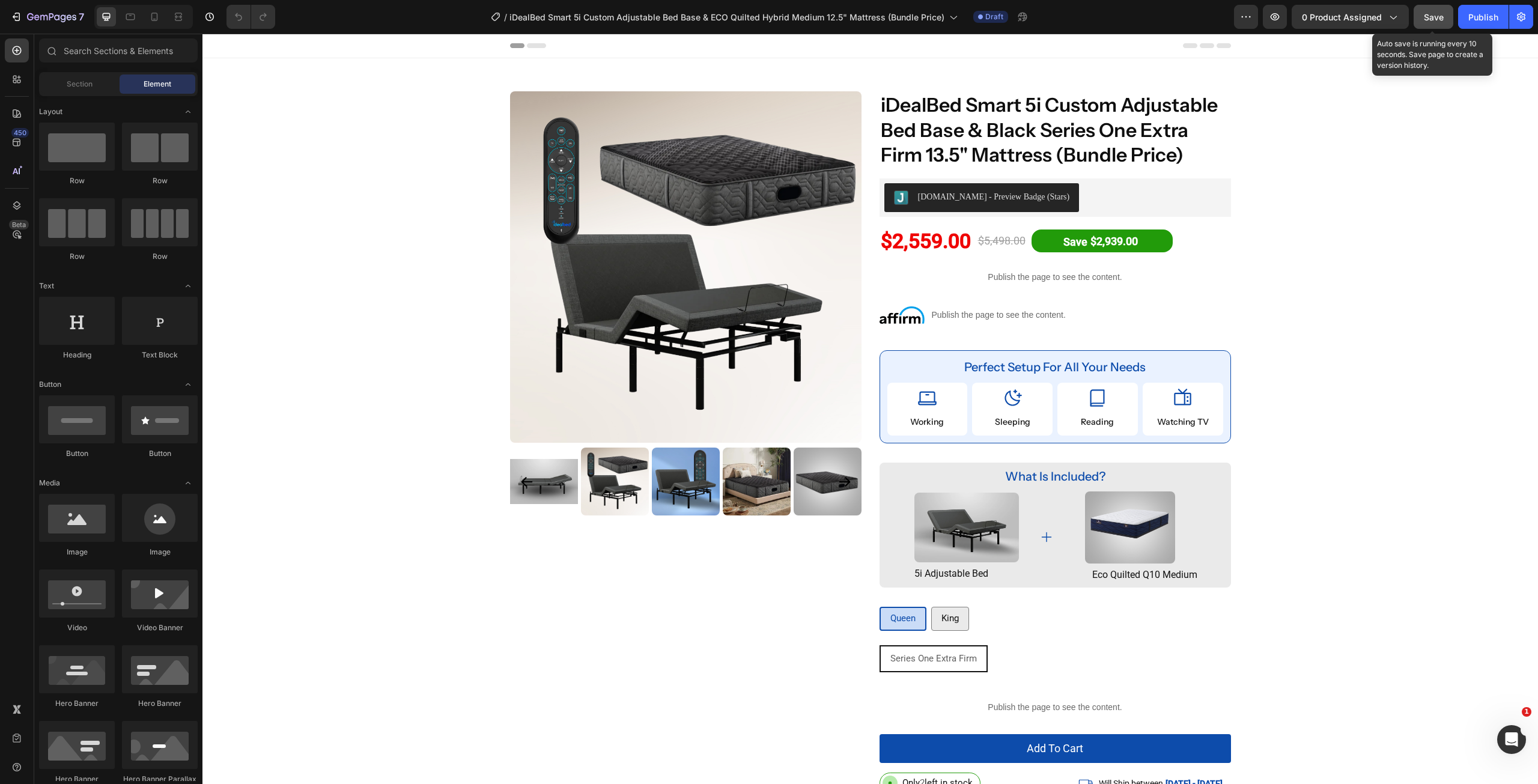
click at [1439, 24] on button "Save" at bounding box center [1433, 17] width 39 height 24
drag, startPoint x: 1484, startPoint y: 24, endPoint x: 1289, endPoint y: 6, distance: 195.8
click at [1484, 24] on button "Publish" at bounding box center [1483, 17] width 50 height 24
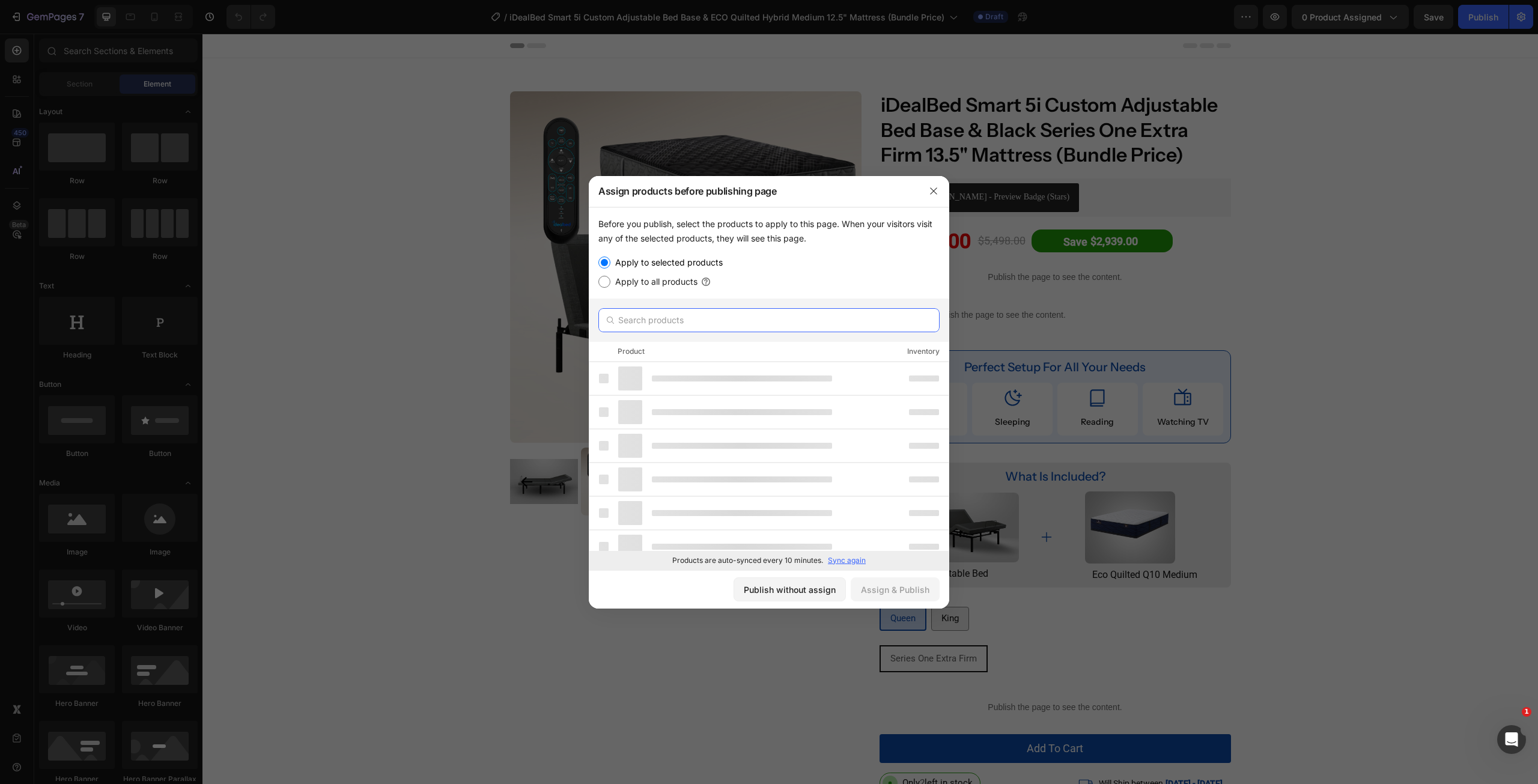
click at [690, 316] on input "text" at bounding box center [769, 320] width 341 height 24
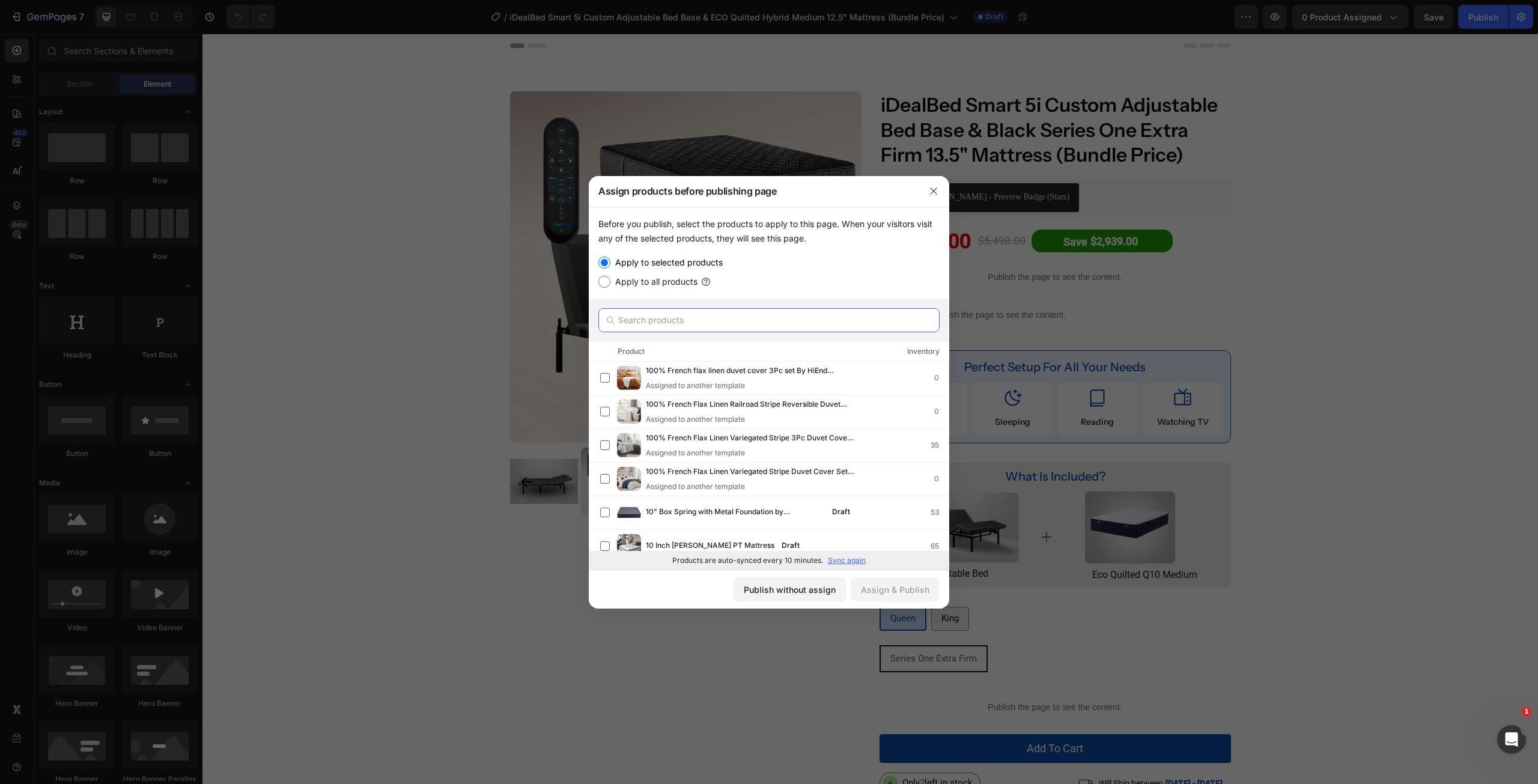
paste input "iDealBed Smart 5i Custom Adjustable Bed Base & ECO Quilted Hybrid Medium 12.5" …"
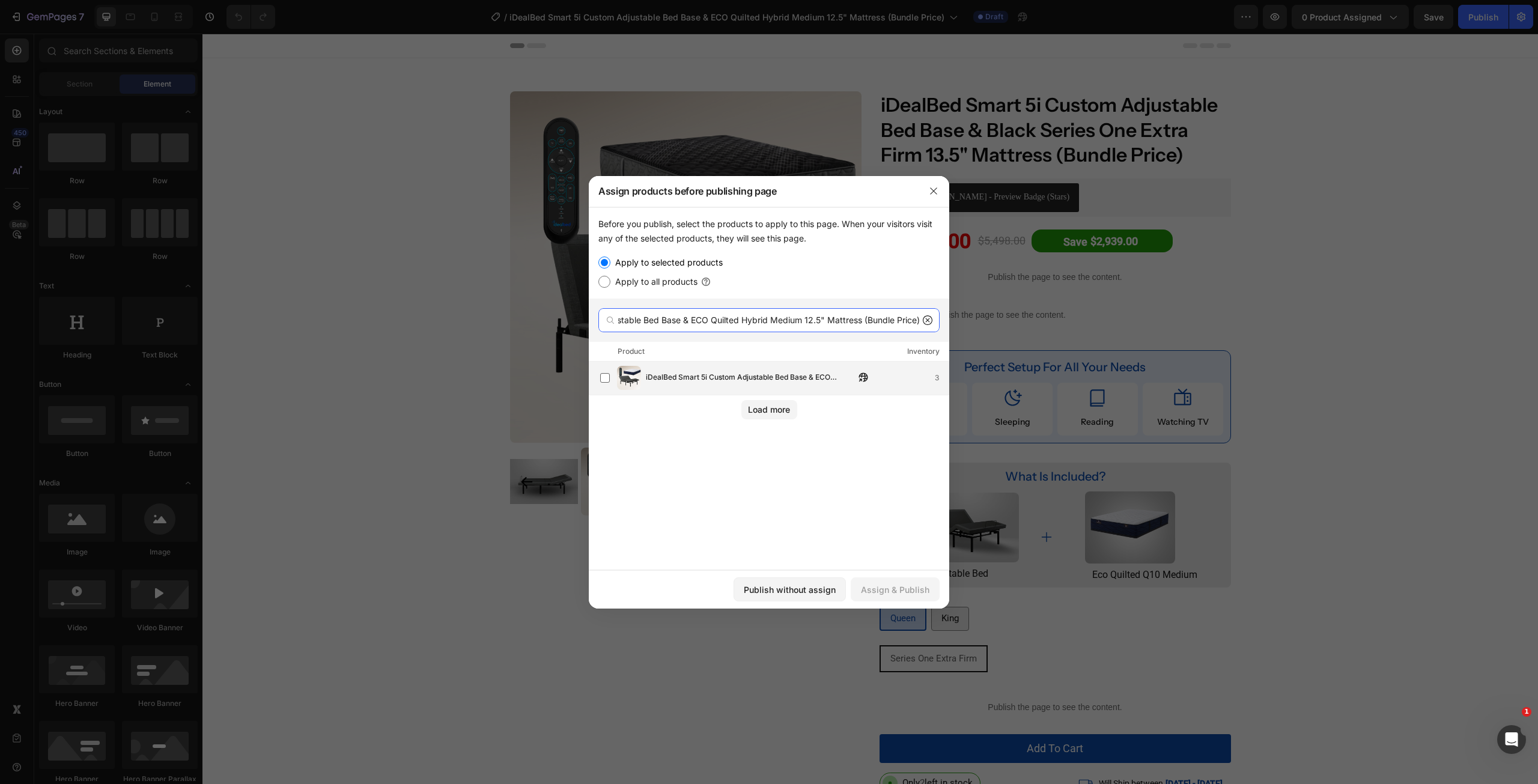
type input "iDealBed Smart 5i Custom Adjustable Bed Base & ECO Quilted Hybrid Medium 12.5" …"
click at [706, 389] on div "iDealBed Smart 5i Custom Adjustable Bed Base & ECO Quilted Hybrid Medium 12.5" …" at bounding box center [774, 378] width 349 height 24
click at [883, 588] on div "Assign & Publish" at bounding box center [895, 590] width 69 height 13
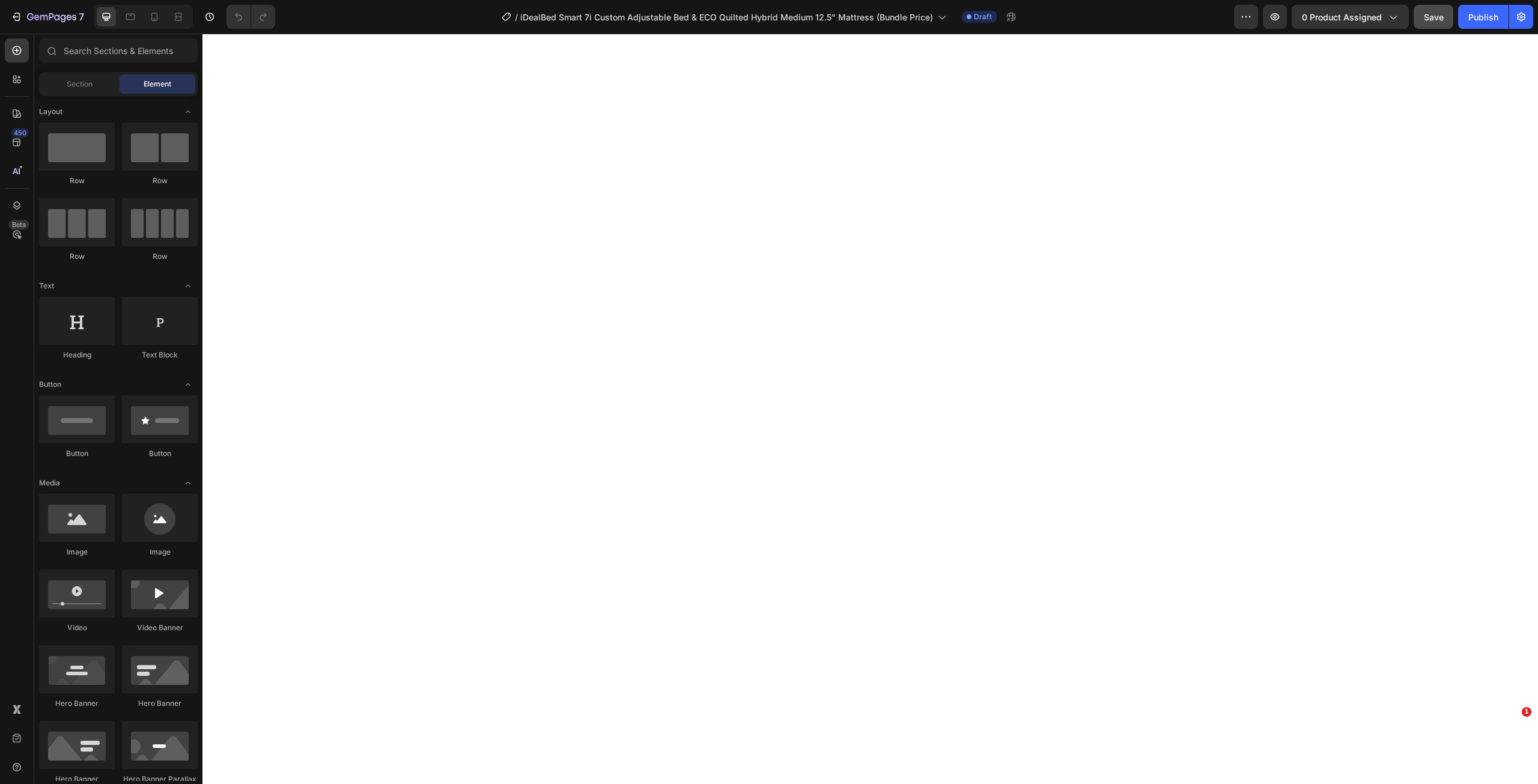
click at [1428, 14] on span "Save" at bounding box center [1433, 17] width 20 height 10
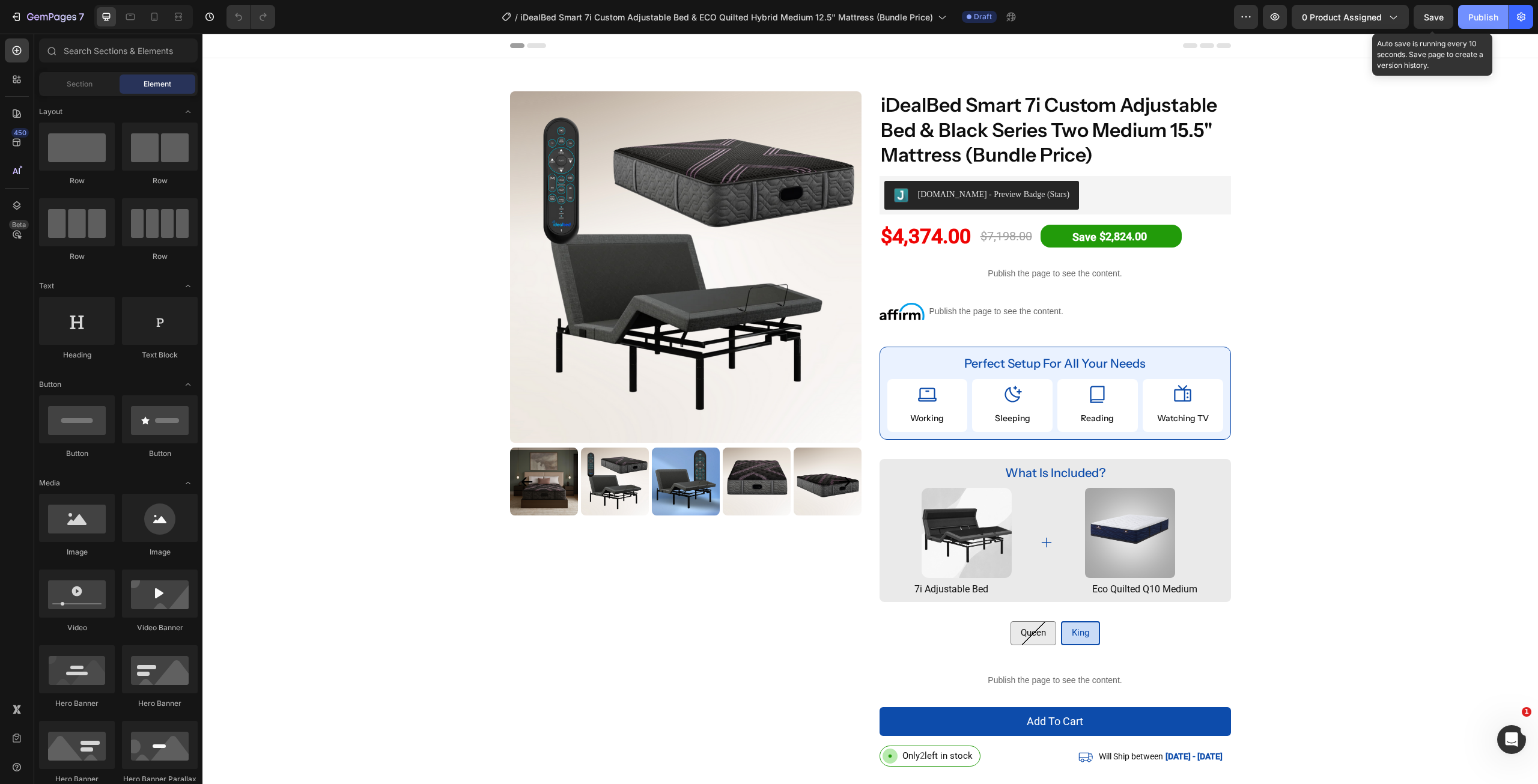
click at [1474, 11] on div "Publish" at bounding box center [1483, 17] width 30 height 13
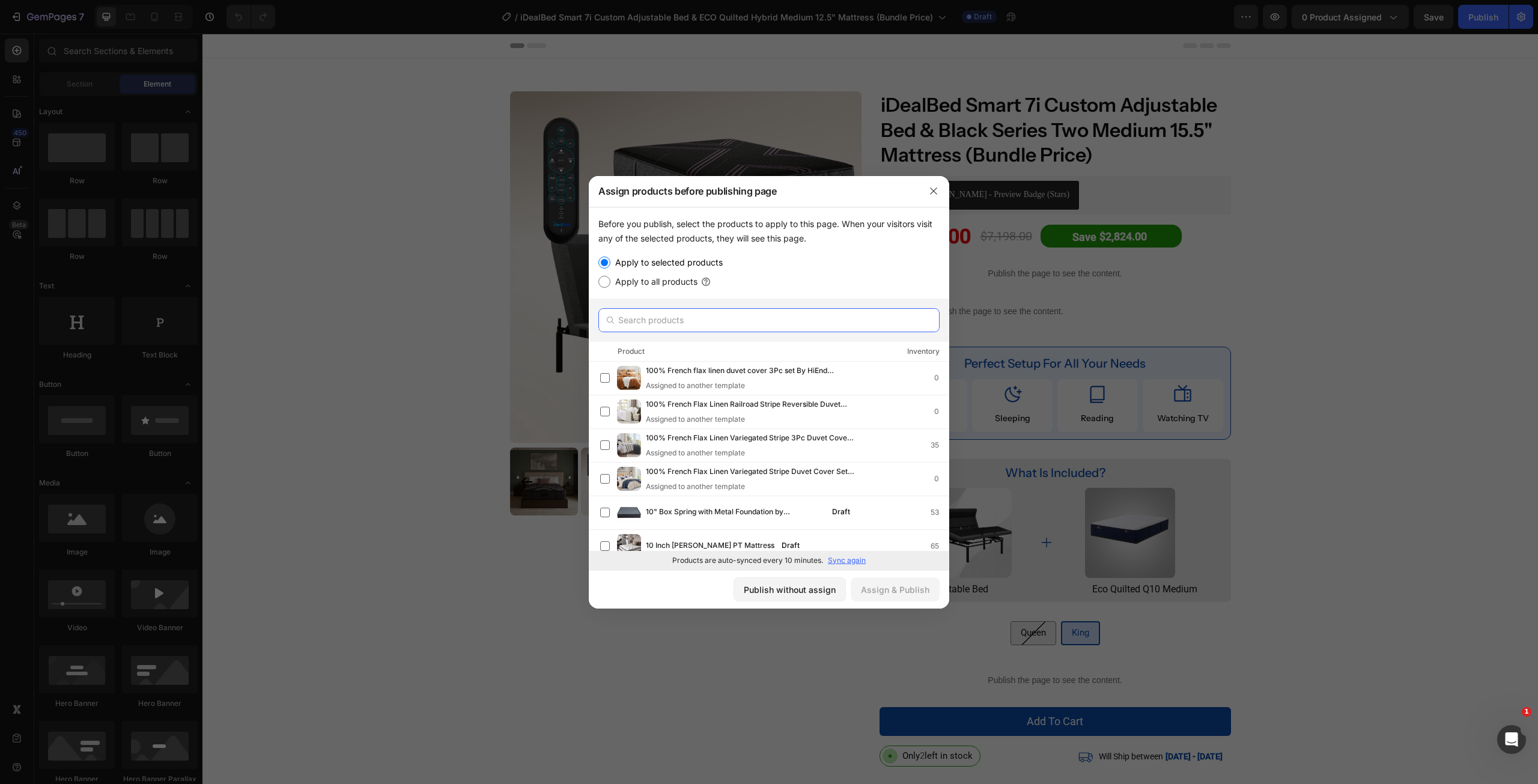
click at [685, 316] on input "text" at bounding box center [769, 320] width 341 height 24
paste input "iDealBed Smart 7i Custom Adjustable Bed & ECO Quilted Hybrid Medium 12.5" Mattr…"
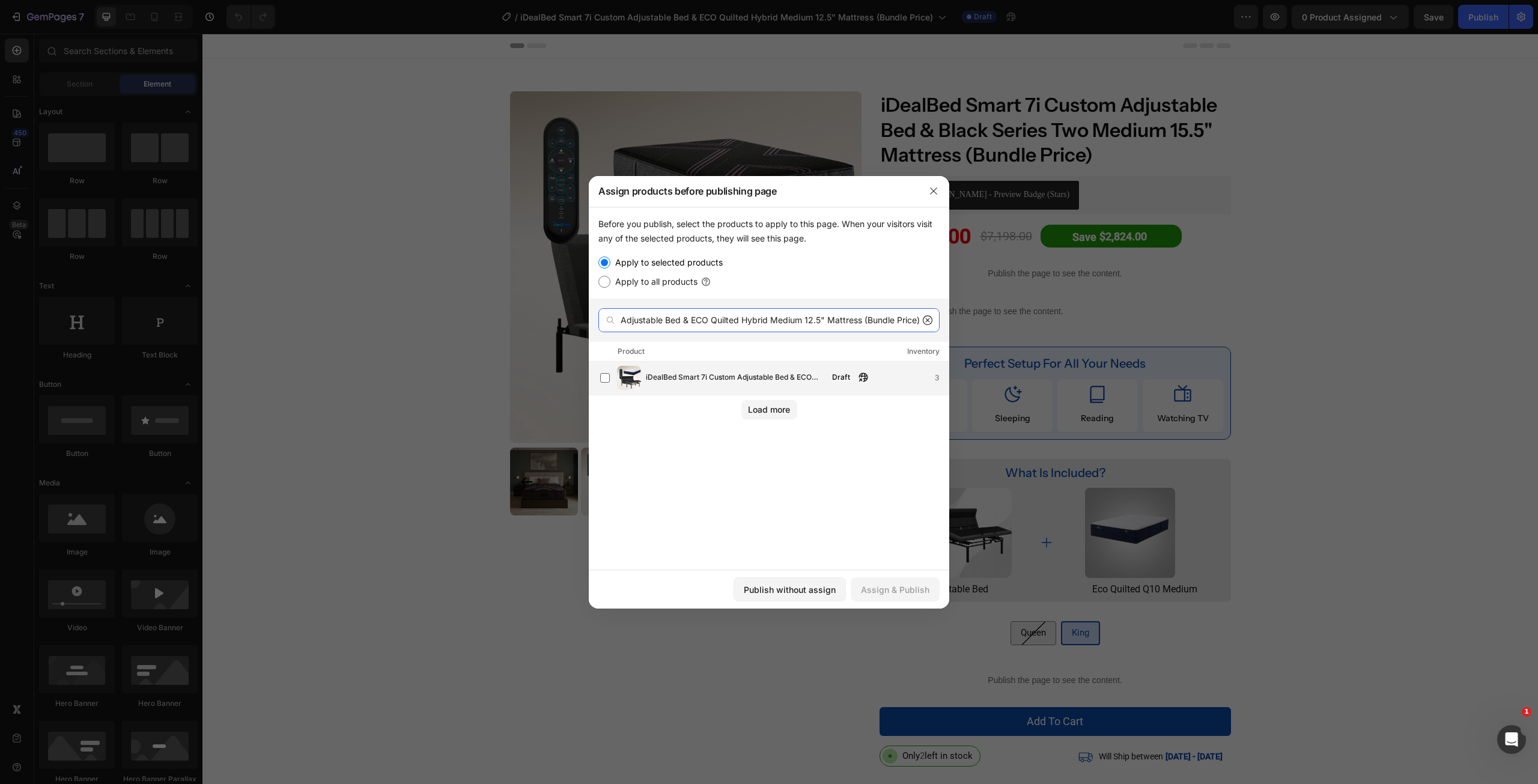
type input "iDealBed Smart 7i Custom Adjustable Bed & ECO Quilted Hybrid Medium 12.5" Mattr…"
click at [715, 383] on span "iDealBed Smart 7i Custom Adjustable Bed & ECO Quilted Hybrid Medium 12.5" Mattr…" at bounding box center [735, 378] width 179 height 13
click at [911, 584] on div "Assign & Publish" at bounding box center [895, 590] width 69 height 13
